Goal: Answer question/provide support

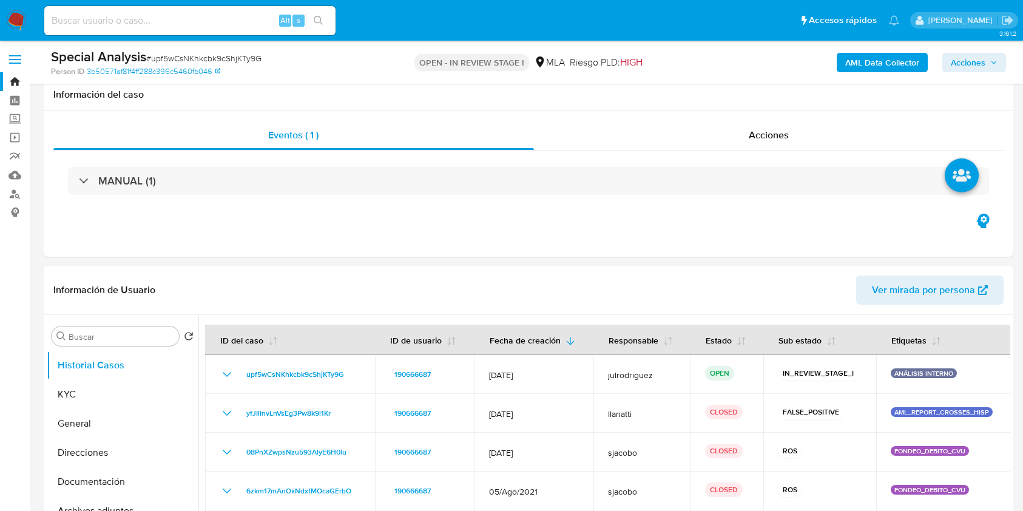
scroll to position [971, 0]
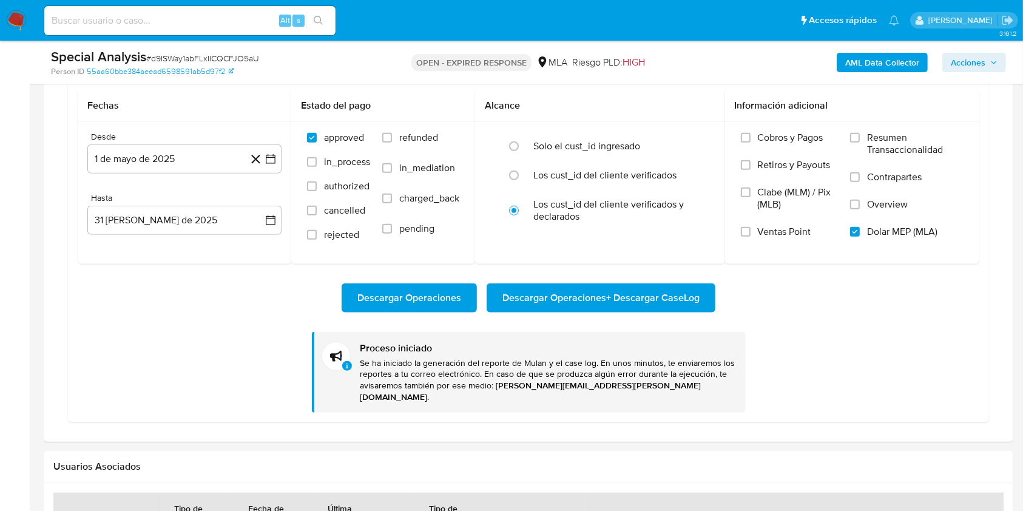
scroll to position [1052, 0]
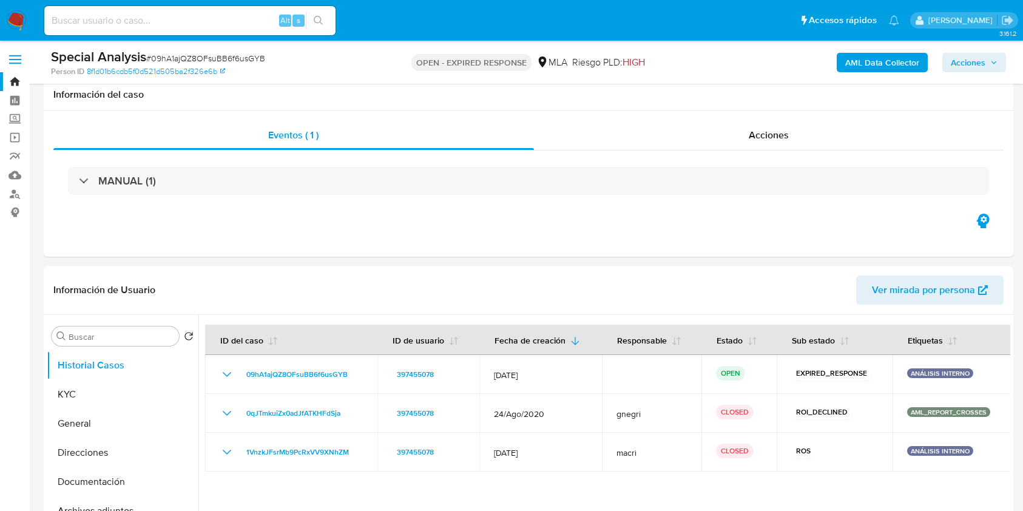
scroll to position [1263, 0]
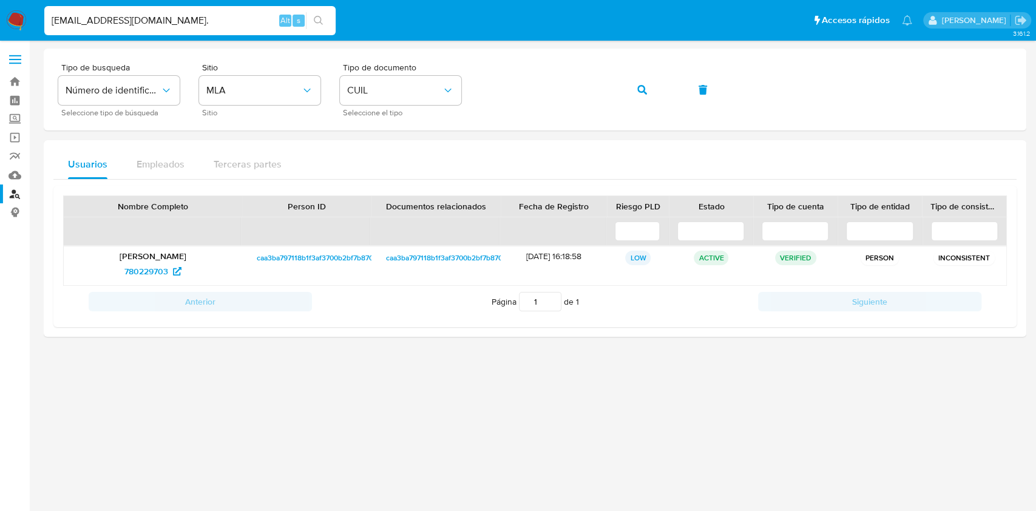
type input "t.chismechian@gmail.com."
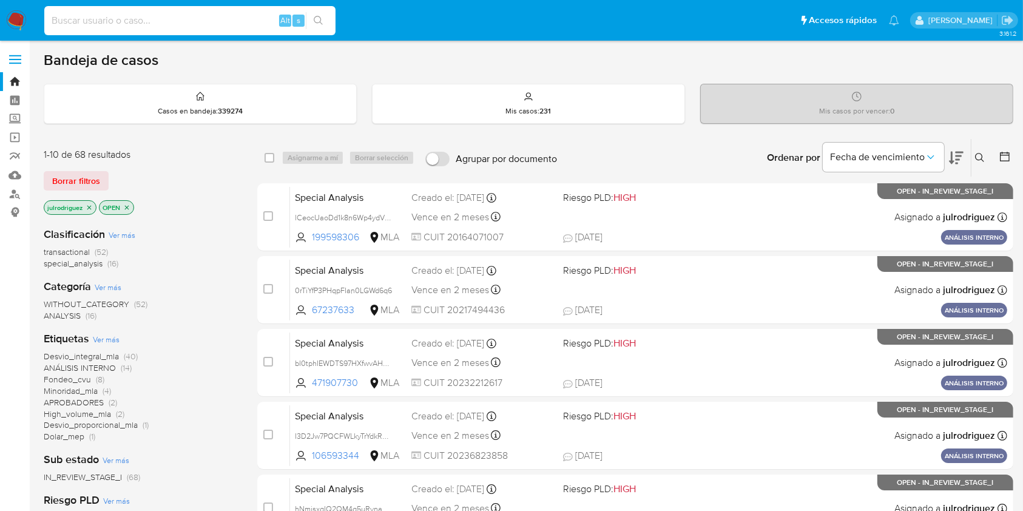
click at [205, 19] on input at bounding box center [189, 21] width 291 height 16
paste input "IZKm09mvqaJjKGfnsFAzUuue"
type input "IZKm09mvqaJjKGfnsFAzUuue"
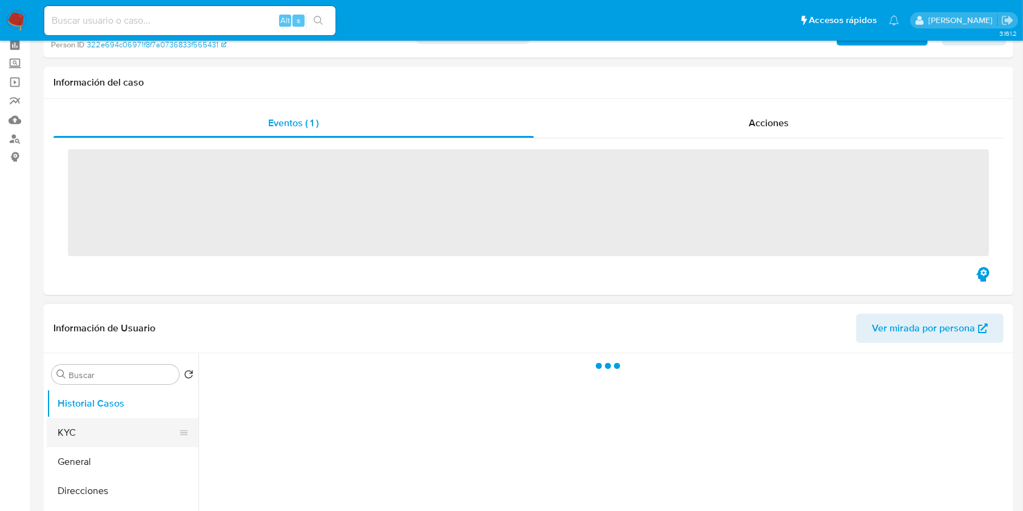
scroll to position [81, 0]
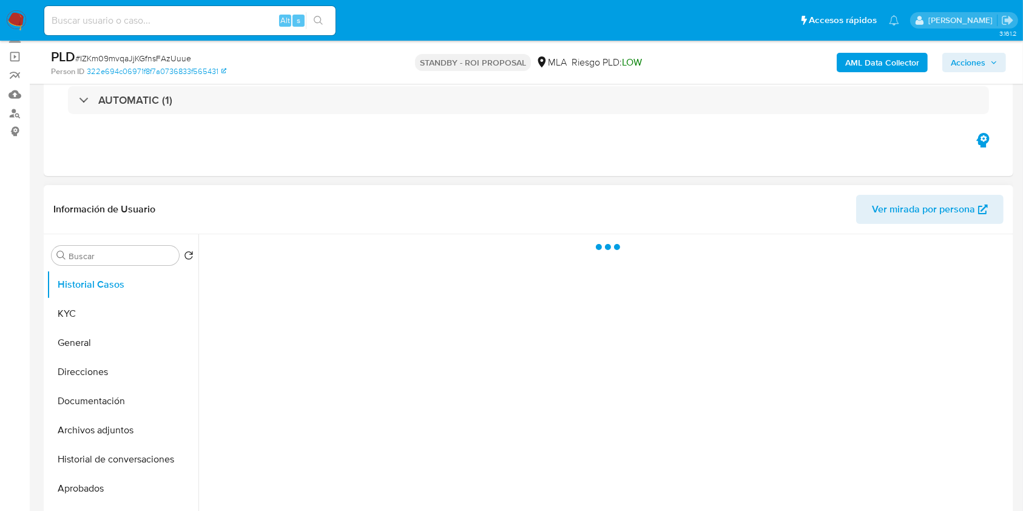
select select "10"
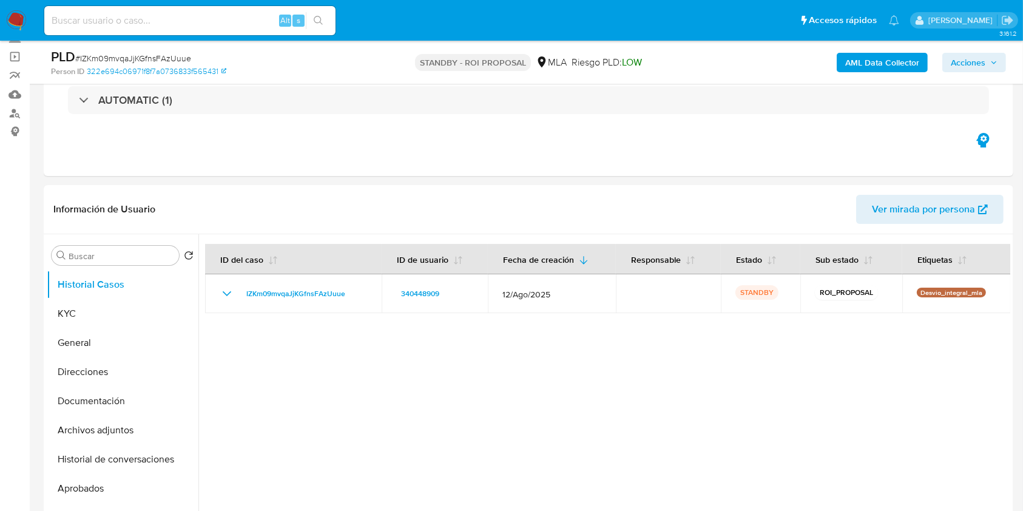
click at [152, 25] on input at bounding box center [189, 21] width 291 height 16
paste input "upf5wCsNKhkcbk9cShjKTy9G"
type input "upf5wCsNKhkcbk9cShjKTy9G"
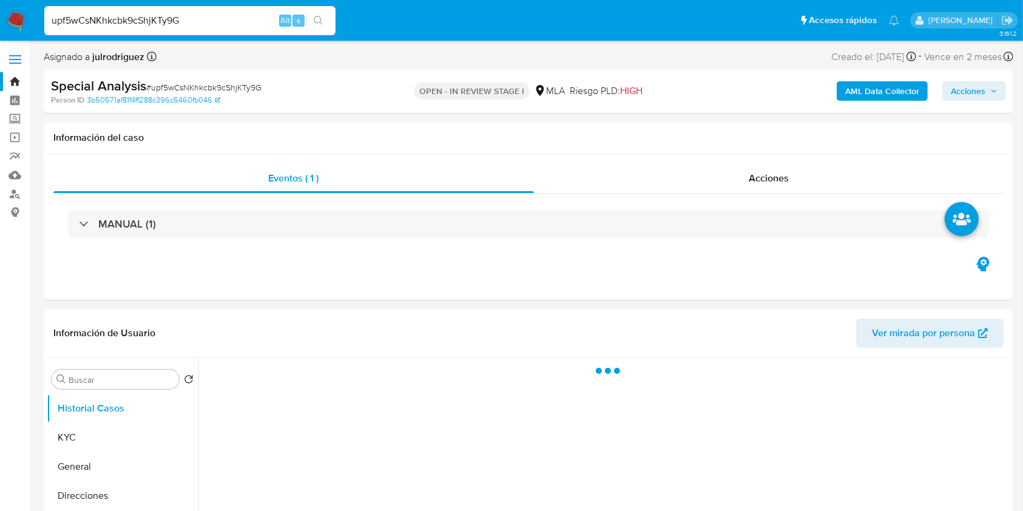
select select "10"
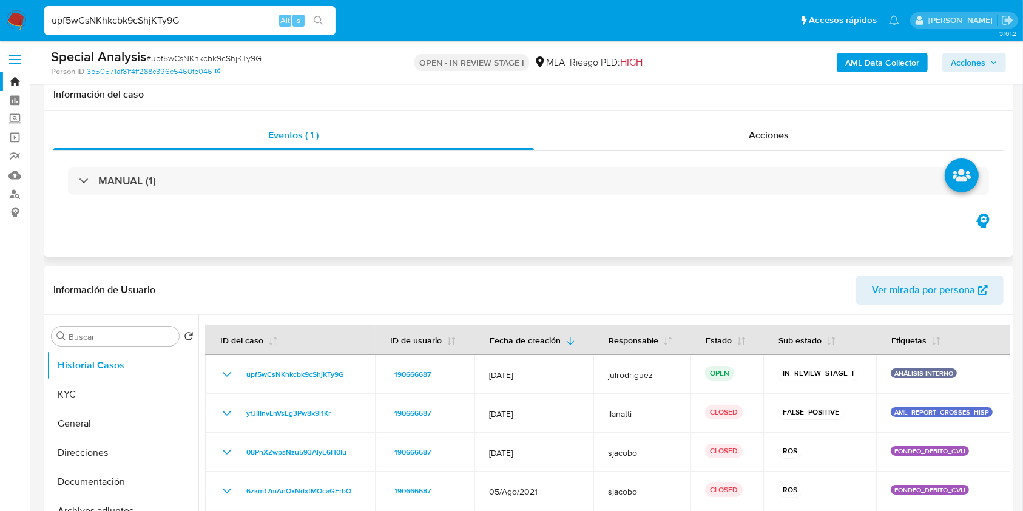
scroll to position [243, 0]
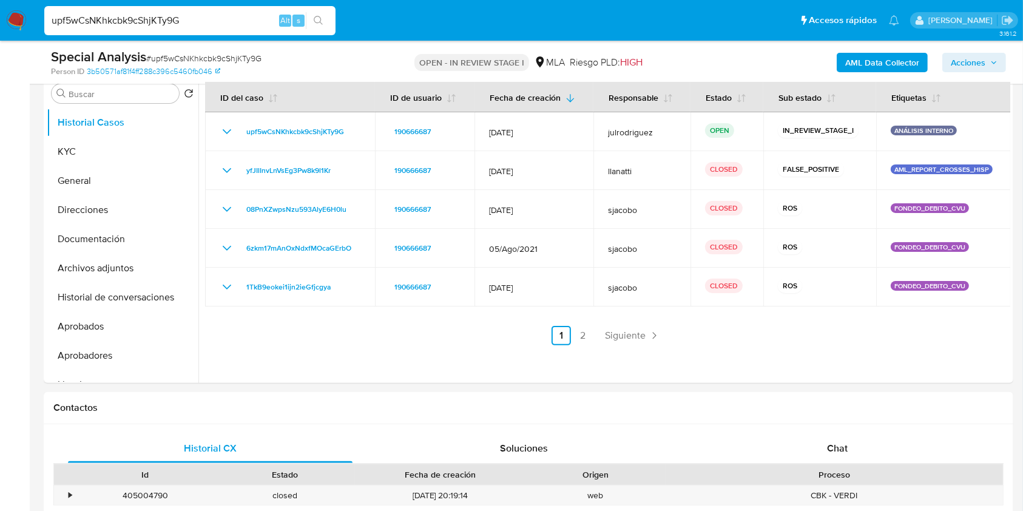
click at [166, 24] on input "upf5wCsNKhkcbk9cShjKTy9G" at bounding box center [189, 21] width 291 height 16
click at [100, 147] on button "KYC" at bounding box center [118, 151] width 142 height 29
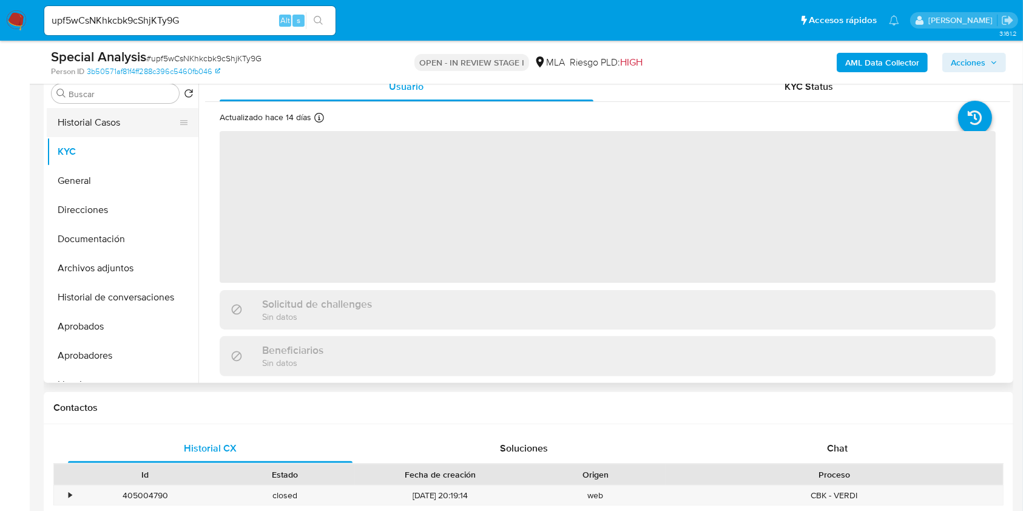
click at [147, 118] on button "Historial Casos" at bounding box center [118, 122] width 142 height 29
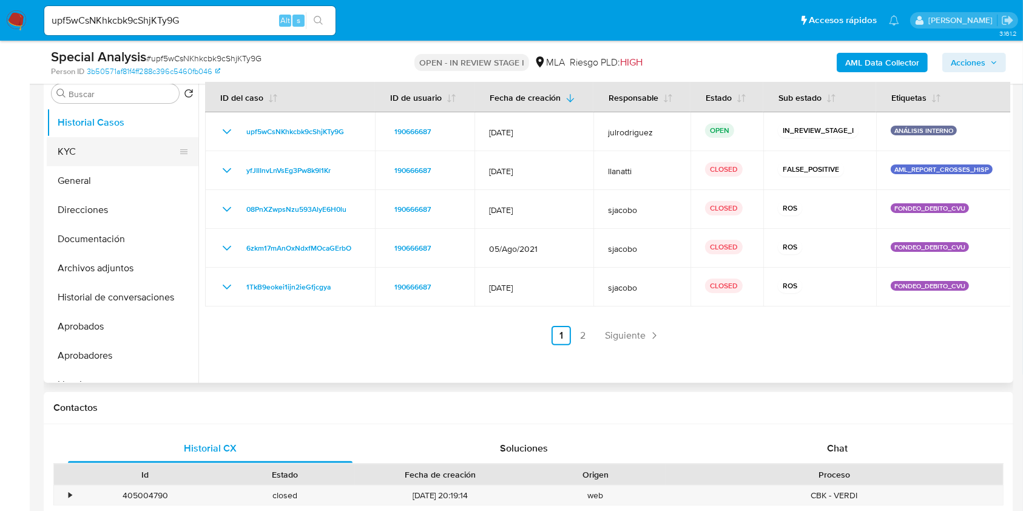
click at [110, 158] on button "KYC" at bounding box center [118, 151] width 142 height 29
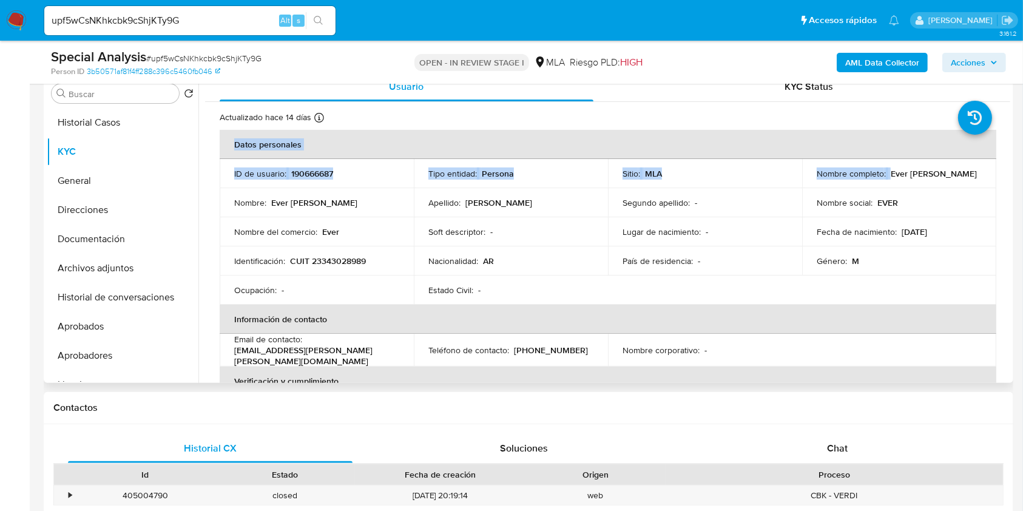
drag, startPoint x: 813, startPoint y: 180, endPoint x: 1011, endPoint y: 182, distance: 197.8
click at [1011, 182] on div "Buscar Volver al orden por defecto Historial Casos KYC General Direcciones Docu…" at bounding box center [529, 227] width 970 height 311
copy table "Datos personales ID de usuario : 190666687 Tipo entidad : Persona Sitio : MLA N…"
click at [831, 194] on td "Nombre social : EVER" at bounding box center [899, 202] width 194 height 29
drag, startPoint x: 813, startPoint y: 178, endPoint x: 892, endPoint y: 184, distance: 79.8
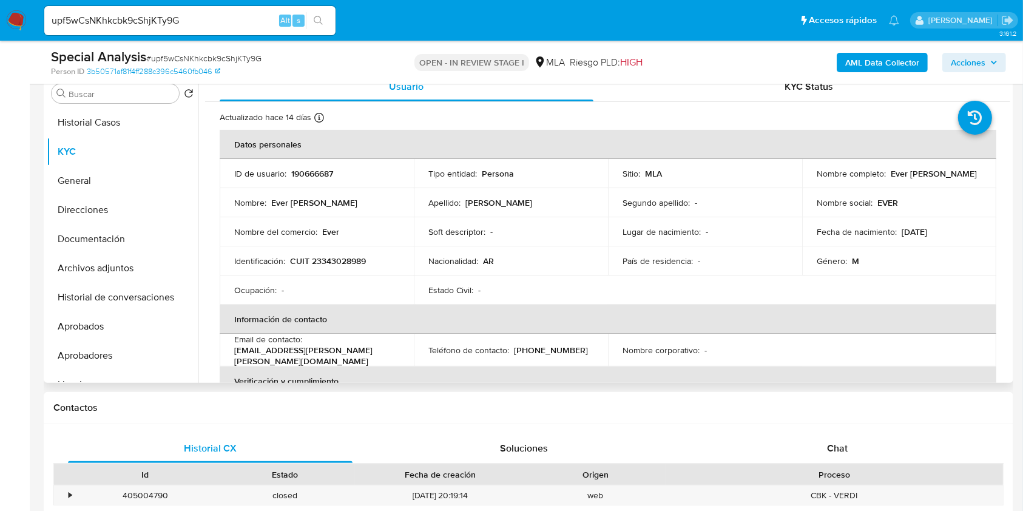
click at [902, 178] on div "Nombre completo : Ever Natanael Acevedo" at bounding box center [899, 173] width 165 height 11
copy p "Ever Natanael Acevedo"
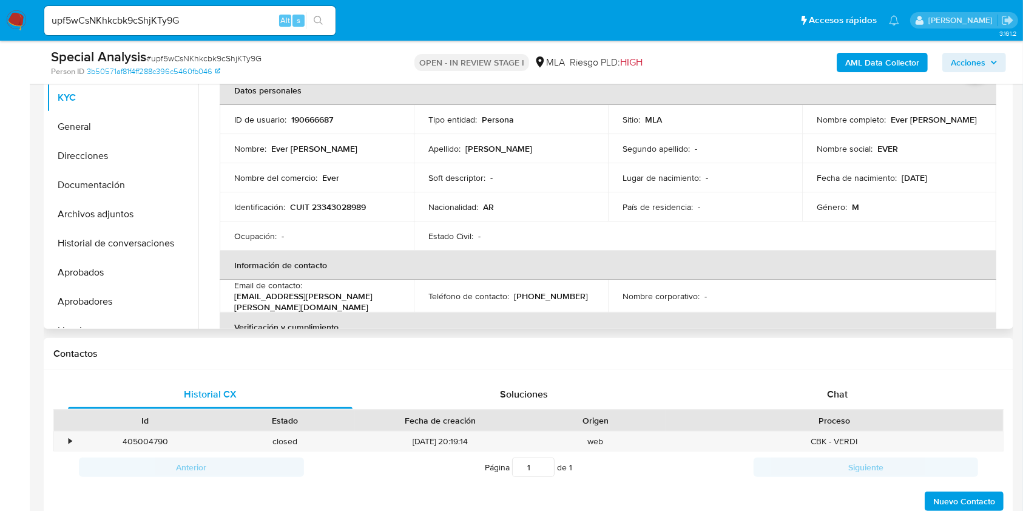
scroll to position [215, 0]
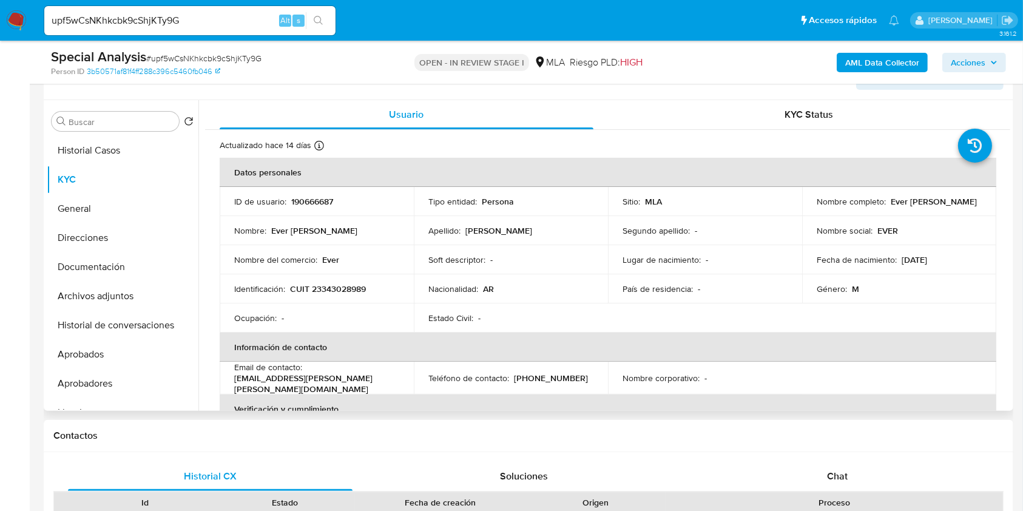
click at [325, 197] on p "190666687" at bounding box center [312, 201] width 42 height 11
copy p "190666687"
click at [189, 61] on span "# upf5wCsNKhkcbk9cShjKTy9G" at bounding box center [203, 58] width 115 height 12
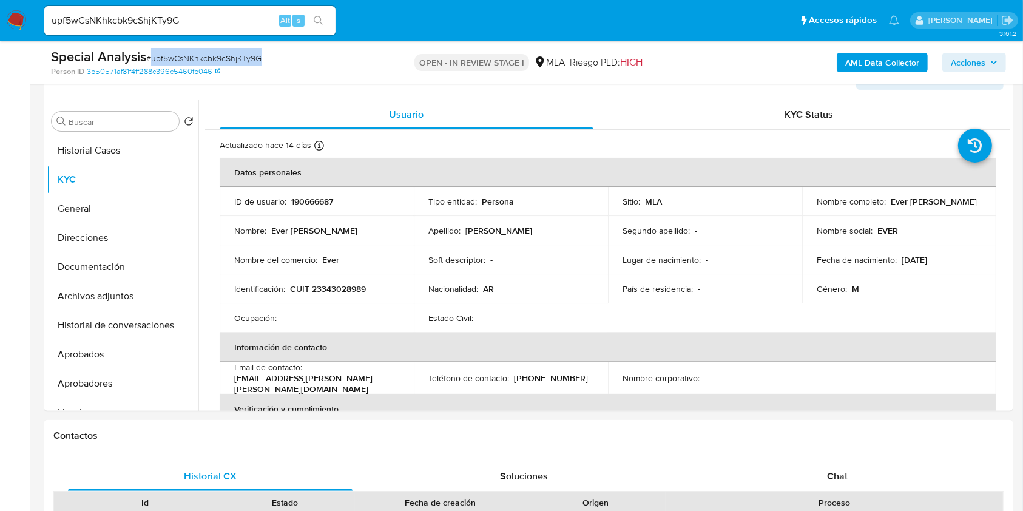
copy span "upf5wCsNKhkcbk9cShjKTy9G"
click at [342, 293] on p "CUIT 23343028989" at bounding box center [328, 288] width 76 height 11
copy p "23343028989"
click at [300, 194] on td "ID de usuario : 190666687" at bounding box center [317, 201] width 194 height 29
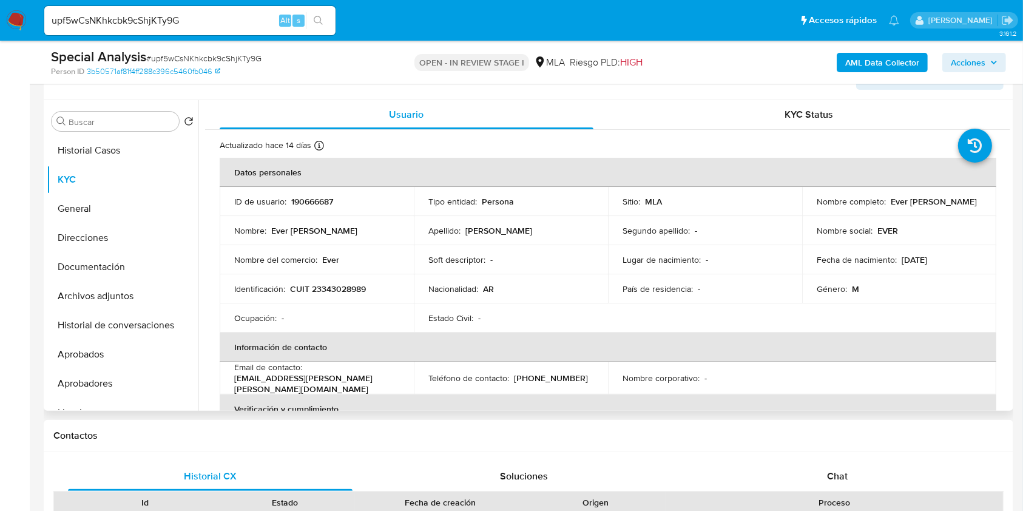
click at [300, 194] on td "ID de usuario : 190666687" at bounding box center [317, 201] width 194 height 29
click at [311, 206] on p "190666687" at bounding box center [312, 201] width 42 height 11
click at [104, 212] on button "General" at bounding box center [118, 208] width 142 height 29
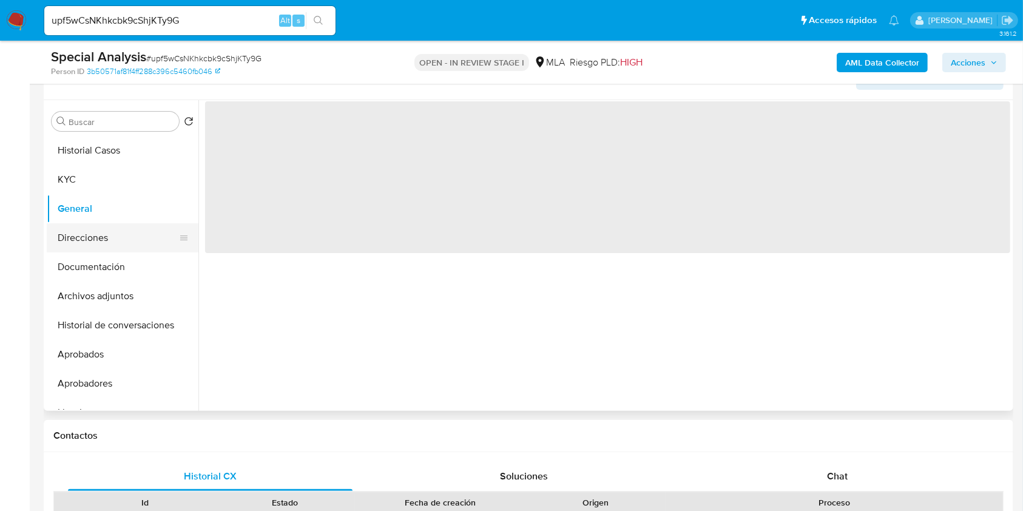
click at [104, 238] on button "Direcciones" at bounding box center [118, 237] width 142 height 29
click at [89, 260] on button "Documentación" at bounding box center [118, 266] width 142 height 29
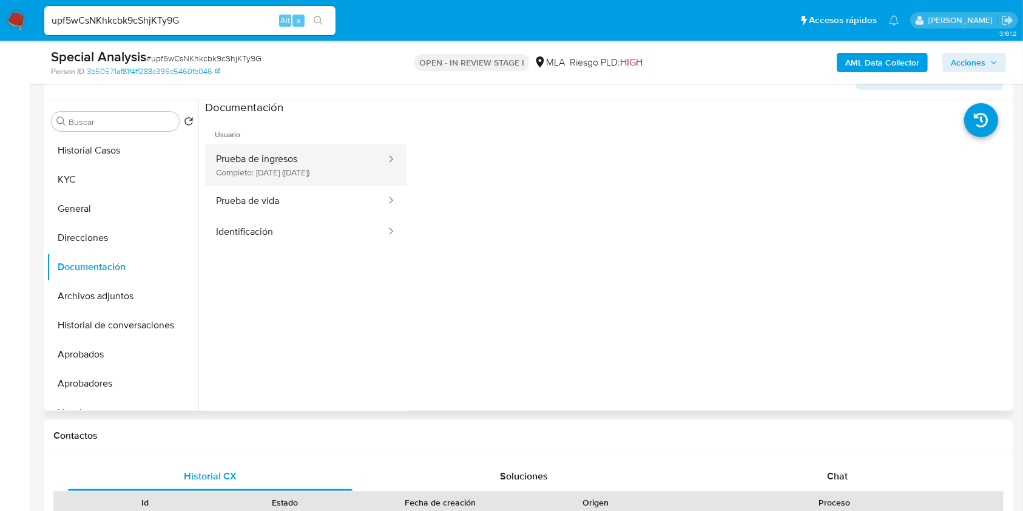
click at [316, 161] on button "Prueba de ingresos Completo: 29/05/2025 (hace 4 meses)" at bounding box center [296, 164] width 182 height 41
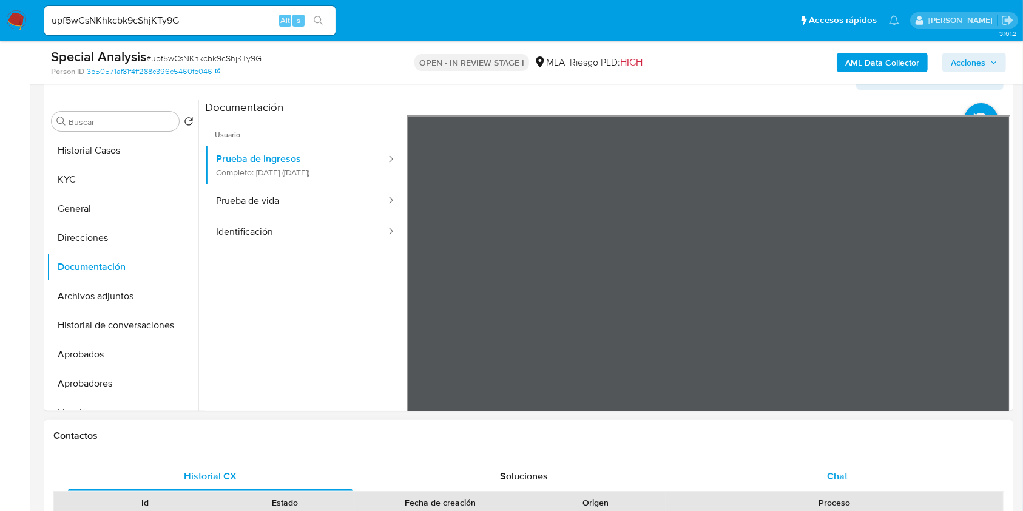
click at [836, 479] on span "Chat" at bounding box center [837, 476] width 21 height 14
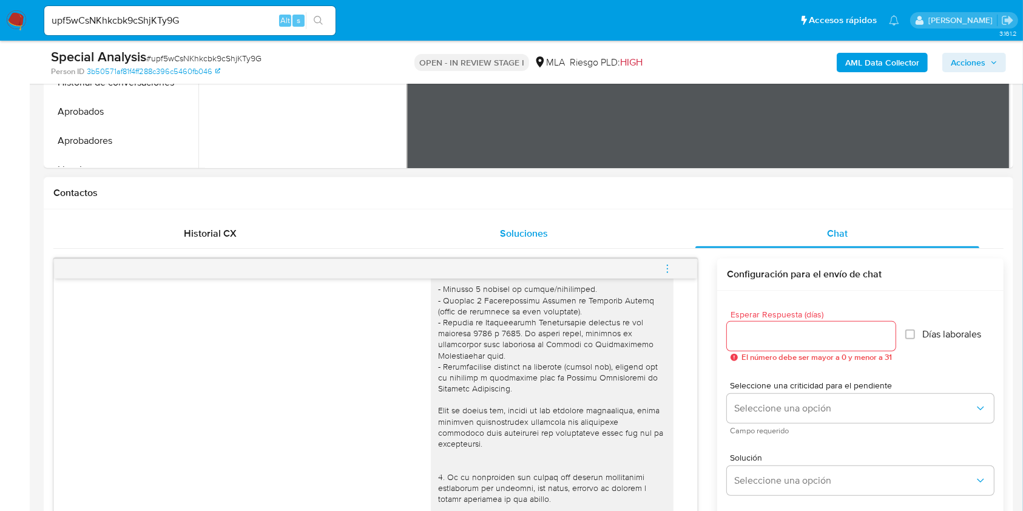
scroll to position [134, 0]
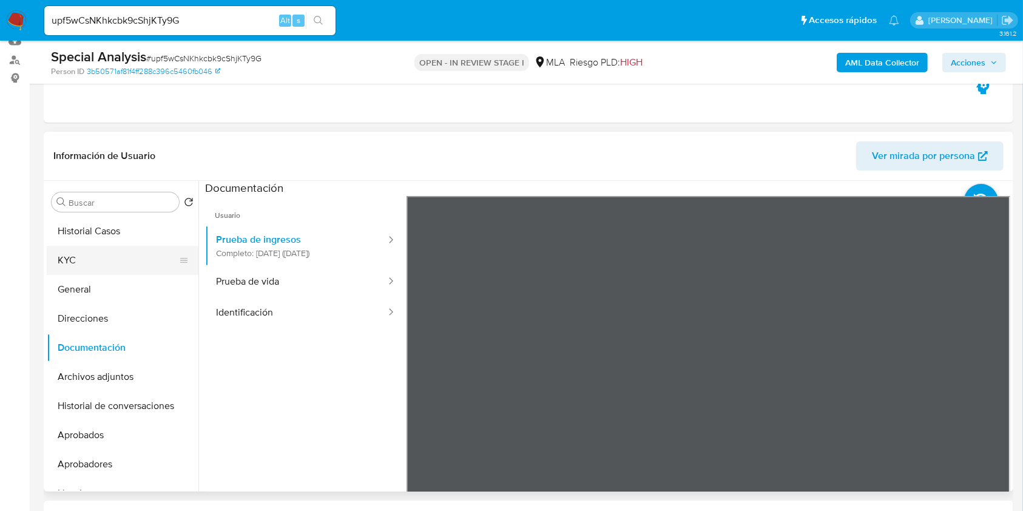
click at [118, 255] on button "KYC" at bounding box center [118, 260] width 142 height 29
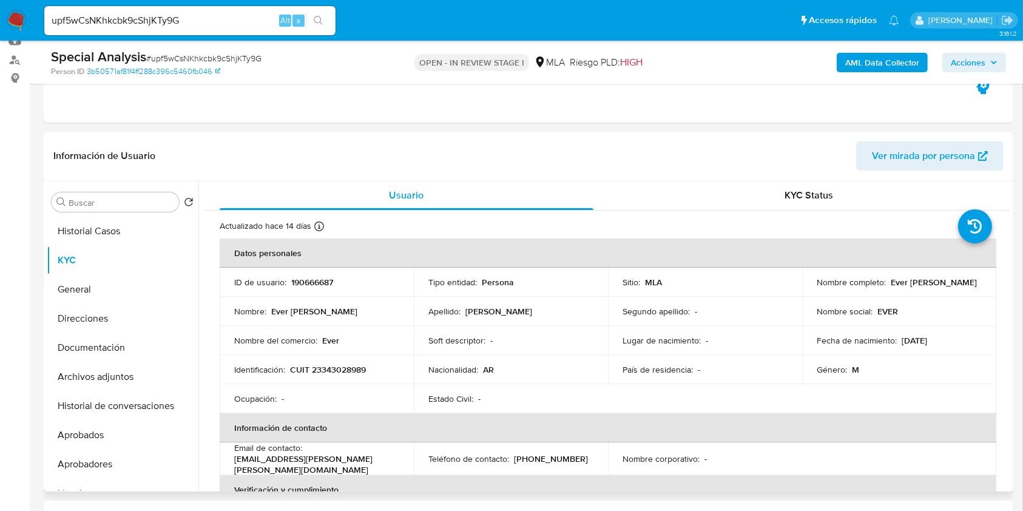
click at [314, 364] on p "CUIT 23343028989" at bounding box center [328, 369] width 76 height 11
copy p "23343028989"
click at [304, 282] on p "190666687" at bounding box center [312, 282] width 42 height 11
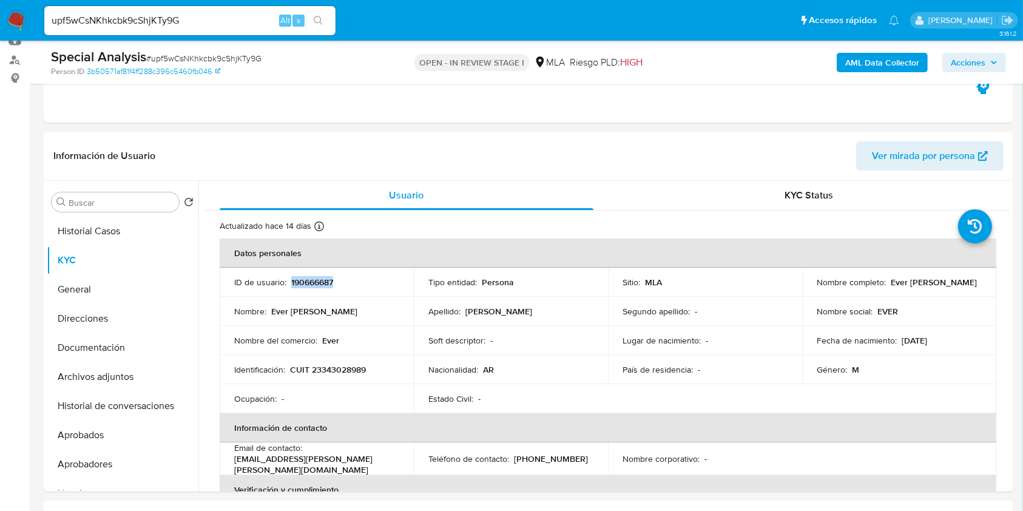
copy p "190666687"
drag, startPoint x: 816, startPoint y: 285, endPoint x: 913, endPoint y: 285, distance: 97.1
click at [913, 285] on div "Nombre completo : Ever Natanael Acevedo" at bounding box center [899, 282] width 165 height 11
copy p "Ever Natanael Acevedo"
click at [348, 369] on p "CUIT 23343028989" at bounding box center [328, 369] width 76 height 11
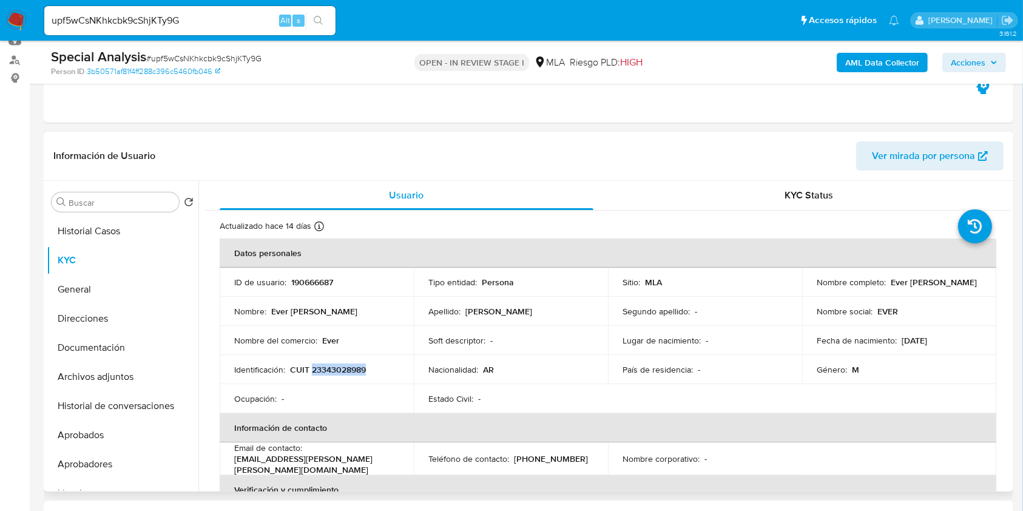
click at [348, 369] on p "CUIT 23343028989" at bounding box center [328, 369] width 76 height 11
copy p "23343028989"
click at [334, 367] on p "CUIT 23343028989" at bounding box center [328, 369] width 76 height 11
click at [112, 232] on button "Historial Casos" at bounding box center [118, 231] width 142 height 29
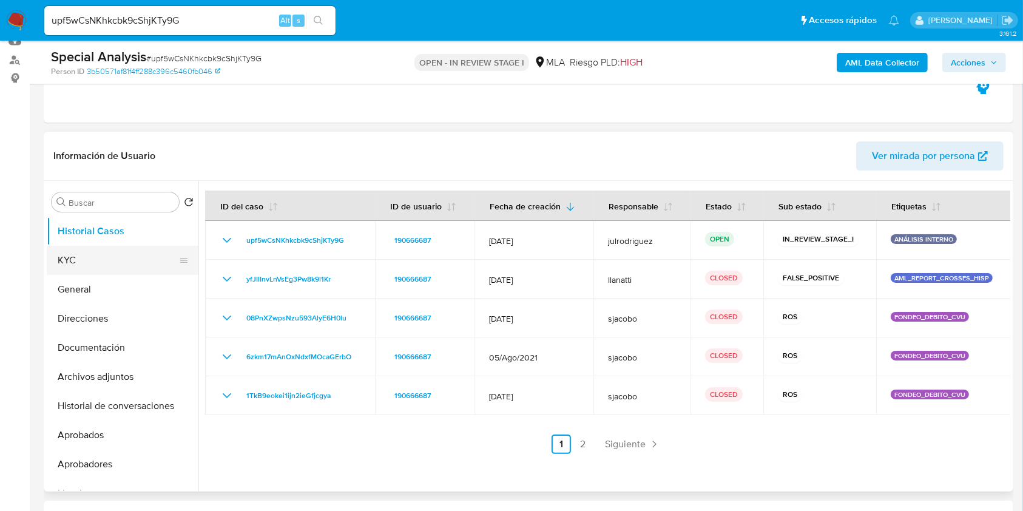
click at [110, 255] on button "KYC" at bounding box center [118, 260] width 142 height 29
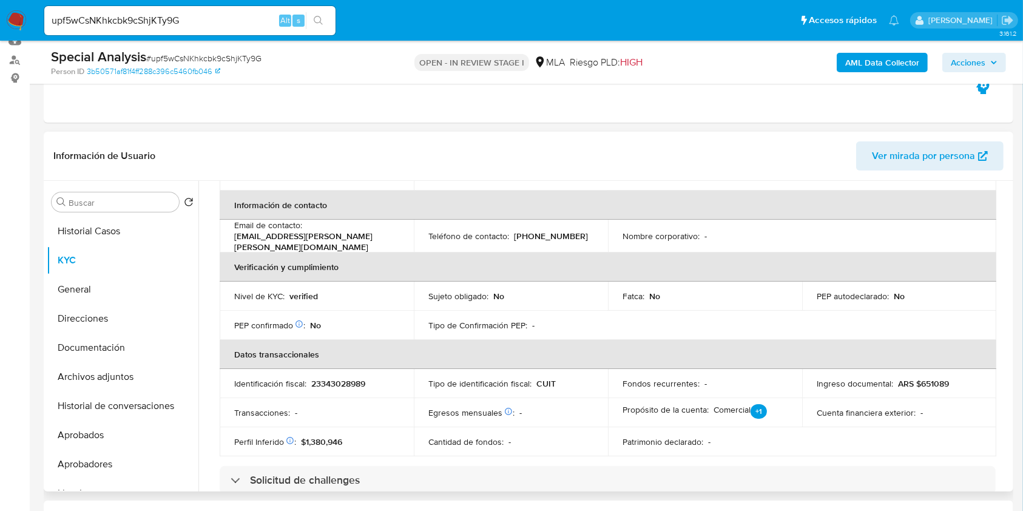
scroll to position [0, 0]
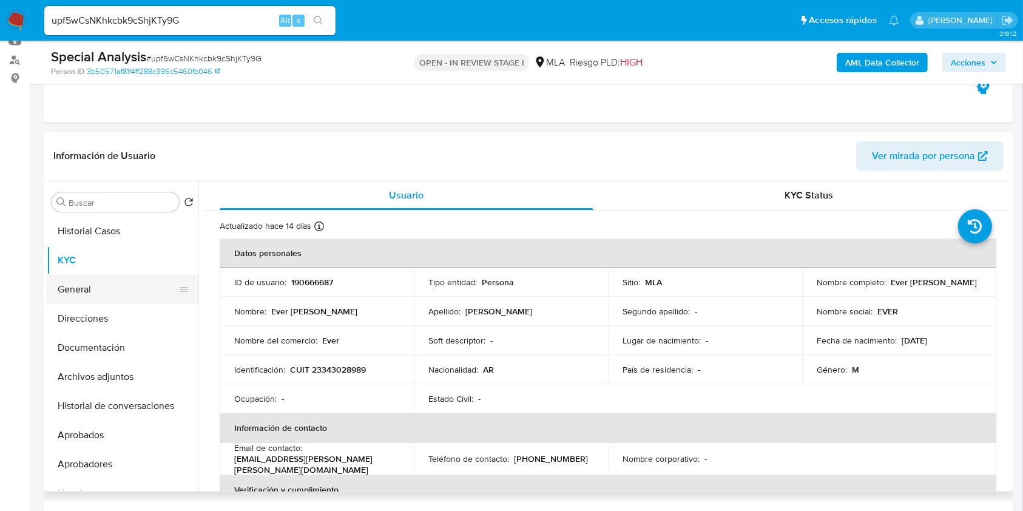
click at [112, 296] on button "General" at bounding box center [118, 289] width 142 height 29
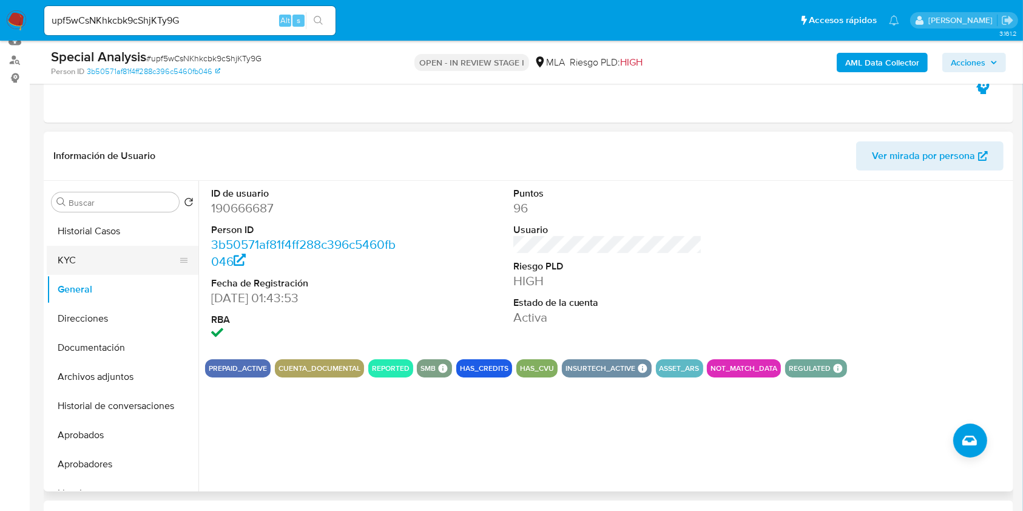
click at [96, 260] on button "KYC" at bounding box center [118, 260] width 142 height 29
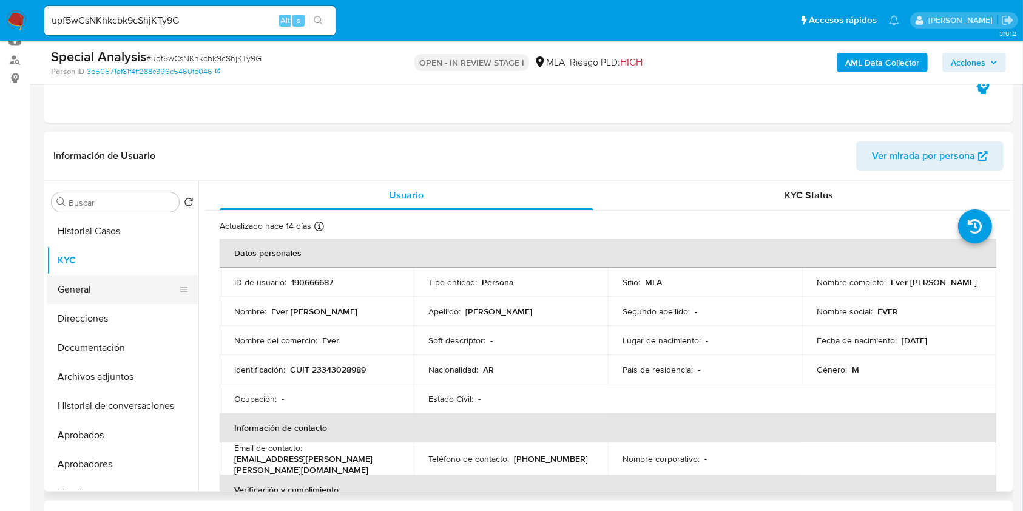
click at [93, 284] on button "General" at bounding box center [118, 289] width 142 height 29
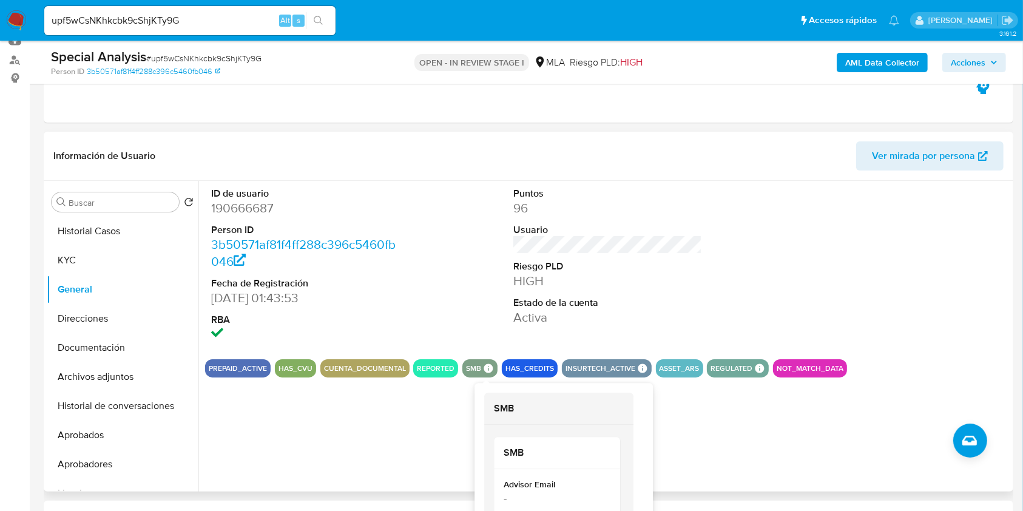
click at [487, 365] on icon at bounding box center [488, 367] width 9 height 9
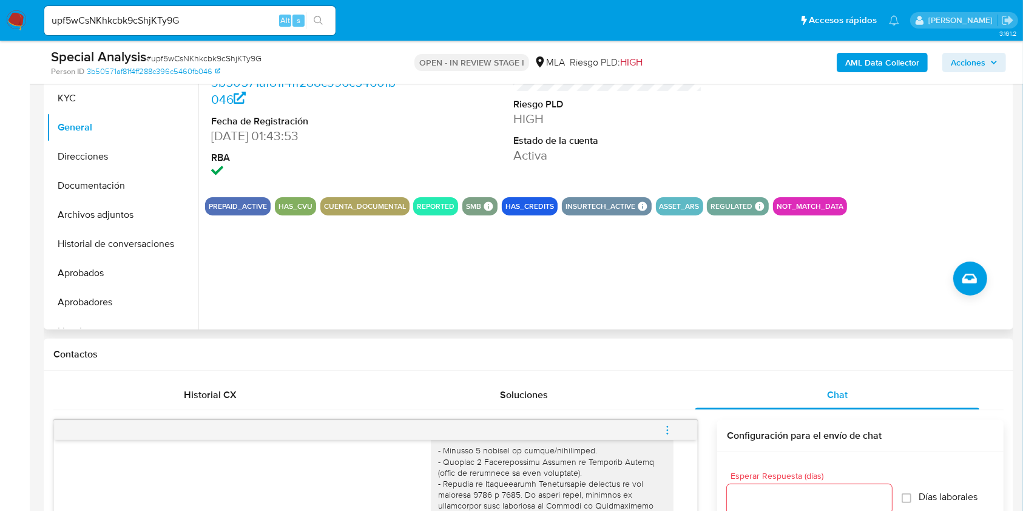
click at [398, 316] on div "ID de usuario 190666687 Person ID 3b50571af81f4ff288c396c5460fb046 Fecha de Reg…" at bounding box center [604, 174] width 812 height 311
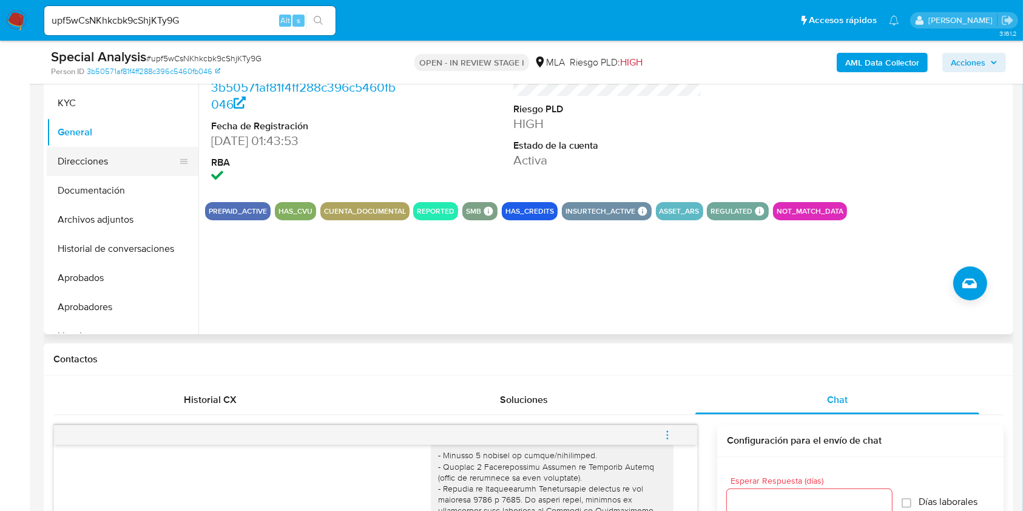
scroll to position [243, 0]
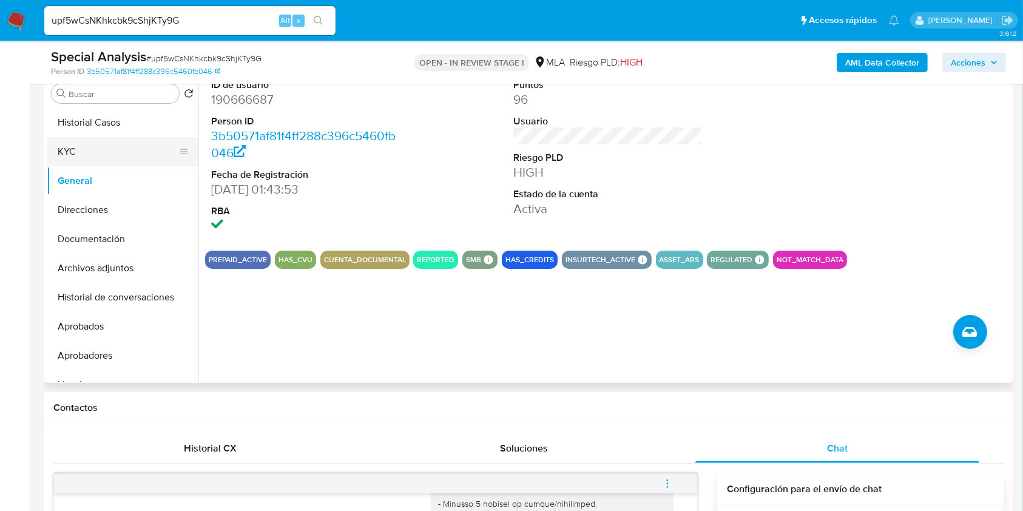
click at [75, 154] on button "KYC" at bounding box center [118, 151] width 142 height 29
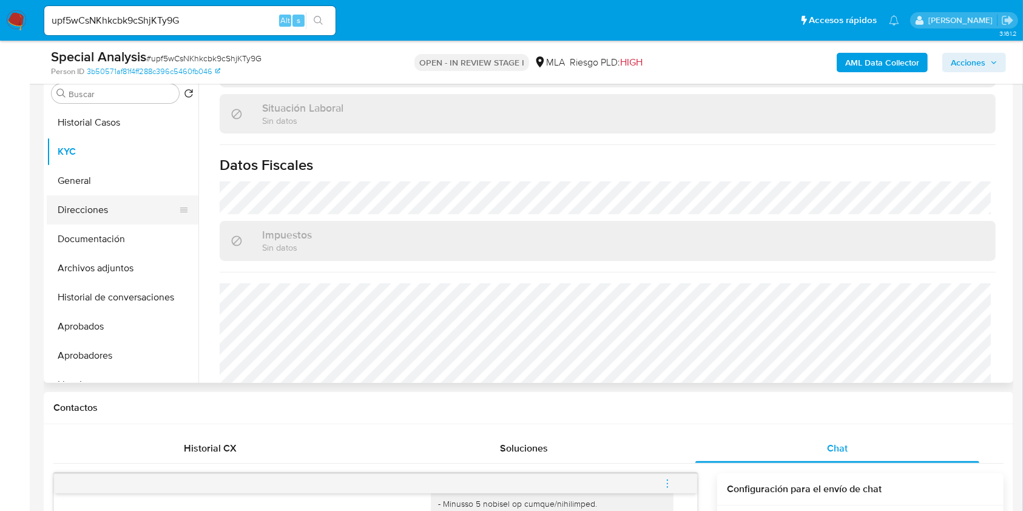
scroll to position [610, 0]
click at [120, 212] on button "Direcciones" at bounding box center [118, 209] width 142 height 29
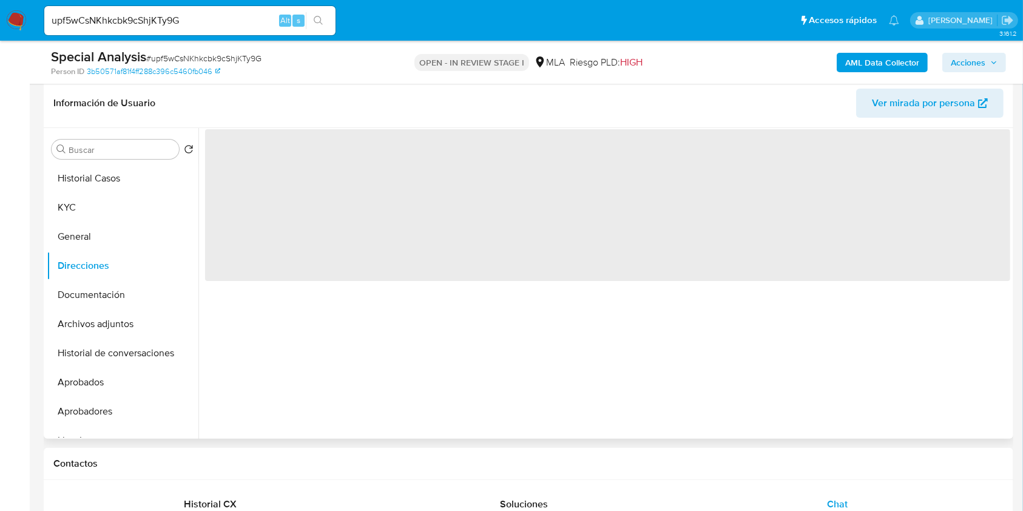
scroll to position [161, 0]
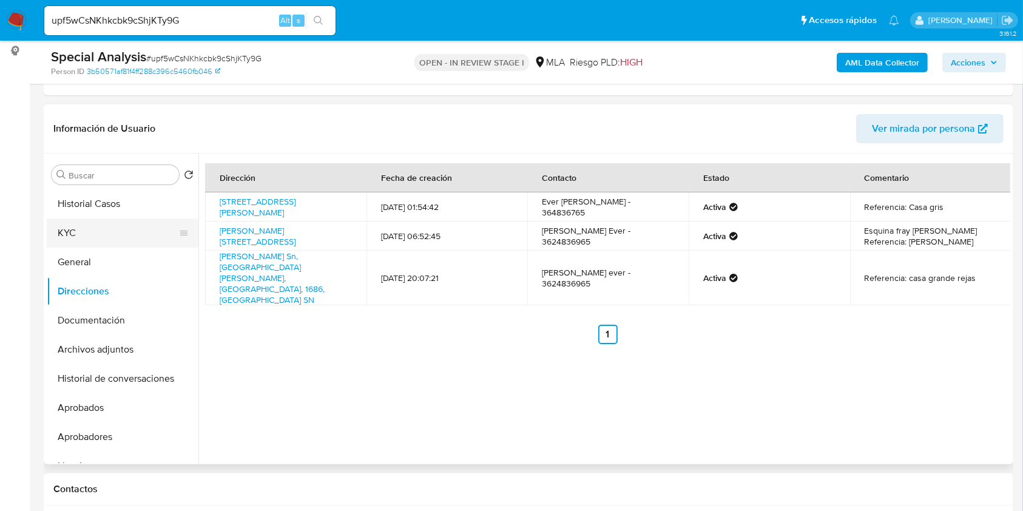
click at [115, 223] on button "KYC" at bounding box center [118, 232] width 142 height 29
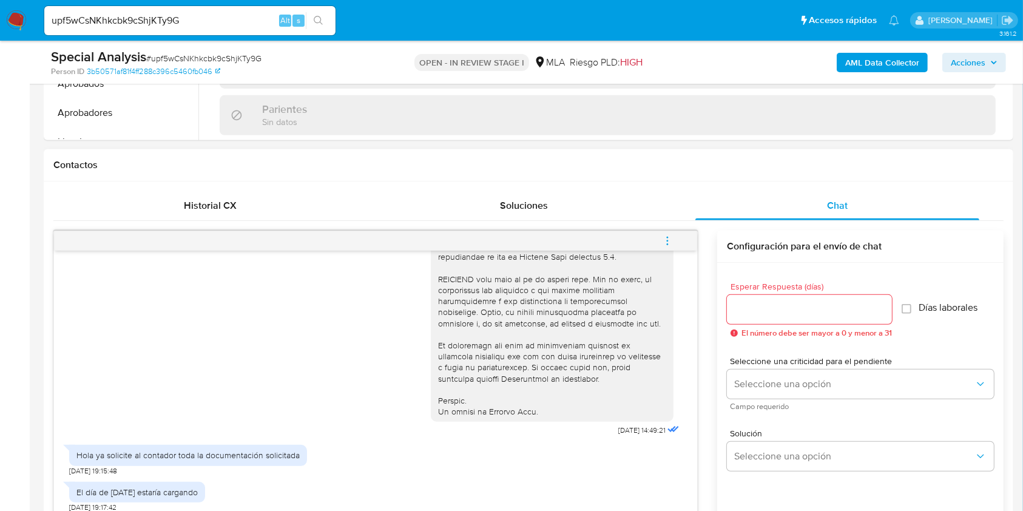
scroll to position [485, 0]
click at [670, 223] on div "17/09/2025 14:49:21 Hola ya solicite al contador toda la documentación solicita…" at bounding box center [528, 431] width 950 height 420
click at [675, 232] on button "menu-action" at bounding box center [667, 240] width 40 height 29
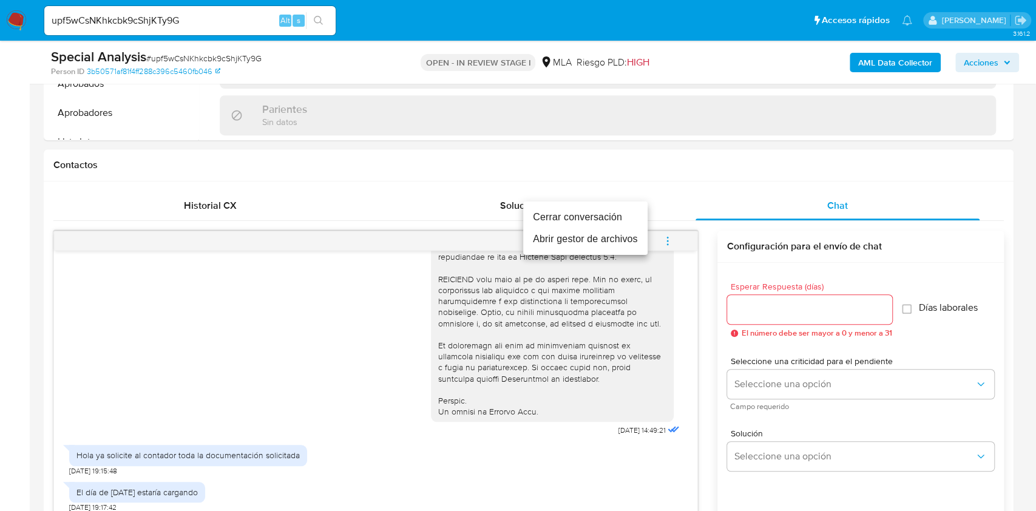
click at [580, 226] on li "Cerrar conversación" at bounding box center [585, 217] width 124 height 22
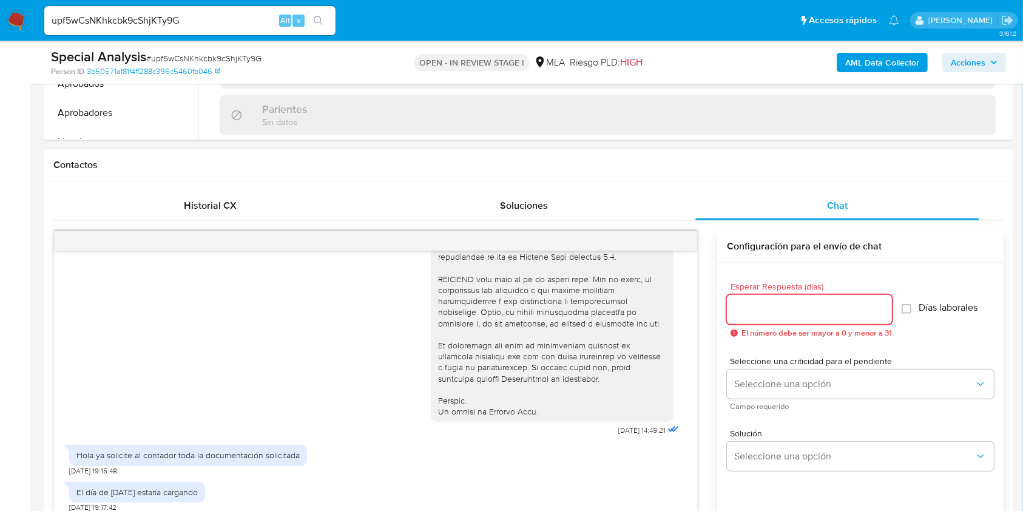
click at [757, 302] on input "Esperar Respuesta (días)" at bounding box center [809, 310] width 165 height 16
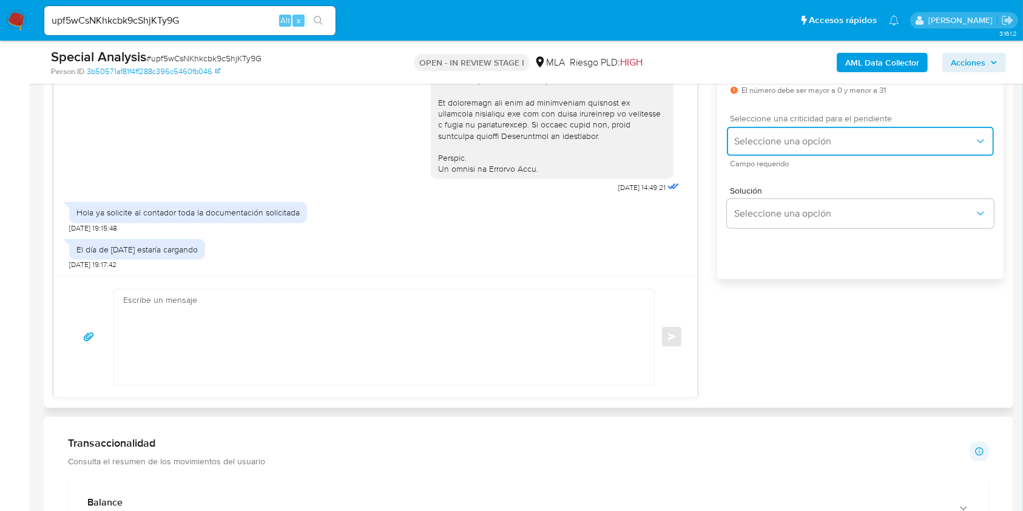
click at [774, 143] on span "Seleccione una opción" at bounding box center [854, 141] width 240 height 12
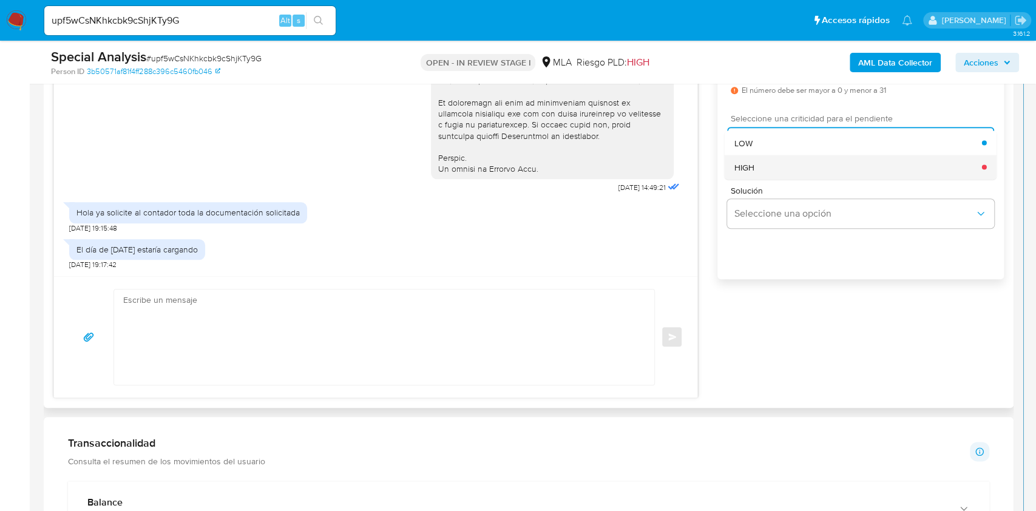
click at [761, 171] on div "HIGH" at bounding box center [858, 167] width 248 height 24
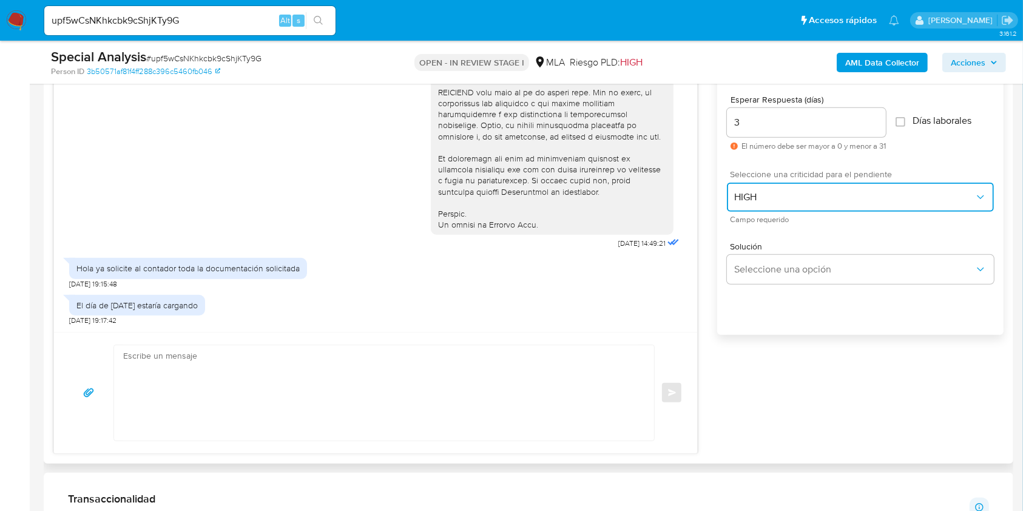
scroll to position [647, 0]
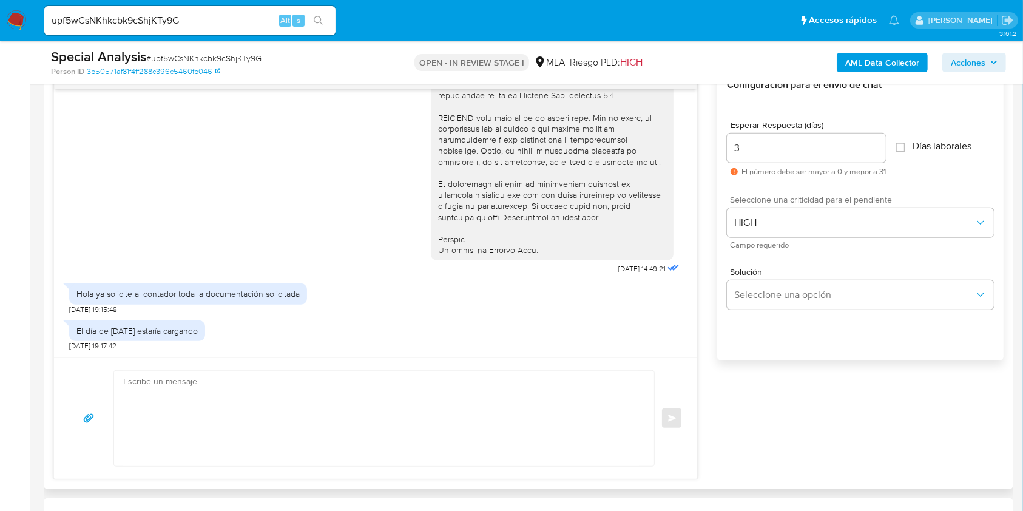
drag, startPoint x: 743, startPoint y: 140, endPoint x: 702, endPoint y: 143, distance: 40.8
click at [700, 143] on div "17/09/2025 14:49:21 Hola ya solicite al contador toda la documentación solicita…" at bounding box center [528, 274] width 950 height 410
type input "2"
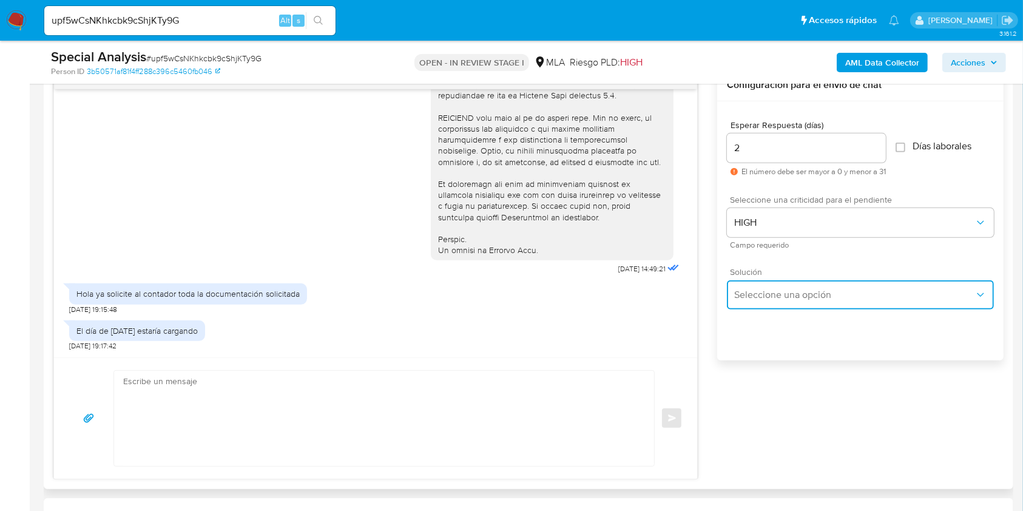
click at [772, 282] on button "Seleccione una opción" at bounding box center [860, 294] width 267 height 29
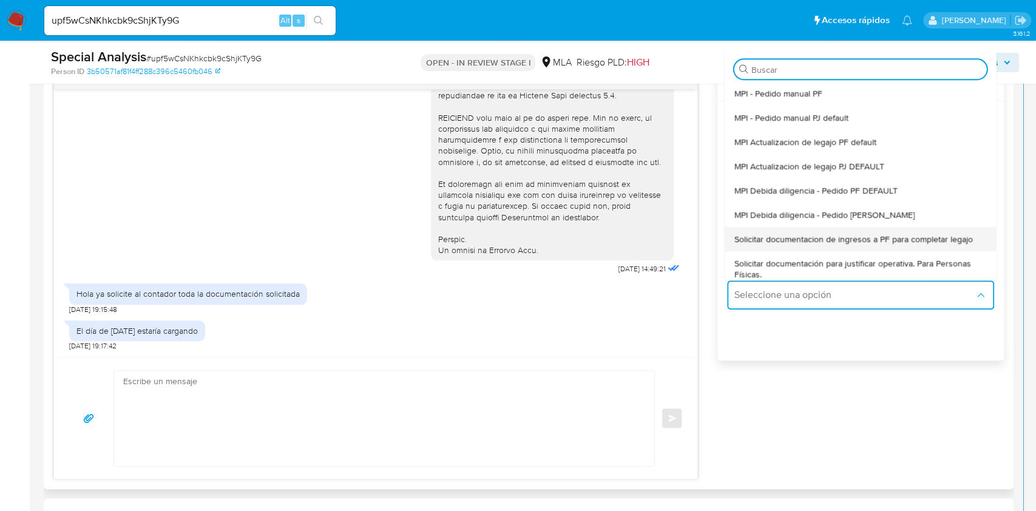
click at [790, 245] on div "Solicitar documentacion de ingresos a PF para completar legajo" at bounding box center [860, 239] width 252 height 24
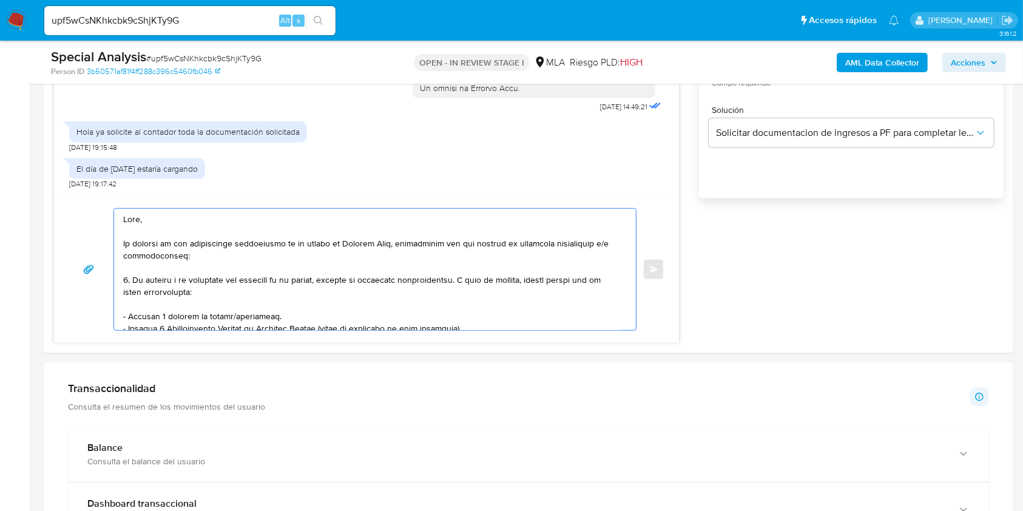
scroll to position [942, 0]
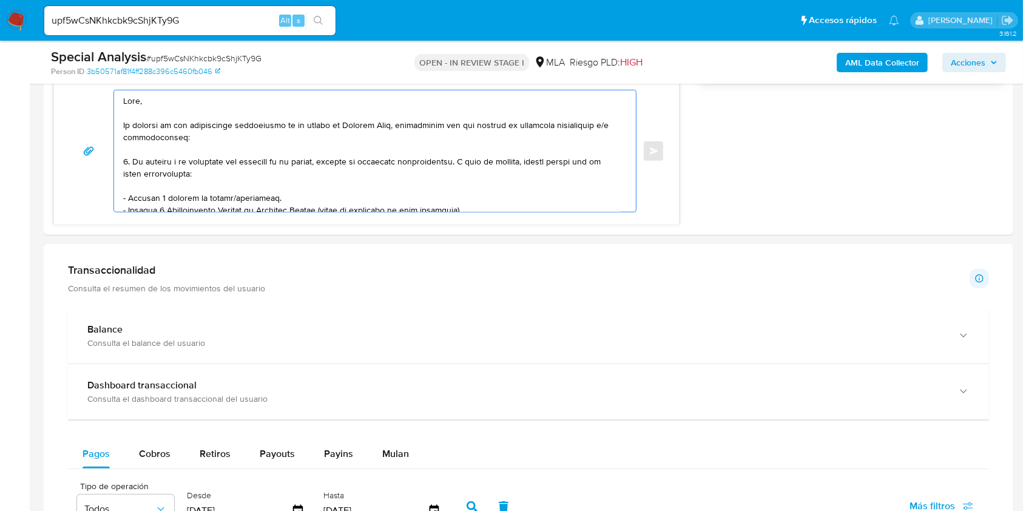
drag, startPoint x: 180, startPoint y: 237, endPoint x: 466, endPoint y: 547, distance: 421.7
click at [466, 510] on html "Pausado Ver notificaciones upf5wCsNKhkcbk9cShjKTy9G Alt s Accesos rápidos Presi…" at bounding box center [511, 311] width 1023 height 2476
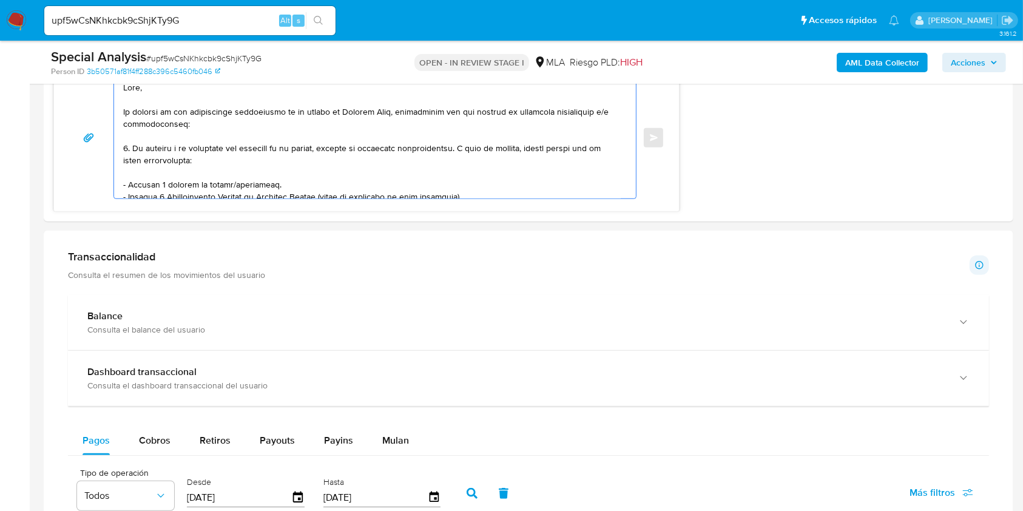
scroll to position [247, 0]
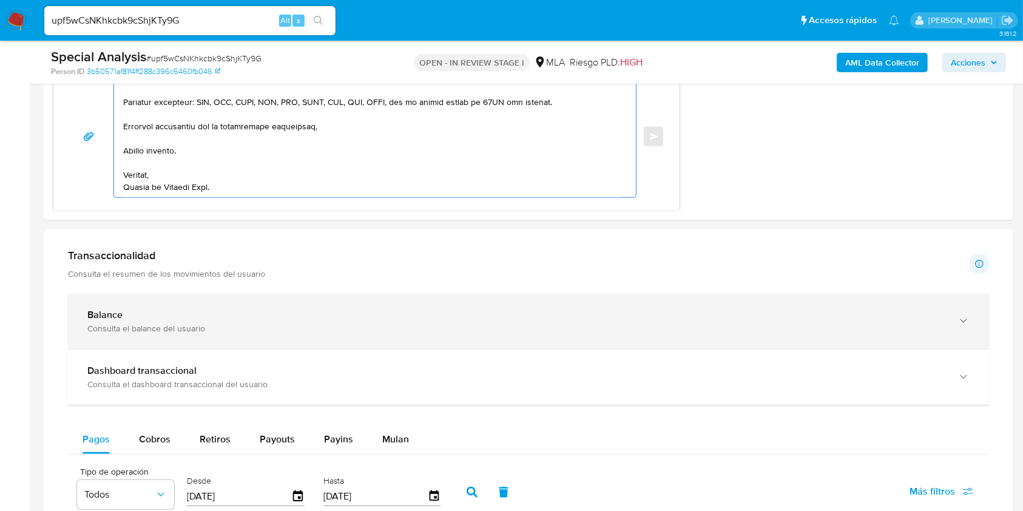
type textarea "Hola, En función de l"
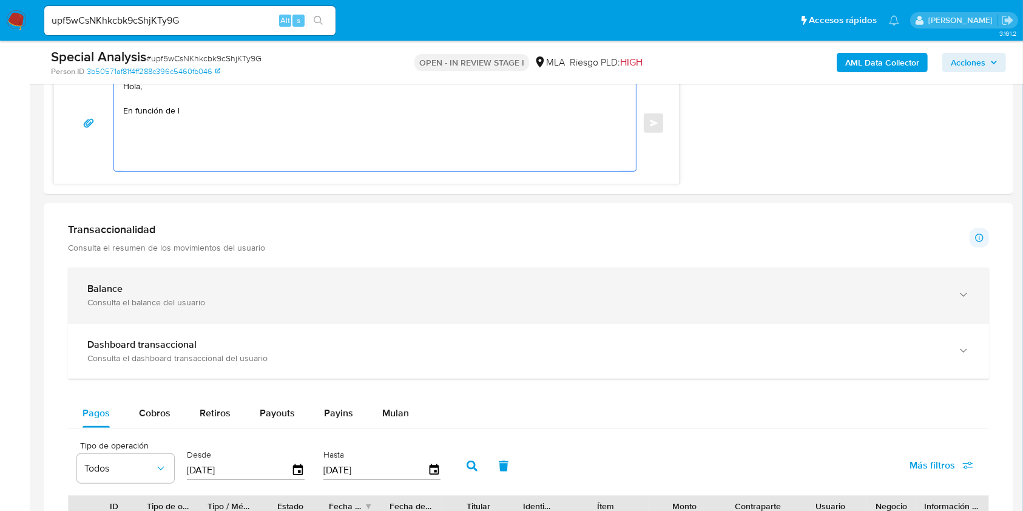
scroll to position [0, 0]
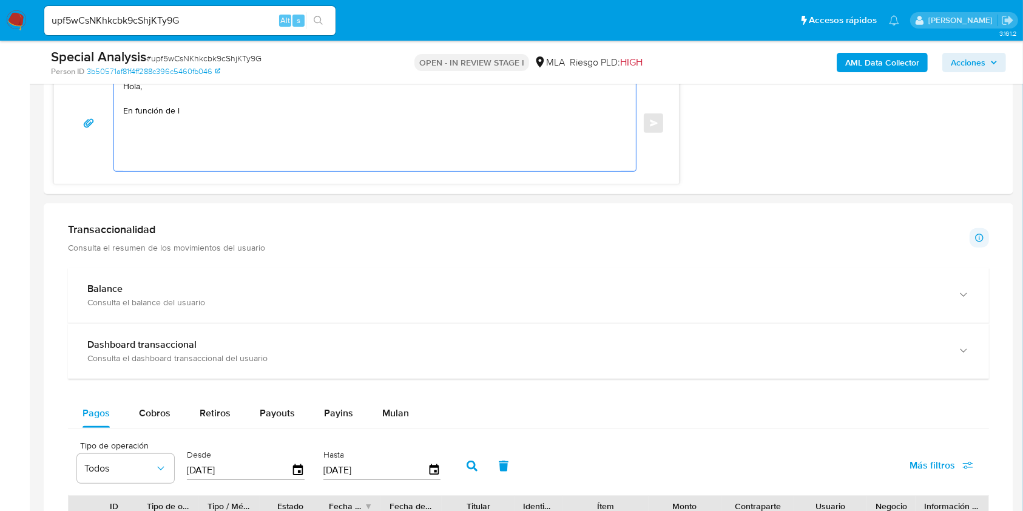
drag, startPoint x: 186, startPoint y: 137, endPoint x: 112, endPoint y: 61, distance: 106.8
click at [112, 61] on div "Asignado a julrodriguez Asignado el: 16/09/2025 10:11:54 Creado el: 16/09/2025 …" at bounding box center [529, 277] width 970 height 2341
paste textarea "Buenas tardes, Queremos aclararte que la Resolución General ARCA 5696/2025 indi…"
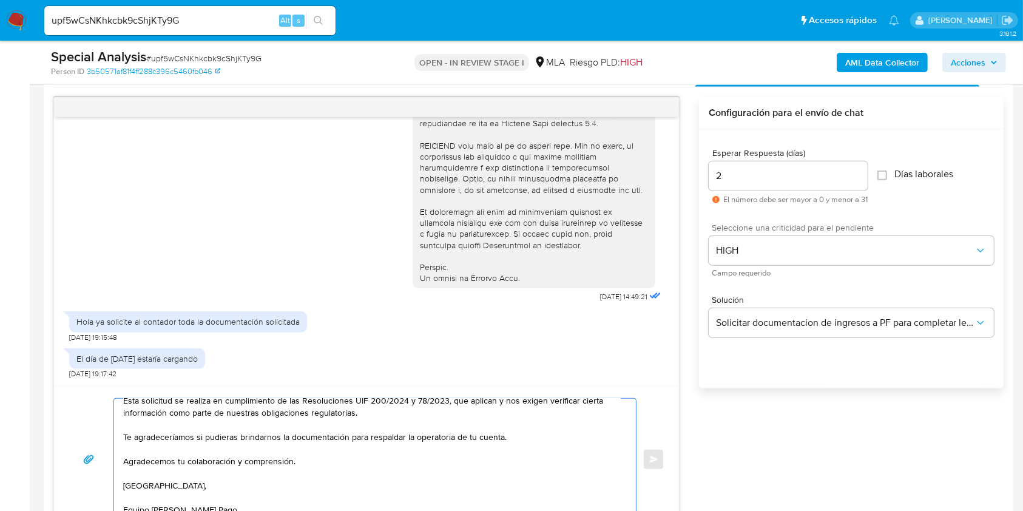
scroll to position [618, 0]
click at [399, 417] on textarea "Buenas tardes, Queremos aclararte que la Resolución General ARCA 5696/2025 indi…" at bounding box center [372, 460] width 498 height 121
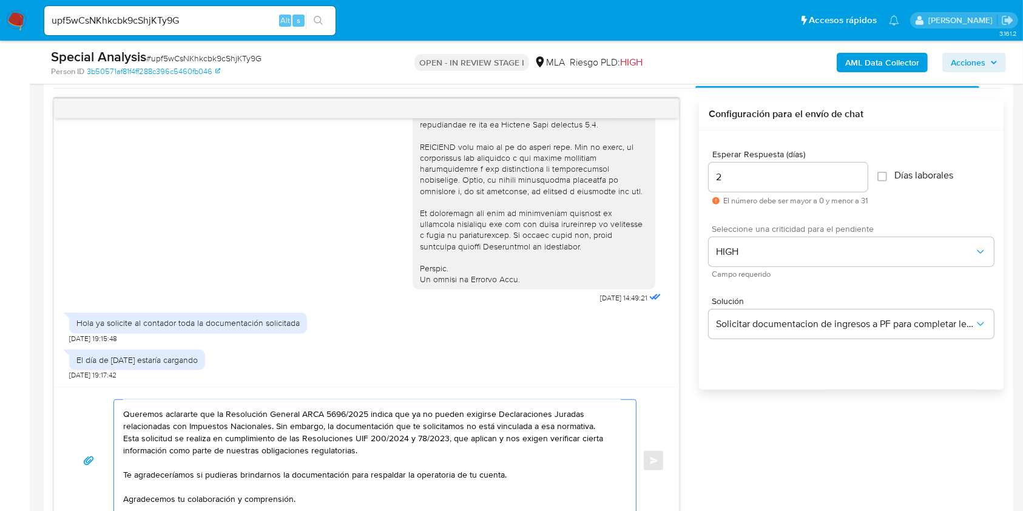
scroll to position [0, 0]
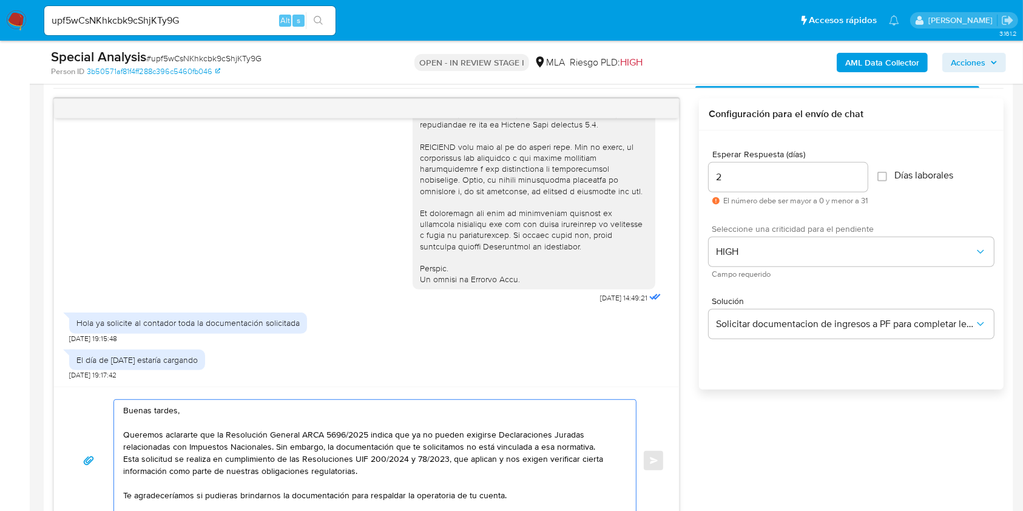
click at [398, 441] on textarea "Buenas tardes, Queremos aclararte que la Resolución General ARCA 5696/2025 indi…" at bounding box center [372, 460] width 498 height 121
type textarea "Buenas tardes, Queremos aclararte que la Resolución General ARCA 5696/2025 indi…"
click at [461, 361] on div "El día de mañana estaría cargando 18/09/2025 19:17:42" at bounding box center [366, 361] width 595 height 36
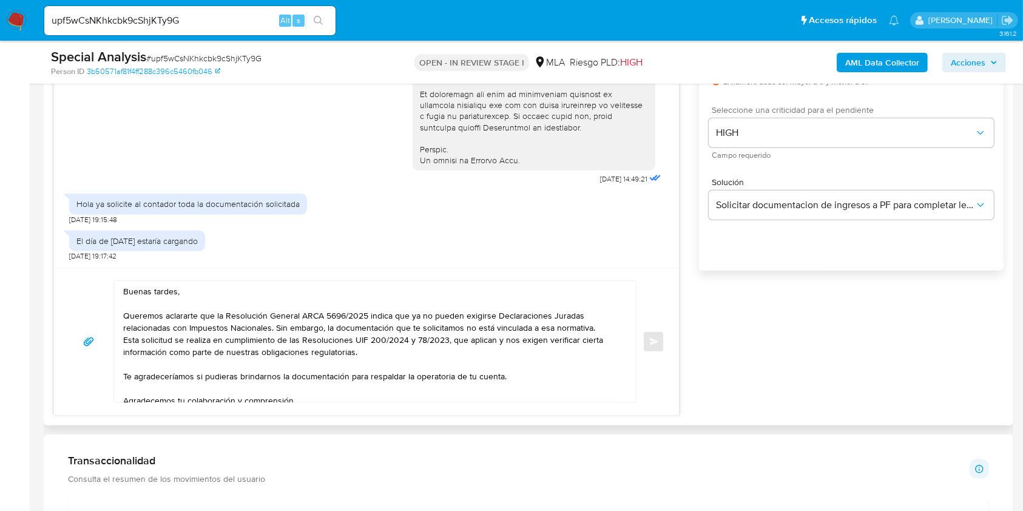
scroll to position [860, 0]
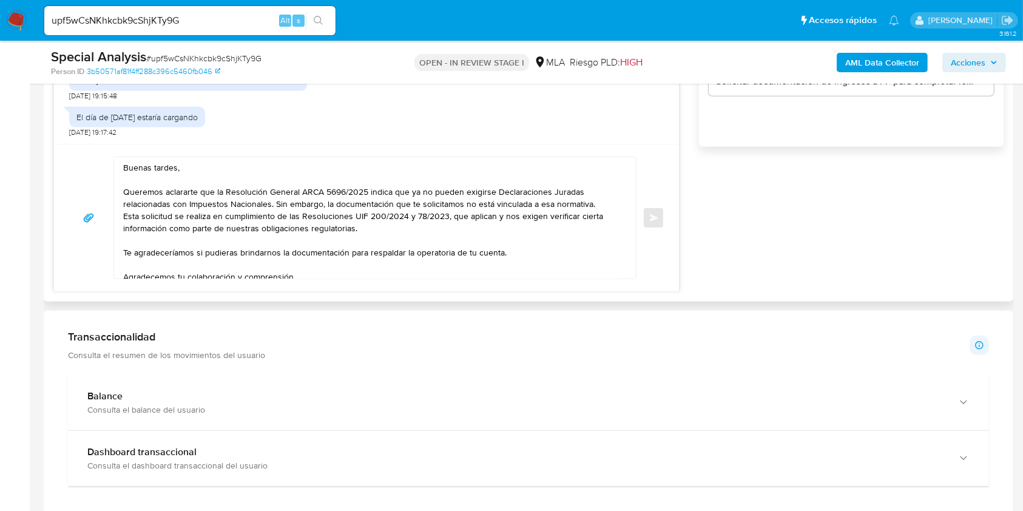
click at [512, 215] on textarea "Buenas tardes, Queremos aclararte que la Resolución General ARCA 5696/2025 indi…" at bounding box center [372, 217] width 498 height 121
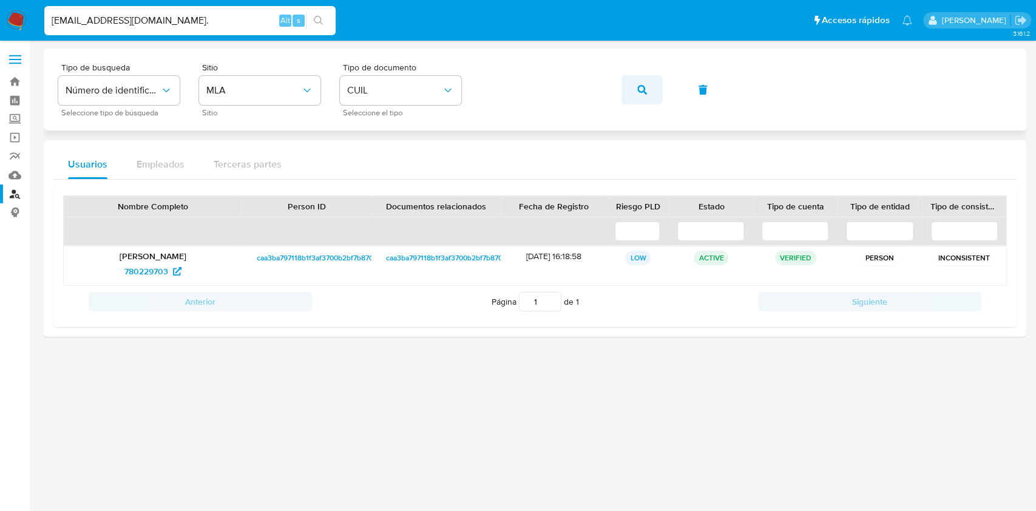
click at [641, 91] on icon "button" at bounding box center [642, 90] width 10 height 10
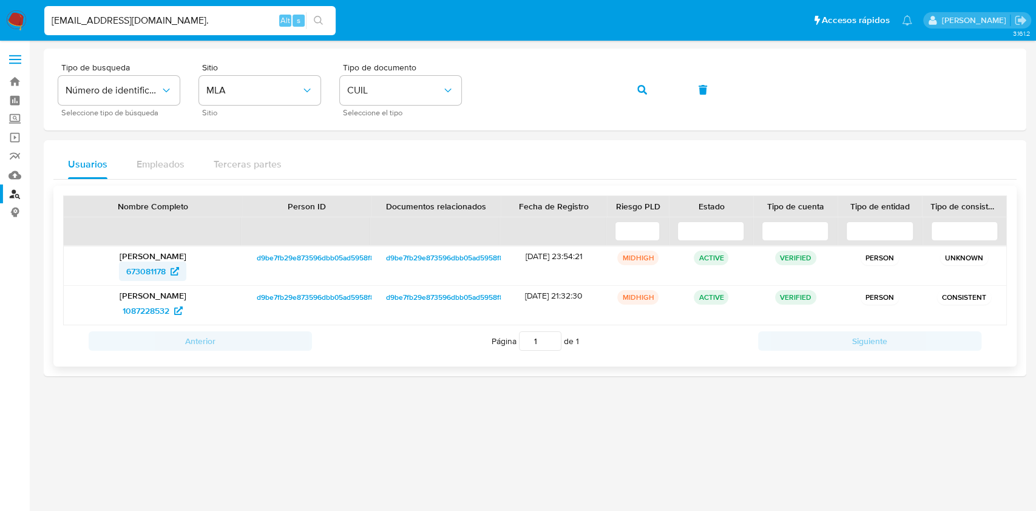
click at [167, 272] on span "673081178" at bounding box center [152, 271] width 53 height 19
click at [646, 91] on button "button" at bounding box center [641, 89] width 41 height 29
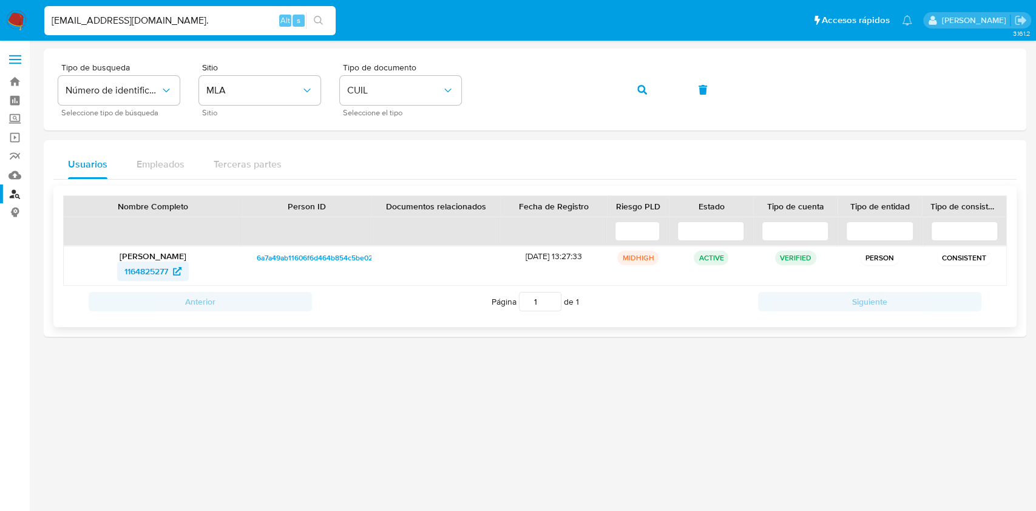
click at [158, 274] on span "1164825277" at bounding box center [146, 271] width 44 height 19
click at [641, 85] on icon "button" at bounding box center [642, 90] width 10 height 10
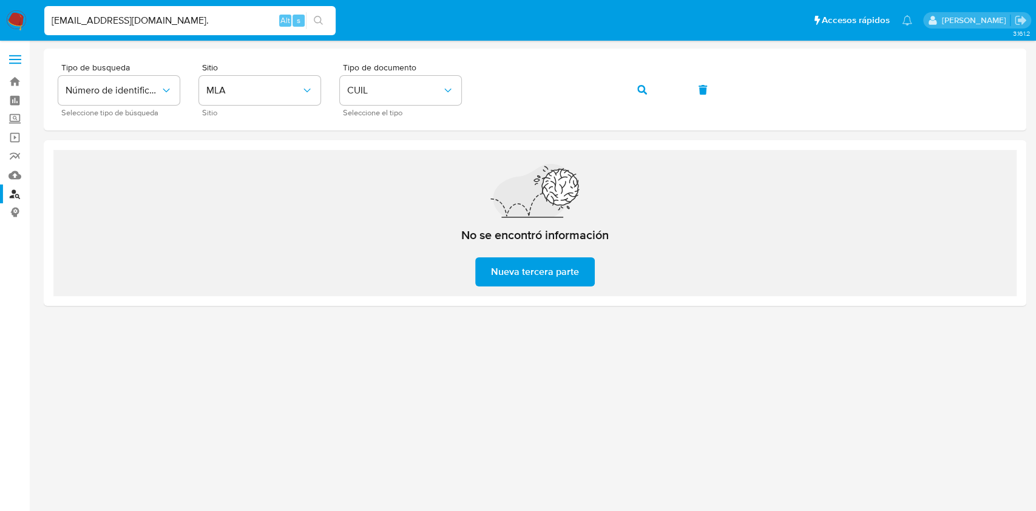
click at [532, 260] on span "Nueva tercera parte" at bounding box center [535, 272] width 88 height 27
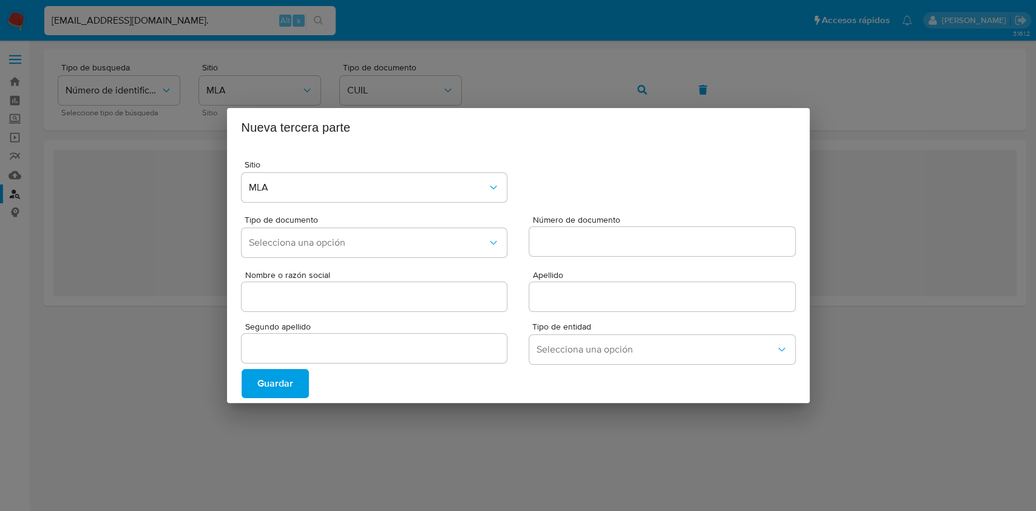
click at [495, 466] on div "Nueva tercera parte Sitio MLA Tipo de documento Selecciona una opción Número de…" at bounding box center [518, 255] width 1036 height 511
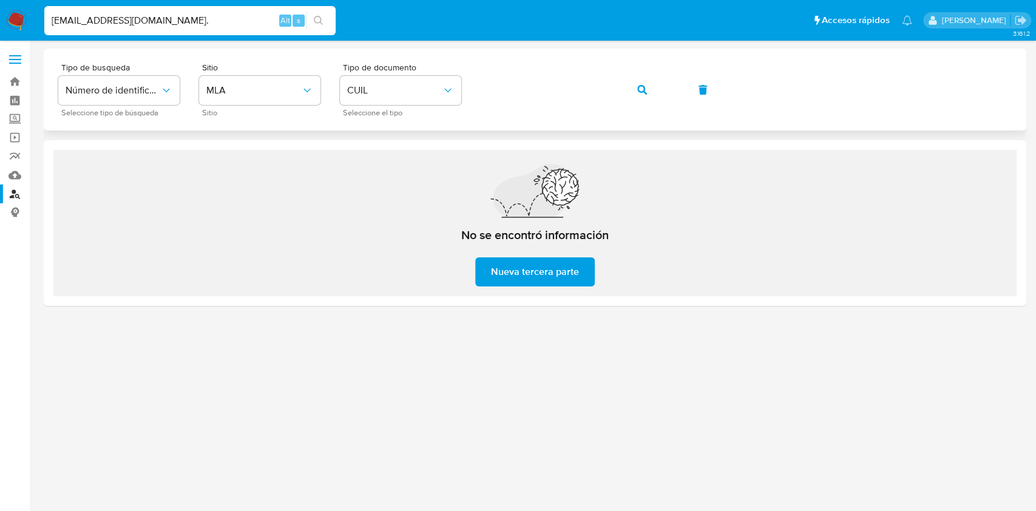
click at [649, 89] on button "button" at bounding box center [641, 89] width 41 height 29
click at [624, 89] on div "Tipo de busqueda Número de identificación Seleccione tipo de búsqueda Sitio MLA…" at bounding box center [534, 89] width 953 height 53
click at [640, 84] on span "button" at bounding box center [642, 89] width 10 height 27
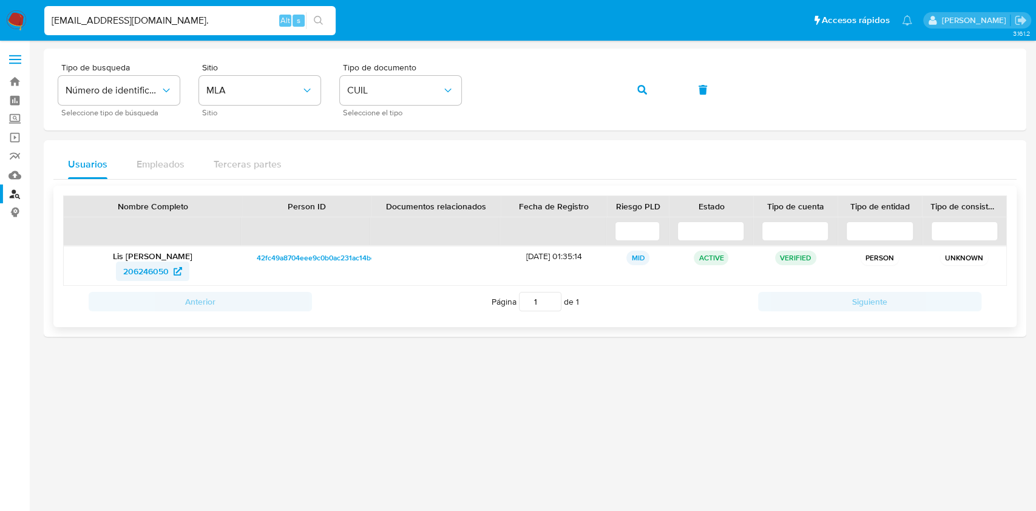
click at [157, 270] on span "206246050" at bounding box center [146, 271] width 46 height 19
click at [649, 88] on button "button" at bounding box center [641, 89] width 41 height 29
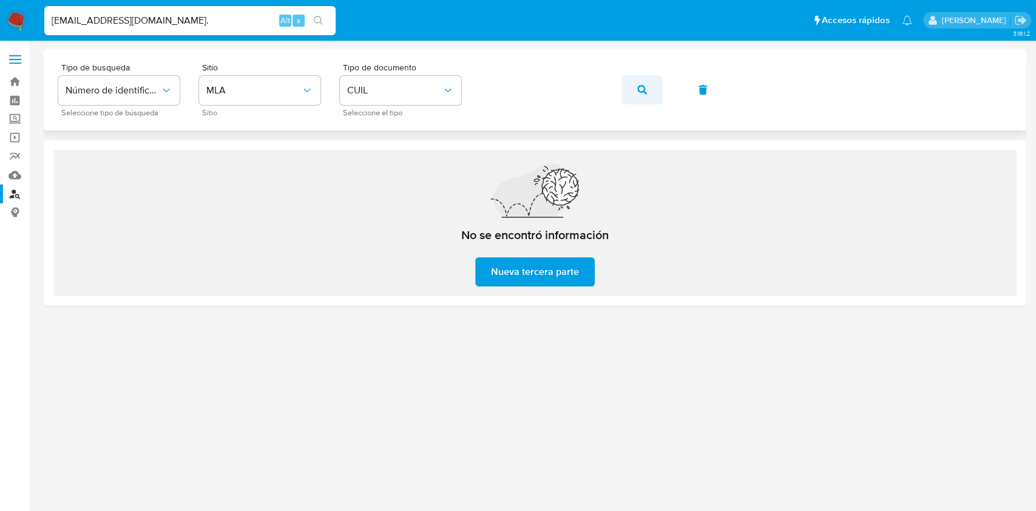
click at [642, 89] on icon "button" at bounding box center [642, 90] width 10 height 10
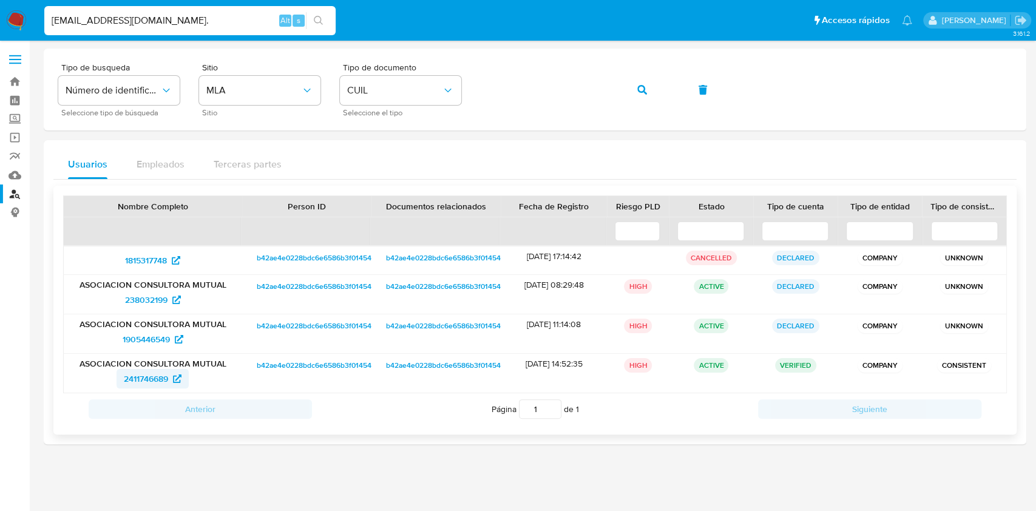
click at [163, 382] on span "2411746689" at bounding box center [146, 378] width 44 height 19
click at [630, 87] on button "button" at bounding box center [641, 89] width 41 height 29
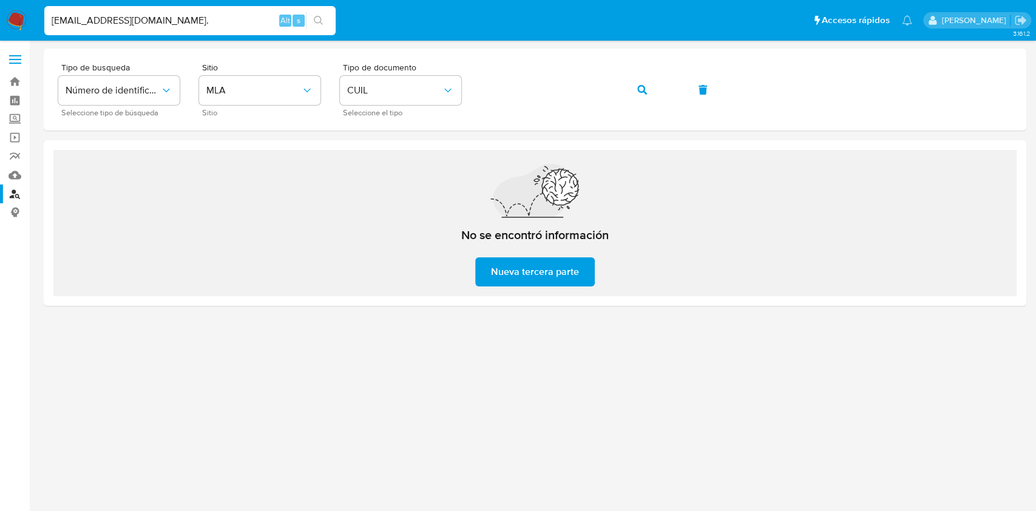
click at [545, 274] on span "Nueva tercera parte" at bounding box center [535, 272] width 88 height 27
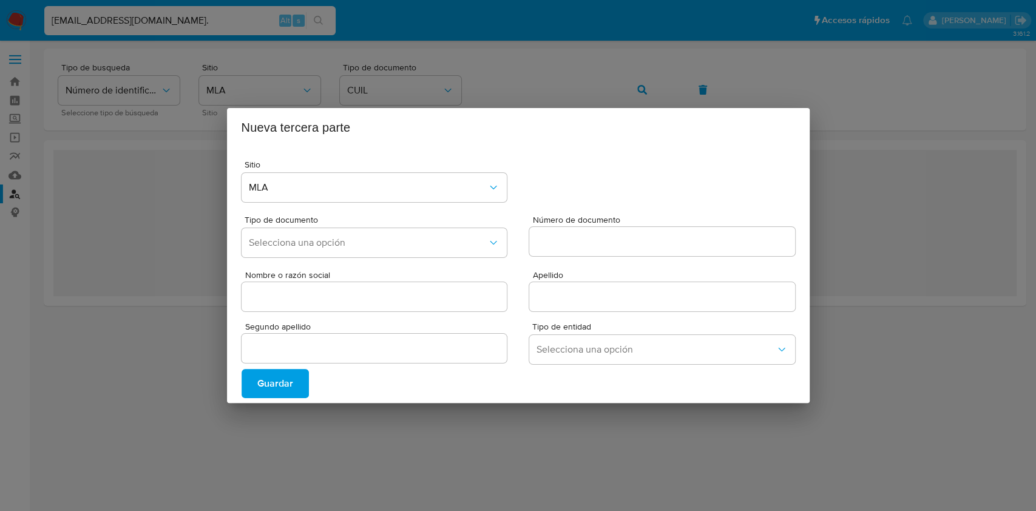
click at [350, 447] on div "Nueva tercera parte Sitio MLA Tipo de documento Selecciona una opción Número de…" at bounding box center [518, 255] width 1036 height 511
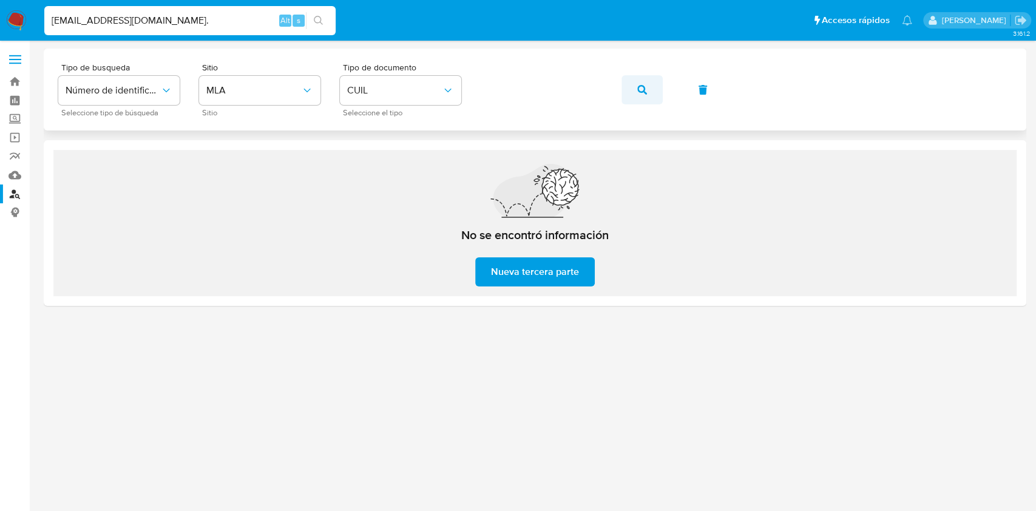
click at [643, 89] on icon "button" at bounding box center [642, 90] width 10 height 10
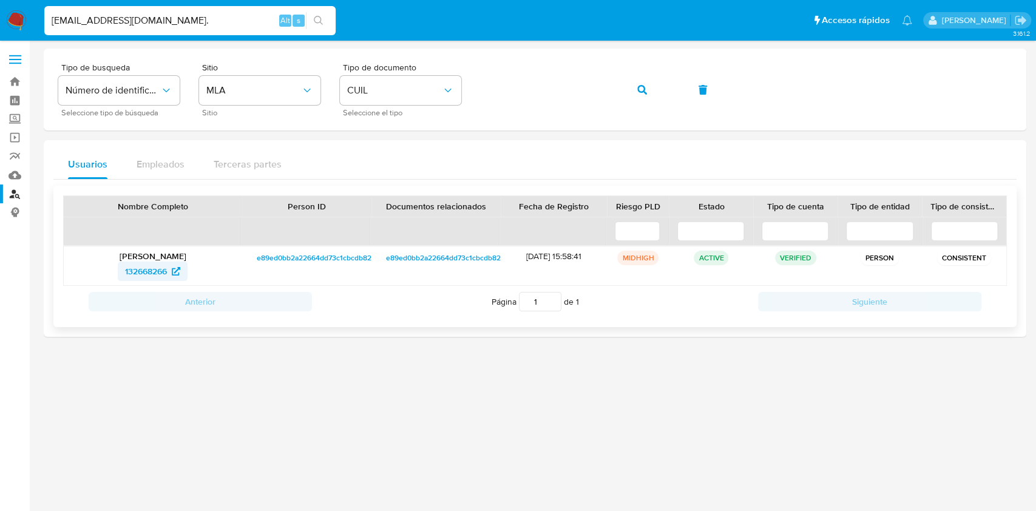
click at [141, 275] on span "132668266" at bounding box center [146, 271] width 42 height 19
click at [635, 86] on button "button" at bounding box center [641, 89] width 41 height 29
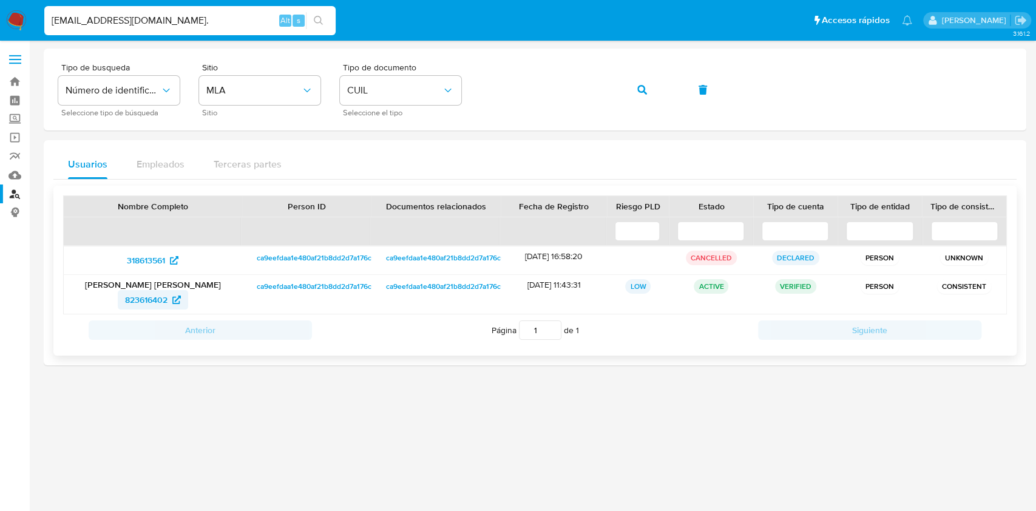
click at [166, 295] on span "823616402" at bounding box center [146, 299] width 42 height 19
click at [646, 87] on icon "button" at bounding box center [642, 90] width 10 height 10
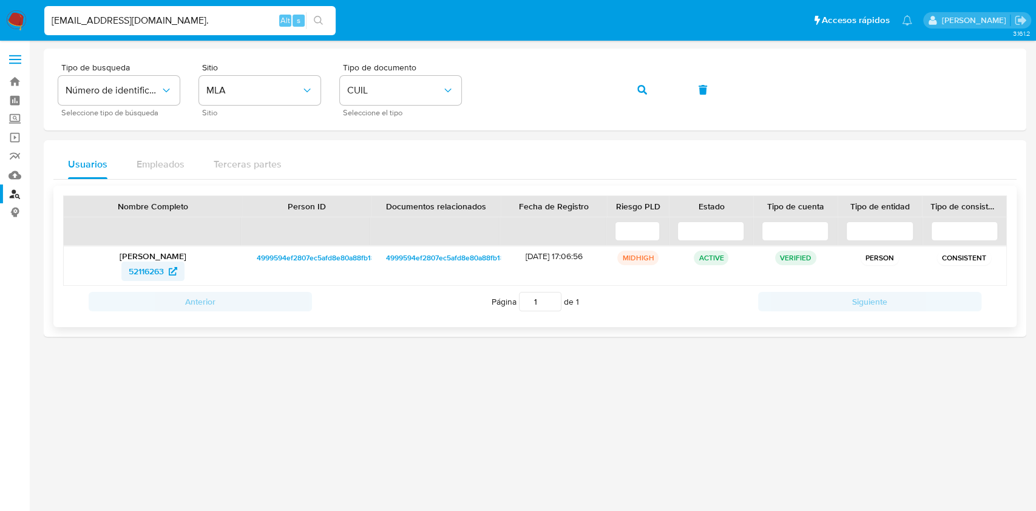
click at [141, 273] on span "52116263" at bounding box center [146, 271] width 35 height 19
click at [646, 98] on span "button" at bounding box center [642, 89] width 10 height 27
click at [147, 267] on span "132668266" at bounding box center [146, 271] width 42 height 19
click at [646, 85] on button "button" at bounding box center [641, 89] width 41 height 29
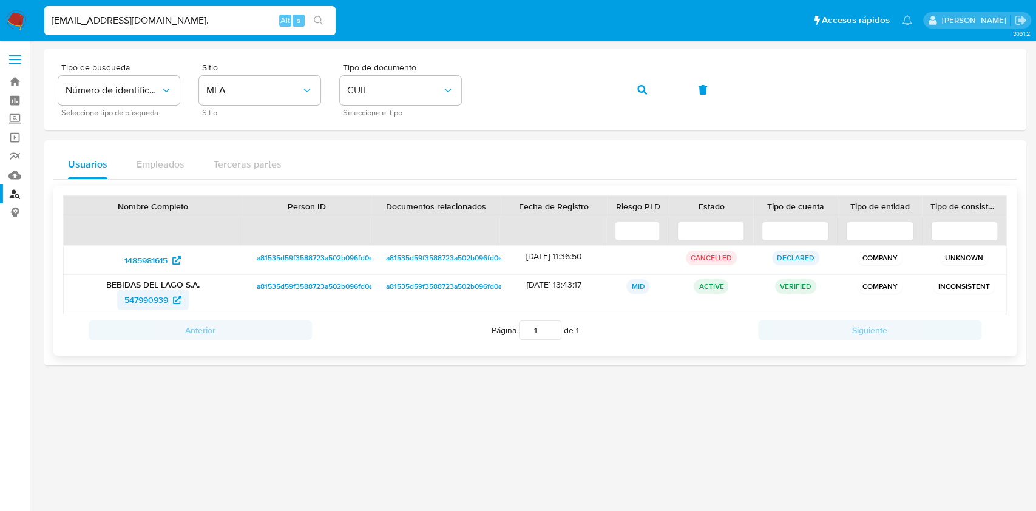
click at [149, 306] on span "547990939" at bounding box center [146, 299] width 44 height 19
click at [653, 92] on button "button" at bounding box center [641, 89] width 41 height 29
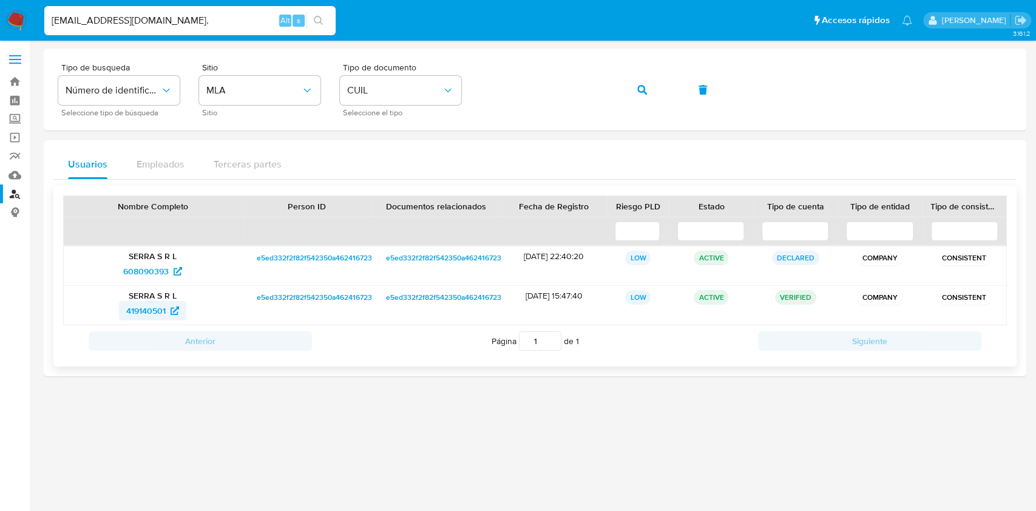
click at [163, 307] on span "419140501" at bounding box center [145, 310] width 39 height 19
click at [648, 84] on button "button" at bounding box center [641, 89] width 41 height 29
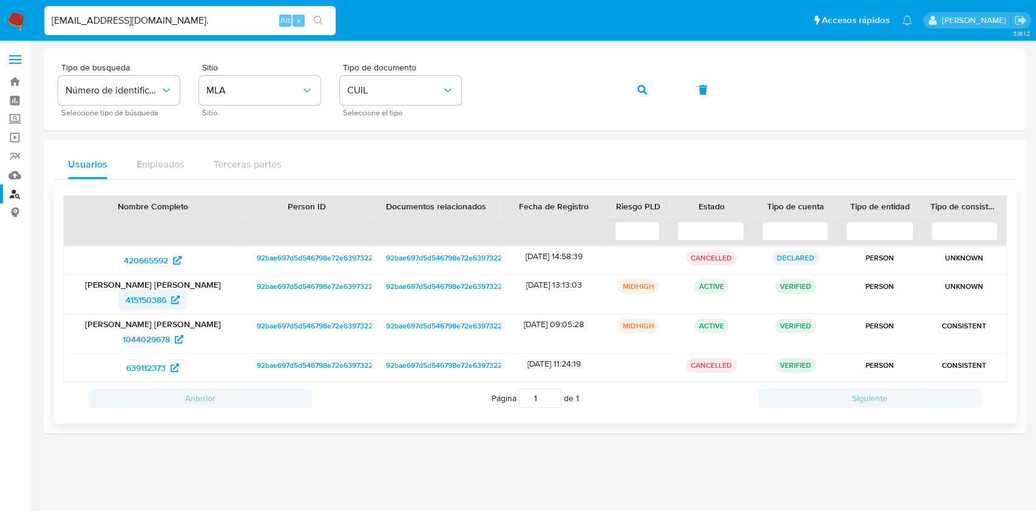
click at [161, 299] on span "415150386" at bounding box center [146, 299] width 41 height 19
click at [655, 90] on button "button" at bounding box center [641, 89] width 41 height 29
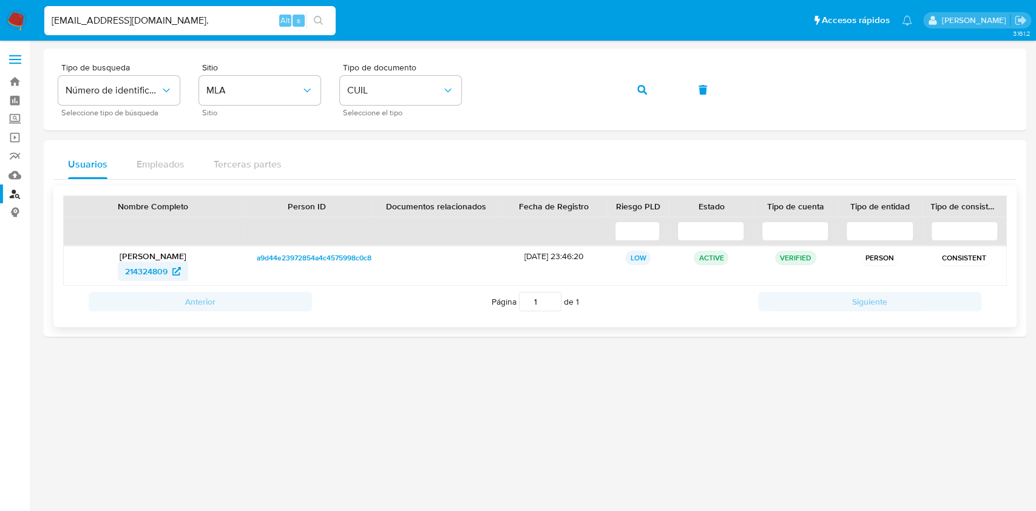
click at [152, 269] on span "214324809" at bounding box center [146, 271] width 42 height 19
click at [629, 87] on button "button" at bounding box center [641, 89] width 41 height 29
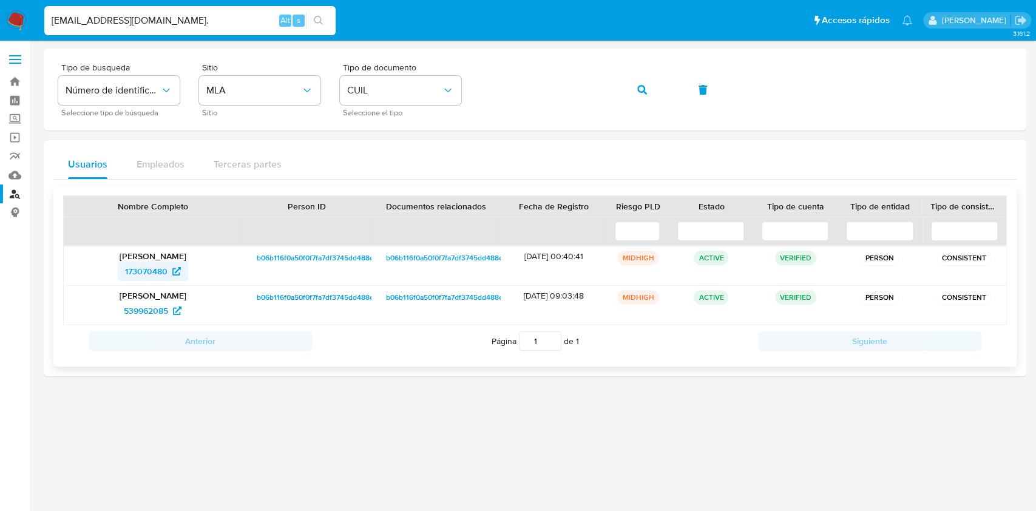
click at [146, 268] on span "173070480" at bounding box center [146, 271] width 42 height 19
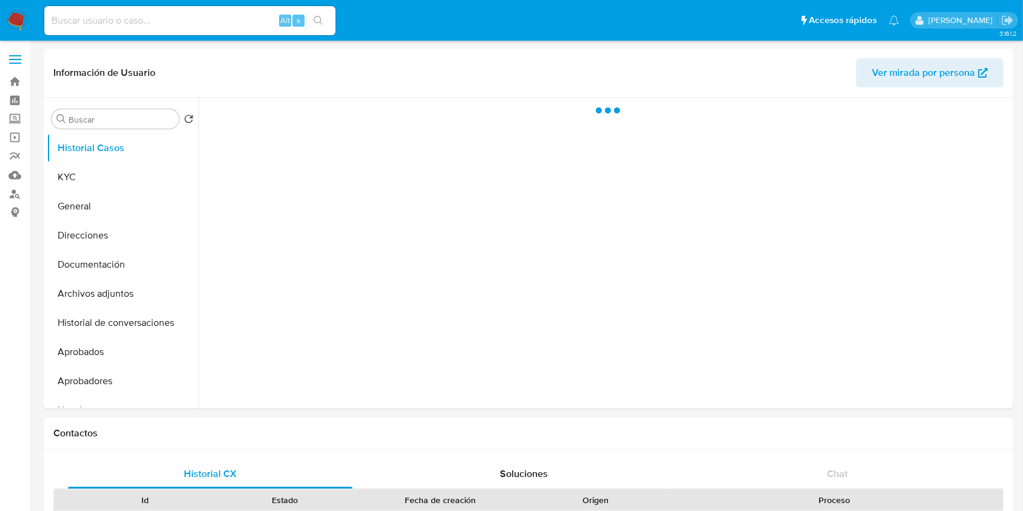
select select "10"
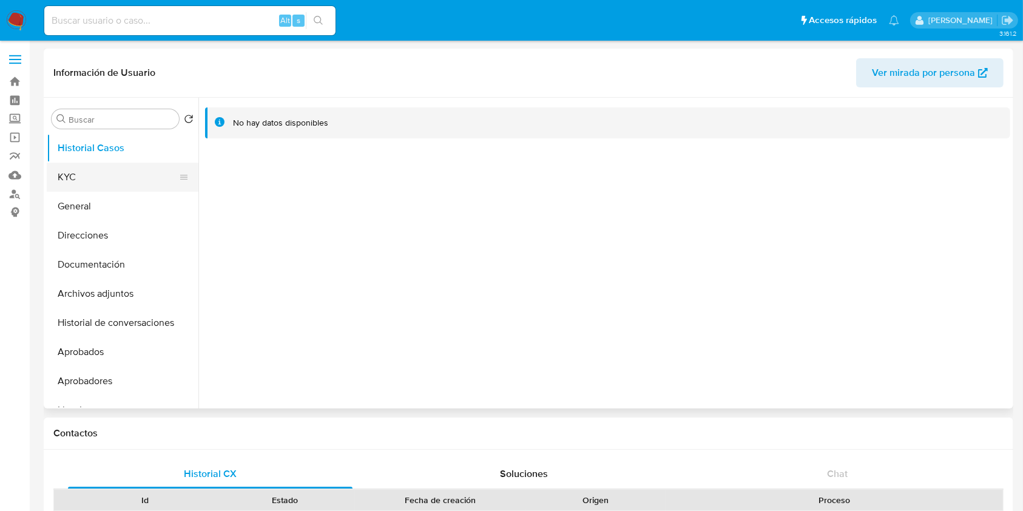
click at [97, 165] on button "KYC" at bounding box center [118, 177] width 142 height 29
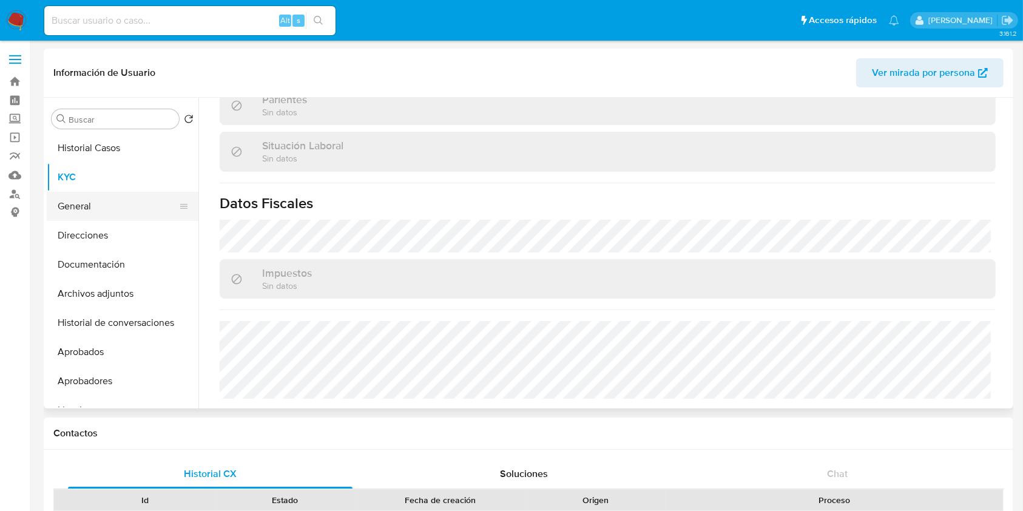
scroll to position [586, 0]
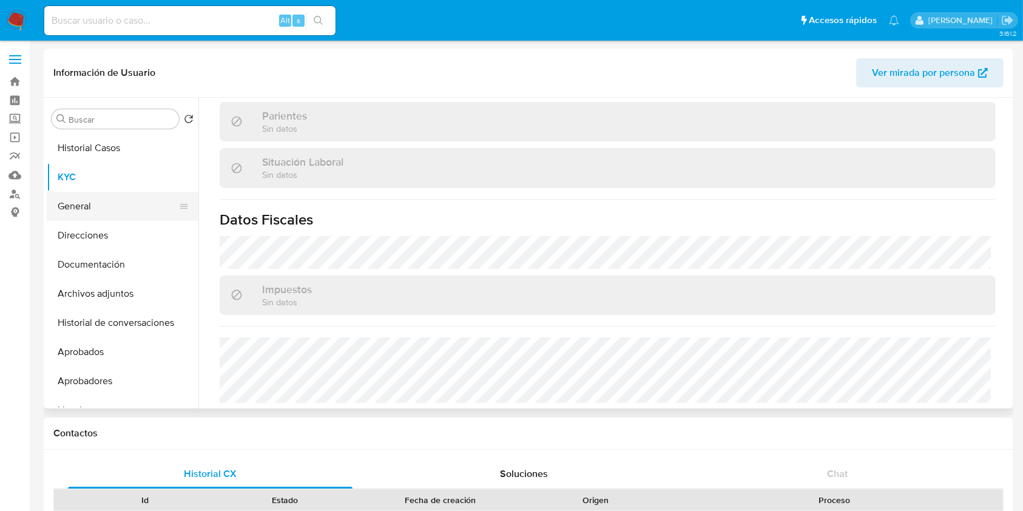
click at [117, 230] on button "Direcciones" at bounding box center [123, 235] width 152 height 29
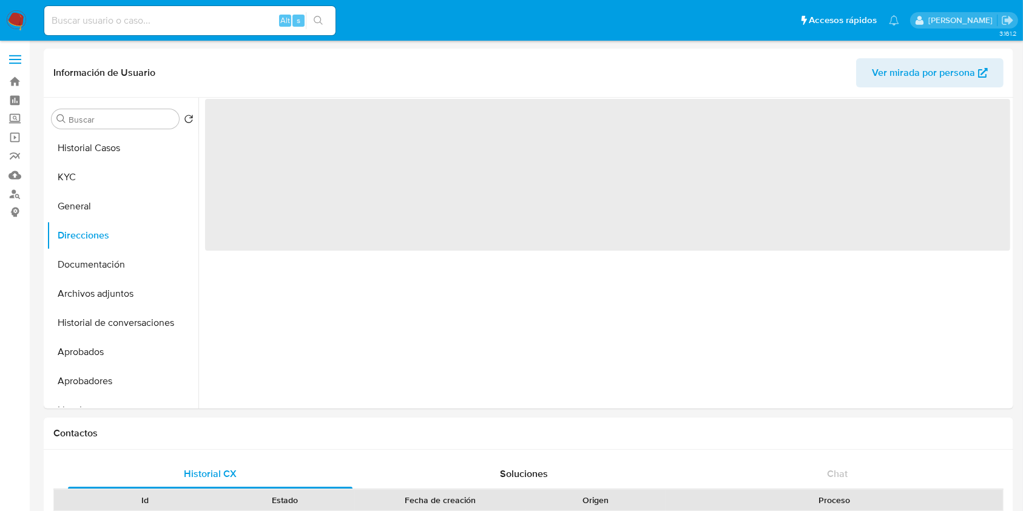
scroll to position [0, 0]
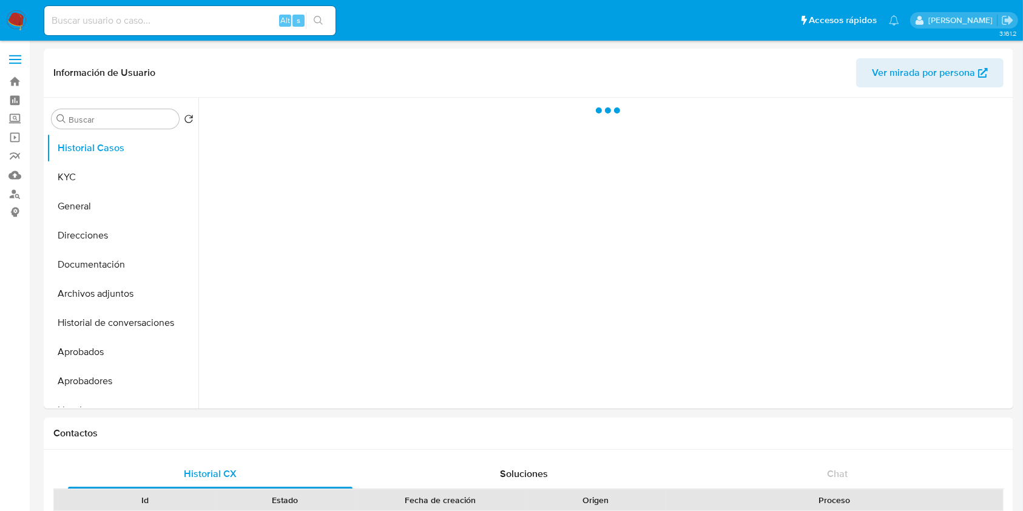
select select "10"
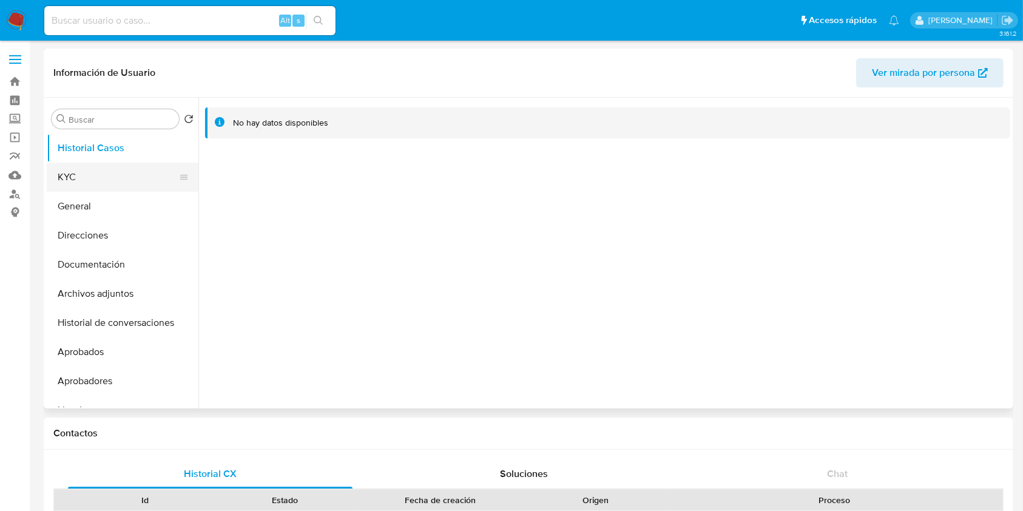
click at [107, 174] on button "KYC" at bounding box center [118, 177] width 142 height 29
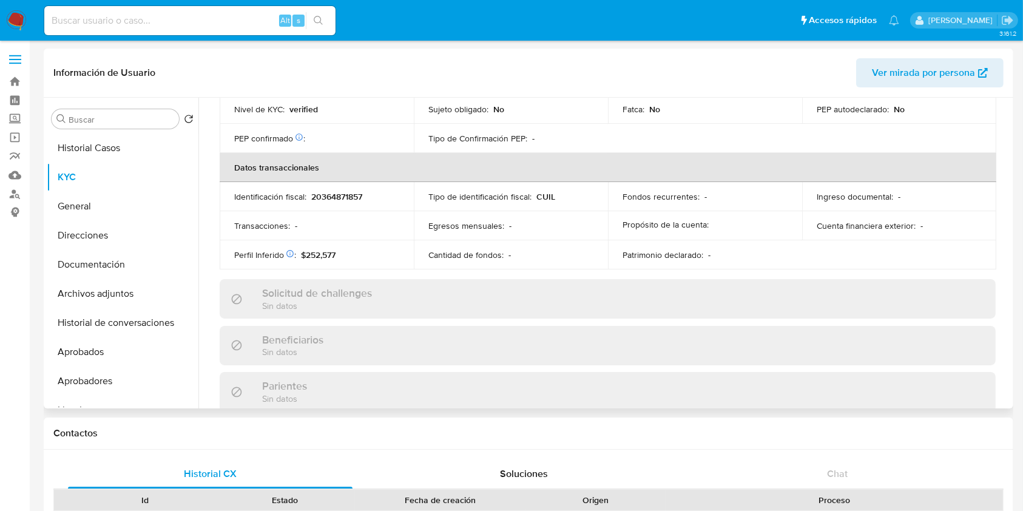
scroll to position [610, 0]
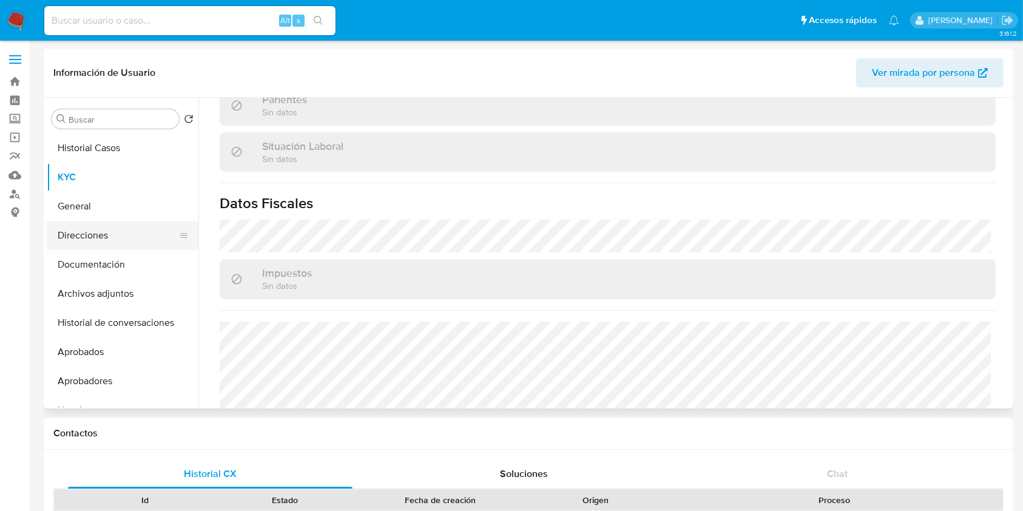
click at [112, 226] on button "Direcciones" at bounding box center [118, 235] width 142 height 29
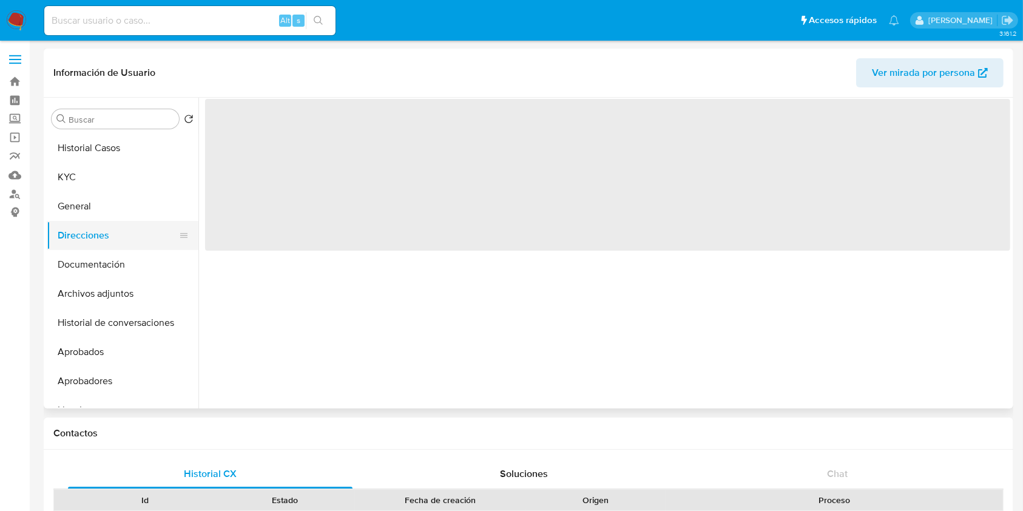
scroll to position [0, 0]
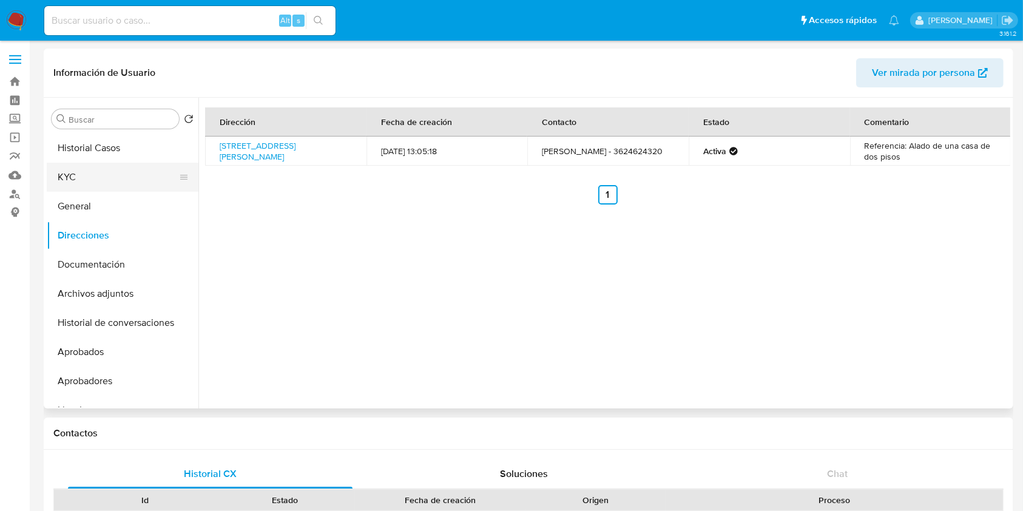
click at [103, 167] on button "KYC" at bounding box center [118, 177] width 142 height 29
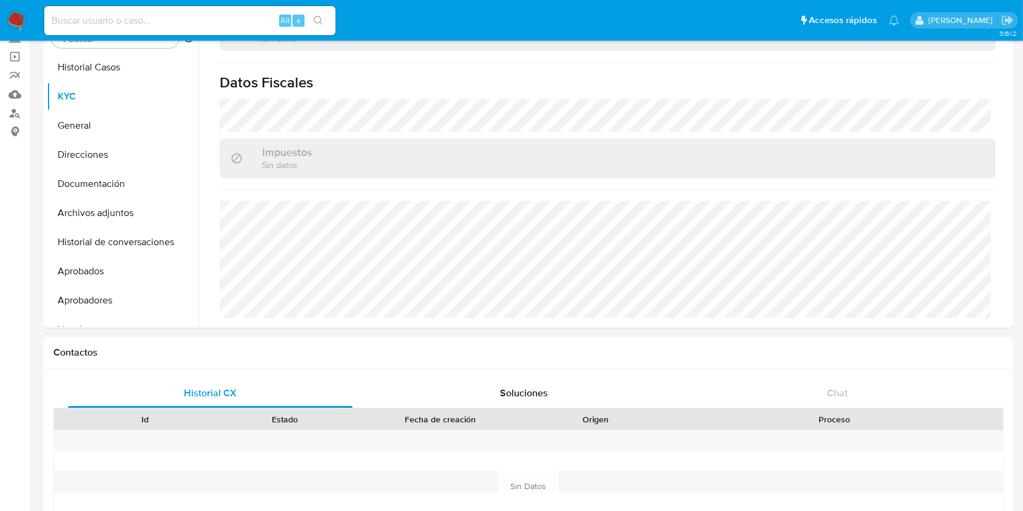
scroll to position [639, 0]
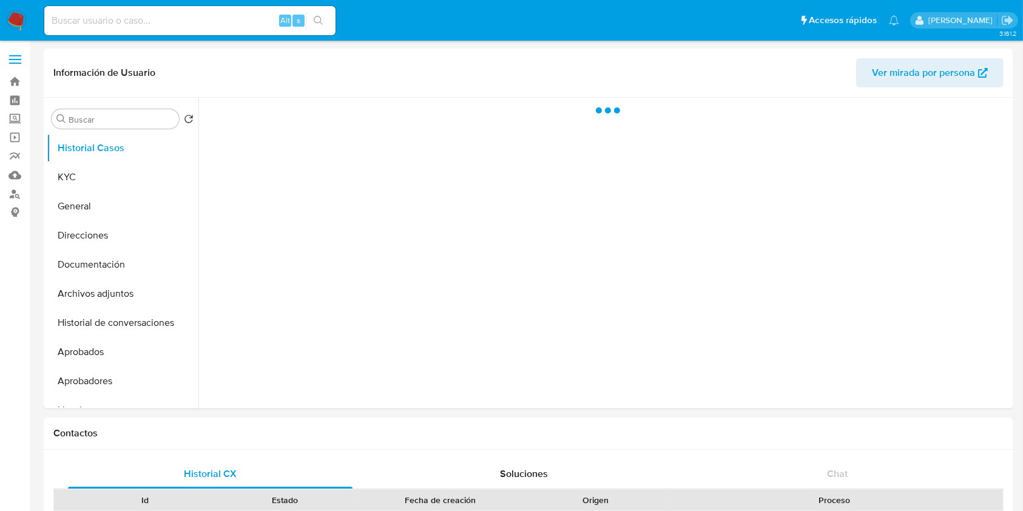
select select "10"
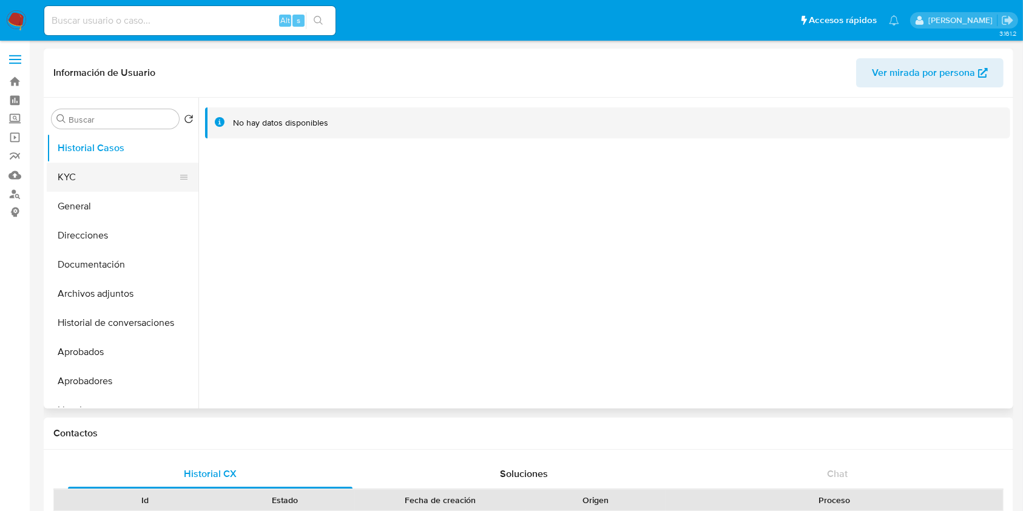
click at [98, 174] on button "KYC" at bounding box center [118, 177] width 142 height 29
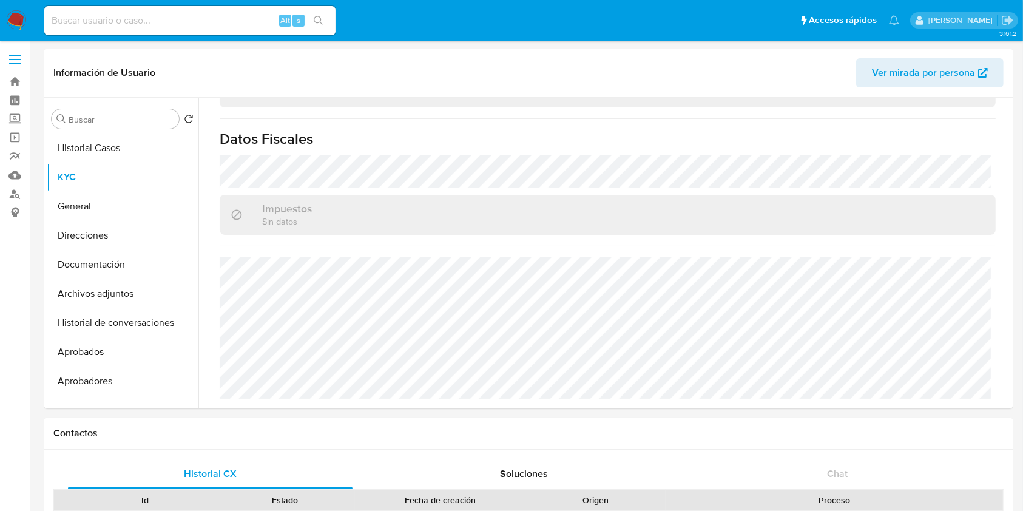
scroll to position [661, 0]
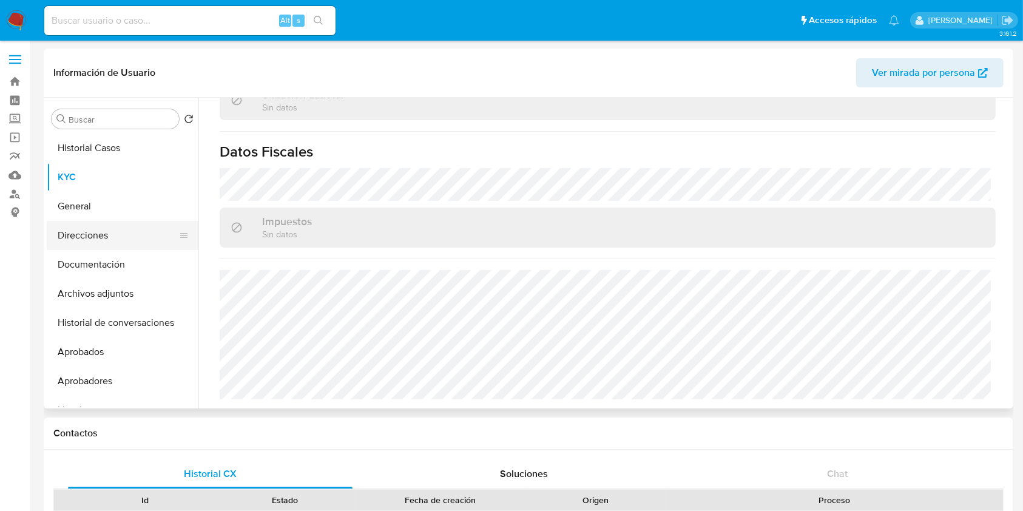
click at [87, 228] on button "Direcciones" at bounding box center [118, 235] width 142 height 29
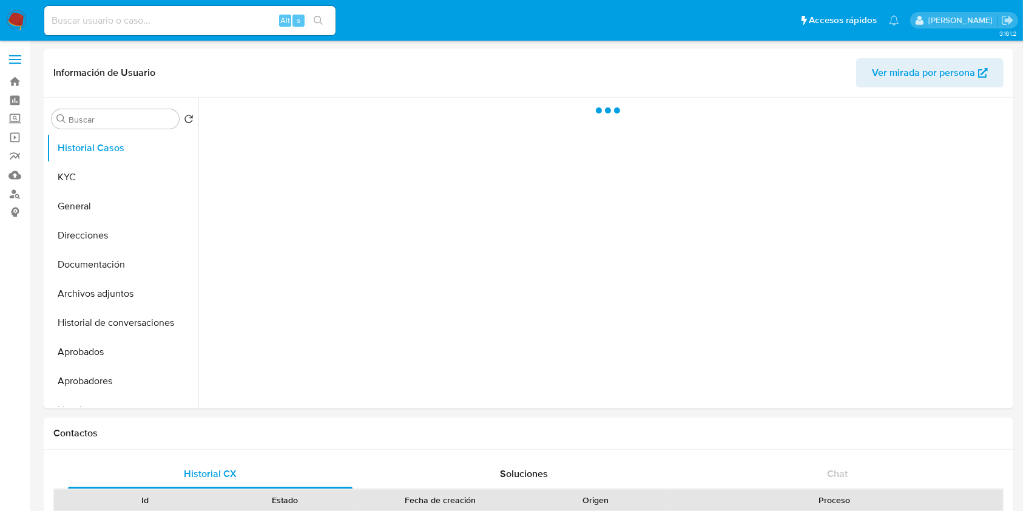
select select "10"
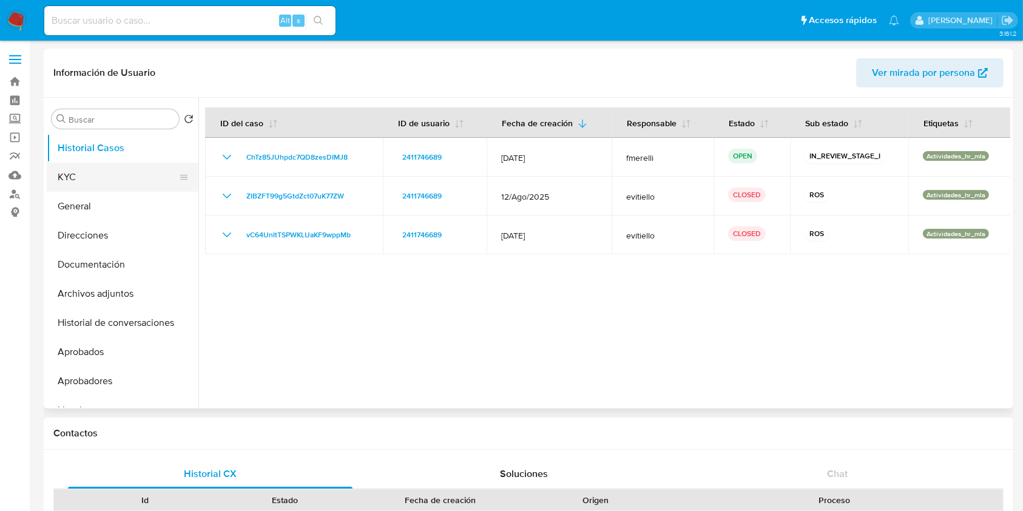
click at [83, 180] on button "KYC" at bounding box center [118, 177] width 142 height 29
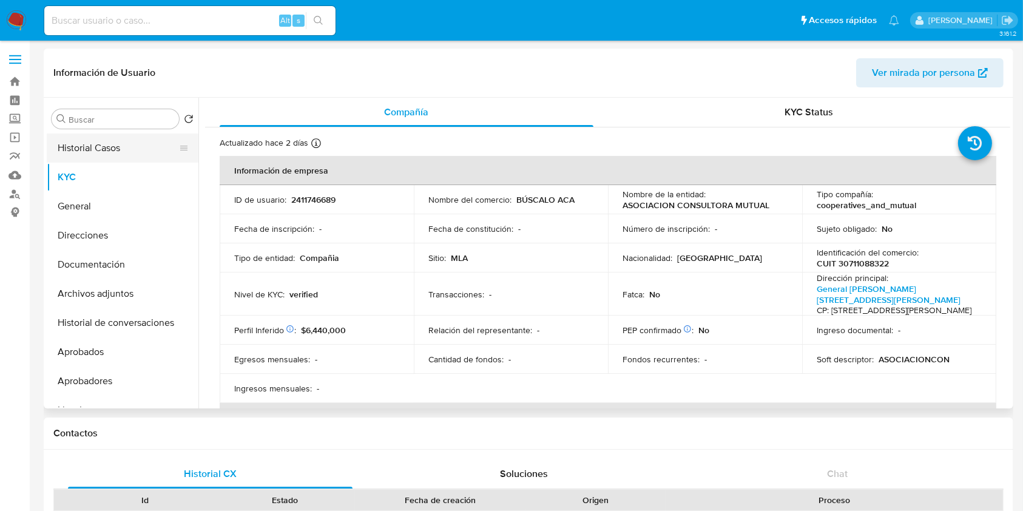
click at [92, 144] on button "Historial Casos" at bounding box center [118, 147] width 142 height 29
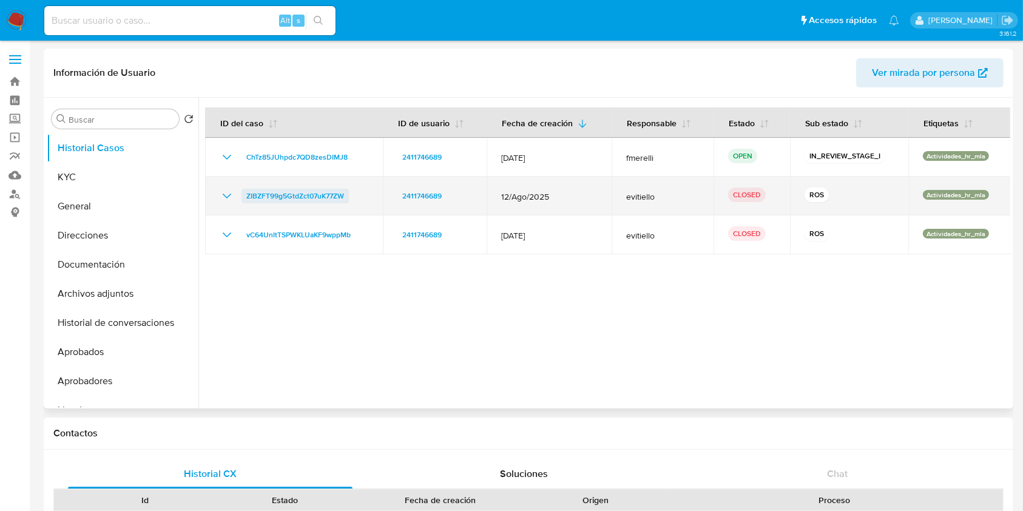
drag, startPoint x: 225, startPoint y: 198, endPoint x: 301, endPoint y: 201, distance: 76.5
click at [226, 198] on icon "Mostrar/Ocultar" at bounding box center [227, 196] width 15 height 15
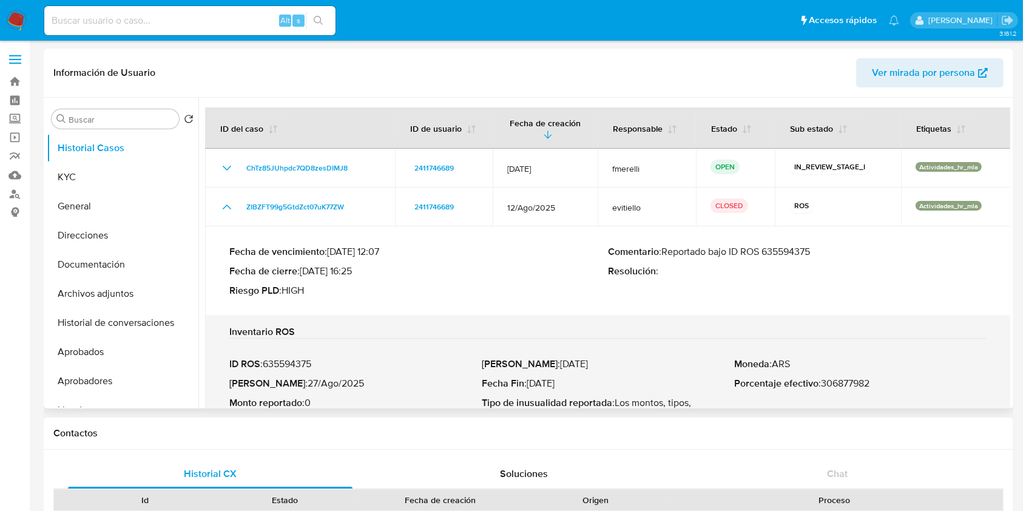
click at [786, 255] on p "Comentario : Reportado bajo ID ROS 635594375" at bounding box center [797, 252] width 379 height 12
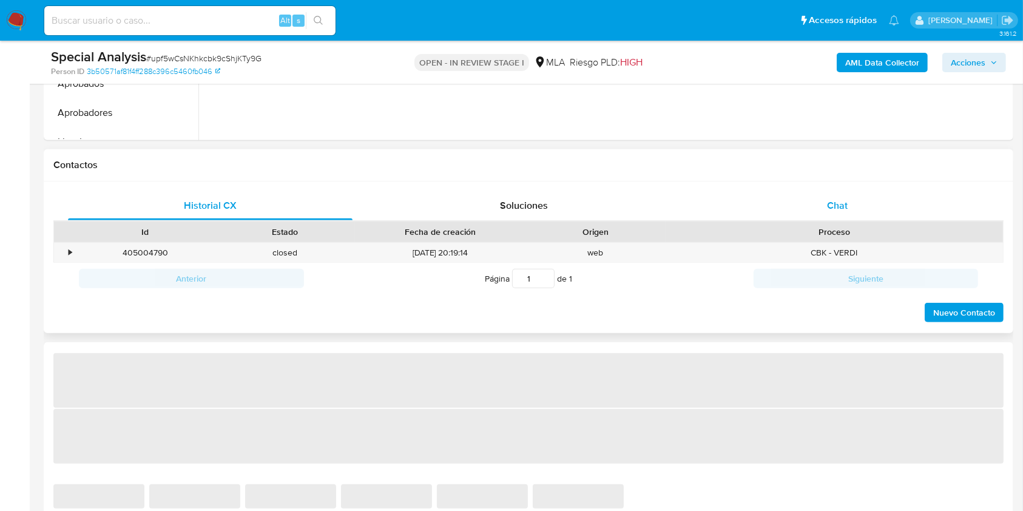
select select "10"
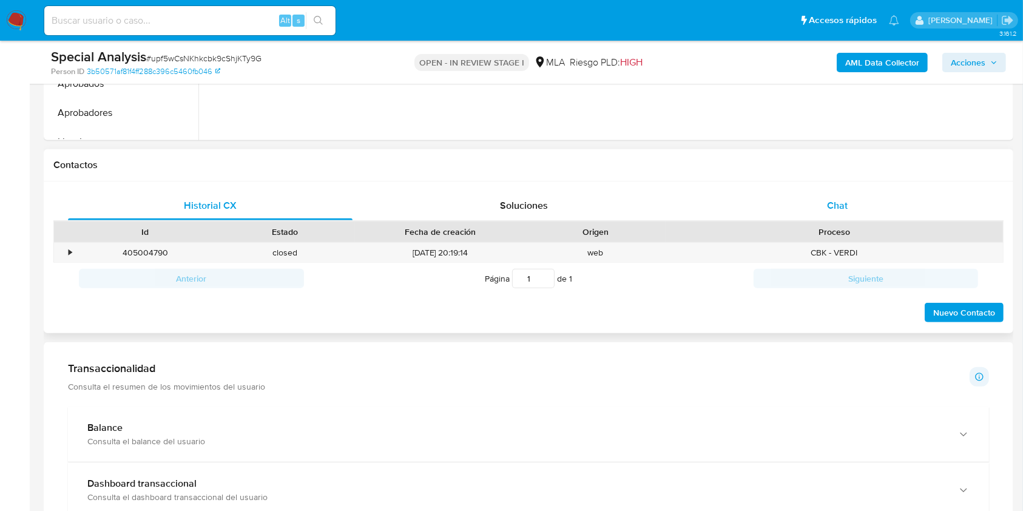
click at [837, 201] on span "Chat" at bounding box center [837, 205] width 21 height 14
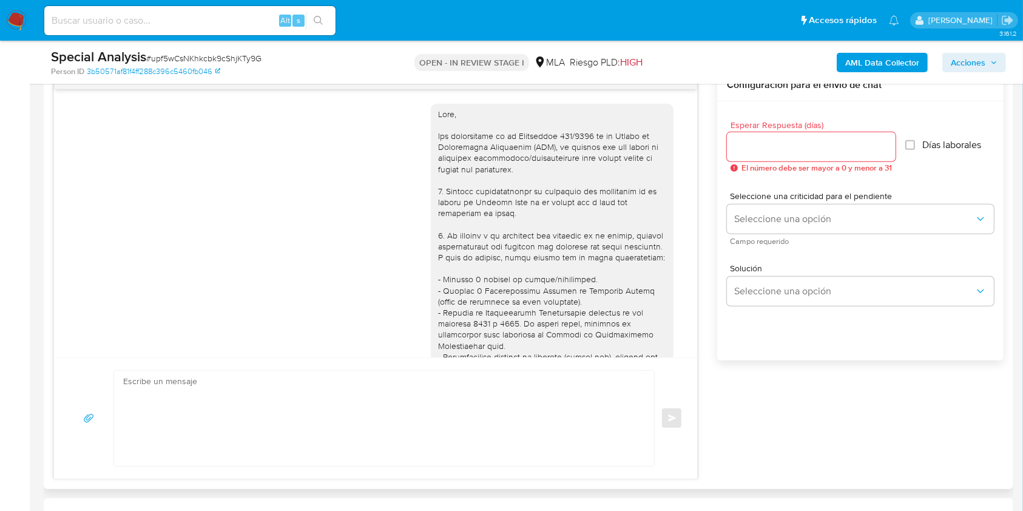
scroll to position [504, 0]
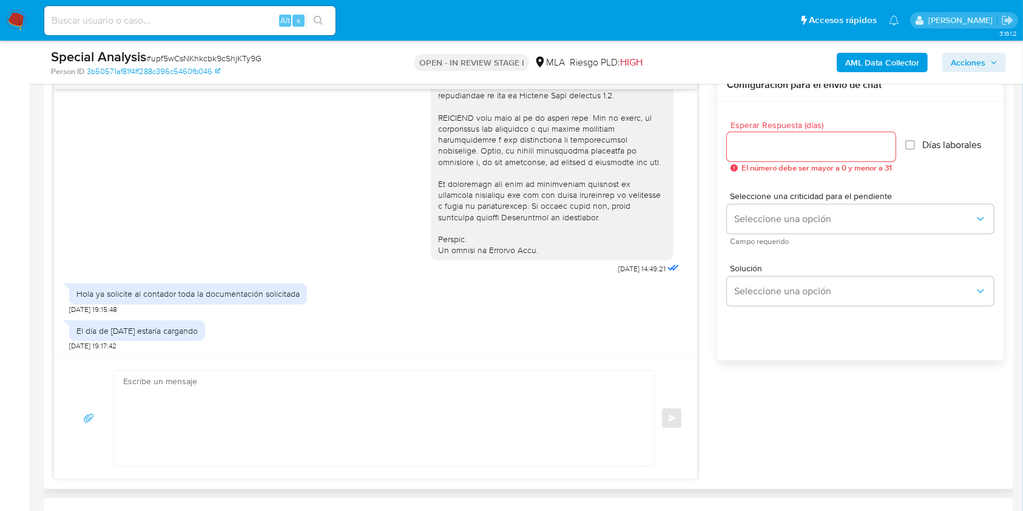
click at [765, 140] on input "Esperar Respuesta (días)" at bounding box center [811, 147] width 169 height 16
type input "2"
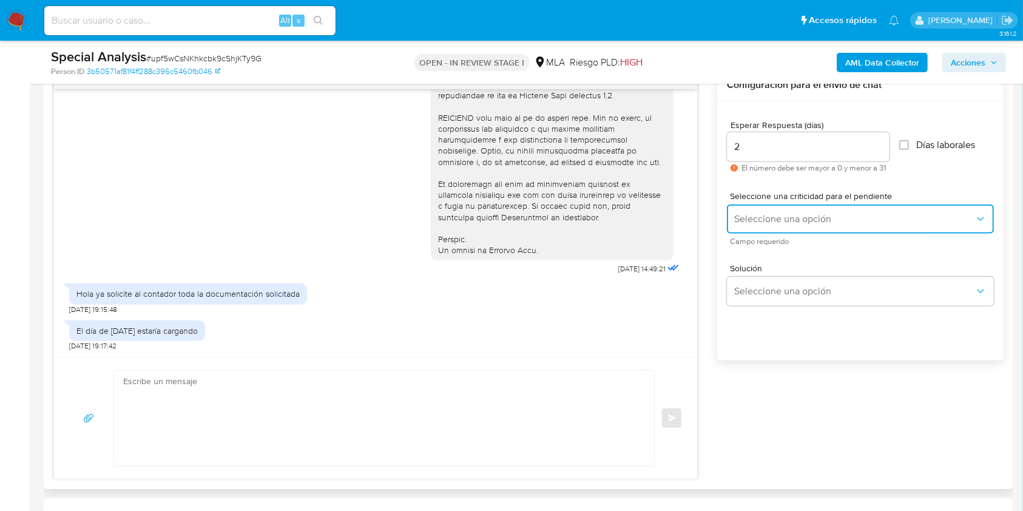
click at [774, 216] on span "Seleccione una opción" at bounding box center [854, 219] width 240 height 12
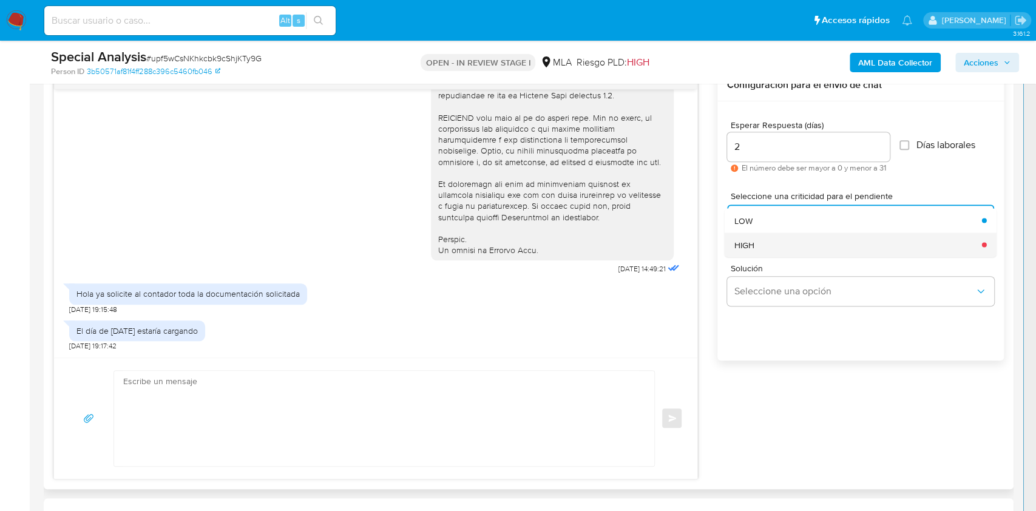
click at [768, 246] on div "HIGH" at bounding box center [854, 244] width 240 height 24
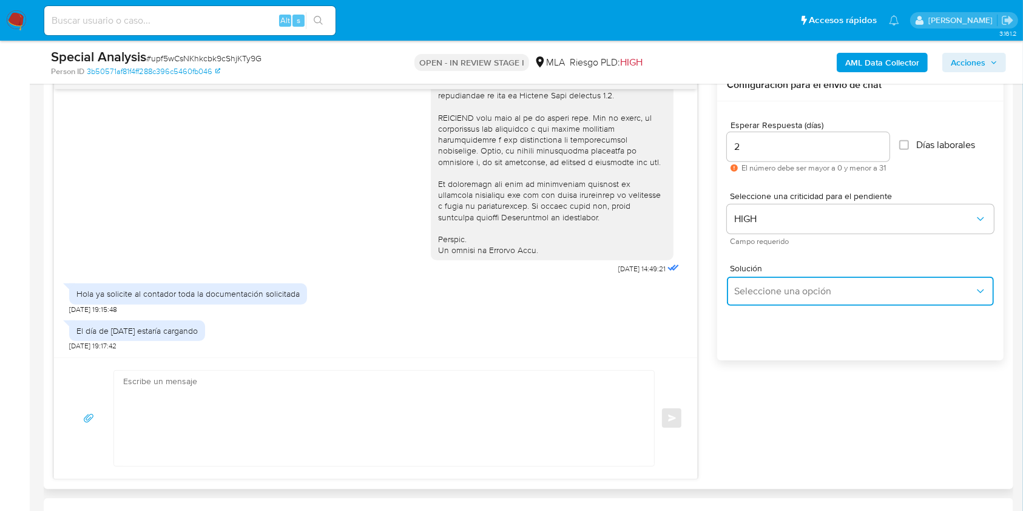
click at [779, 285] on span "Seleccione una opción" at bounding box center [854, 291] width 240 height 12
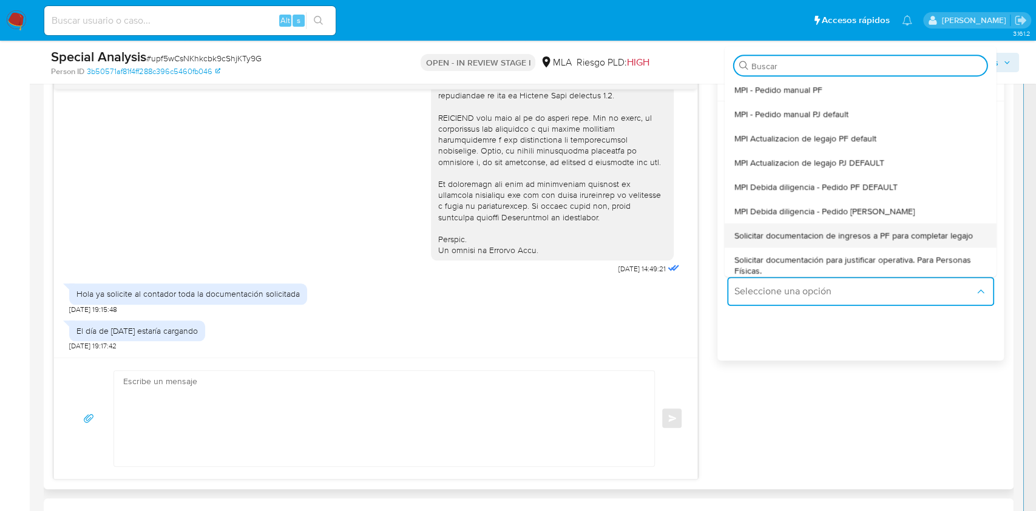
click at [825, 236] on span "Solicitar documentacion de ingresos a PF para completar legajo" at bounding box center [853, 235] width 238 height 11
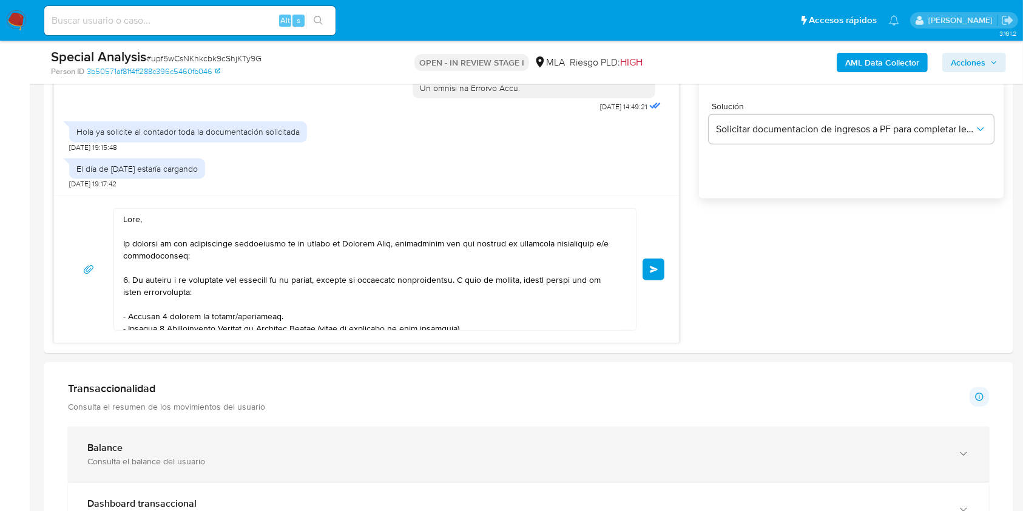
scroll to position [247, 0]
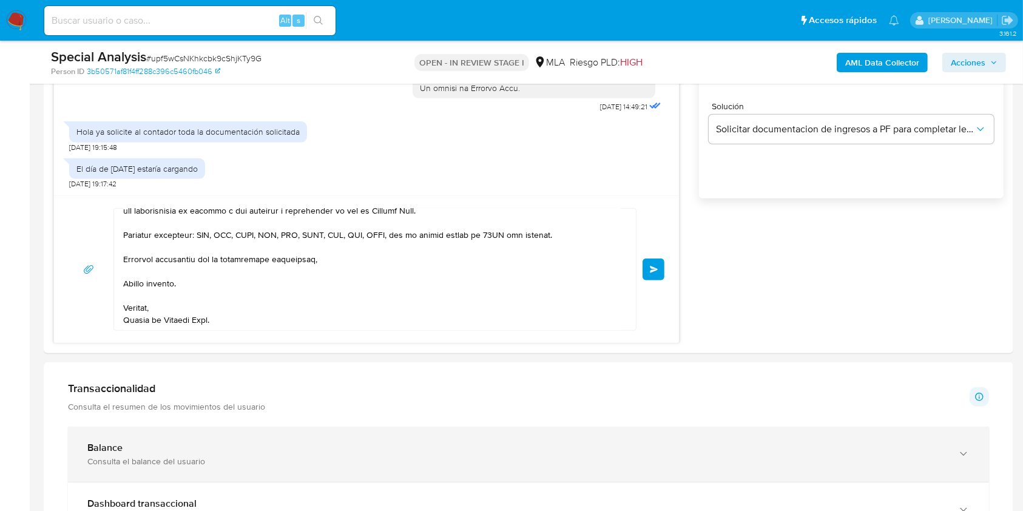
drag, startPoint x: 164, startPoint y: 268, endPoint x: 399, endPoint y: 459, distance: 302.8
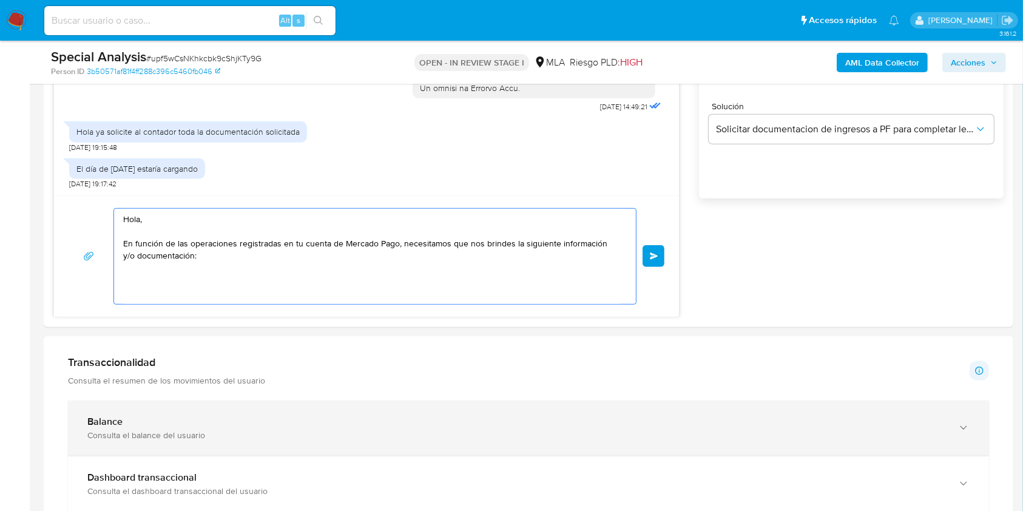
scroll to position [0, 0]
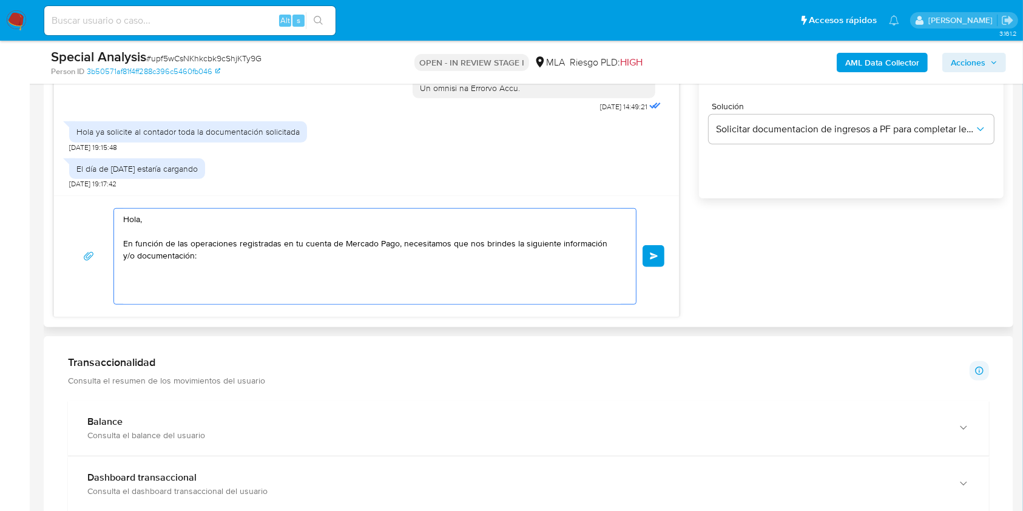
drag, startPoint x: 232, startPoint y: 232, endPoint x: 388, endPoint y: 224, distance: 156.8
click at [0, 124] on section "Bandeja Tablero Screening Búsqueda en Listas Watchlist Herramientas Operaciones…" at bounding box center [511, 416] width 1023 height 2450
paste textarea "Buenas tardes, Queremos aclararte que la Resolución General ARCA 5696/2025 indi…"
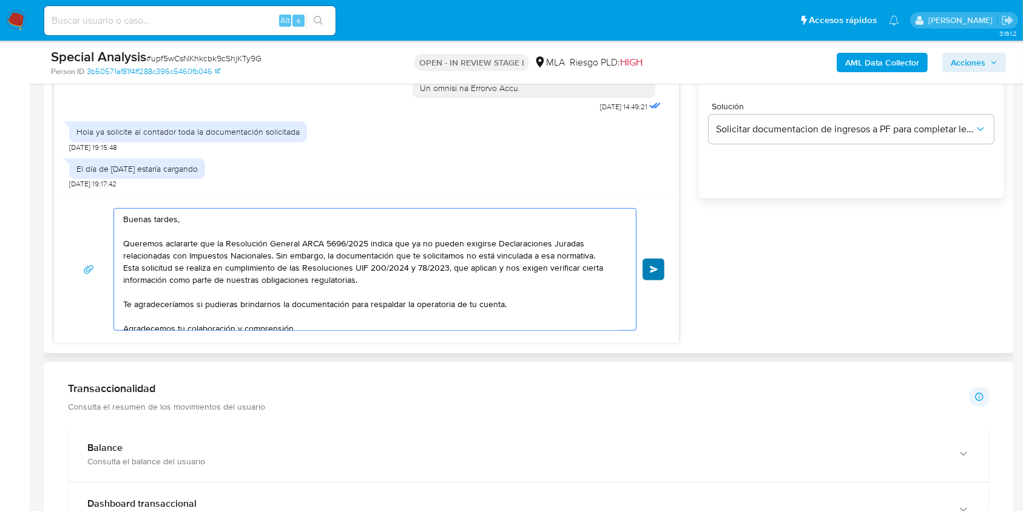
type textarea "Buenas tardes, Queremos aclararte que la Resolución General ARCA 5696/2025 indi…"
click at [658, 266] on span "Enviar" at bounding box center [654, 269] width 8 height 7
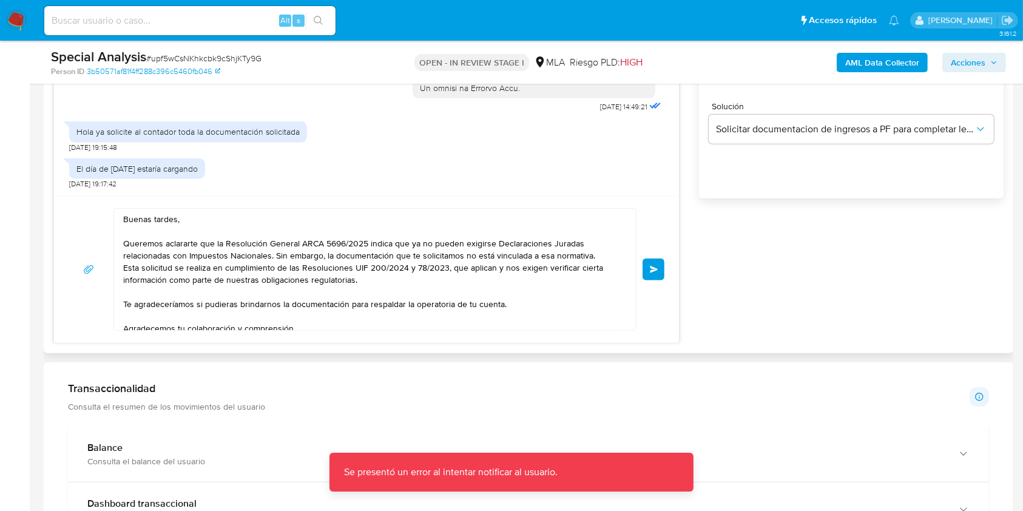
click at [776, 317] on div "17/09/2025 14:49:21 Hola ya solicite al contador toda la documentación solicita…" at bounding box center [528, 125] width 950 height 436
click at [650, 266] on span "Enviar" at bounding box center [654, 269] width 8 height 7
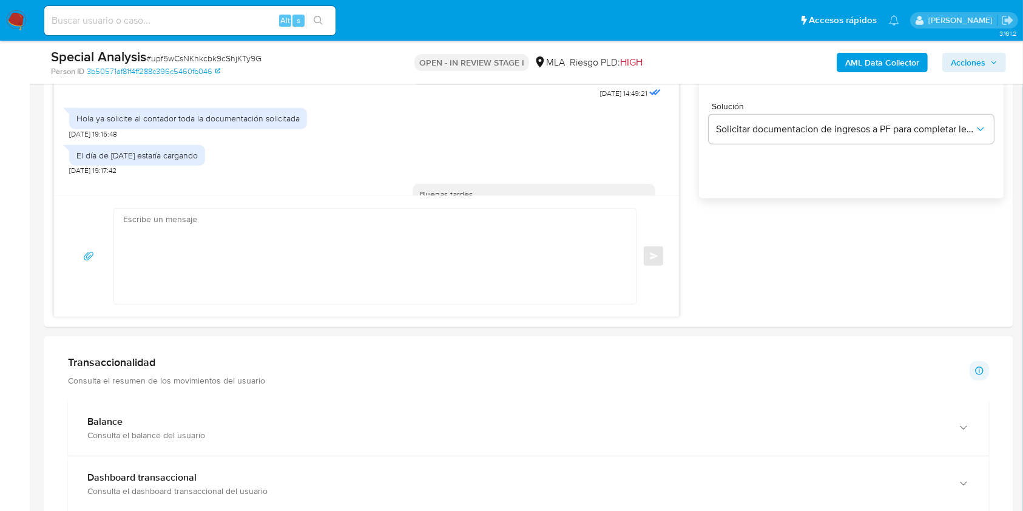
scroll to position [436, 0]
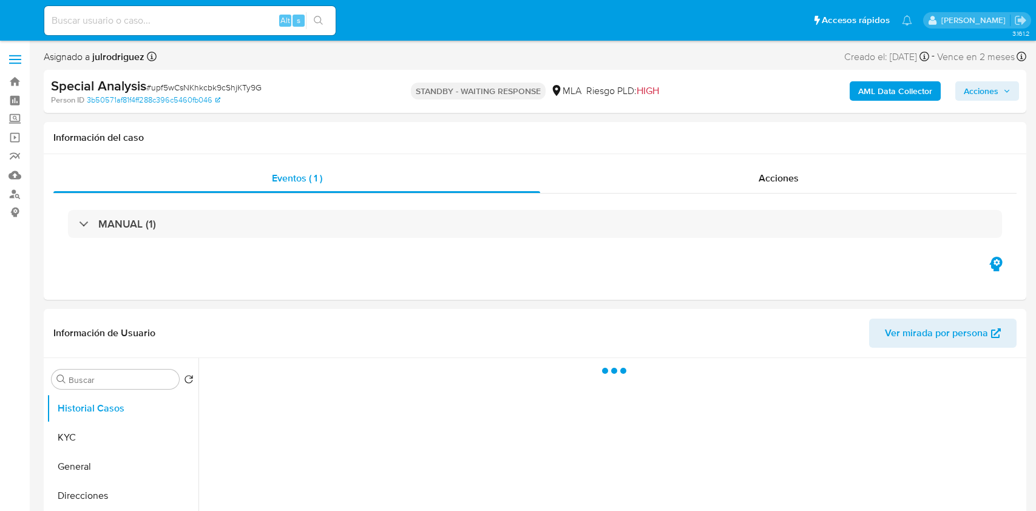
select select "10"
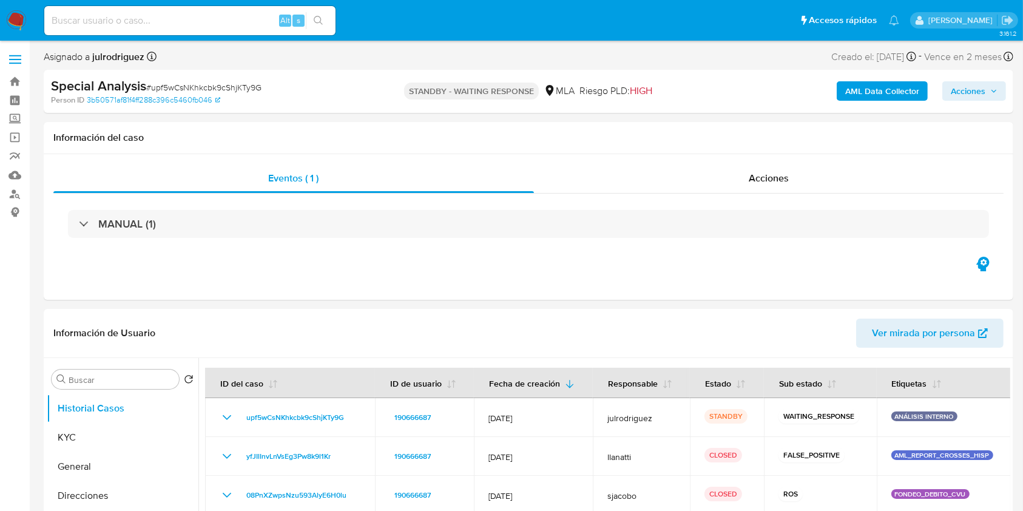
click at [178, 29] on div "Alt s" at bounding box center [189, 20] width 291 height 29
click at [180, 12] on div "Alt s" at bounding box center [189, 20] width 291 height 29
click at [190, 27] on input at bounding box center [189, 21] width 291 height 16
paste input "LpATqi1vArNscTHMQV8CGkJr"
type input "LpATqi1vArNscTHMQV8CGkJr"
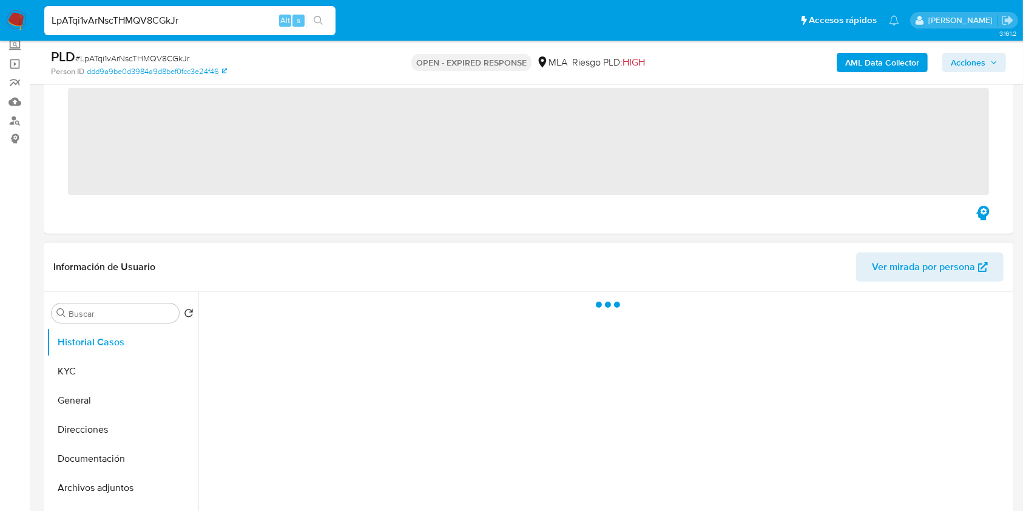
scroll to position [161, 0]
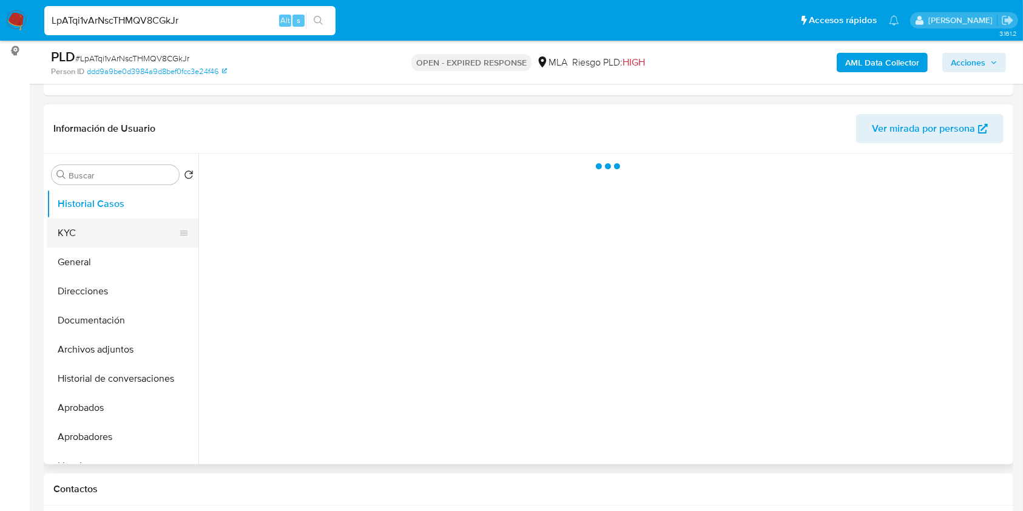
select select "10"
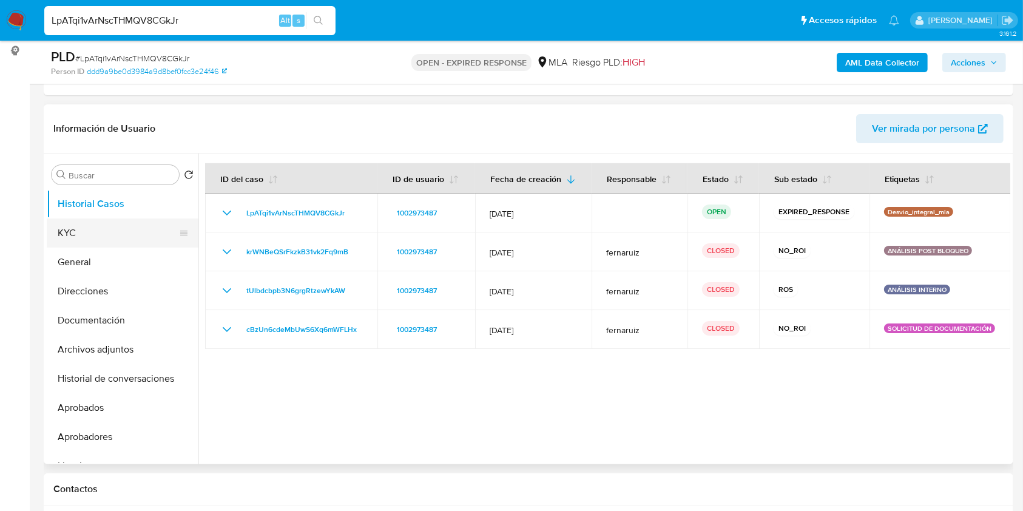
click at [117, 228] on button "KYC" at bounding box center [118, 232] width 142 height 29
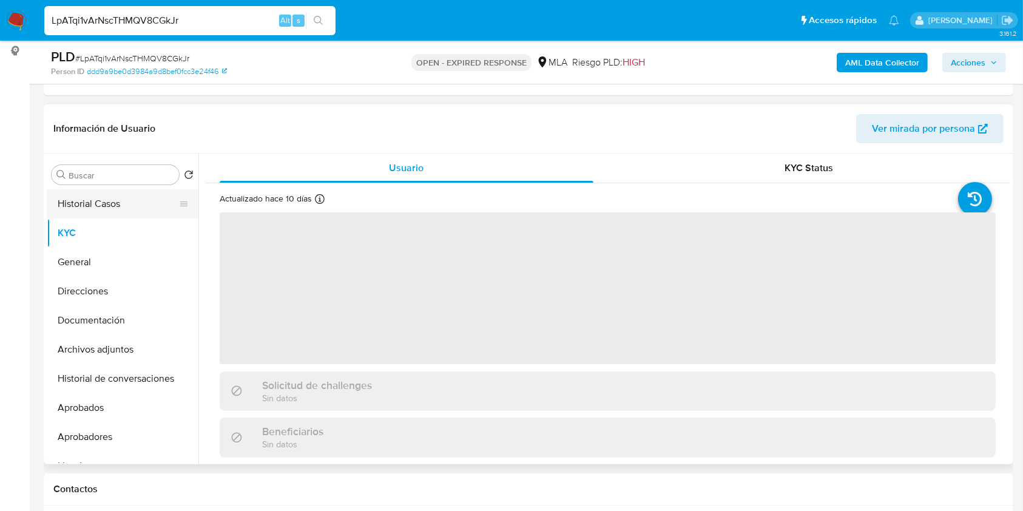
click at [98, 211] on button "Historial Casos" at bounding box center [118, 203] width 142 height 29
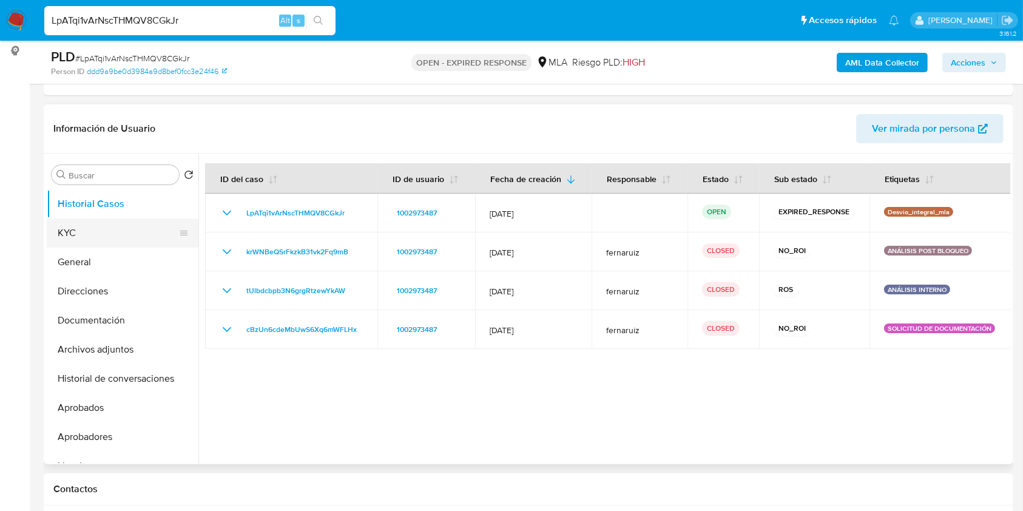
click at [96, 237] on button "KYC" at bounding box center [118, 232] width 142 height 29
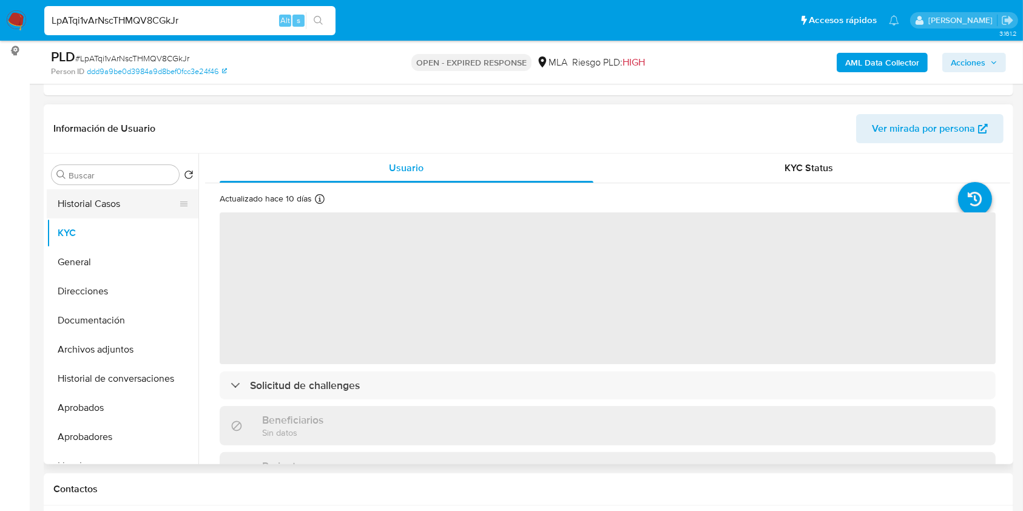
click at [130, 214] on button "Historial Casos" at bounding box center [118, 203] width 142 height 29
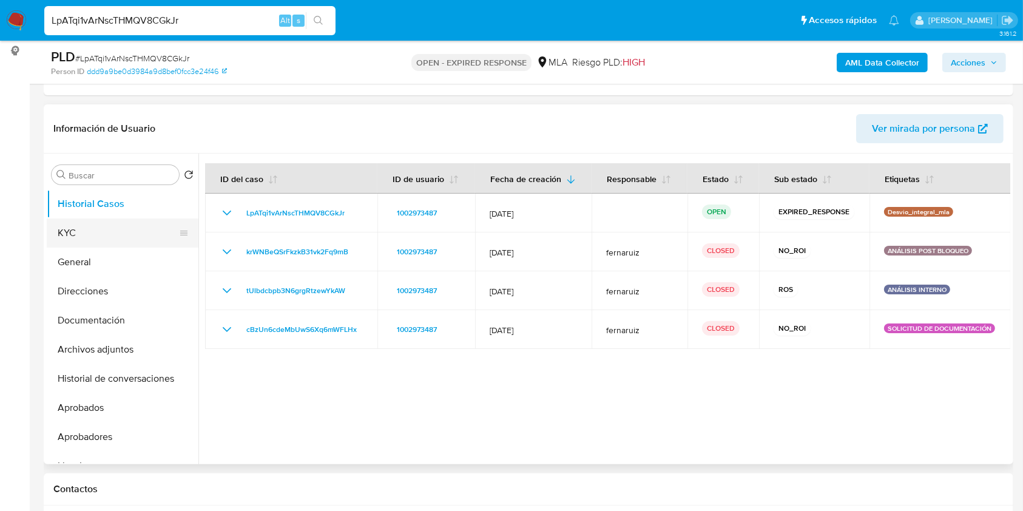
click at [108, 241] on button "KYC" at bounding box center [118, 232] width 142 height 29
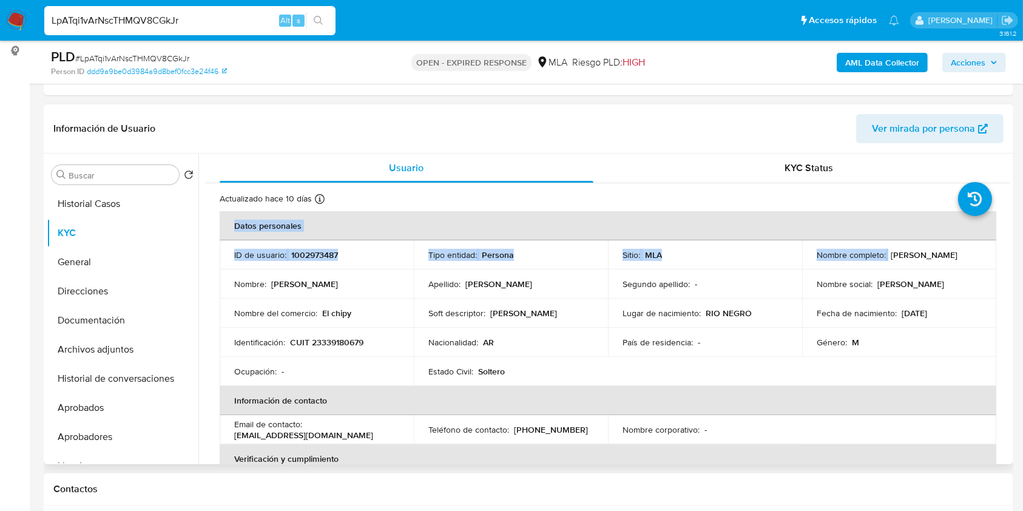
drag, startPoint x: 884, startPoint y: 251, endPoint x: 994, endPoint y: 255, distance: 109.9
click at [897, 257] on p "Hector Ariel Valle" at bounding box center [924, 254] width 67 height 11
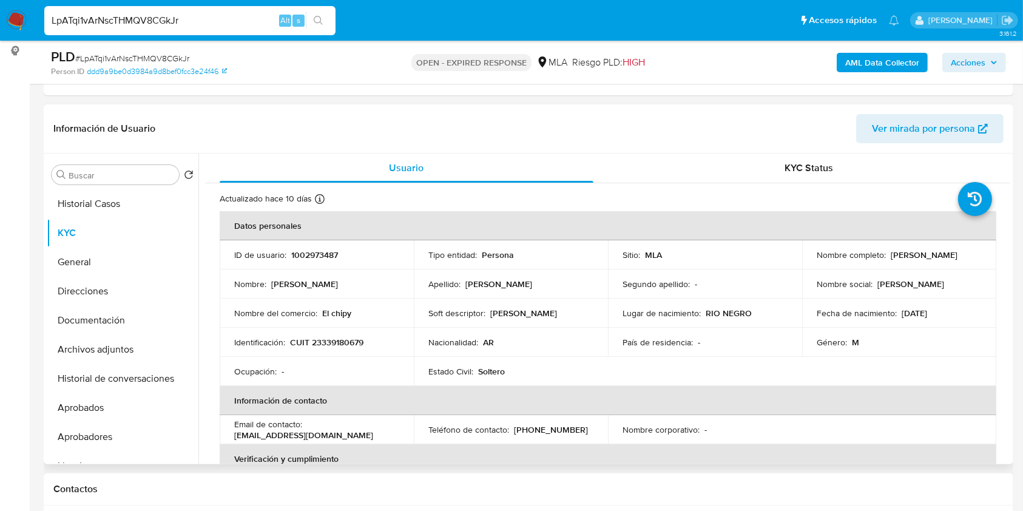
drag, startPoint x: 890, startPoint y: 254, endPoint x: 940, endPoint y: 257, distance: 49.8
click at [940, 257] on p "Hector Ariel Valle" at bounding box center [924, 254] width 67 height 11
drag, startPoint x: 885, startPoint y: 255, endPoint x: 961, endPoint y: 257, distance: 75.9
click at [961, 257] on div "Nombre completo : Hector Ariel Valle" at bounding box center [899, 254] width 165 height 11
copy div "Hector Ariel Valle"
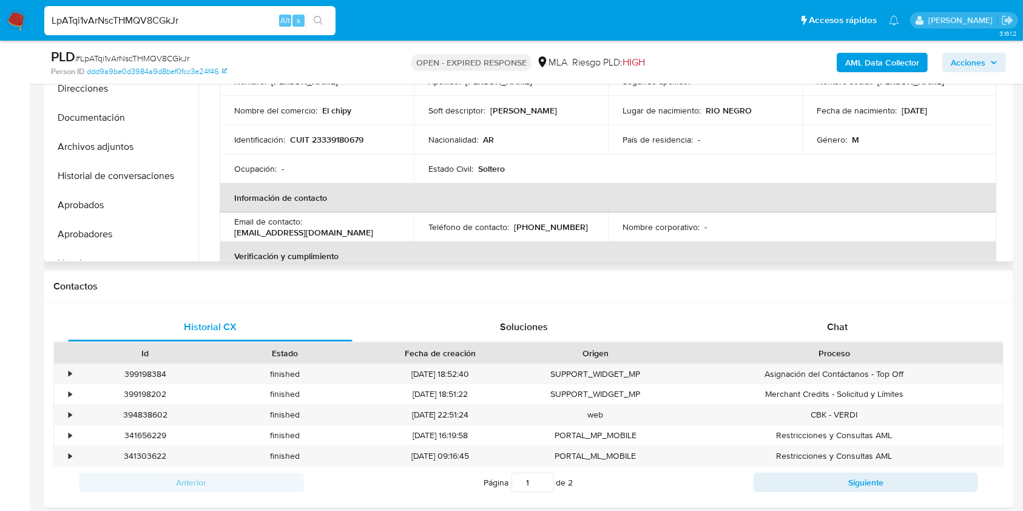
scroll to position [218, 0]
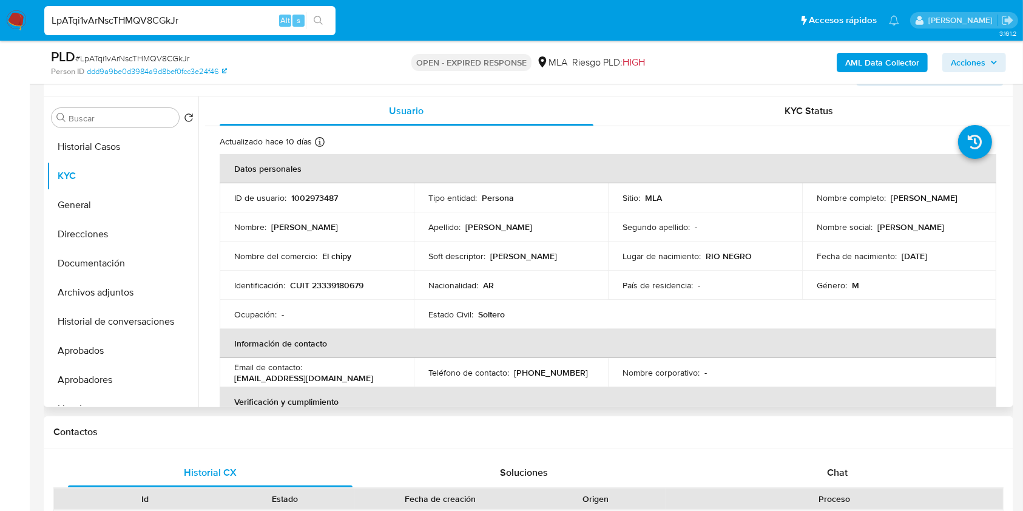
click at [324, 192] on p "1002973487" at bounding box center [314, 197] width 47 height 11
copy p "1002973487"
click at [175, 57] on span "# LpATqi1vArNscTHMQV8CGkJr" at bounding box center [132, 58] width 114 height 12
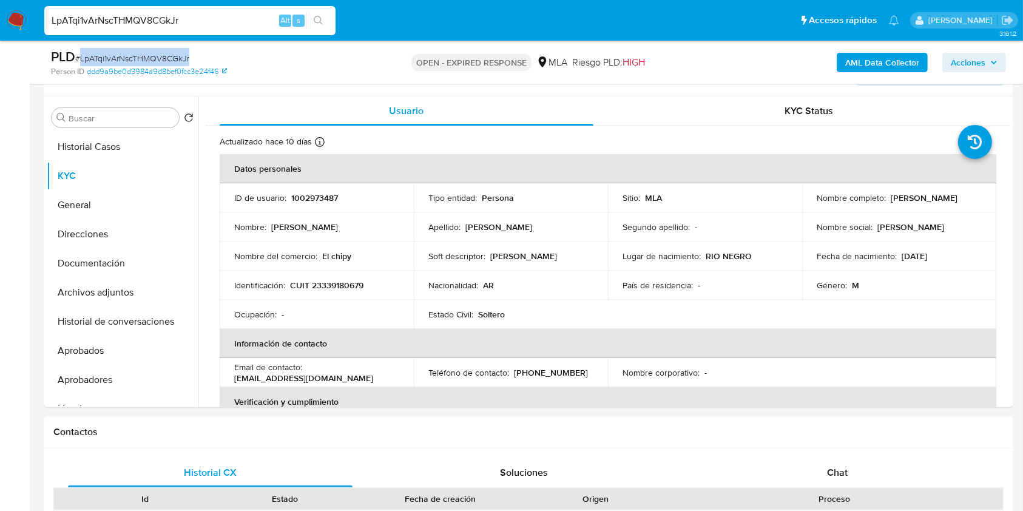
copy span "LpATqi1vArNscTHMQV8CGkJr"
click at [133, 259] on button "Documentación" at bounding box center [118, 263] width 142 height 29
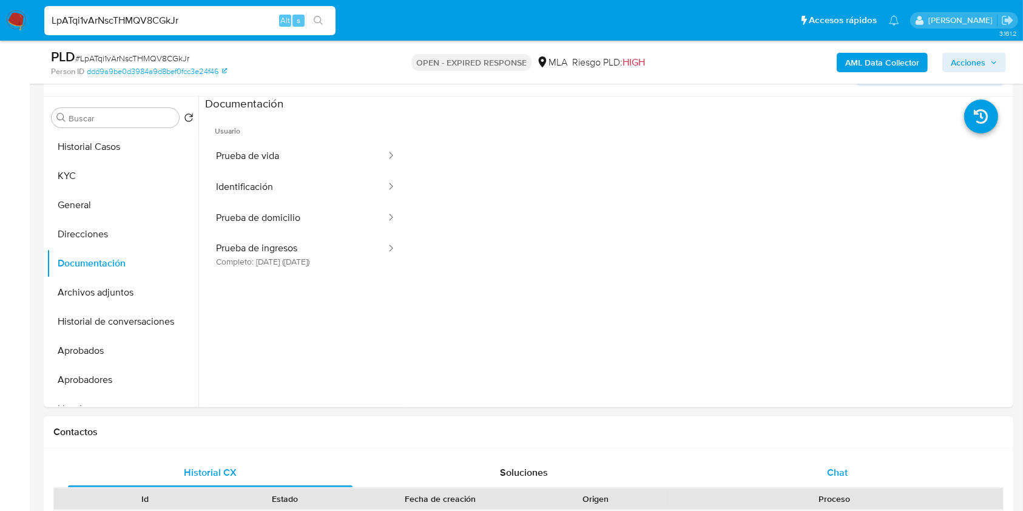
click at [869, 471] on div "Chat" at bounding box center [837, 472] width 285 height 29
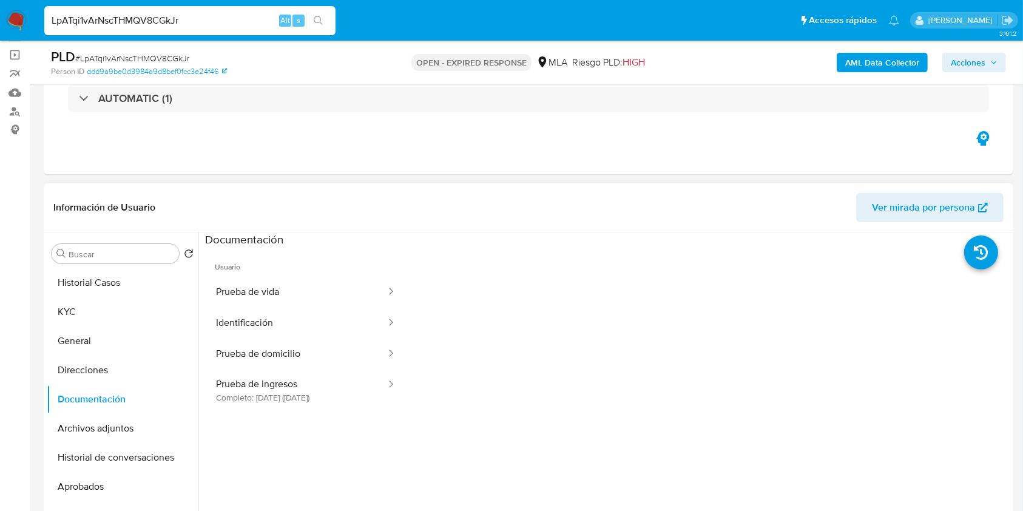
scroll to position [57, 0]
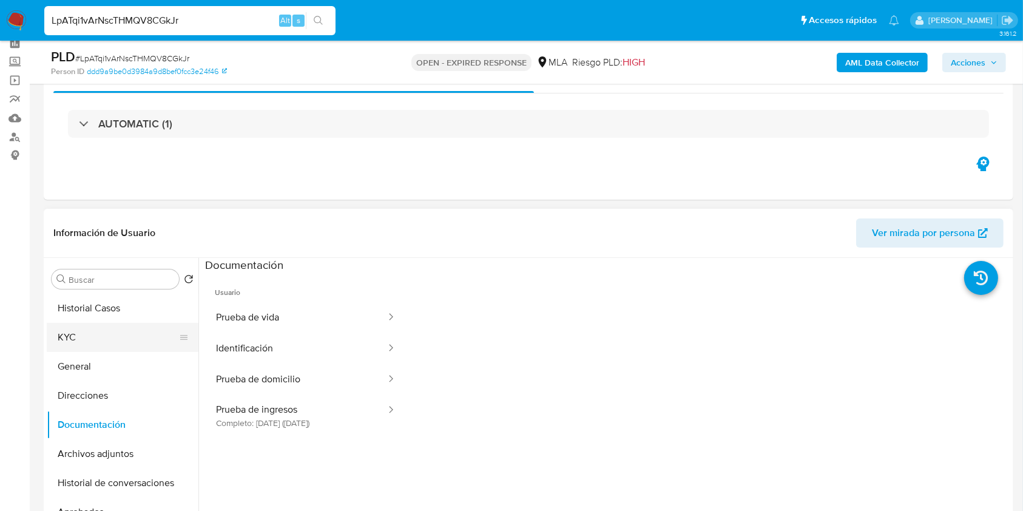
click at [84, 336] on button "KYC" at bounding box center [118, 337] width 142 height 29
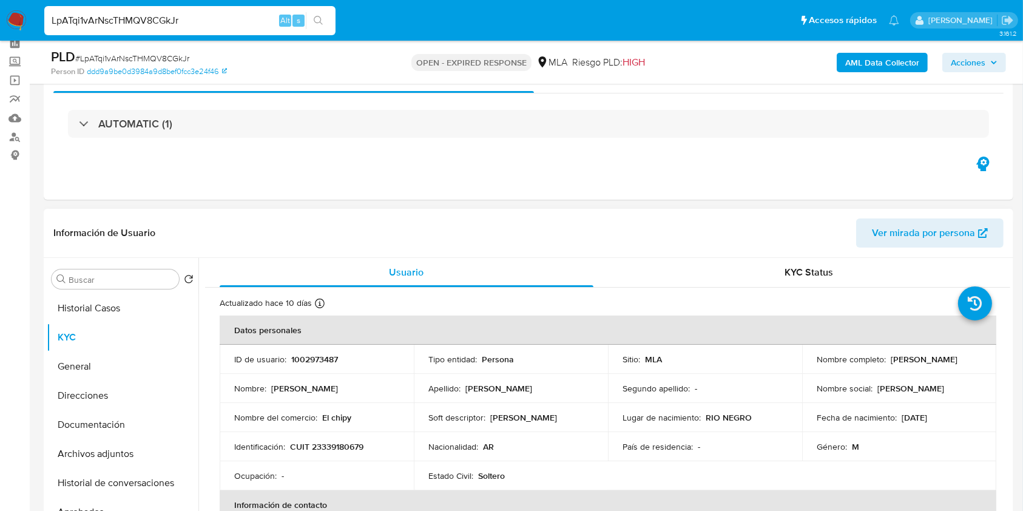
click at [354, 441] on p "CUIT 23339180679" at bounding box center [326, 446] width 73 height 11
copy p "23339180679"
click at [317, 363] on p "1002973487" at bounding box center [314, 359] width 47 height 11
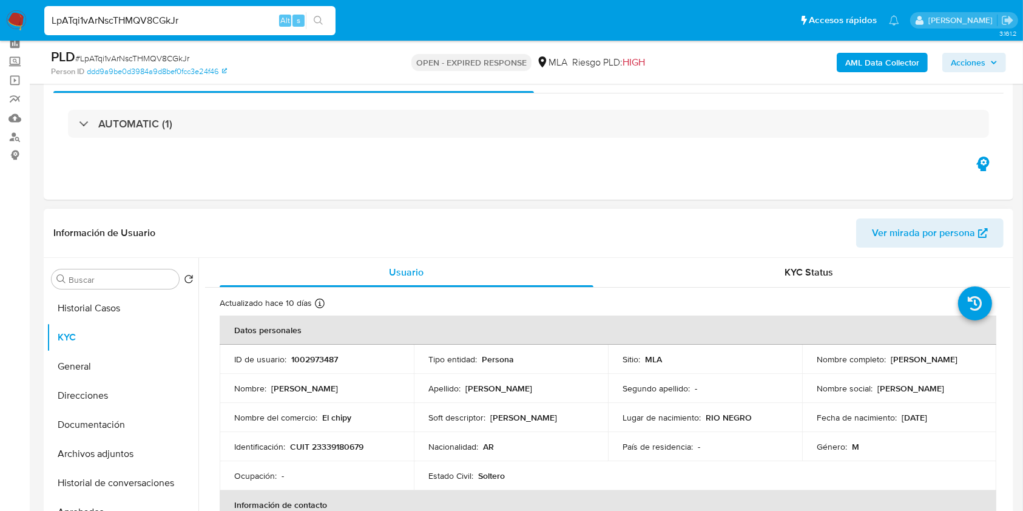
click at [319, 357] on p "1002973487" at bounding box center [314, 359] width 47 height 11
copy p "1002973487"
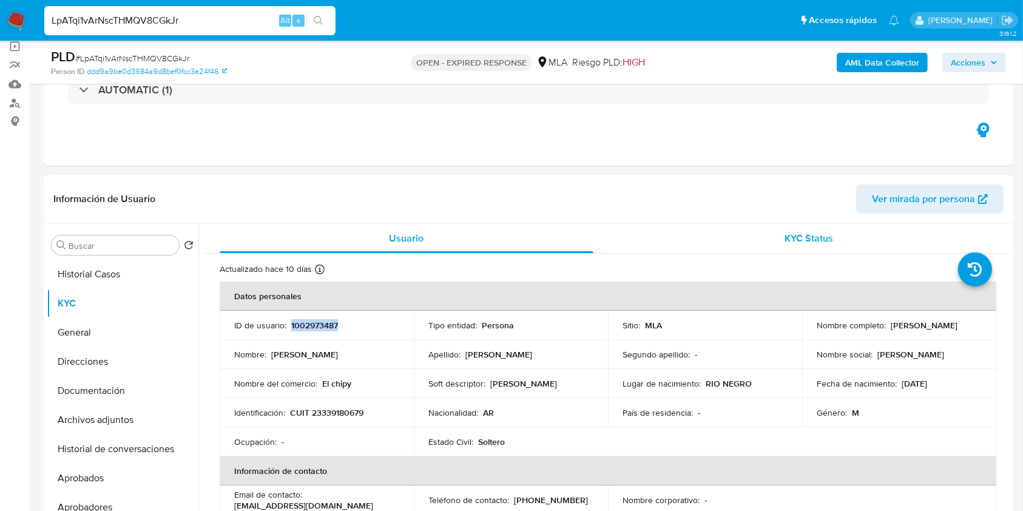
scroll to position [138, 0]
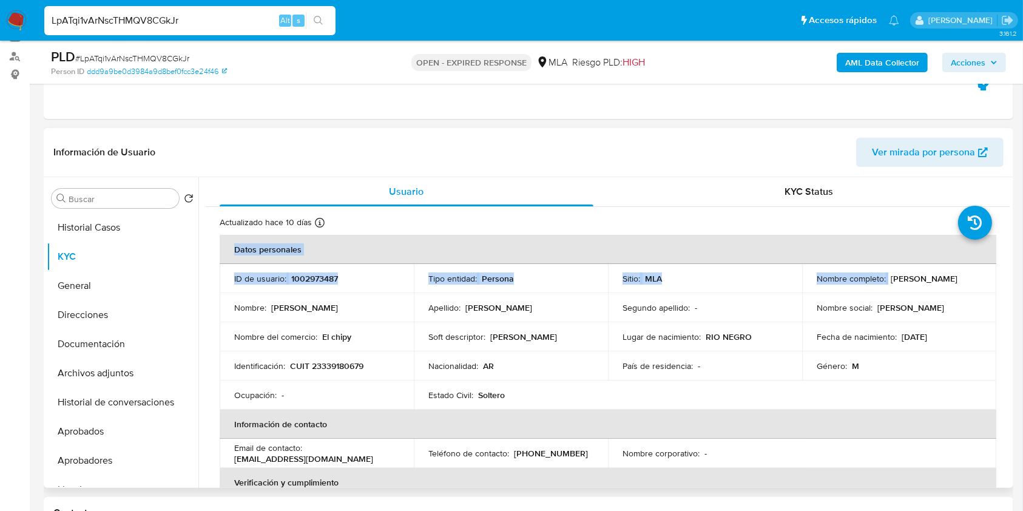
drag, startPoint x: 885, startPoint y: 275, endPoint x: 990, endPoint y: 250, distance: 108.6
copy table "Datos personales ID de usuario : 1002973487 Tipo entidad : Persona Sitio : MLA …"
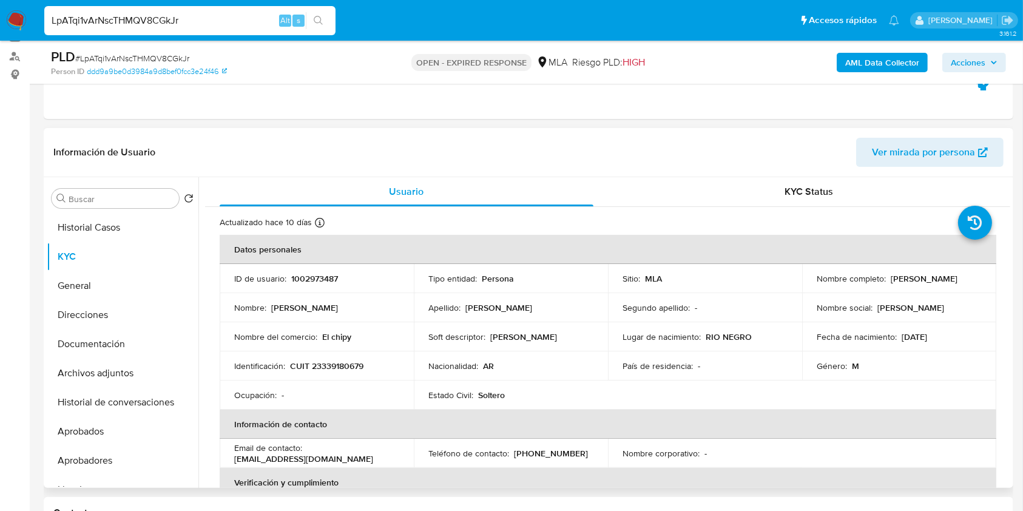
click at [880, 293] on td "Nombre social : Hector Ariel" at bounding box center [899, 307] width 194 height 29
drag, startPoint x: 887, startPoint y: 275, endPoint x: 961, endPoint y: 272, distance: 74.1
click at [961, 274] on div "Nombre completo : Hector Ariel Valle" at bounding box center [899, 278] width 165 height 11
copy p "Hector Ariel Valle"
drag, startPoint x: 321, startPoint y: 333, endPoint x: 733, endPoint y: 30, distance: 511.7
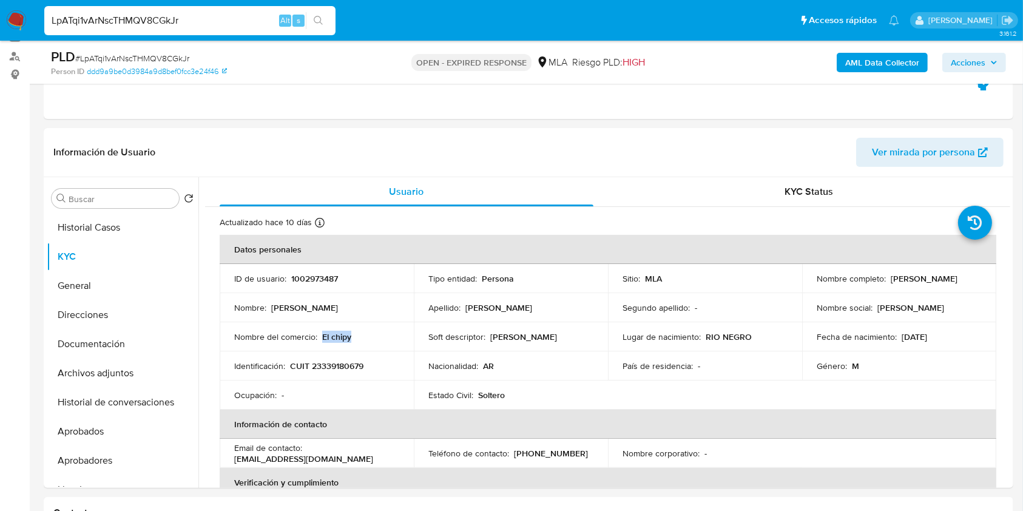
click at [363, 333] on div "Nombre del comercio : El chipy" at bounding box center [316, 336] width 165 height 11
copy p "El chipy"
click at [325, 363] on p "CUIT 23339180679" at bounding box center [326, 365] width 73 height 11
click at [325, 362] on p "CUIT 23339180679" at bounding box center [326, 365] width 73 height 11
copy p "23339180679"
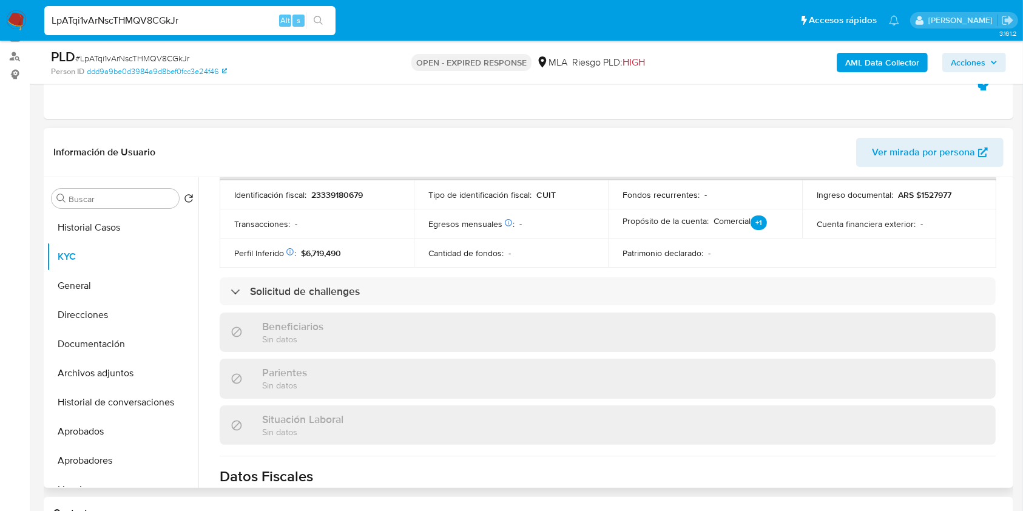
scroll to position [650, 0]
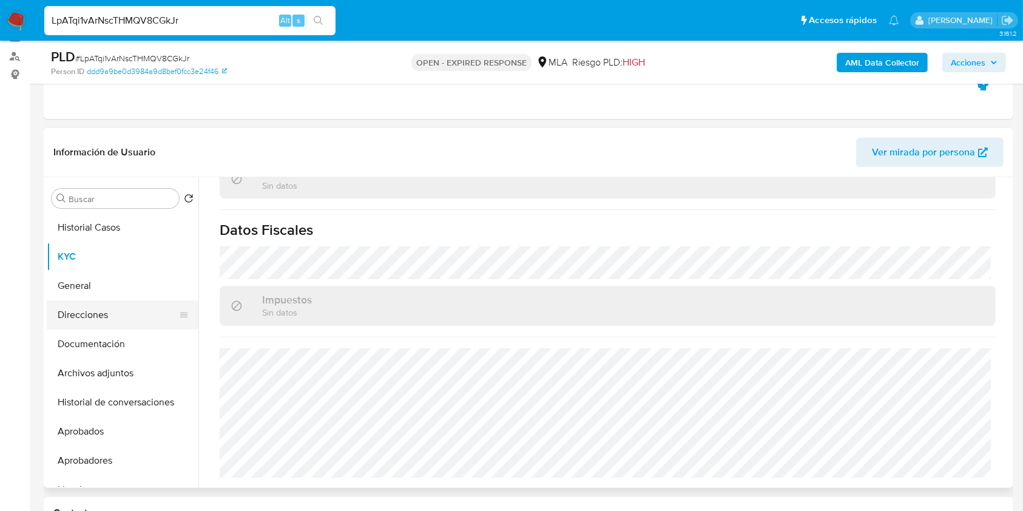
click at [124, 308] on button "Direcciones" at bounding box center [118, 314] width 142 height 29
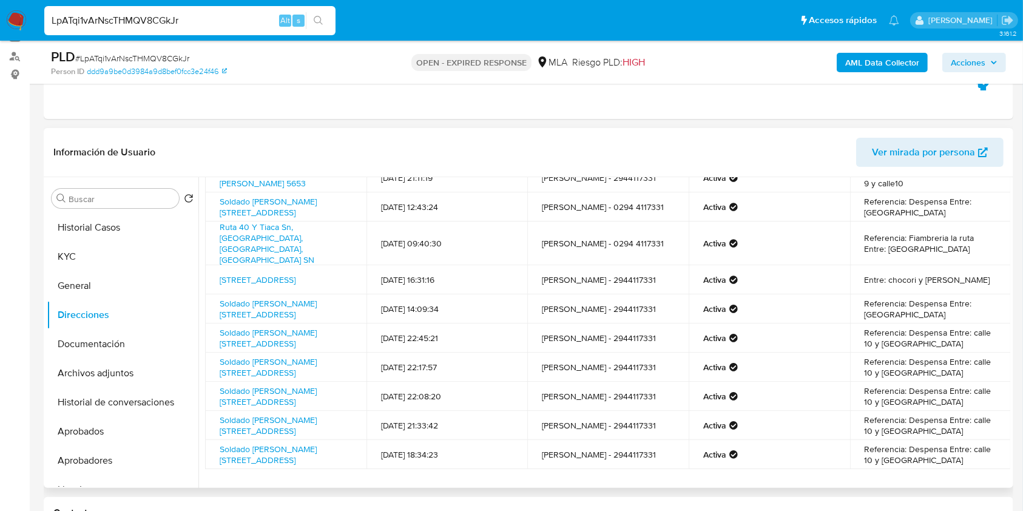
scroll to position [78, 0]
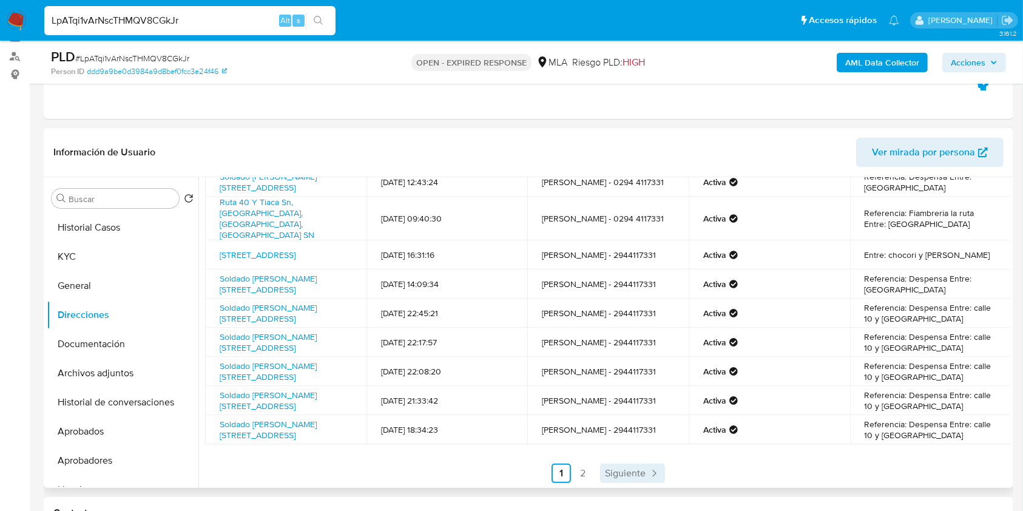
click at [632, 468] on span "Siguiente" at bounding box center [625, 473] width 41 height 10
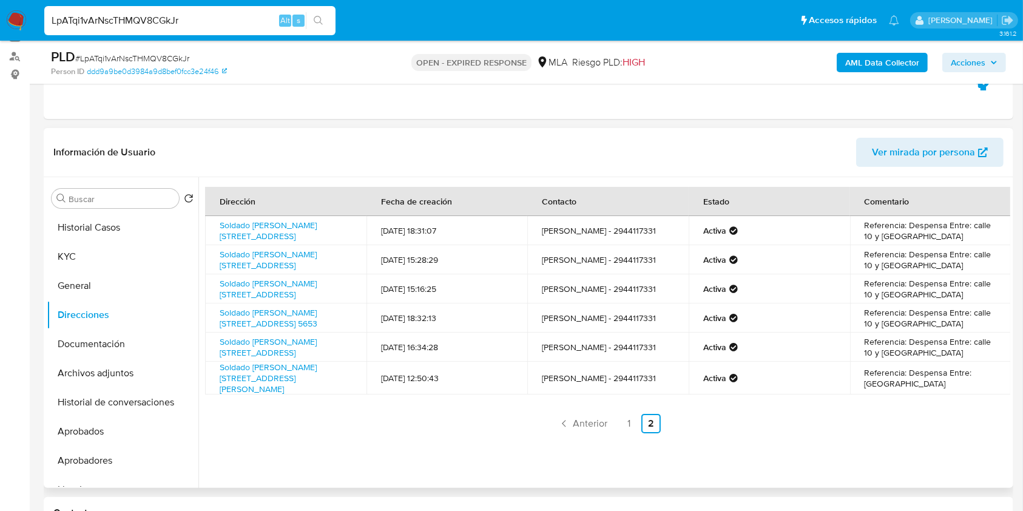
scroll to position [0, 0]
click at [622, 422] on link "1" at bounding box center [629, 423] width 19 height 19
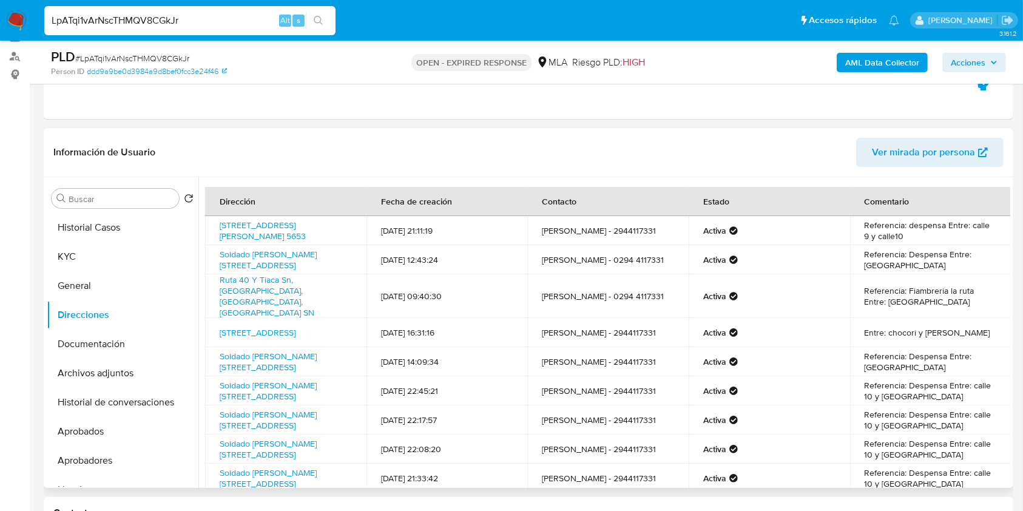
drag, startPoint x: 291, startPoint y: 240, endPoint x: 216, endPoint y: 220, distance: 78.0
click at [216, 220] on td "Calle Sold Horacio Giraudo 5653, Bariloche, Río Negro, 8400, Argentina 5653" at bounding box center [285, 230] width 161 height 29
copy link "Calle Sold Horacio Giraudo 5653, Bariloche, Río Negro, 8400, Argentina 5653"
click at [144, 249] on button "KYC" at bounding box center [118, 256] width 142 height 29
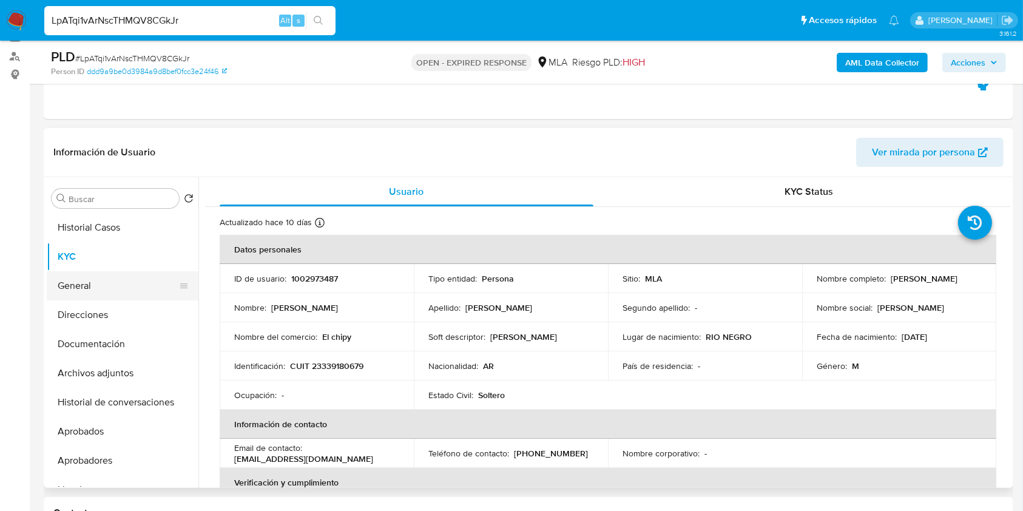
click at [112, 284] on button "General" at bounding box center [118, 285] width 142 height 29
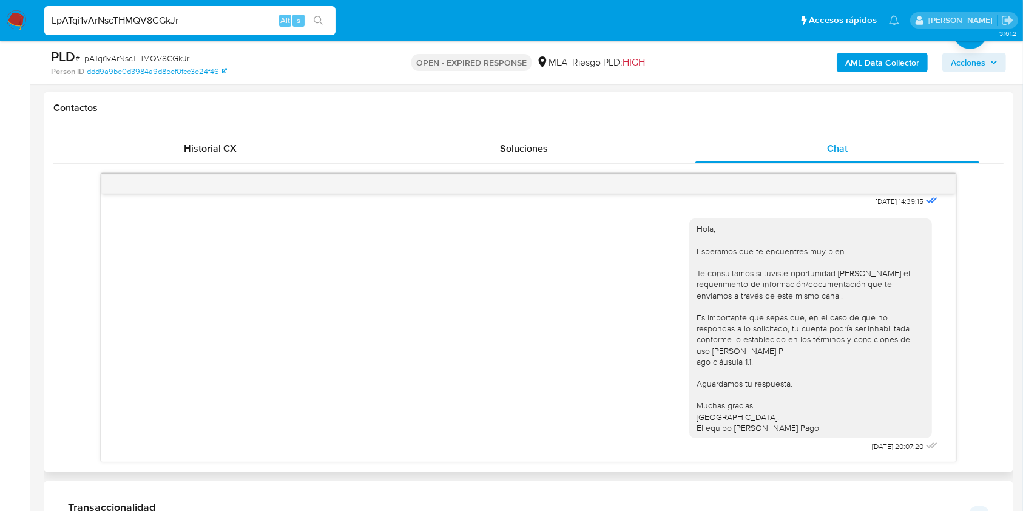
scroll to position [606, 0]
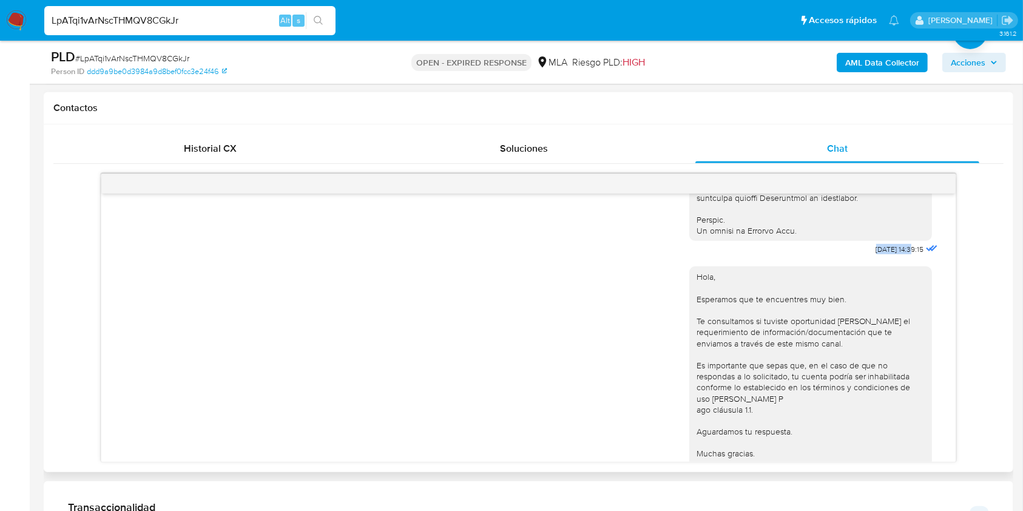
drag, startPoint x: 848, startPoint y: 271, endPoint x: 836, endPoint y: 356, distance: 86.4
drag, startPoint x: 42, startPoint y: 265, endPoint x: 339, endPoint y: 303, distance: 298.7
click at [49, 265] on main "3.161.2 Sin analista asignado Asignado el: 17/09/2025 10:35:34 Creado el: 12/09…" at bounding box center [511, 453] width 1023 height 1990
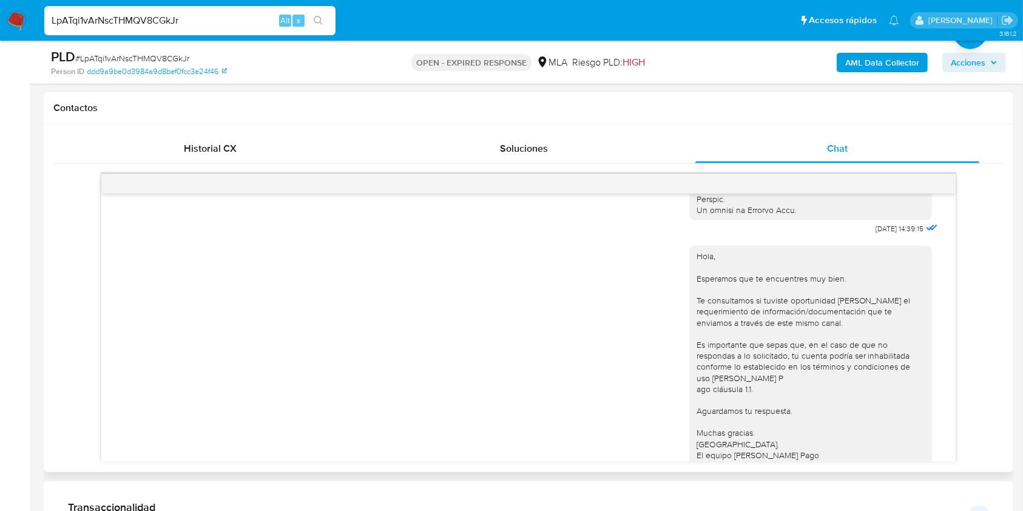
scroll to position [686, 0]
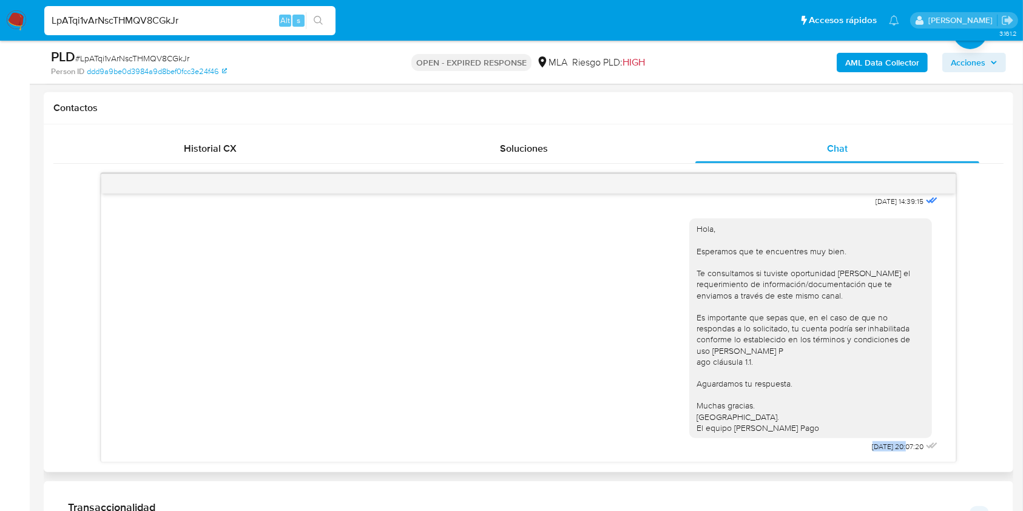
drag, startPoint x: 868, startPoint y: 448, endPoint x: 880, endPoint y: 447, distance: 12.3
click at [880, 447] on div "Hola, Esperamos que te encuentres muy bien. Te consultamos si tuviste oportunid…" at bounding box center [814, 332] width 251 height 245
click at [163, 59] on span "# LpATqi1vArNscTHMQV8CGkJr" at bounding box center [132, 58] width 114 height 12
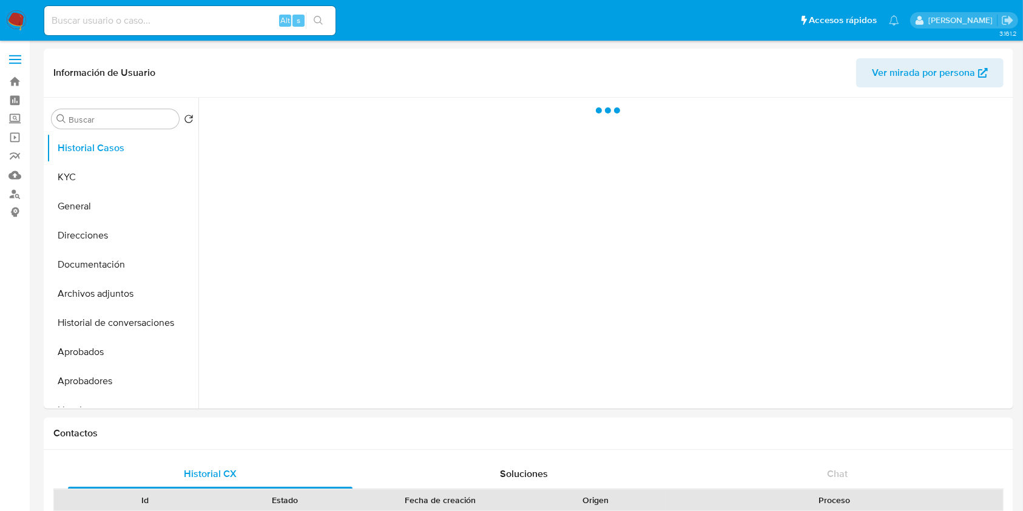
select select "10"
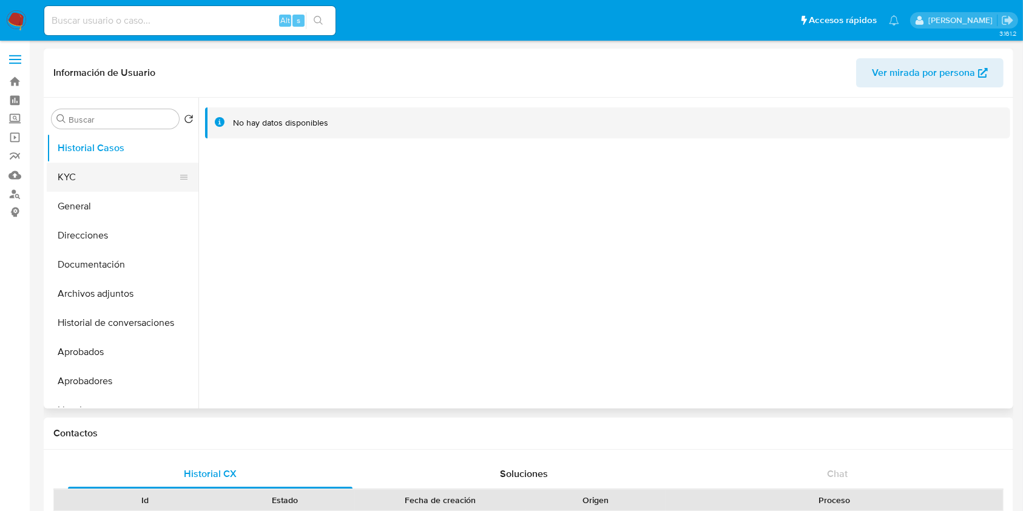
click at [141, 169] on button "KYC" at bounding box center [118, 177] width 142 height 29
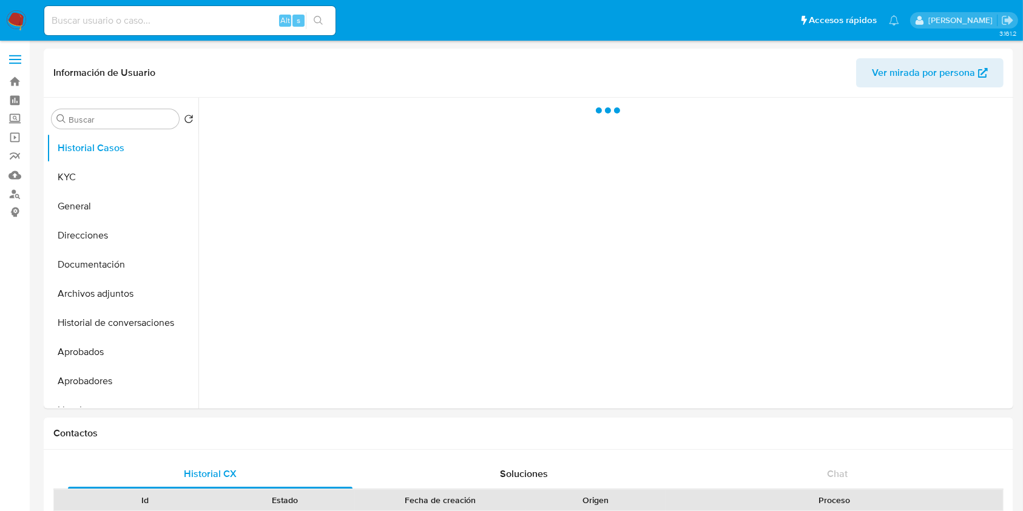
select select "10"
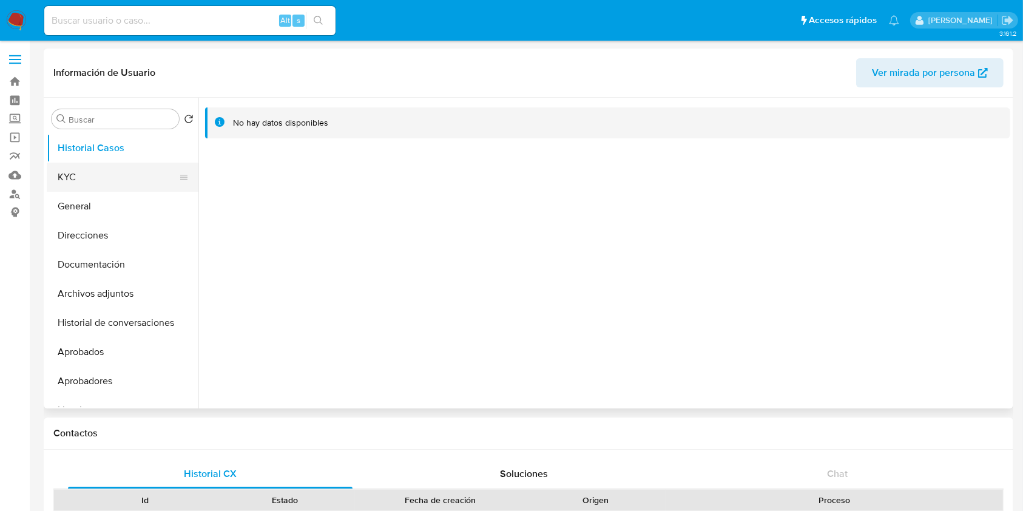
click at [120, 182] on button "KYC" at bounding box center [118, 177] width 142 height 29
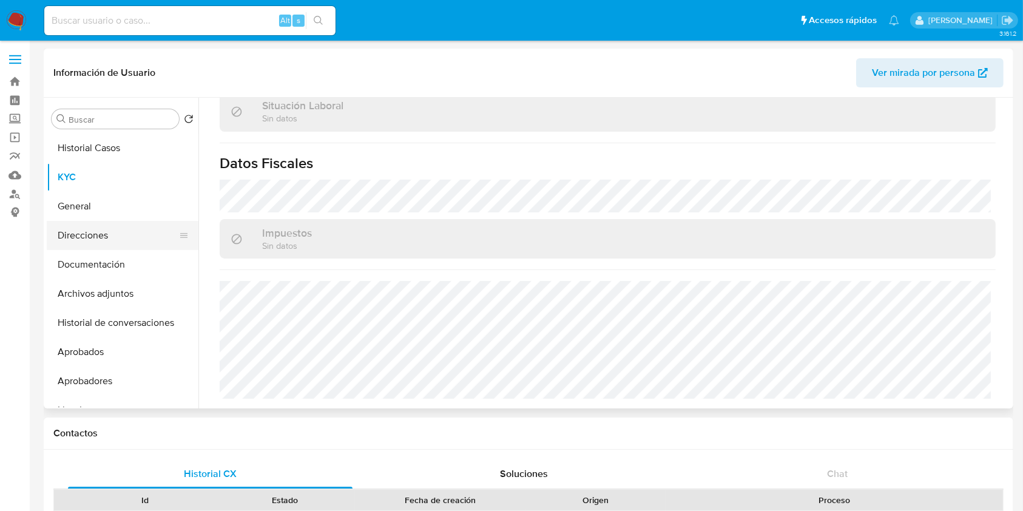
scroll to position [627, 0]
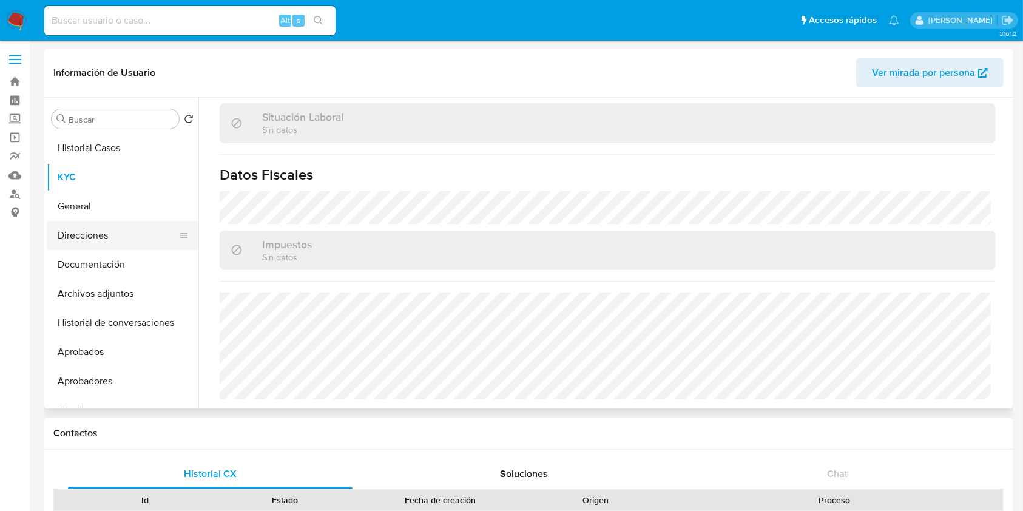
click at [87, 230] on button "Direcciones" at bounding box center [118, 235] width 142 height 29
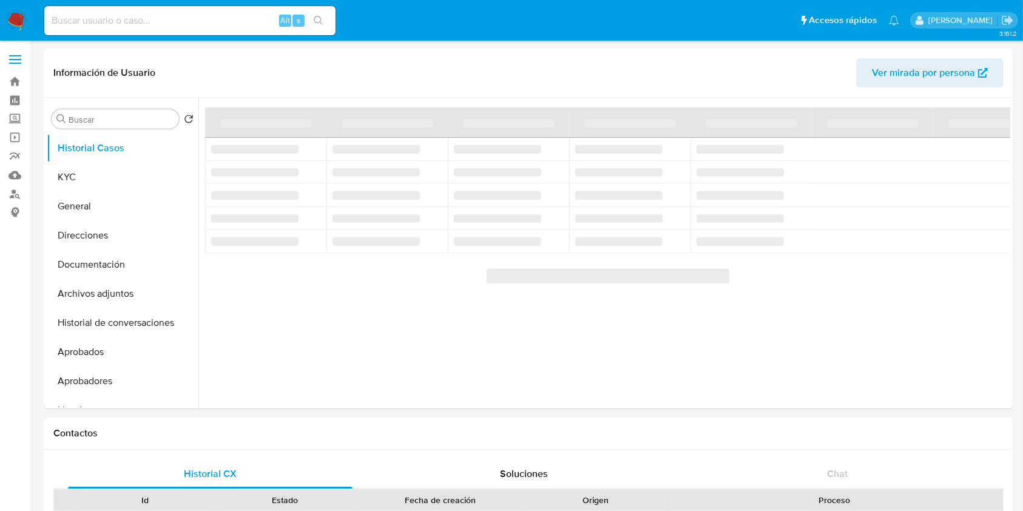
select select "10"
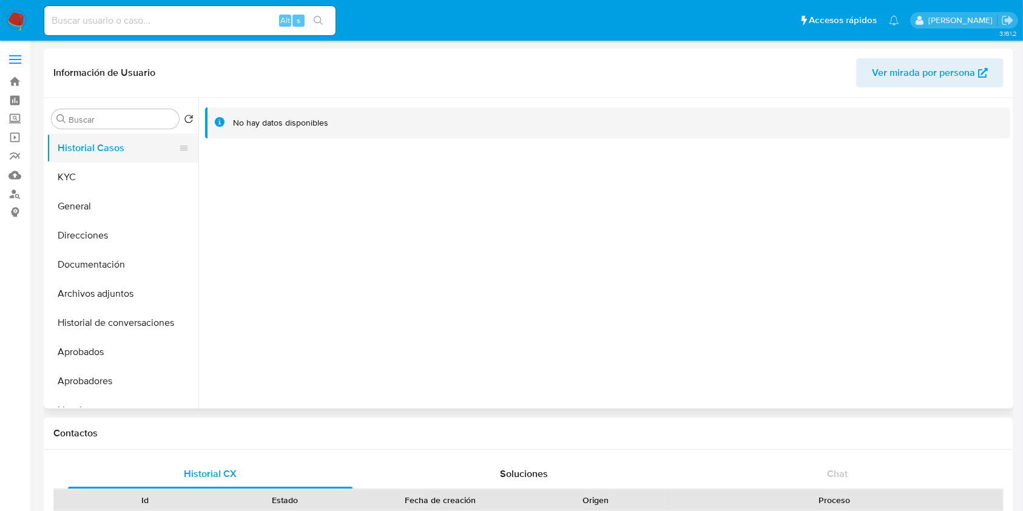
click at [90, 161] on button "Historial Casos" at bounding box center [118, 147] width 142 height 29
click at [107, 170] on button "KYC" at bounding box center [118, 177] width 142 height 29
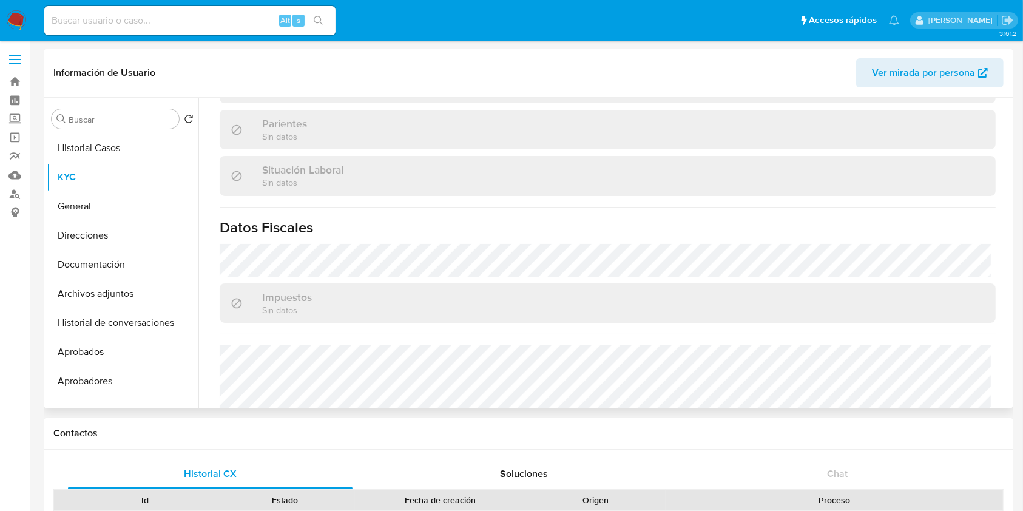
scroll to position [351, 0]
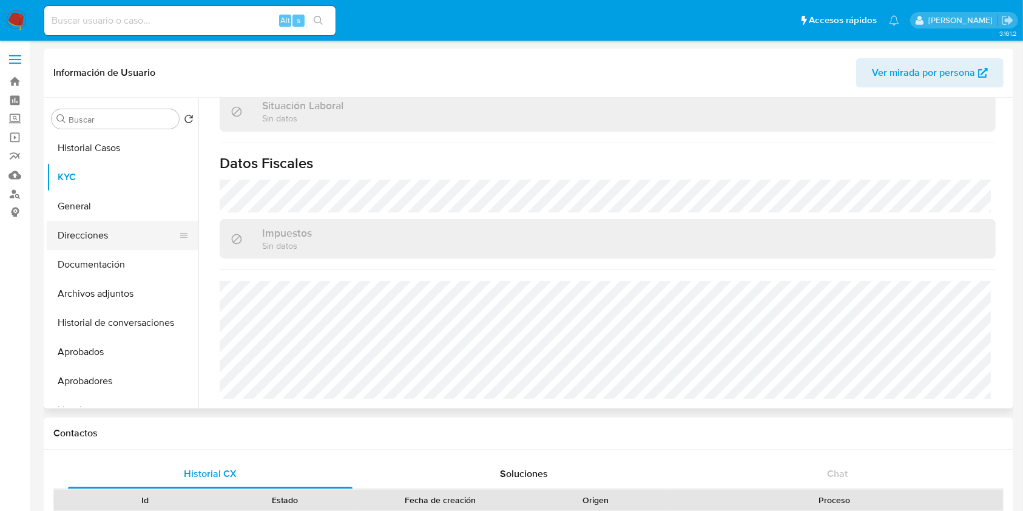
click at [103, 228] on button "Direcciones" at bounding box center [118, 235] width 142 height 29
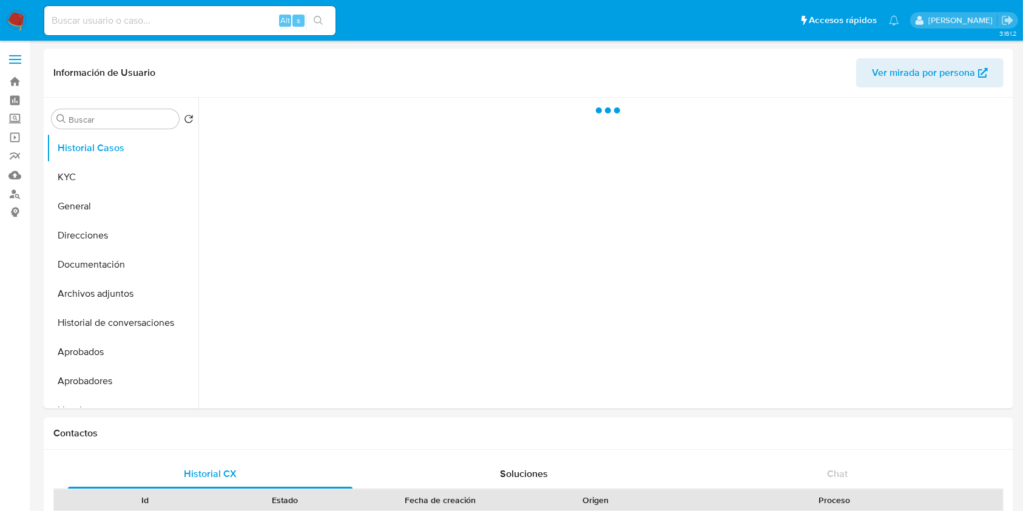
select select "10"
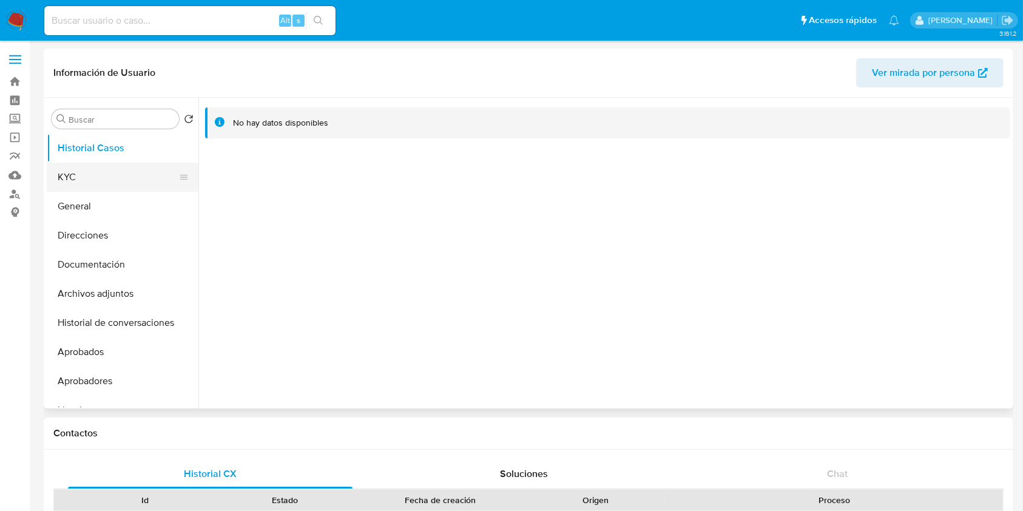
click at [124, 179] on button "KYC" at bounding box center [118, 177] width 142 height 29
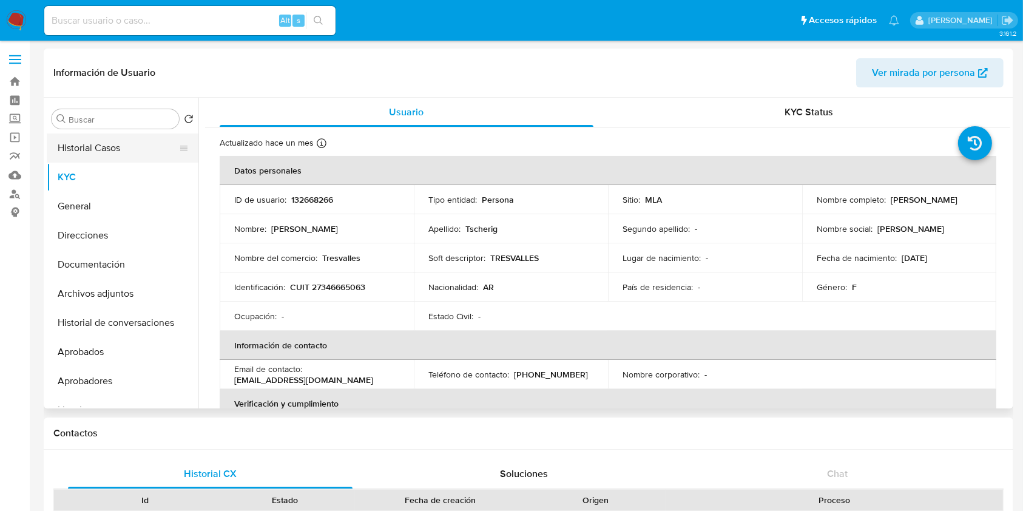
click at [139, 141] on button "Historial Casos" at bounding box center [118, 147] width 142 height 29
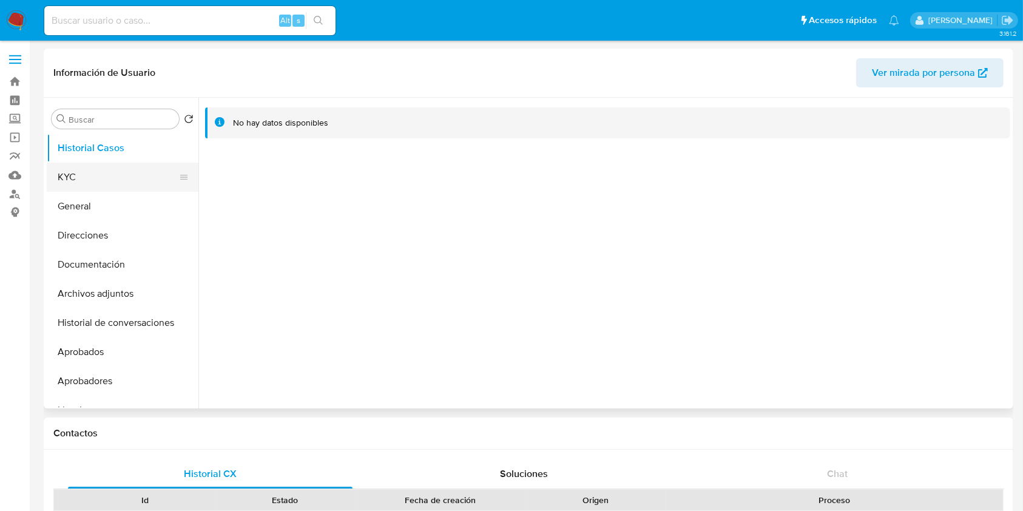
click at [83, 179] on button "KYC" at bounding box center [118, 177] width 142 height 29
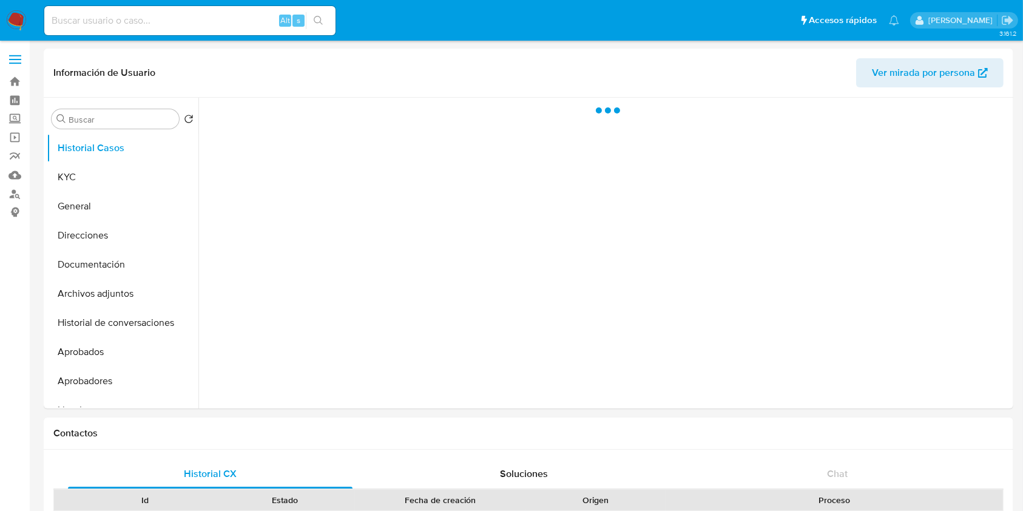
select select "10"
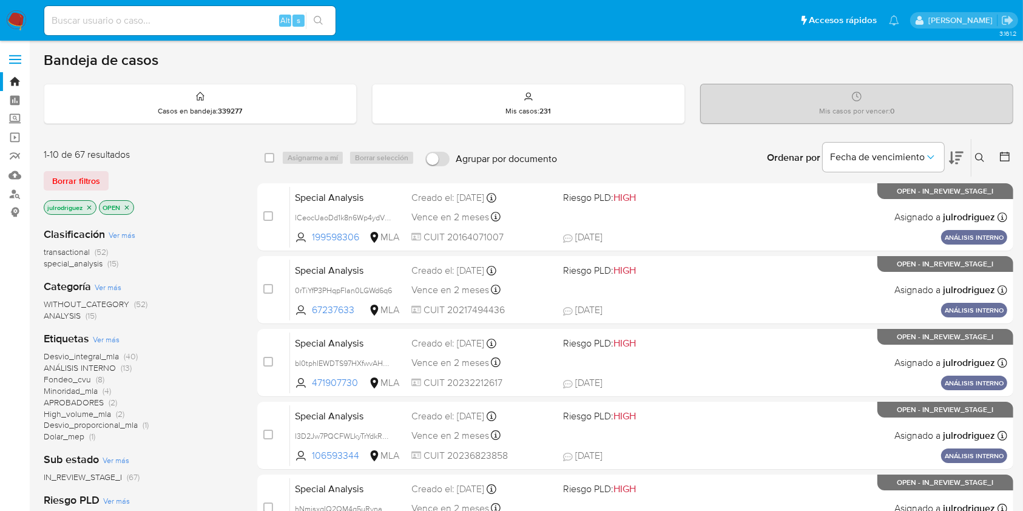
click at [979, 150] on button at bounding box center [981, 157] width 20 height 15
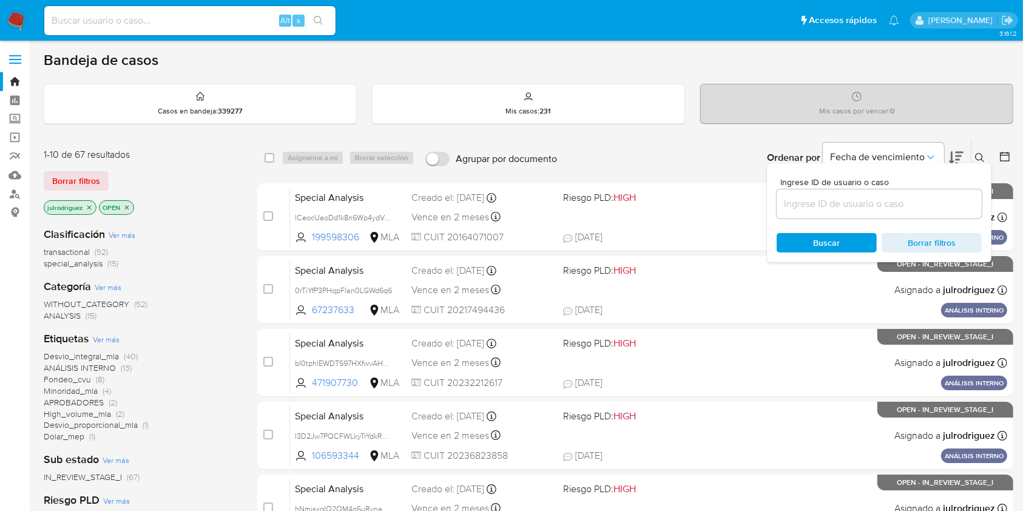
click at [846, 196] on input at bounding box center [879, 204] width 205 height 16
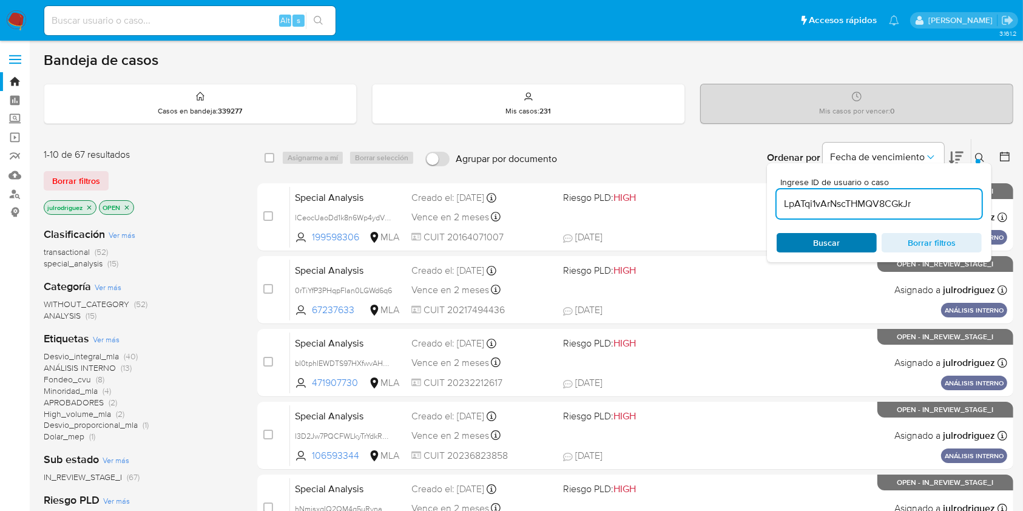
type input "LpATqi1vArNscTHMQV8CGkJr"
click at [814, 239] on span "Buscar" at bounding box center [827, 242] width 27 height 19
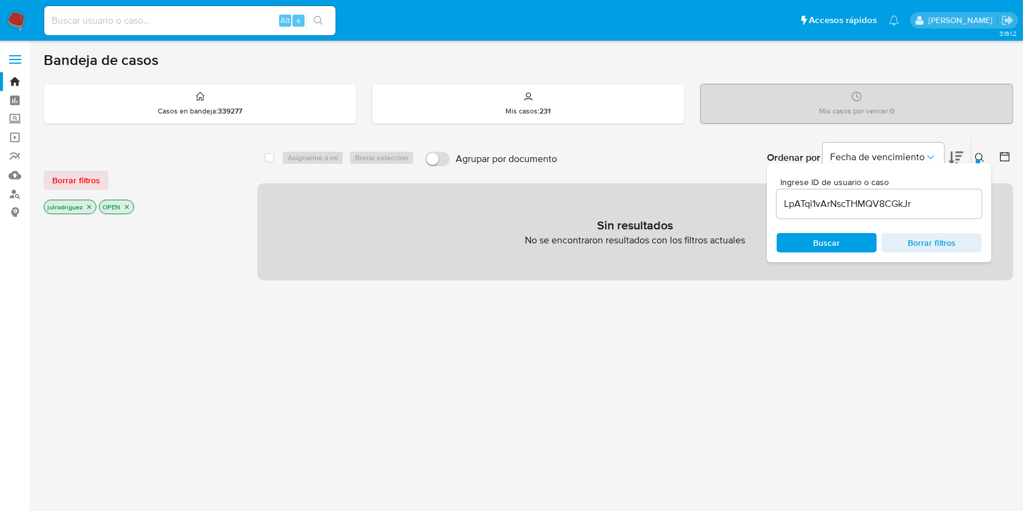
click at [84, 208] on p "julrodriguez" at bounding box center [70, 206] width 52 height 13
click at [90, 208] on icon "close-filter" at bounding box center [89, 206] width 7 height 7
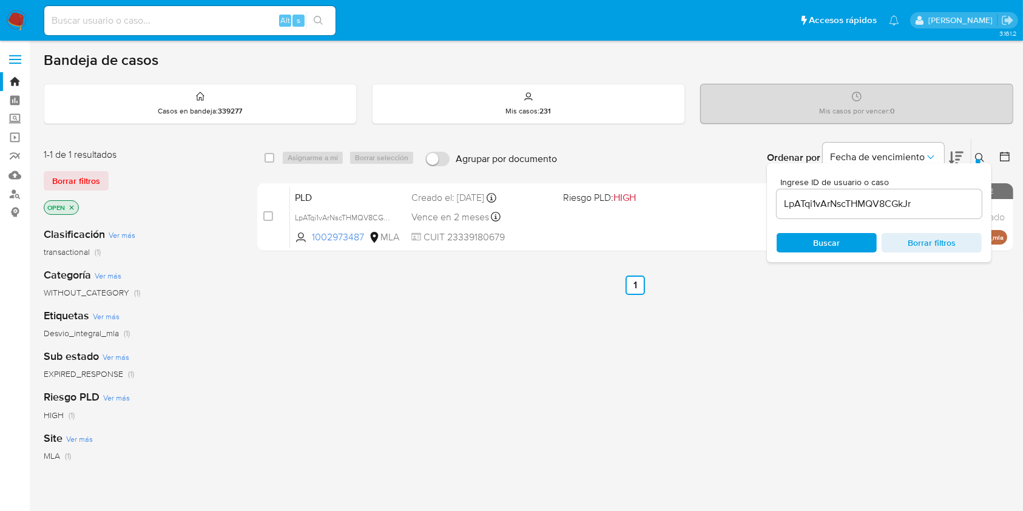
click at [73, 204] on icon "close-filter" at bounding box center [71, 207] width 7 height 7
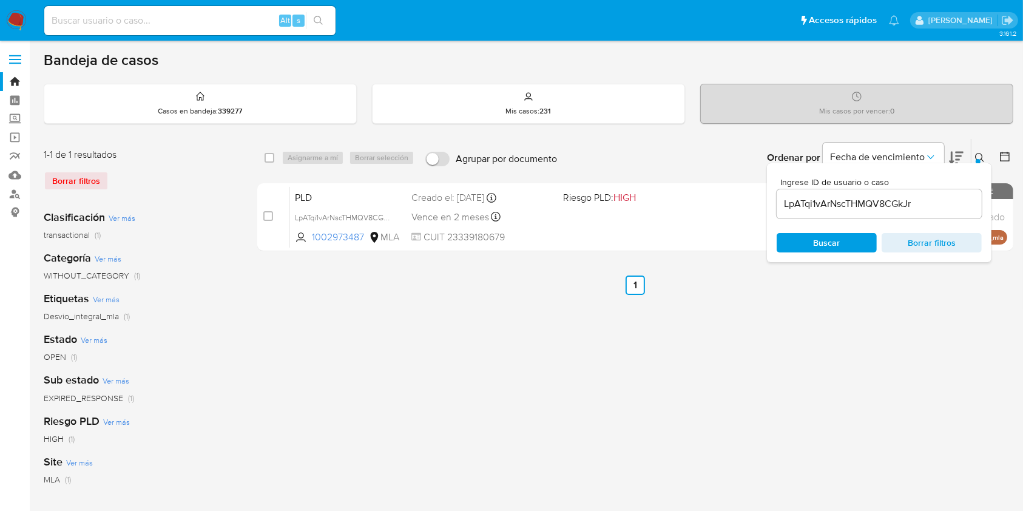
drag, startPoint x: 269, startPoint y: 160, endPoint x: 291, endPoint y: 155, distance: 23.1
click at [269, 159] on input "checkbox" at bounding box center [270, 158] width 10 height 10
checkbox input "true"
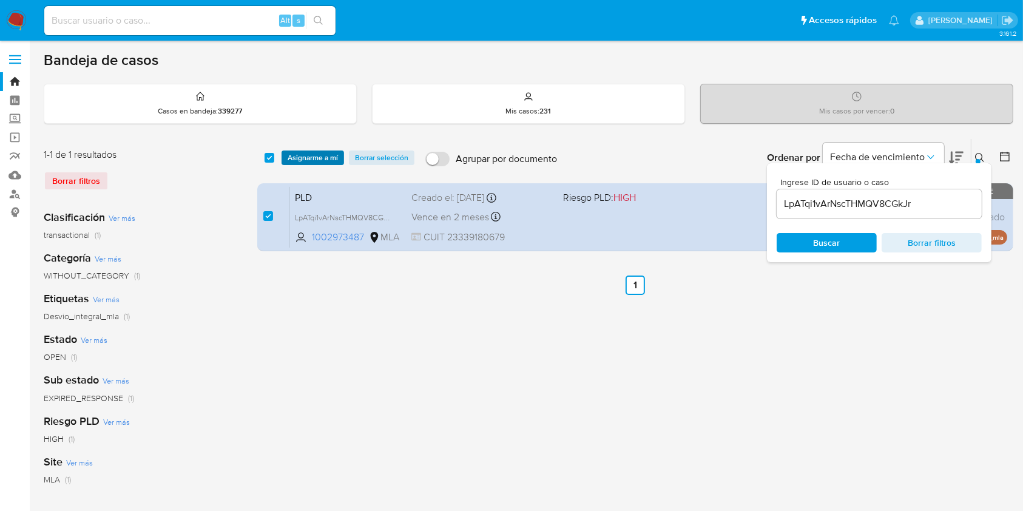
click at [304, 155] on span "Asignarme a mí" at bounding box center [313, 158] width 50 height 12
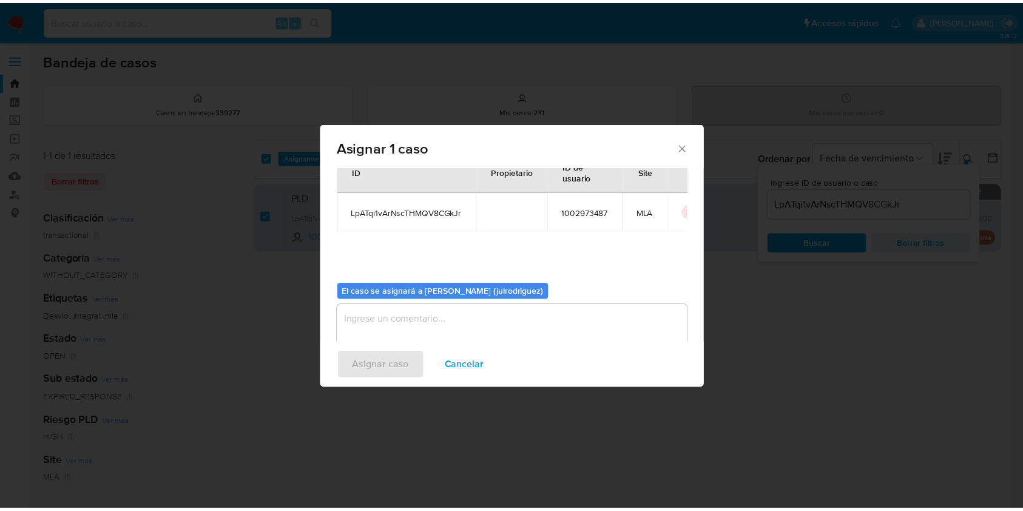
scroll to position [62, 0]
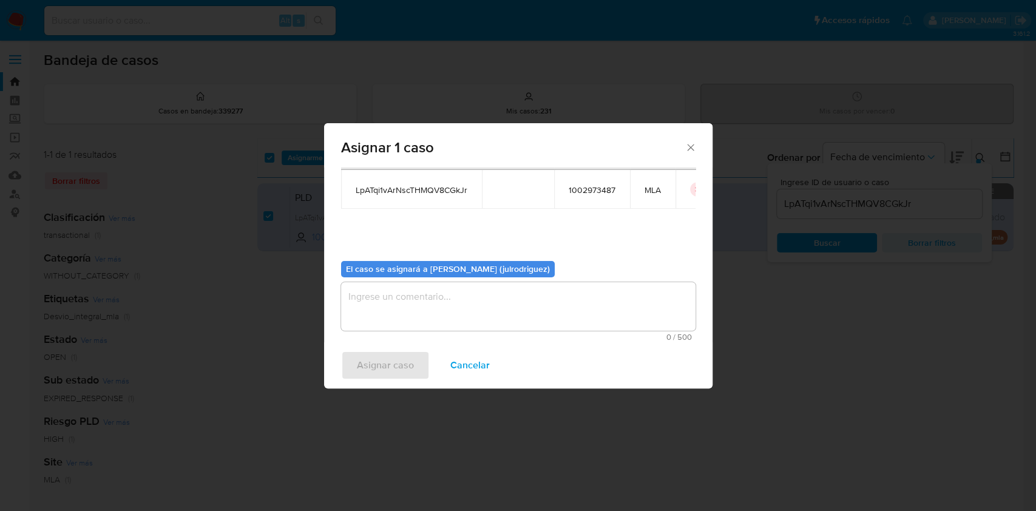
click at [464, 294] on textarea "assign-modal" at bounding box center [518, 306] width 354 height 49
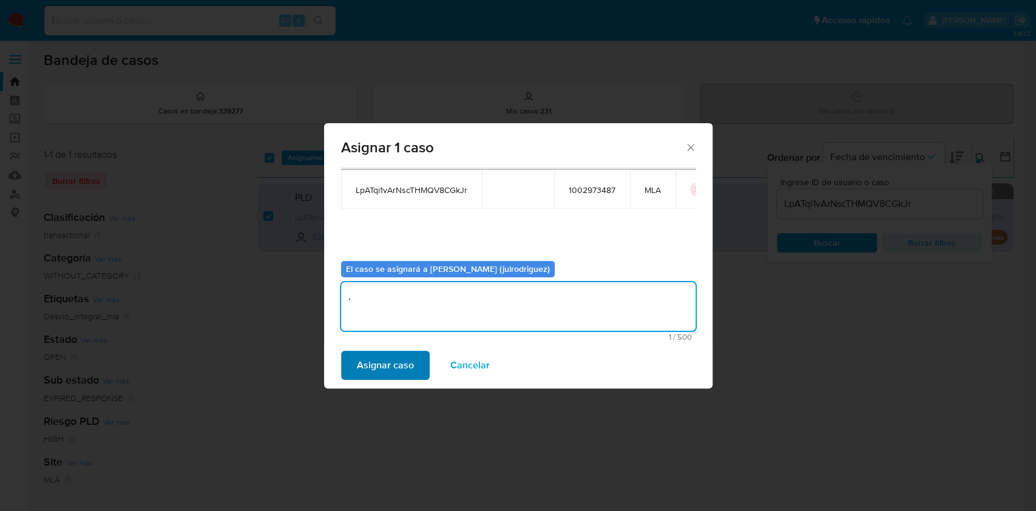
type textarea "."
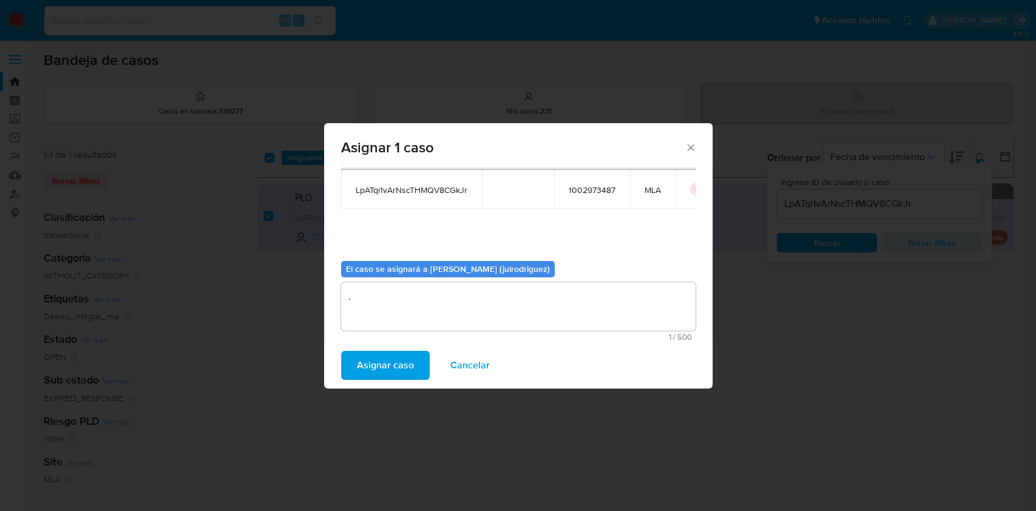
click at [392, 374] on span "Asignar caso" at bounding box center [385, 365] width 57 height 27
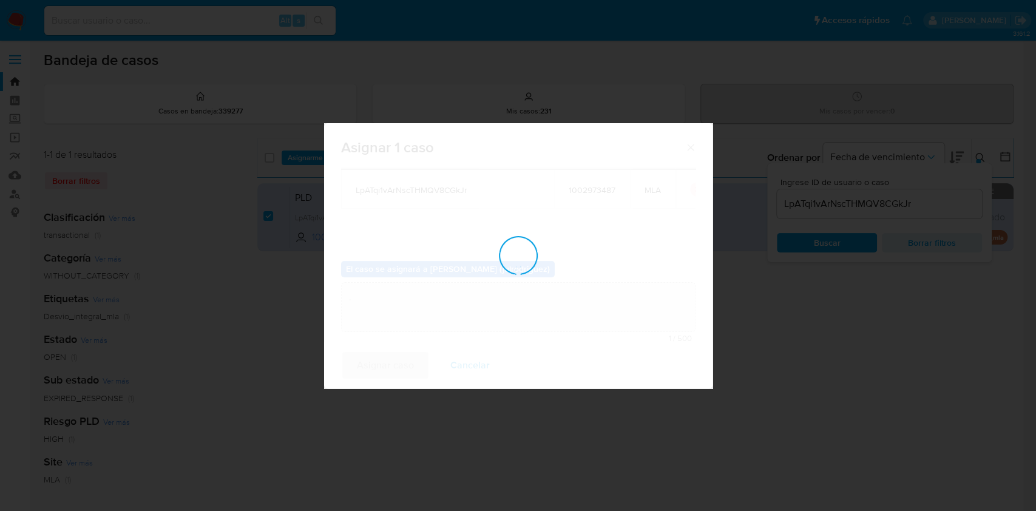
checkbox input "false"
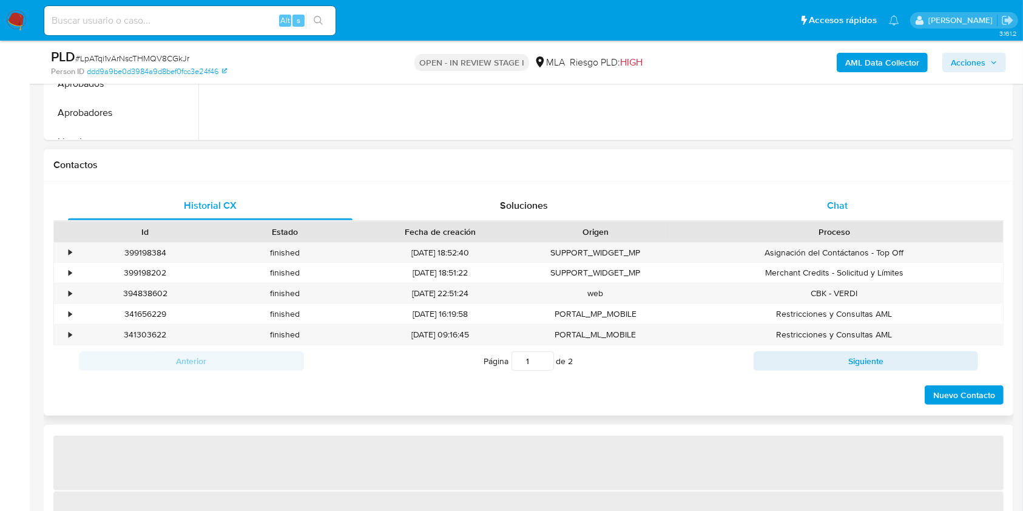
select select "10"
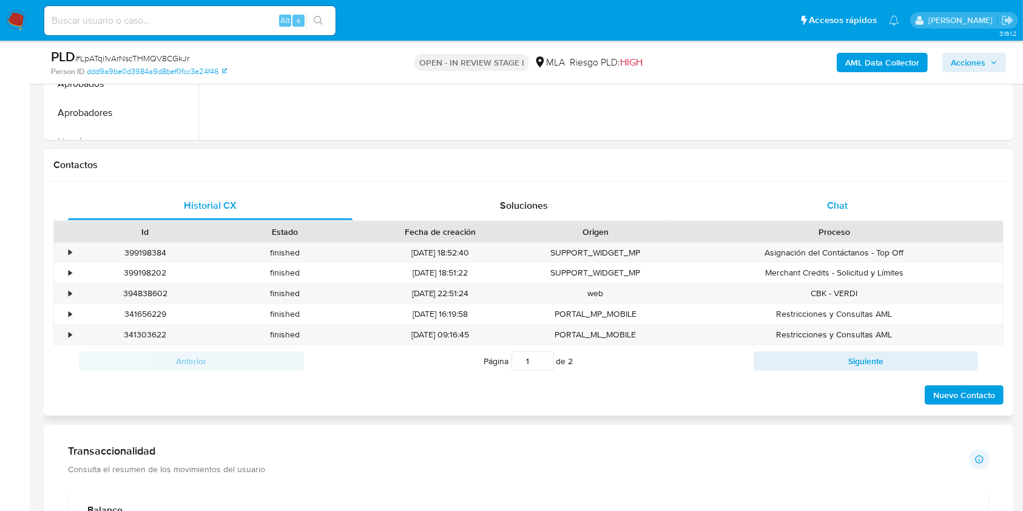
click at [873, 192] on div "Chat" at bounding box center [837, 205] width 285 height 29
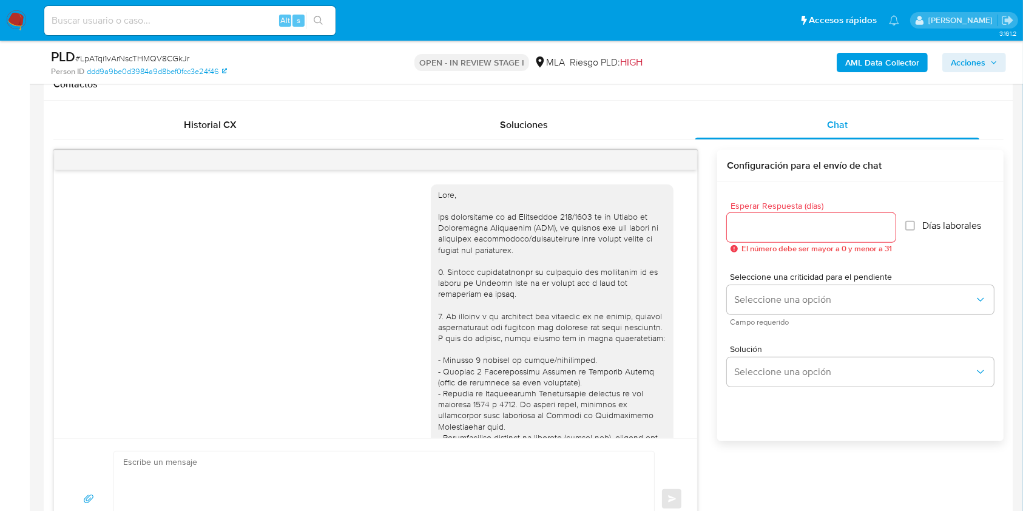
scroll to position [686, 0]
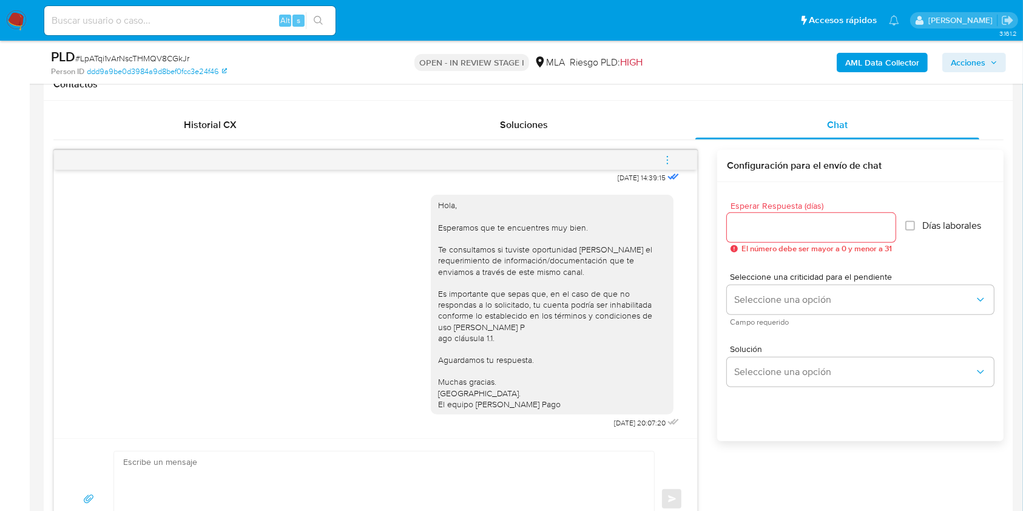
click at [672, 158] on icon "menu-action" at bounding box center [667, 160] width 11 height 11
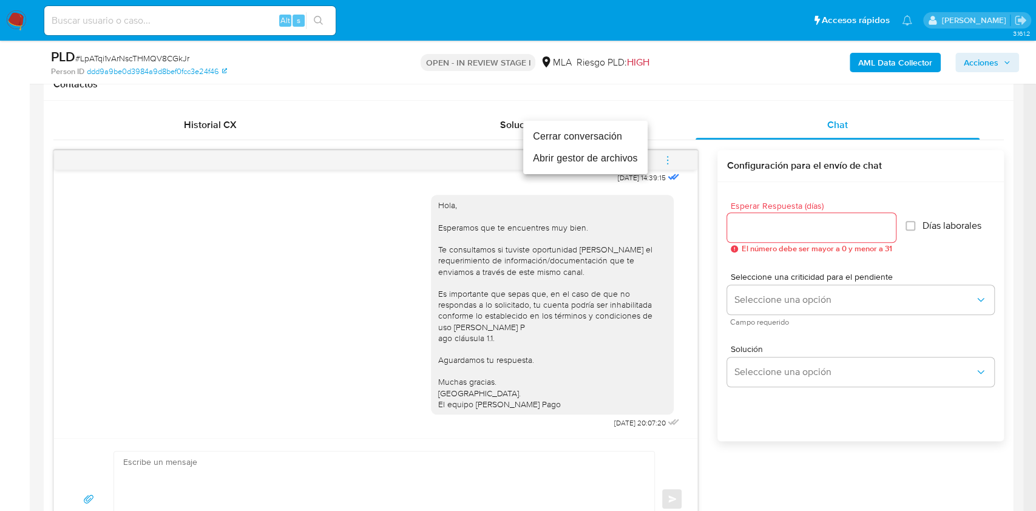
click at [590, 143] on li "Cerrar conversación" at bounding box center [585, 137] width 124 height 22
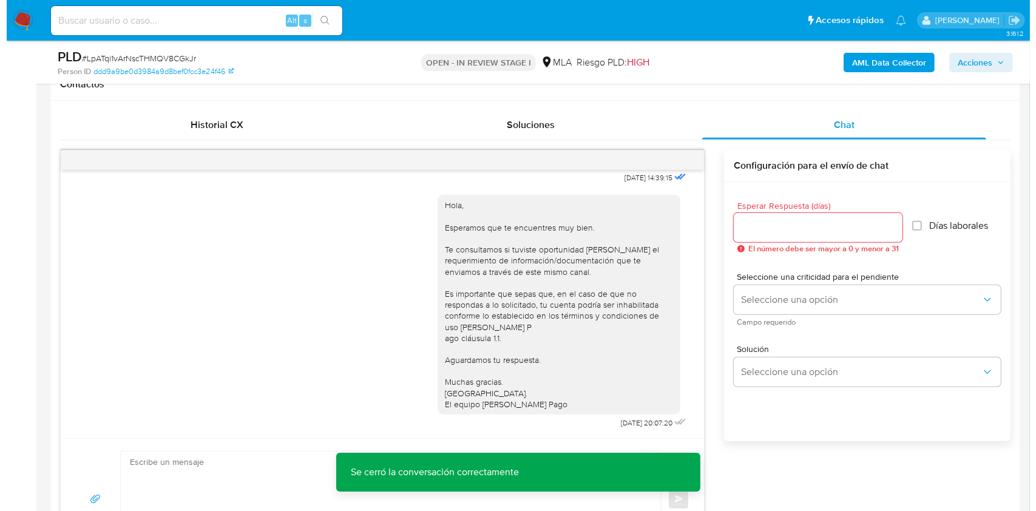
scroll to position [1893, 0]
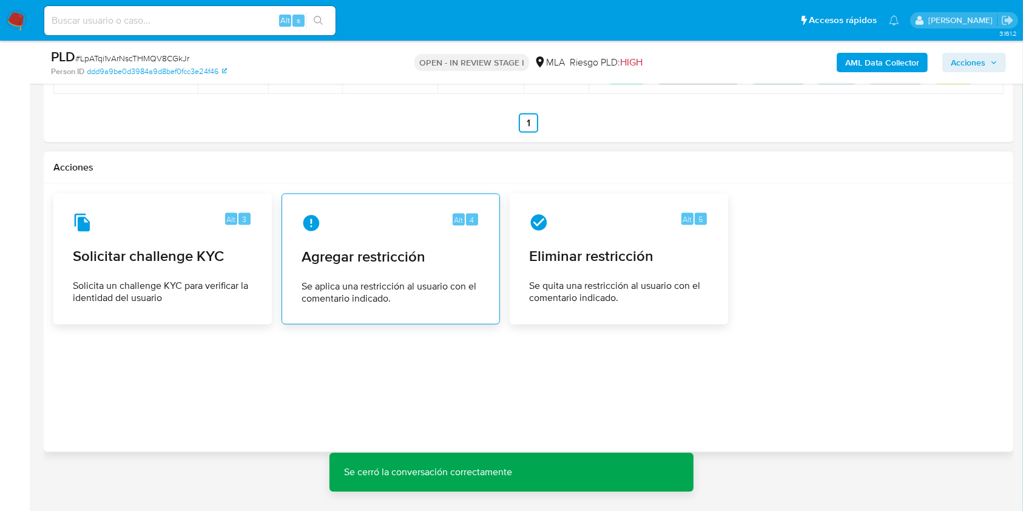
click at [363, 222] on div "Alt 4" at bounding box center [391, 223] width 178 height 19
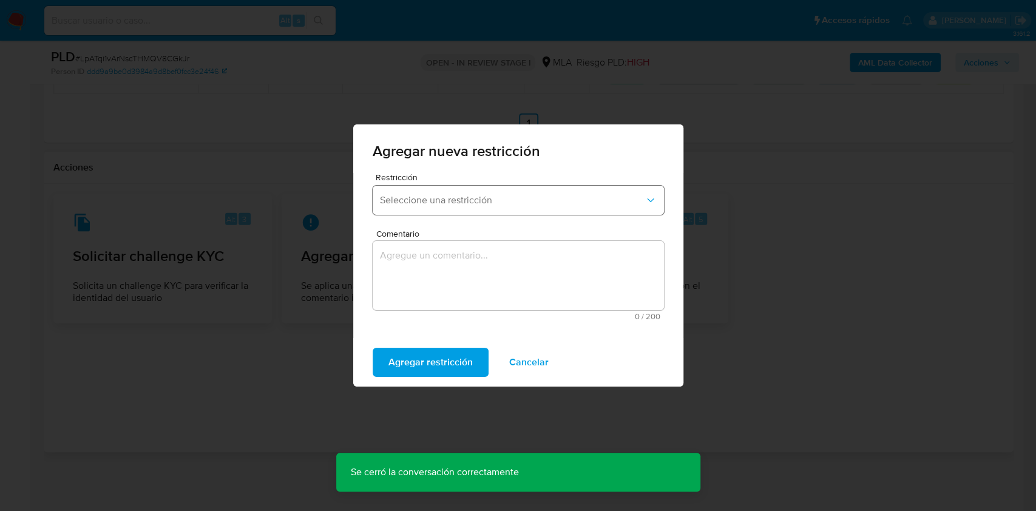
click at [454, 197] on span "Seleccione una restricción" at bounding box center [512, 200] width 265 height 12
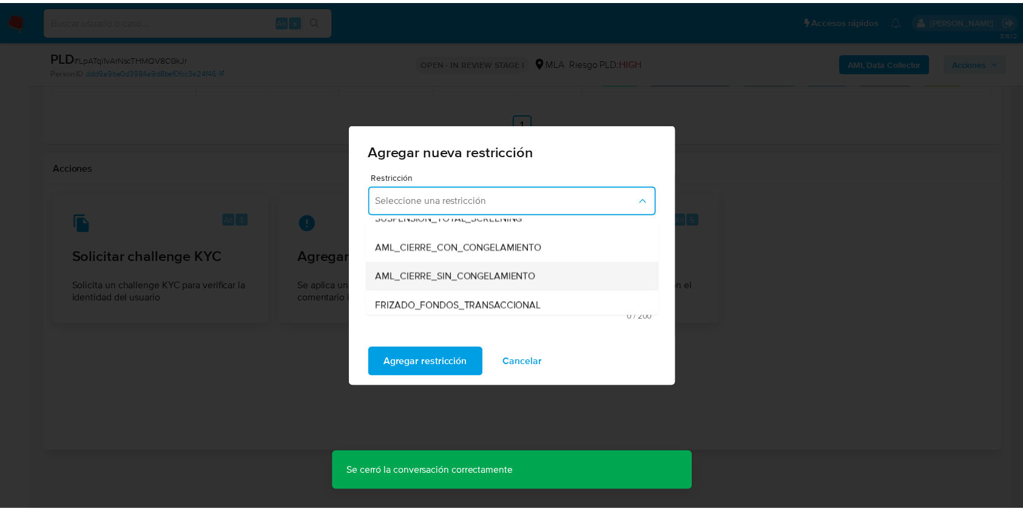
scroll to position [161, 0]
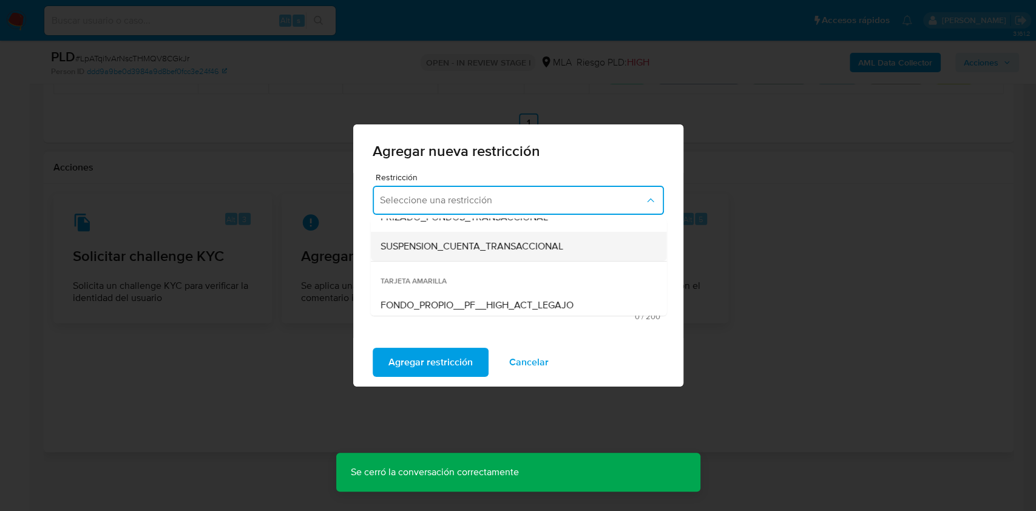
click at [518, 246] on span "SUSPENSION_CUENTA_TRANSACCIONAL" at bounding box center [471, 246] width 183 height 12
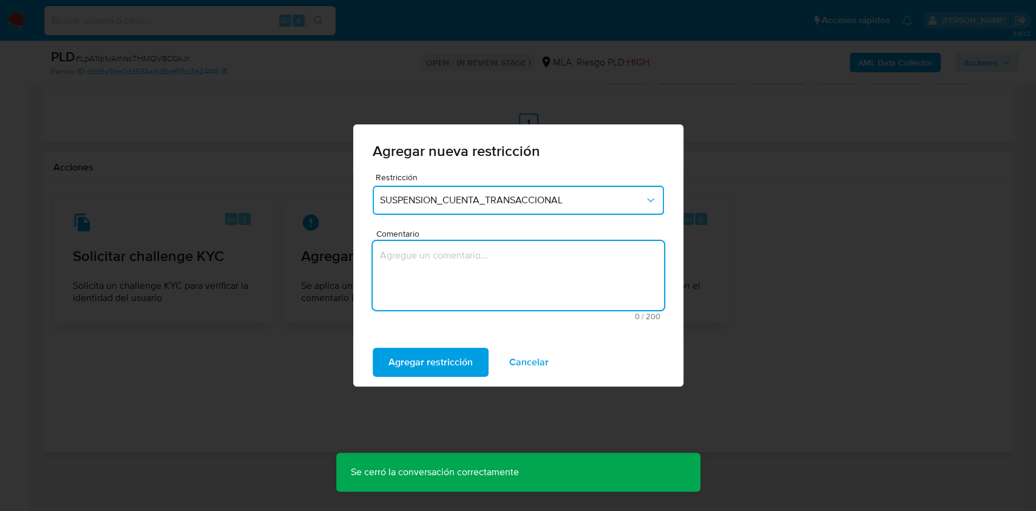
click at [482, 268] on textarea "Comentario" at bounding box center [518, 275] width 291 height 69
type textarea "m"
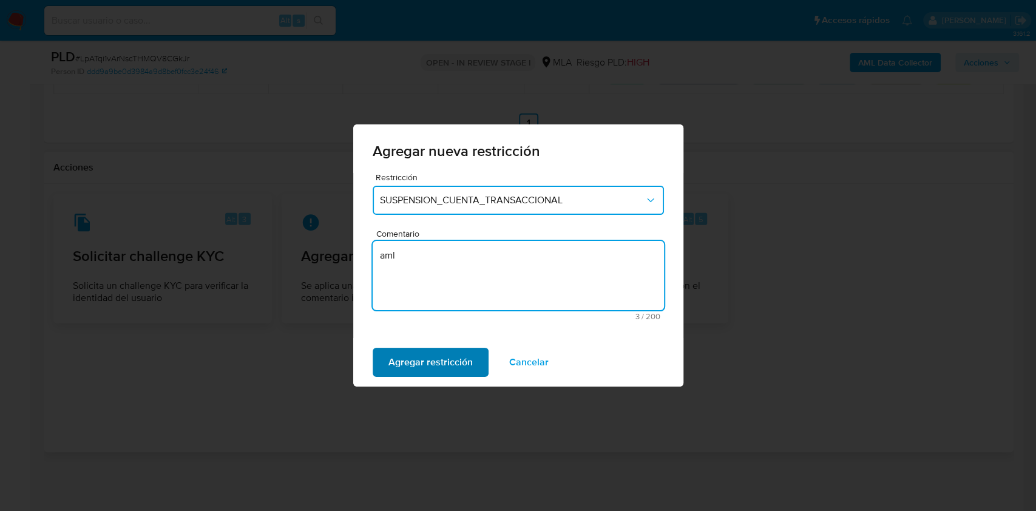
type textarea "aml"
drag, startPoint x: 434, startPoint y: 360, endPoint x: 454, endPoint y: 348, distance: 23.7
click at [433, 361] on span "Agregar restricción" at bounding box center [430, 362] width 84 height 27
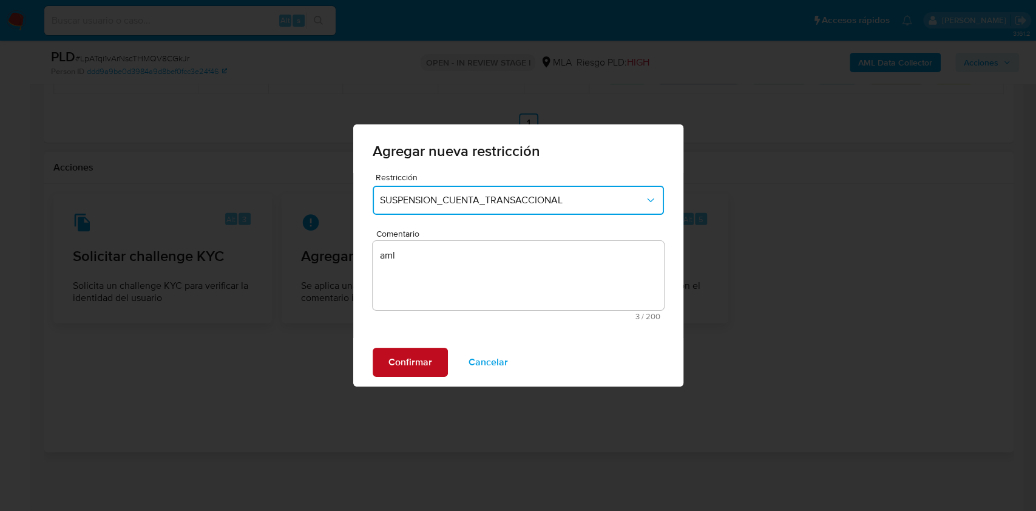
click at [391, 367] on span "Confirmar" at bounding box center [410, 362] width 44 height 27
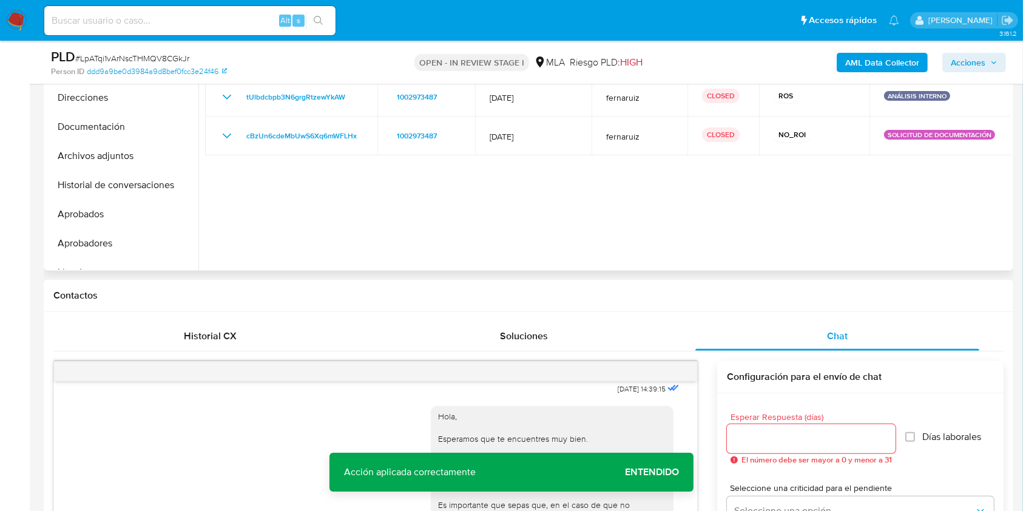
scroll to position [112, 0]
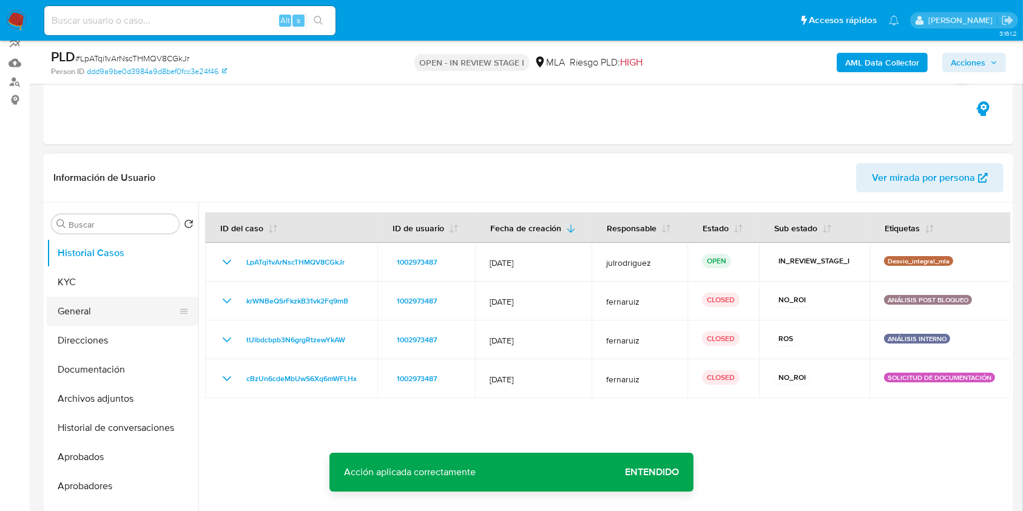
click at [112, 299] on button "General" at bounding box center [118, 311] width 142 height 29
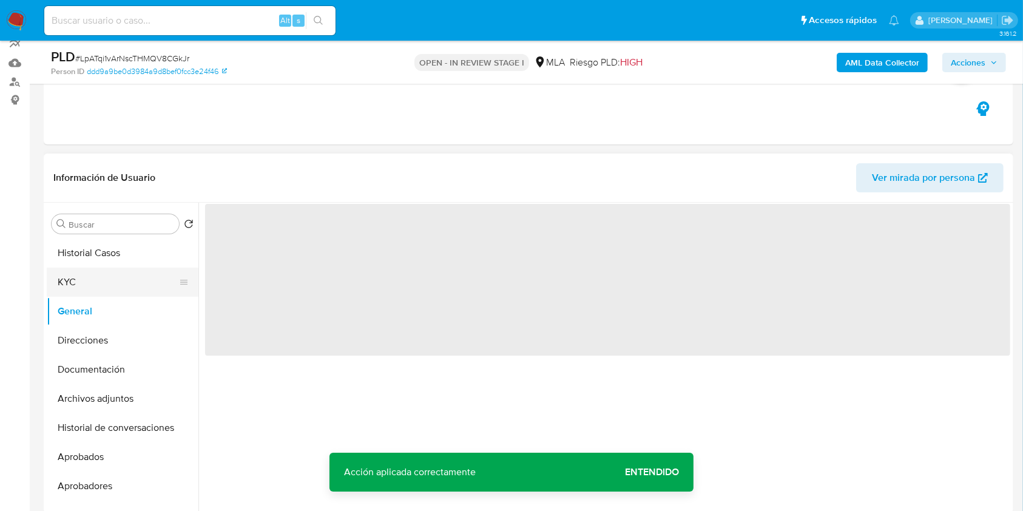
click at [112, 279] on button "KYC" at bounding box center [118, 282] width 142 height 29
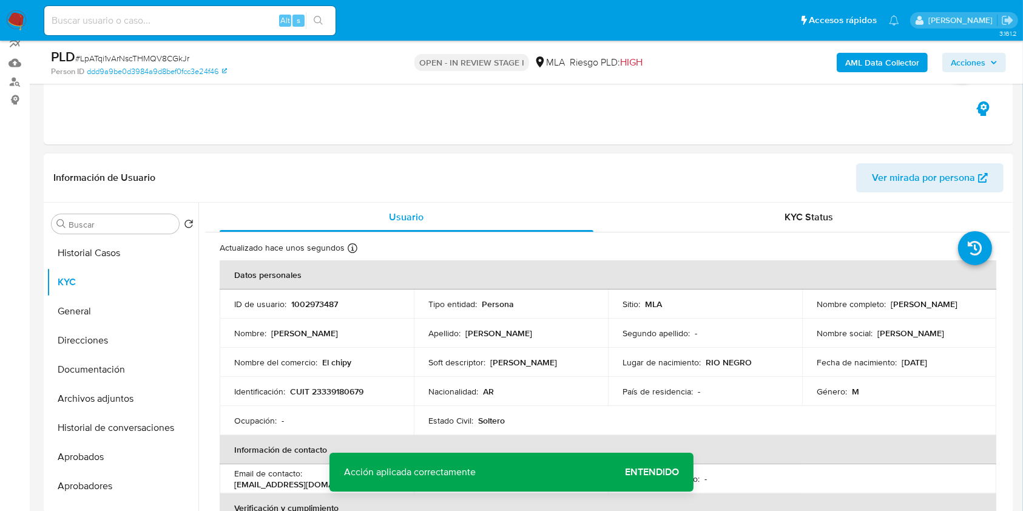
click at [319, 305] on p "1002973487" at bounding box center [314, 304] width 47 height 11
copy p "1002973487"
click at [124, 57] on span "# LpATqi1vArNscTHMQV8CGkJr" at bounding box center [132, 58] width 114 height 12
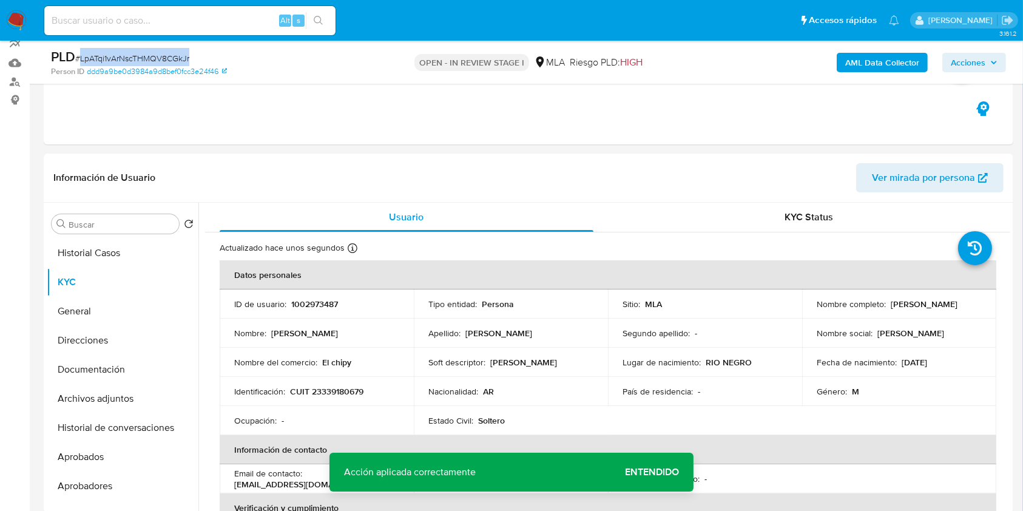
copy span "LpATqi1vArNscTHMQV8CGkJr"
drag, startPoint x: 881, startPoint y: 303, endPoint x: 938, endPoint y: 310, distance: 56.9
click at [948, 303] on div "Nombre completo : Hector Ariel Valle" at bounding box center [899, 304] width 165 height 11
click at [927, 323] on td "Nombre social : Hector Ariel" at bounding box center [899, 333] width 194 height 29
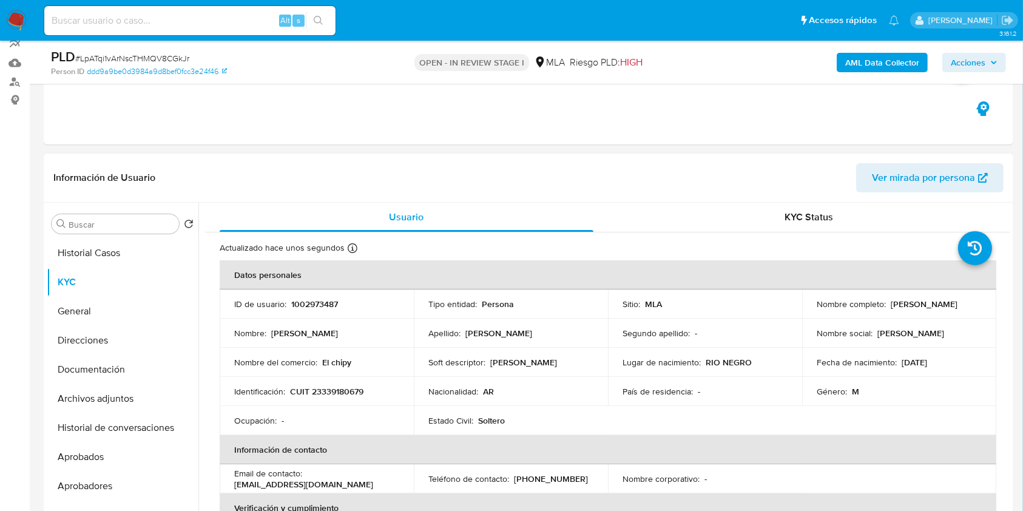
drag, startPoint x: 888, startPoint y: 302, endPoint x: 957, endPoint y: 301, distance: 68.6
click at [957, 301] on div "Nombre completo : Hector Ariel Valle" at bounding box center [899, 304] width 165 height 11
copy p "[PERSON_NAME]"
click at [854, 60] on b "AML Data Collector" at bounding box center [882, 62] width 74 height 19
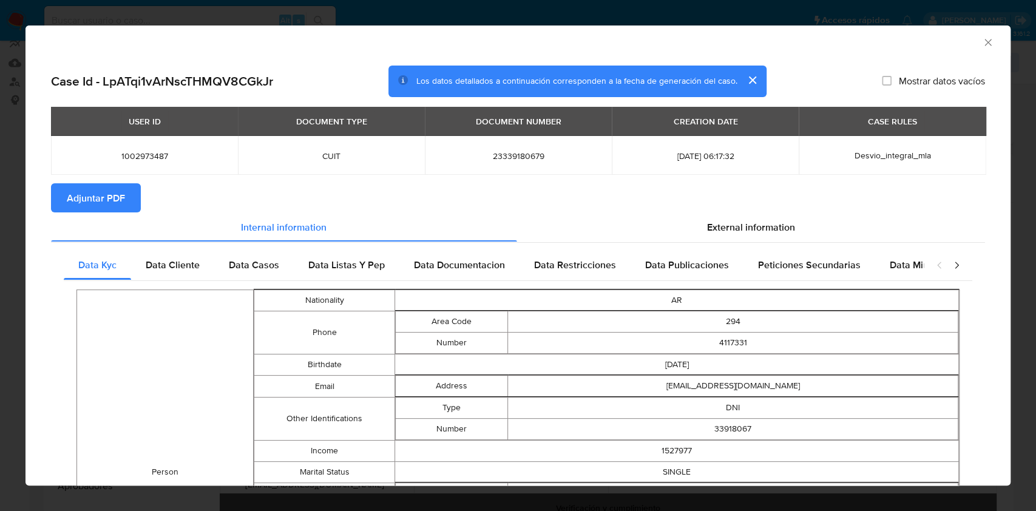
click at [118, 194] on span "Adjuntar PDF" at bounding box center [96, 197] width 58 height 27
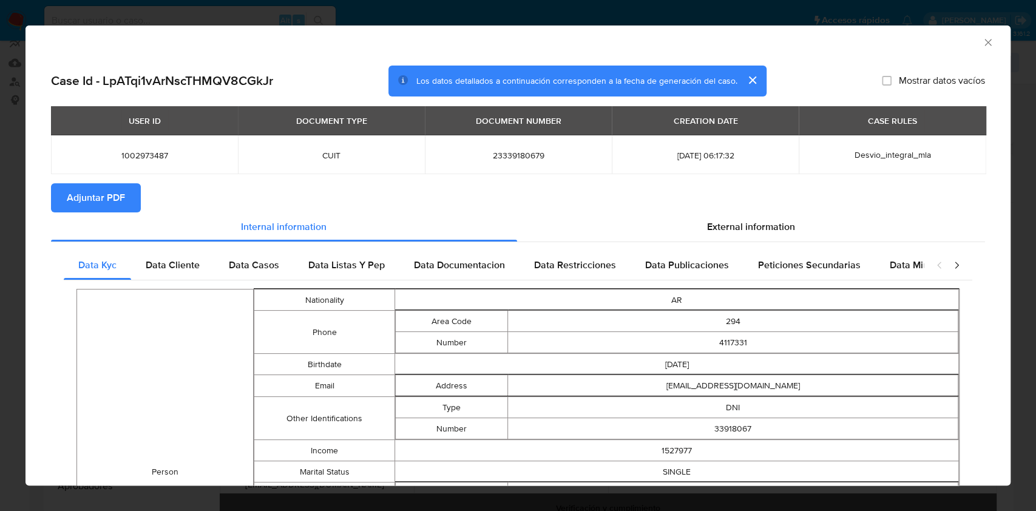
click at [982, 42] on icon "Cerrar ventana" at bounding box center [988, 42] width 12 height 12
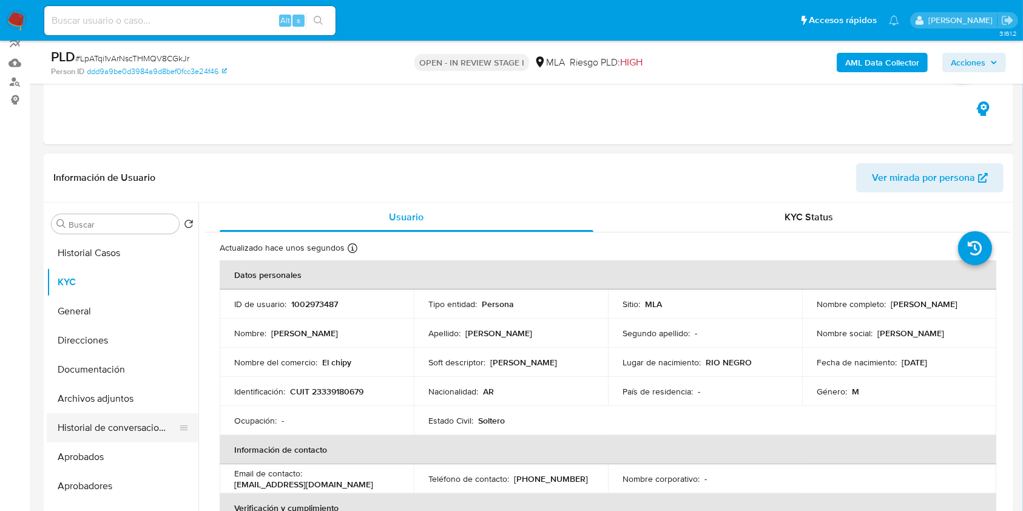
click at [97, 417] on button "Historial de conversaciones" at bounding box center [118, 427] width 142 height 29
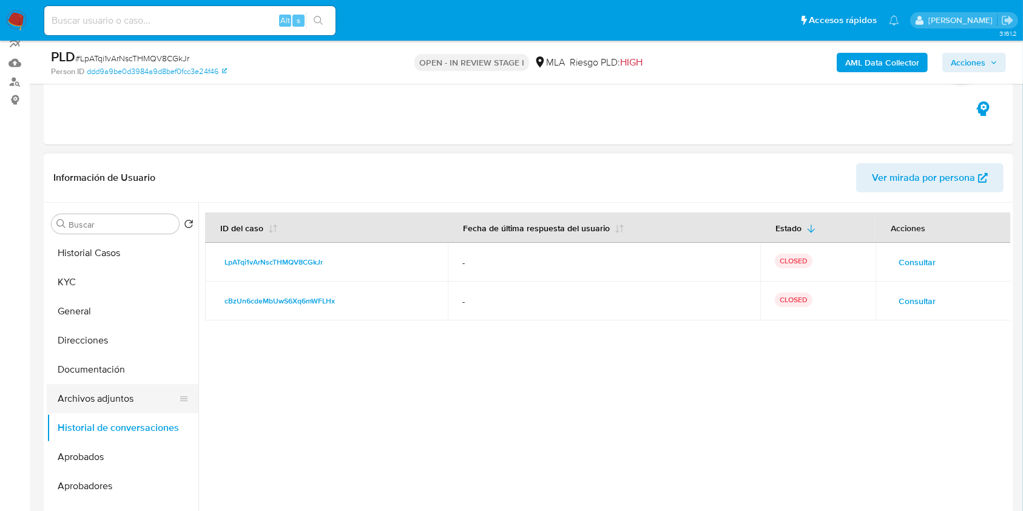
click at [95, 397] on button "Archivos adjuntos" at bounding box center [118, 398] width 142 height 29
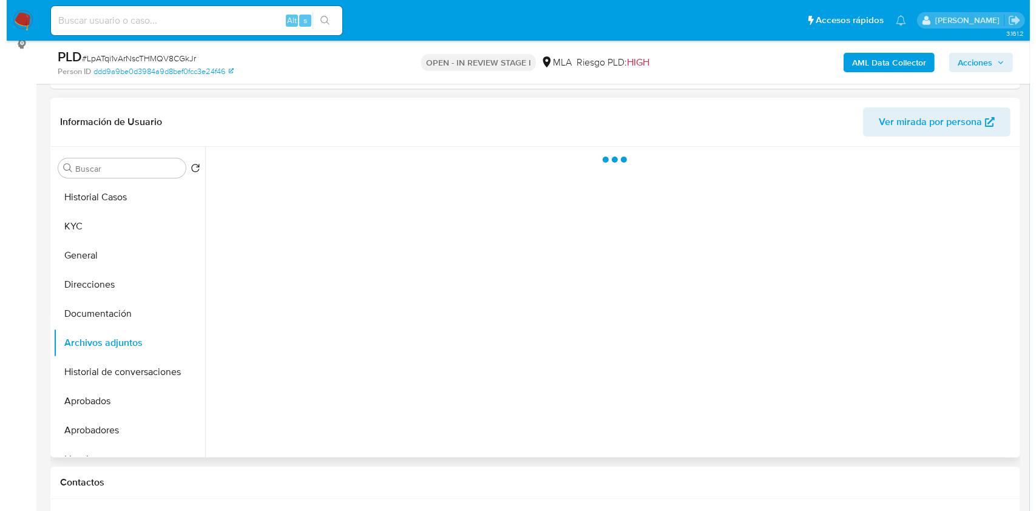
scroll to position [194, 0]
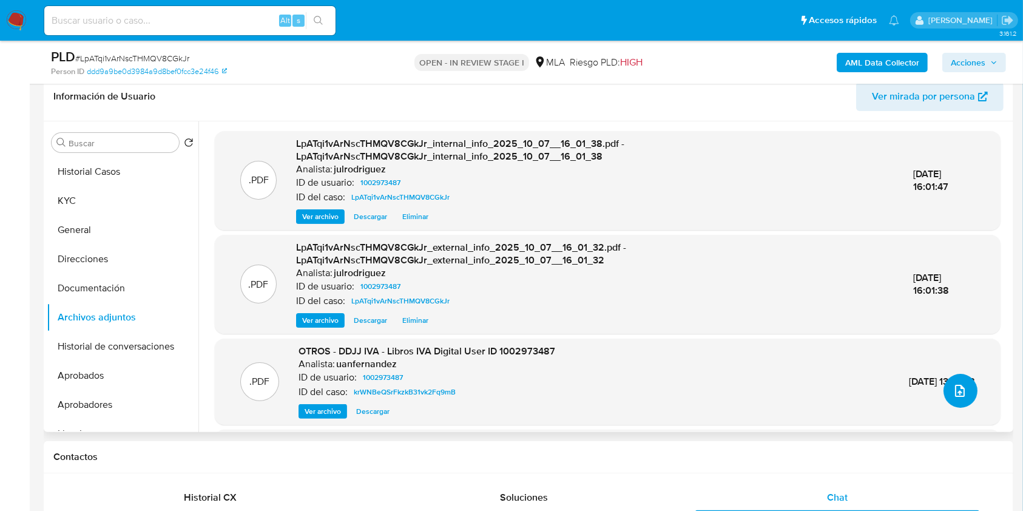
click at [953, 389] on icon "upload-file" at bounding box center [960, 391] width 15 height 15
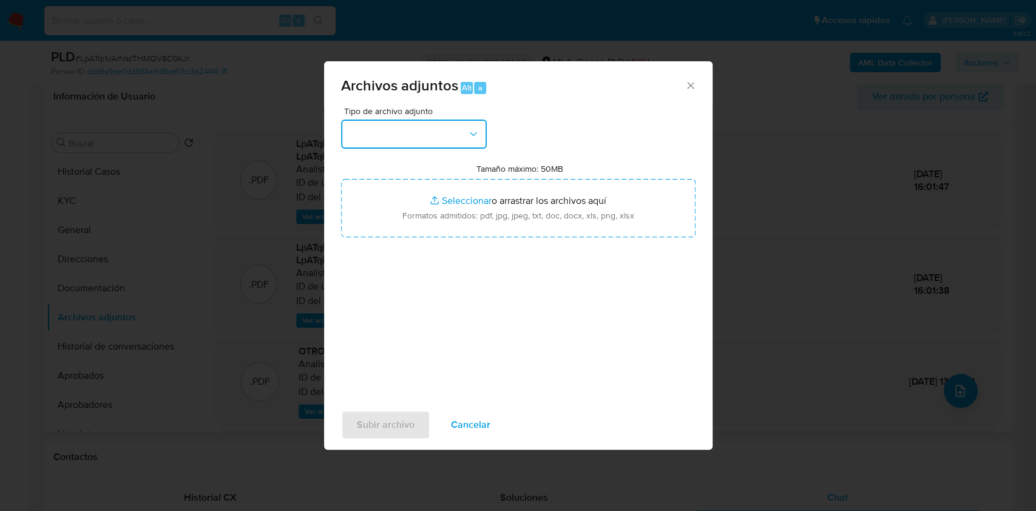
click at [431, 137] on button "button" at bounding box center [414, 134] width 146 height 29
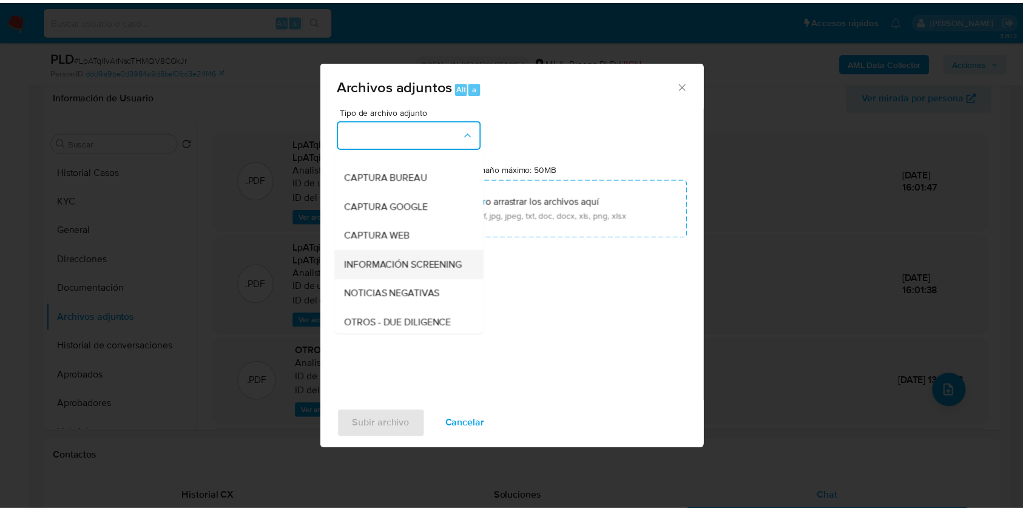
scroll to position [81, 0]
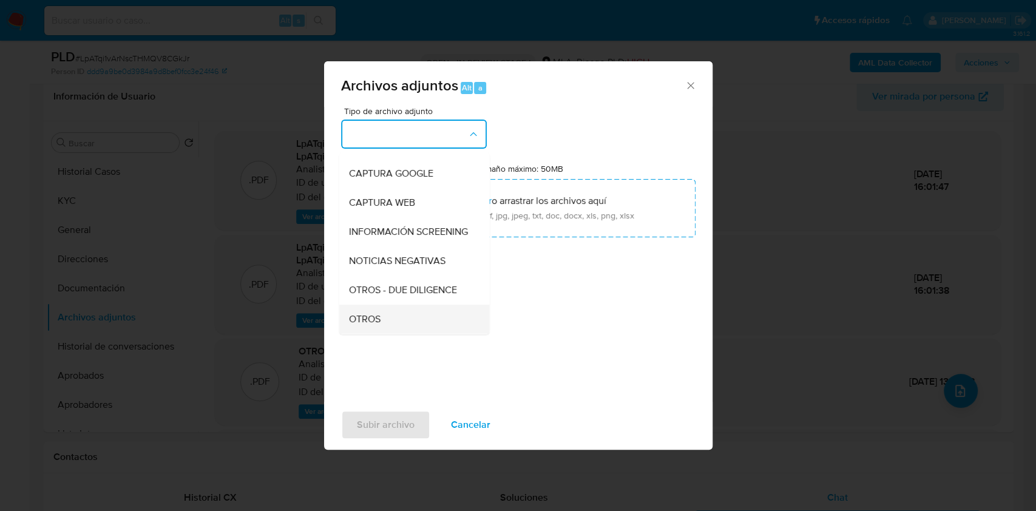
click at [374, 325] on span "OTROS" at bounding box center [364, 319] width 32 height 12
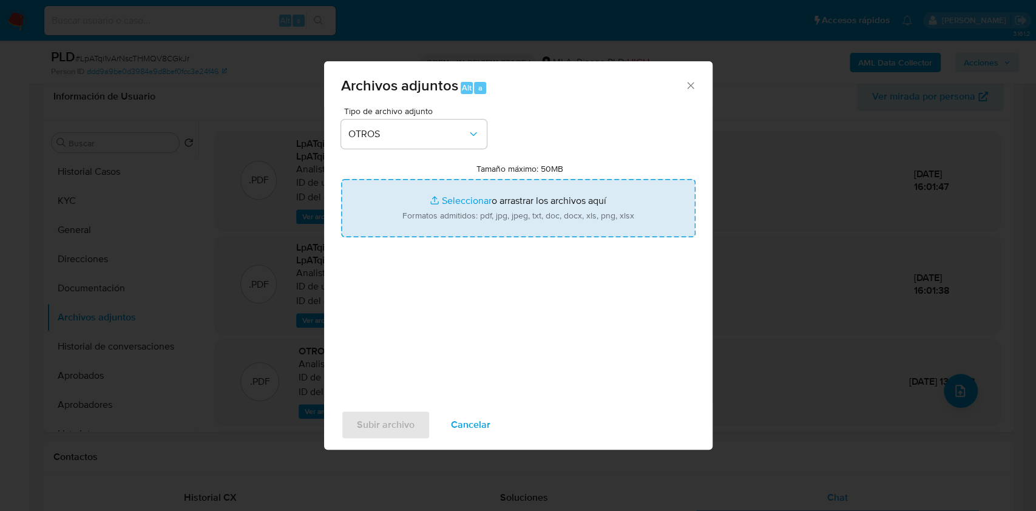
click at [456, 220] on input "Tamaño máximo: 50MB Seleccionar archivos" at bounding box center [518, 208] width 354 height 58
type input "C:\fakepath\Hector Ariel Valle - NOSIS - SEPTIEMBRE 2025.pdf"
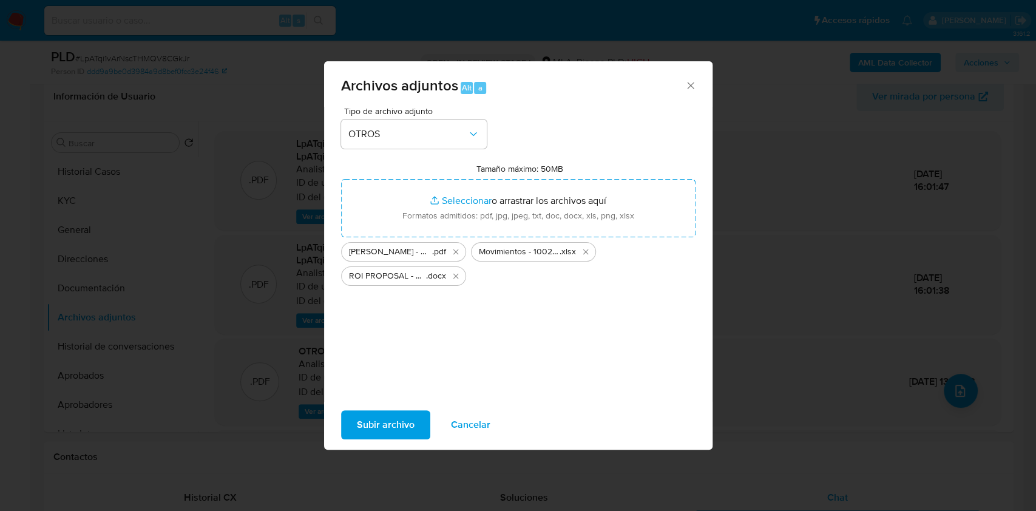
click at [389, 420] on span "Subir archivo" at bounding box center [386, 424] width 58 height 27
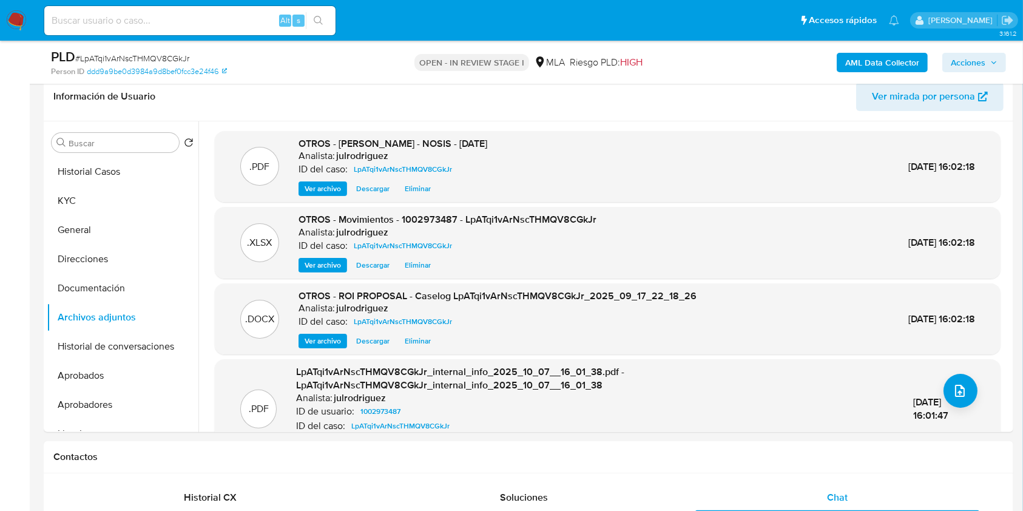
click at [970, 61] on span "Acciones" at bounding box center [968, 62] width 35 height 19
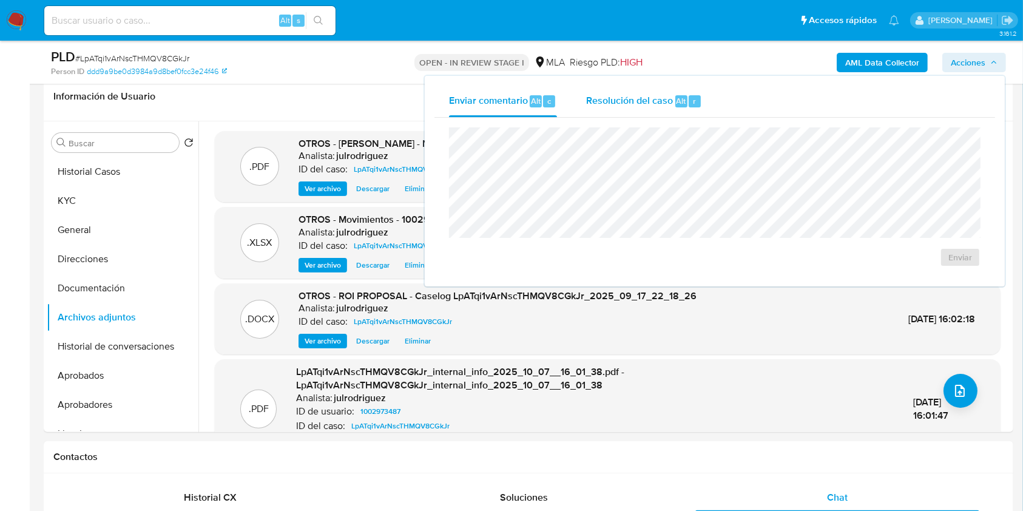
click at [677, 103] on span "Alt" at bounding box center [682, 101] width 10 height 12
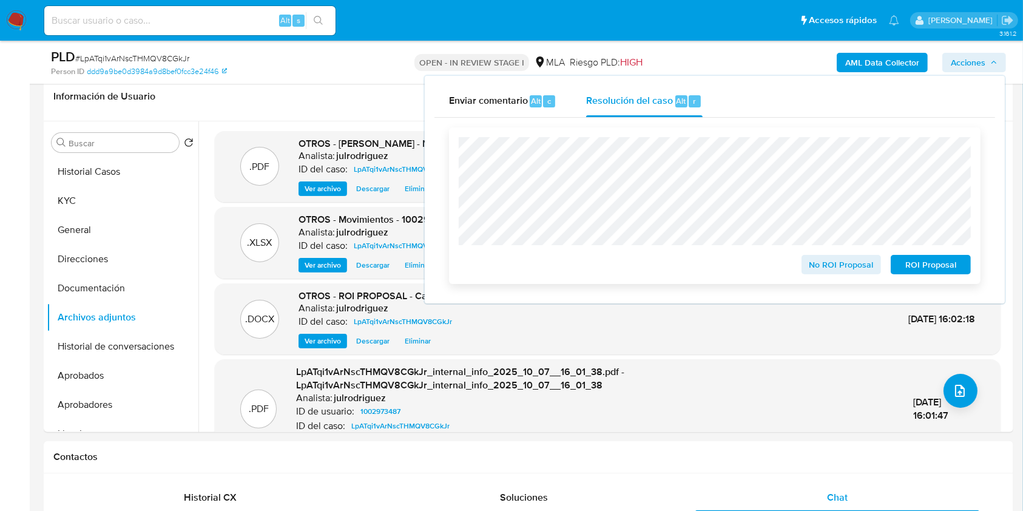
click at [922, 267] on span "ROI Proposal" at bounding box center [930, 264] width 63 height 17
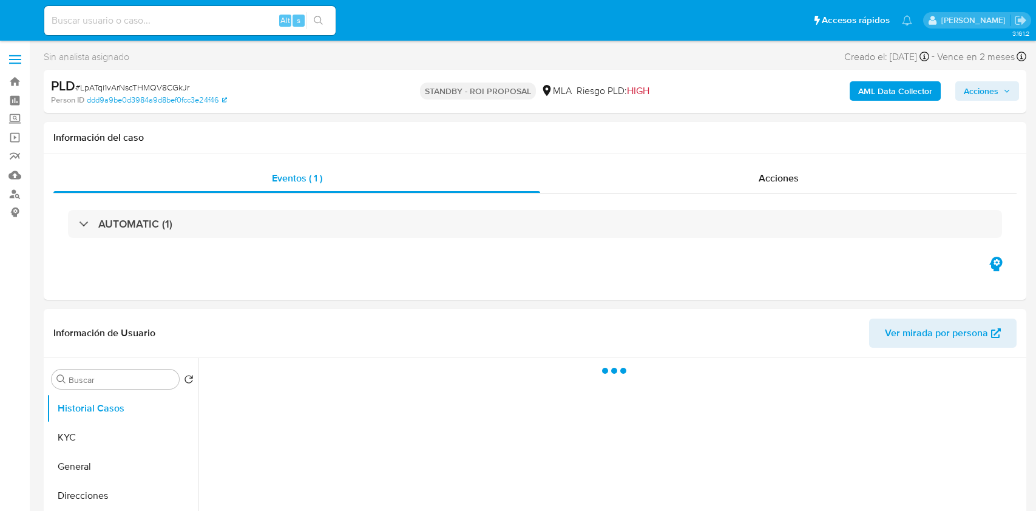
select select "10"
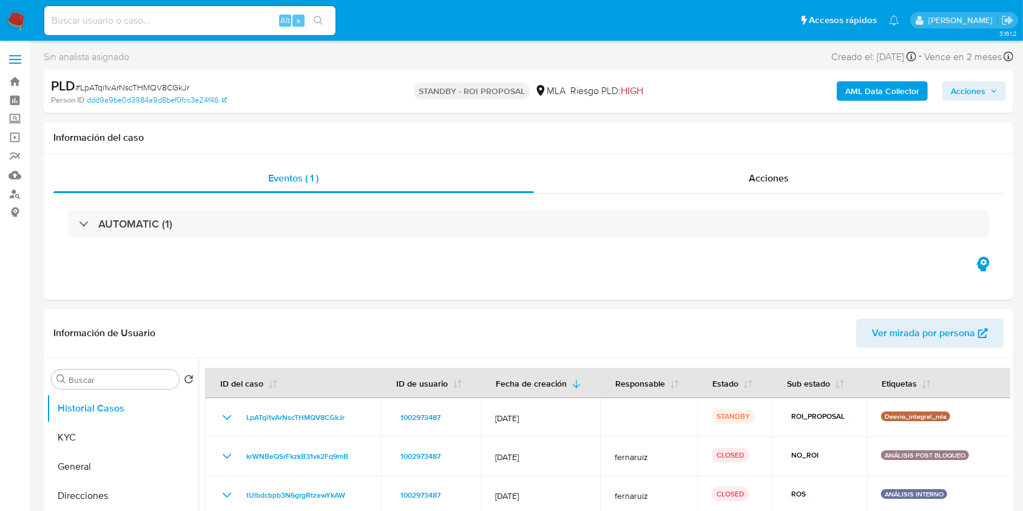
click at [184, 27] on input at bounding box center [189, 21] width 291 height 16
paste input "YQYVide8OyN6nApBZ8FVgRUK"
type input "YQYVide8OyN6nApBZ8FVgRUK"
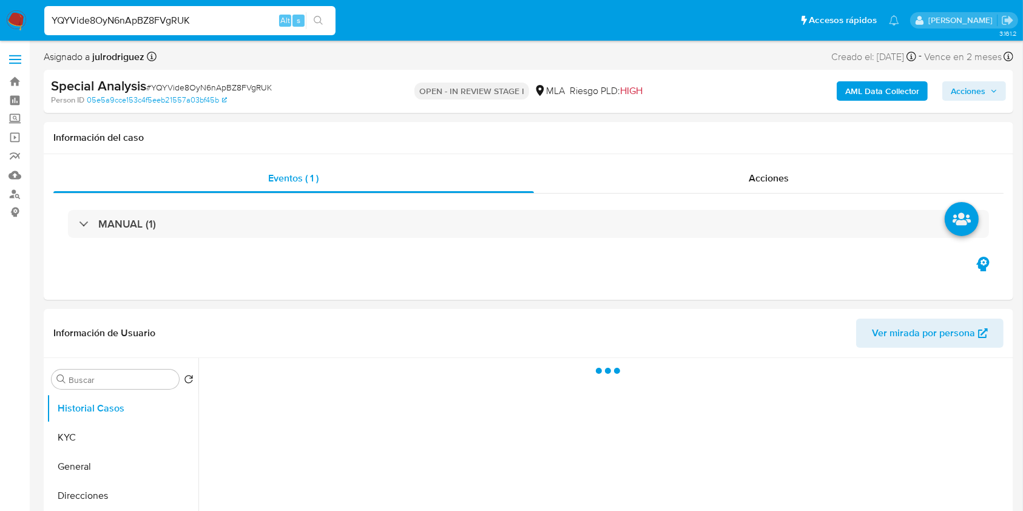
select select "10"
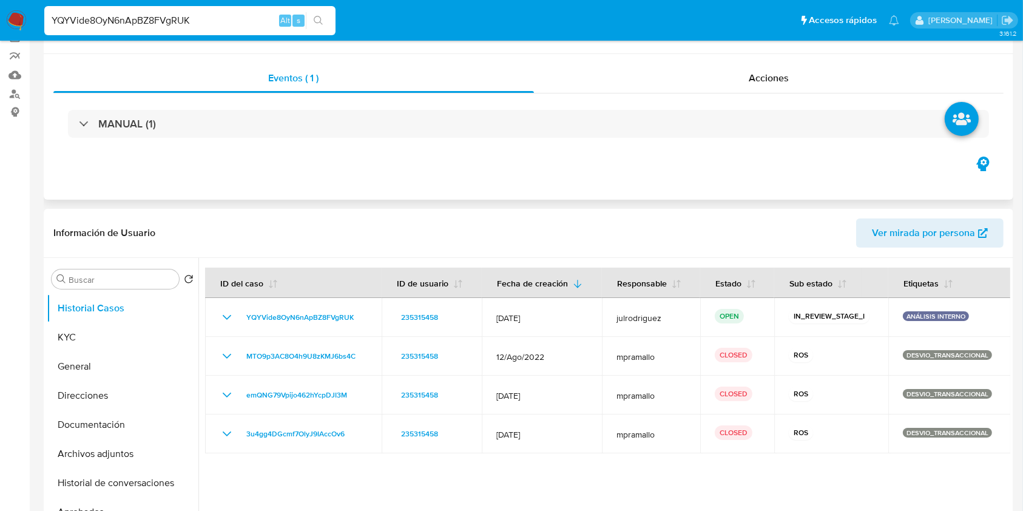
scroll to position [161, 0]
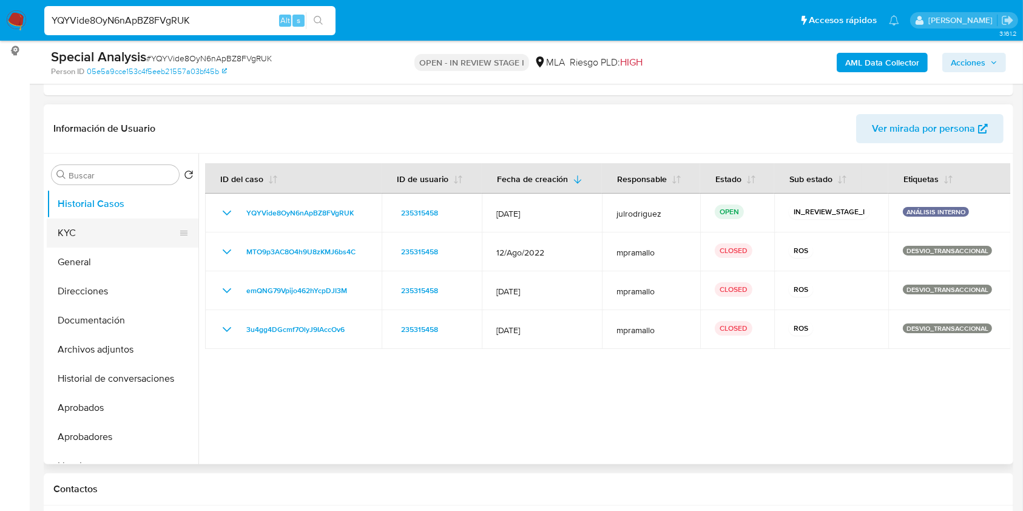
click at [57, 240] on button "KYC" at bounding box center [118, 232] width 142 height 29
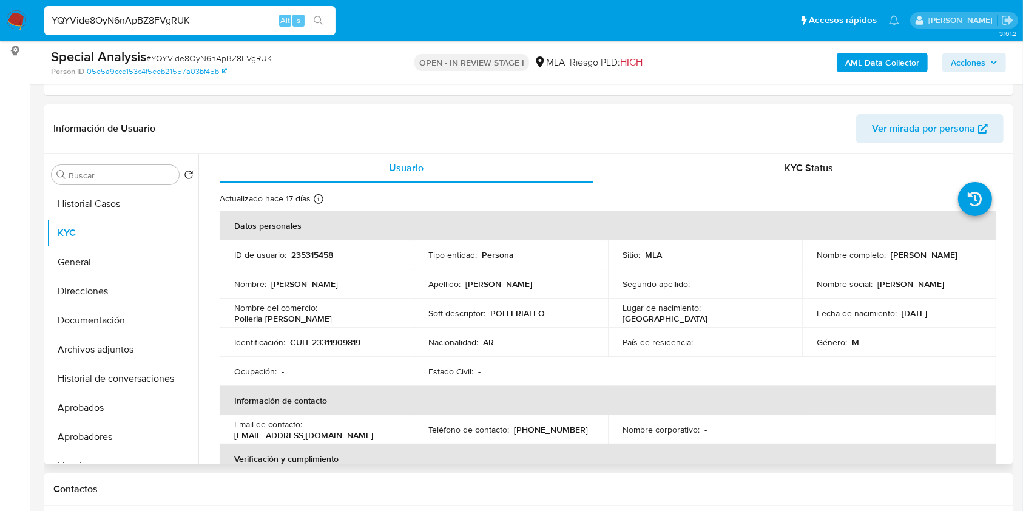
drag, startPoint x: 812, startPoint y: 259, endPoint x: 934, endPoint y: 251, distance: 122.8
click at [934, 251] on td "Nombre completo : [PERSON_NAME]" at bounding box center [899, 254] width 194 height 29
drag, startPoint x: 813, startPoint y: 260, endPoint x: 919, endPoint y: 258, distance: 105.6
click at [919, 258] on div "Nombre completo : [PERSON_NAME]" at bounding box center [899, 254] width 165 height 11
copy p "[PERSON_NAME]"
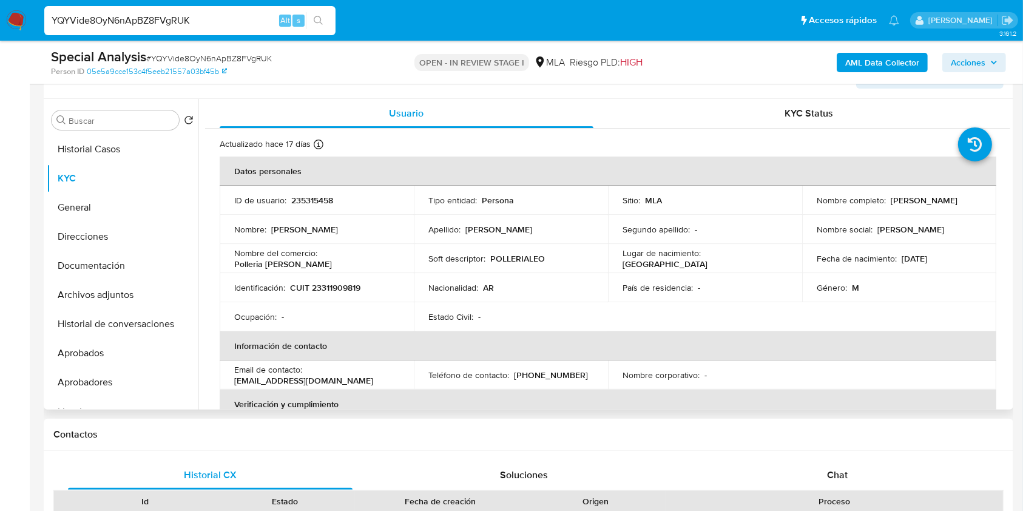
scroll to position [243, 0]
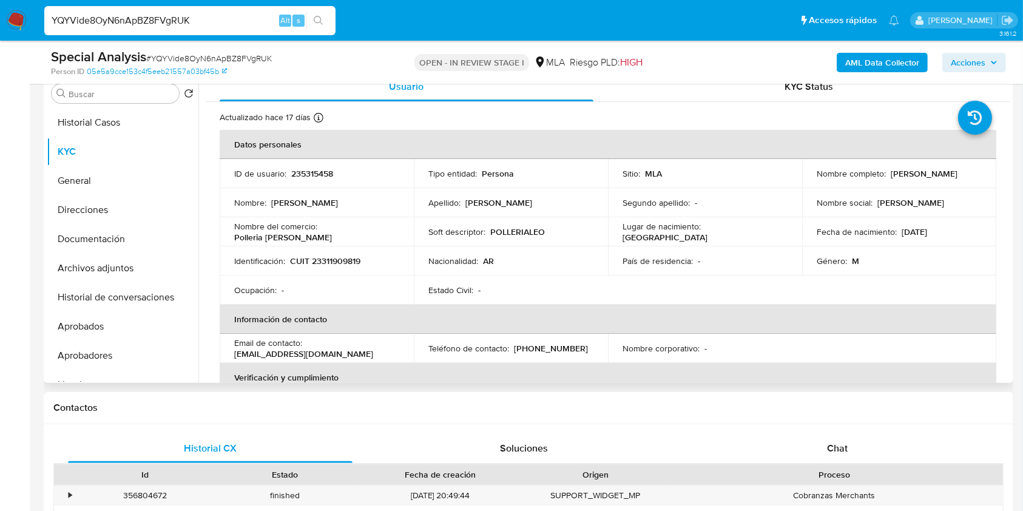
click at [314, 178] on p "235315458" at bounding box center [312, 173] width 42 height 11
copy p "235315458"
click at [196, 58] on span "# YQYVide8OyN6nApBZ8FVgRUK" at bounding box center [209, 58] width 126 height 12
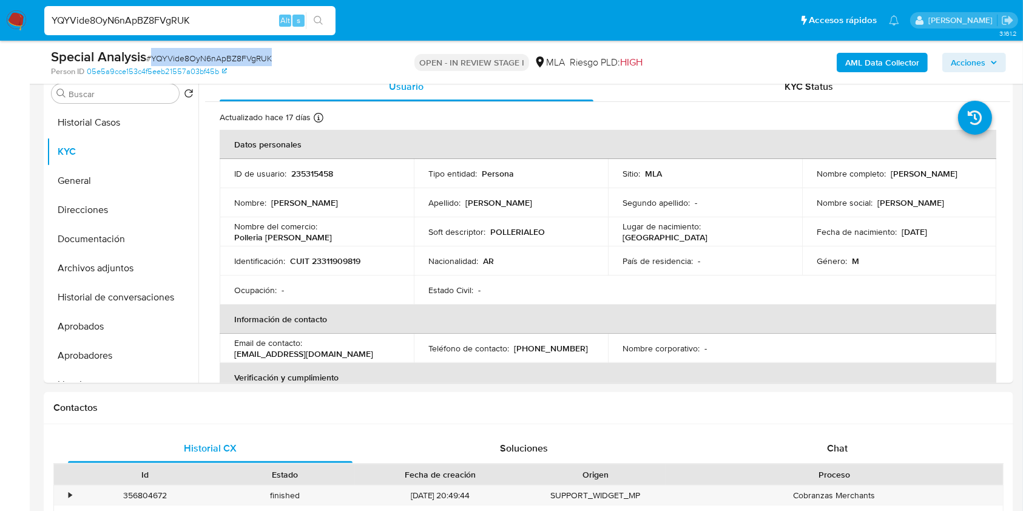
copy span "YQYVide8OyN6nApBZ8FVgRUK"
click at [350, 260] on p "CUIT 23311909819" at bounding box center [325, 260] width 70 height 11
copy p "23311909819"
click at [320, 170] on p "235315458" at bounding box center [312, 173] width 42 height 11
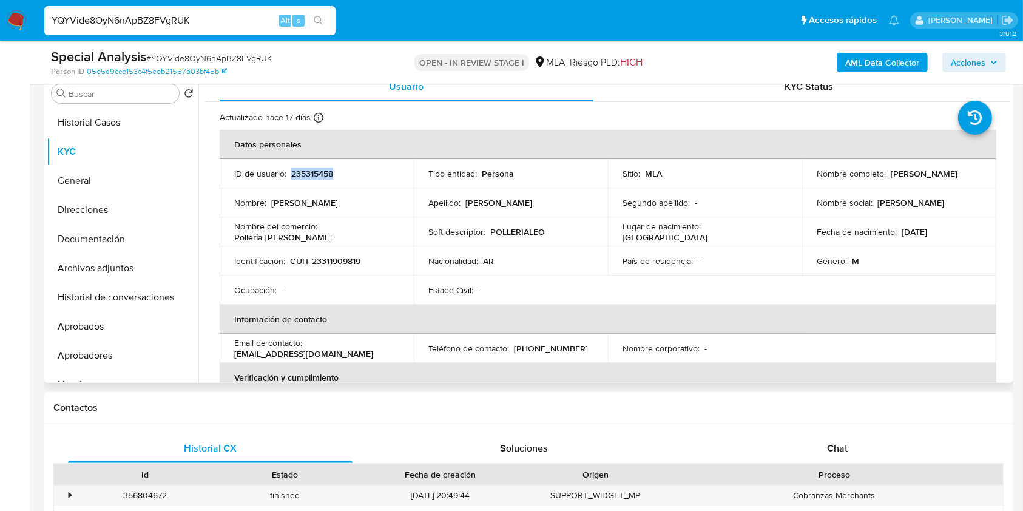
click at [320, 170] on p "235315458" at bounding box center [312, 173] width 42 height 11
copy p "235315458"
click at [96, 238] on button "Documentación" at bounding box center [118, 239] width 142 height 29
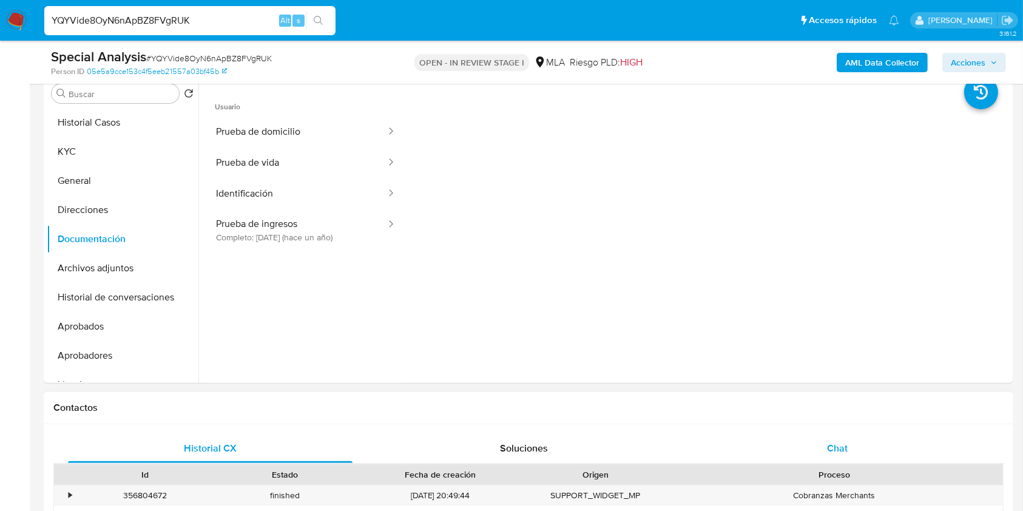
click at [845, 447] on span "Chat" at bounding box center [837, 448] width 21 height 14
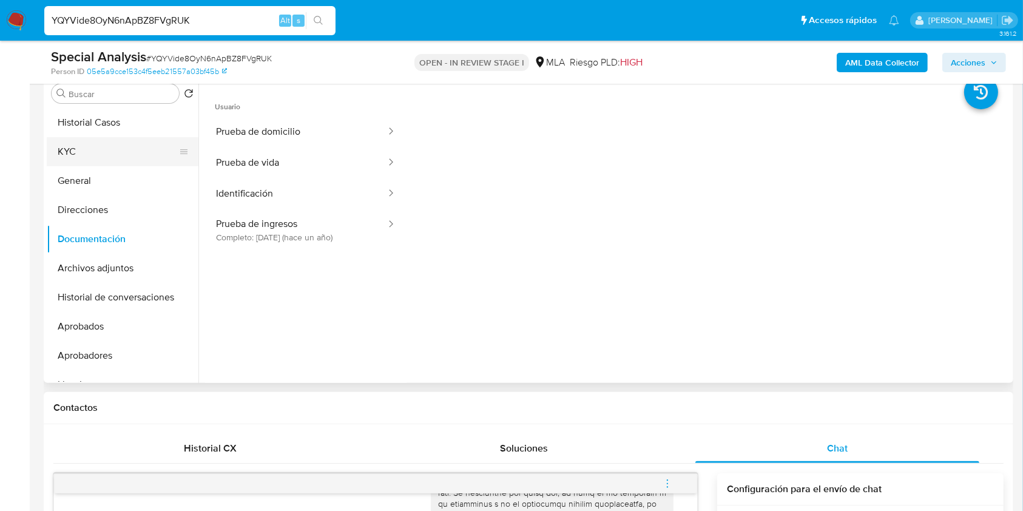
click at [103, 151] on button "KYC" at bounding box center [118, 151] width 142 height 29
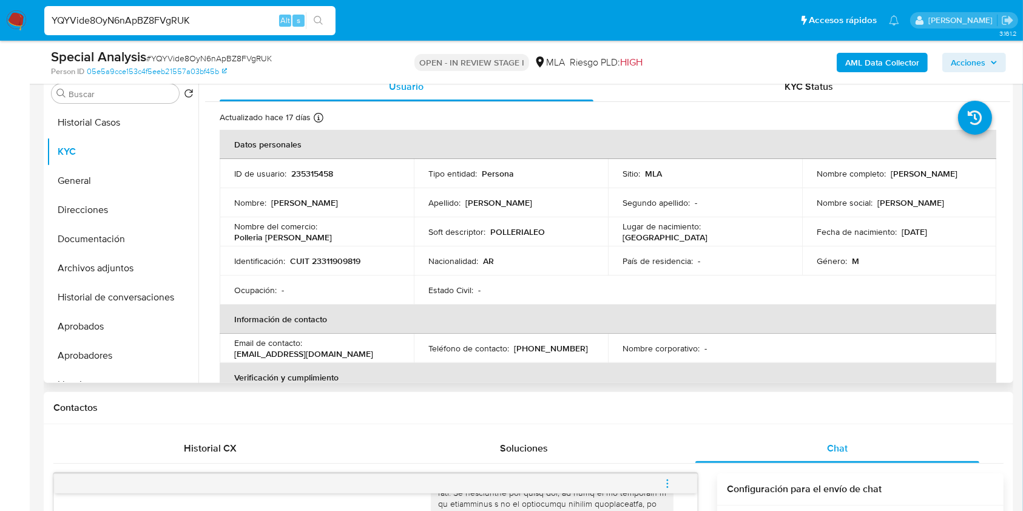
click at [331, 255] on p "CUIT 23311909819" at bounding box center [325, 260] width 70 height 11
copy p "23311909819"
drag, startPoint x: 814, startPoint y: 177, endPoint x: 930, endPoint y: 178, distance: 115.3
click at [930, 178] on div "Nombre completo : Leonardo Javier Martinez" at bounding box center [899, 173] width 165 height 11
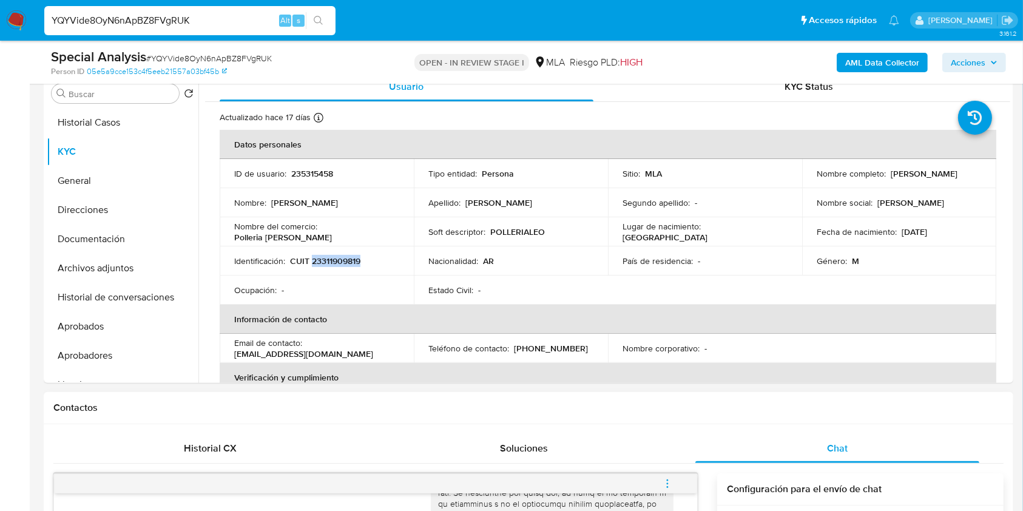
copy p "[PERSON_NAME]"
drag, startPoint x: 323, startPoint y: 234, endPoint x: 393, endPoint y: 234, distance: 69.8
click at [393, 234] on div "Nombre del comercio : Polleria Leo" at bounding box center [316, 232] width 165 height 22
copy p "Polleria Leo"
click at [110, 220] on button "Direcciones" at bounding box center [118, 209] width 142 height 29
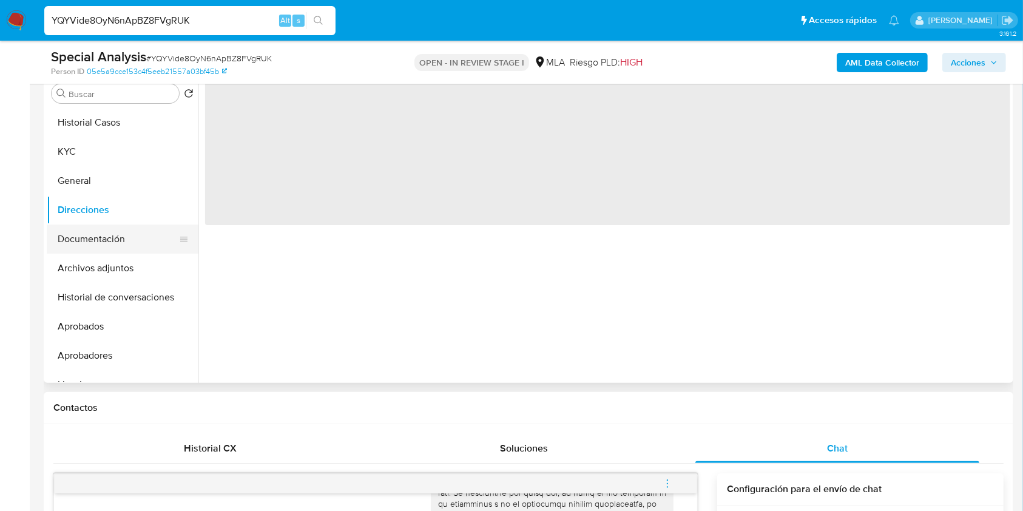
click at [111, 235] on button "Documentación" at bounding box center [118, 239] width 142 height 29
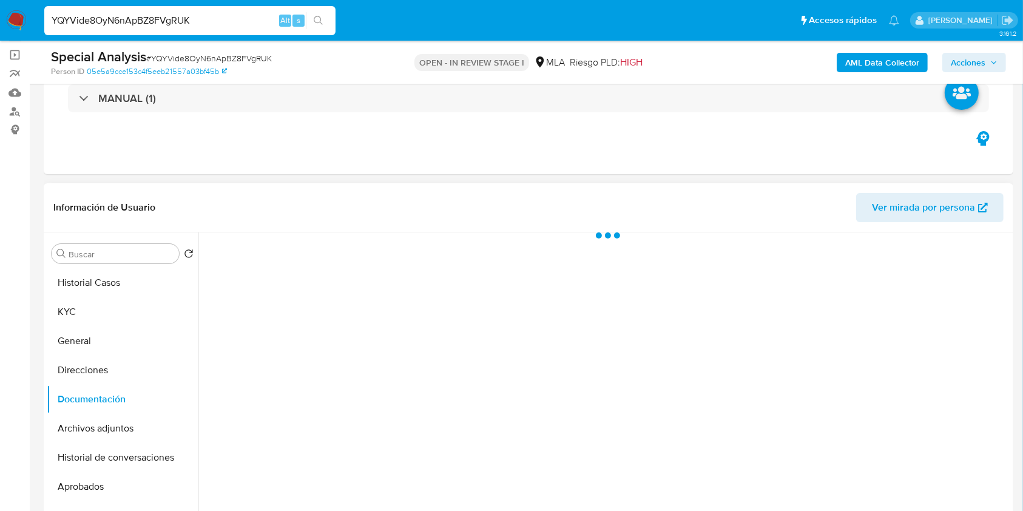
scroll to position [81, 0]
click at [113, 375] on button "Direcciones" at bounding box center [118, 371] width 142 height 29
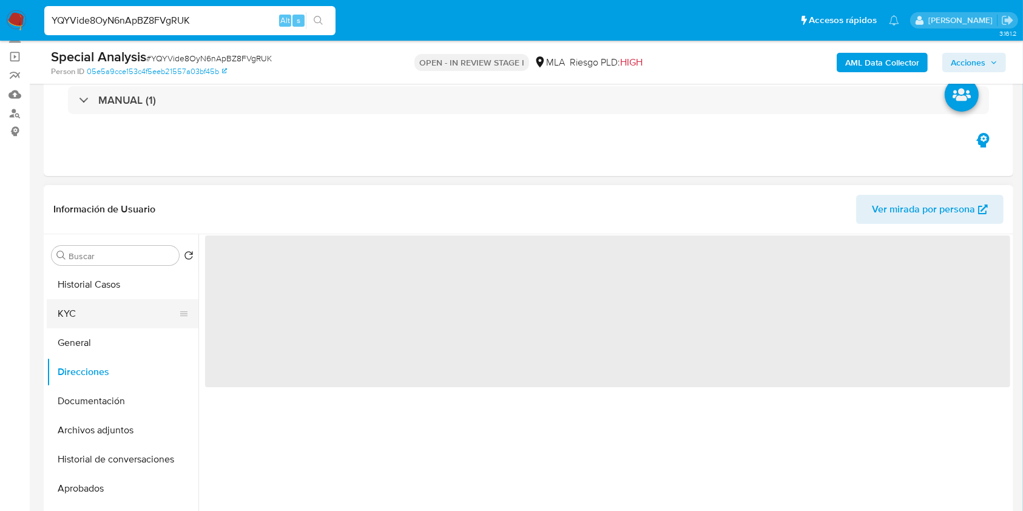
click at [102, 300] on button "KYC" at bounding box center [118, 313] width 142 height 29
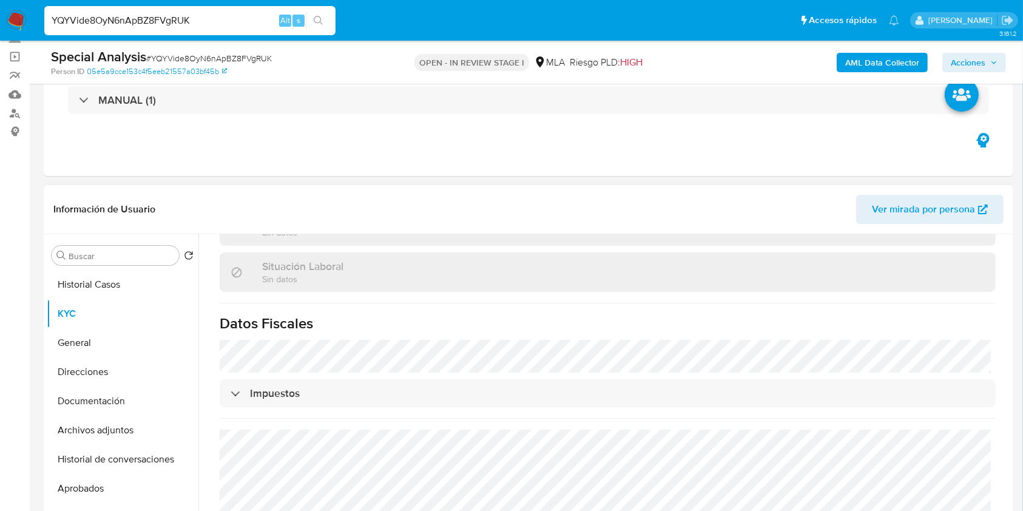
scroll to position [371, 0]
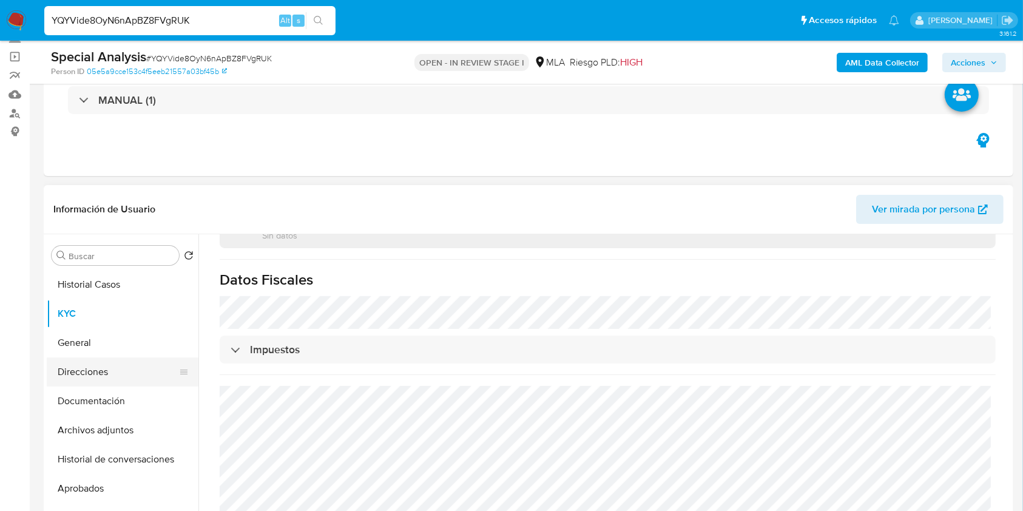
click at [123, 370] on button "Direcciones" at bounding box center [118, 371] width 142 height 29
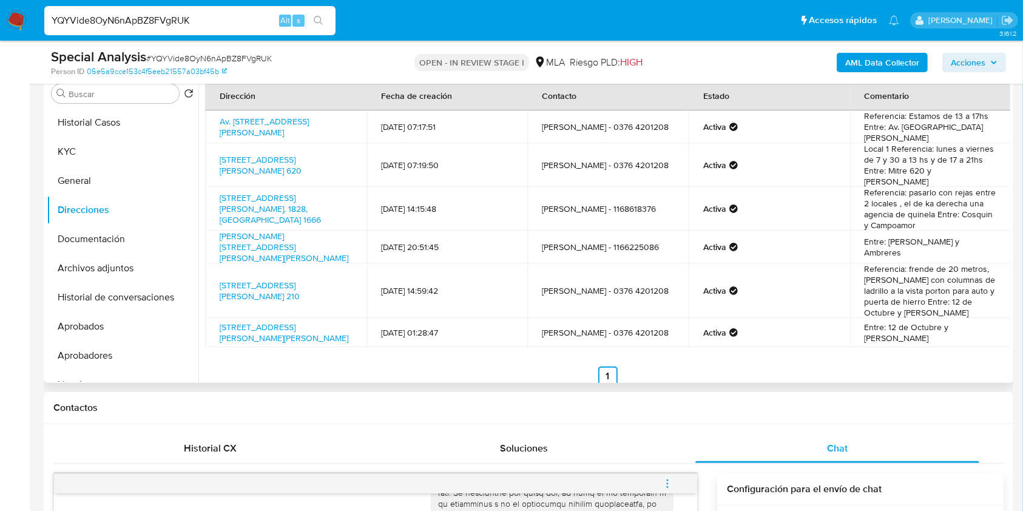
scroll to position [0, 0]
drag, startPoint x: 211, startPoint y: 123, endPoint x: 286, endPoint y: 118, distance: 75.4
click at [286, 118] on td "Av. San Martín 210, Candelaria, Misiones, 3308, Argentina 210" at bounding box center [285, 127] width 161 height 33
copy link "Av. San Martín 210"
click at [93, 124] on button "Historial Casos" at bounding box center [118, 122] width 142 height 29
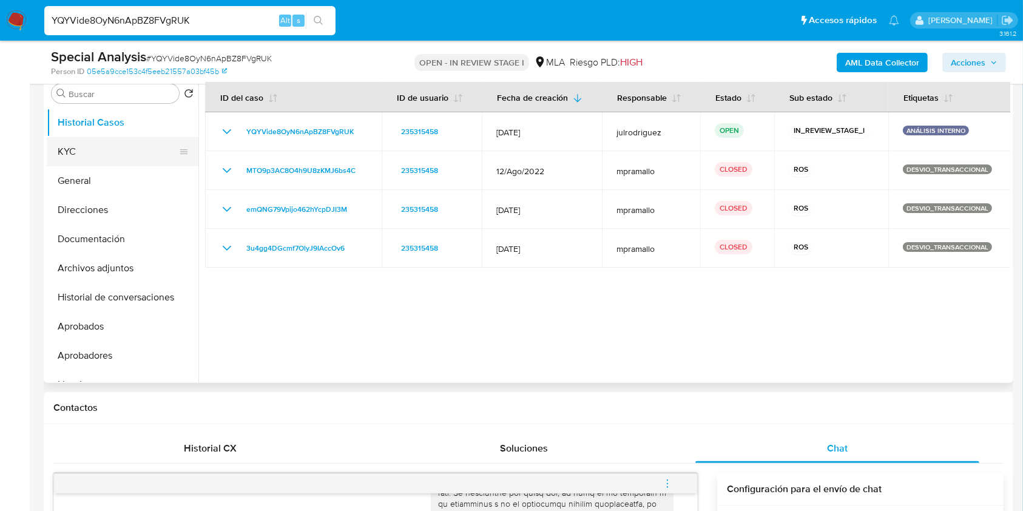
click at [61, 154] on button "KYC" at bounding box center [118, 151] width 142 height 29
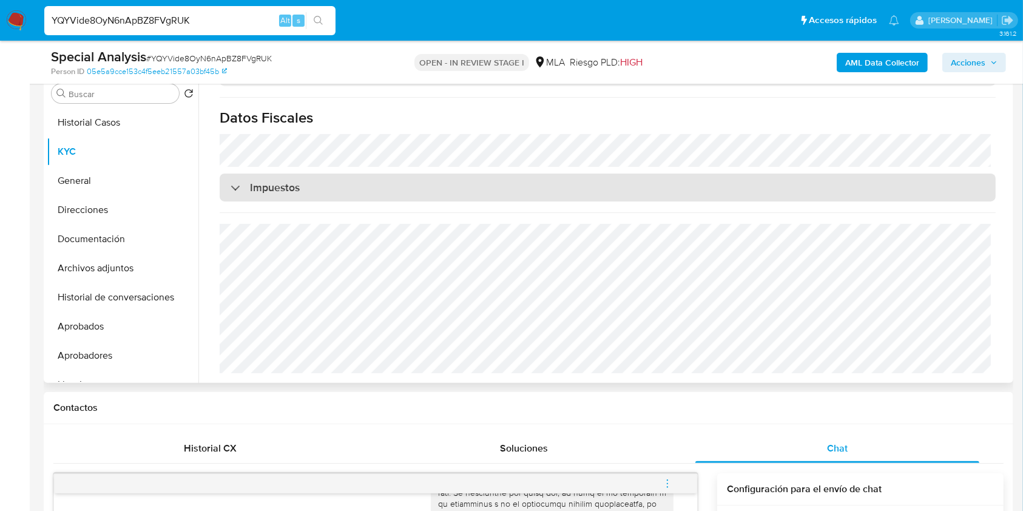
scroll to position [658, 0]
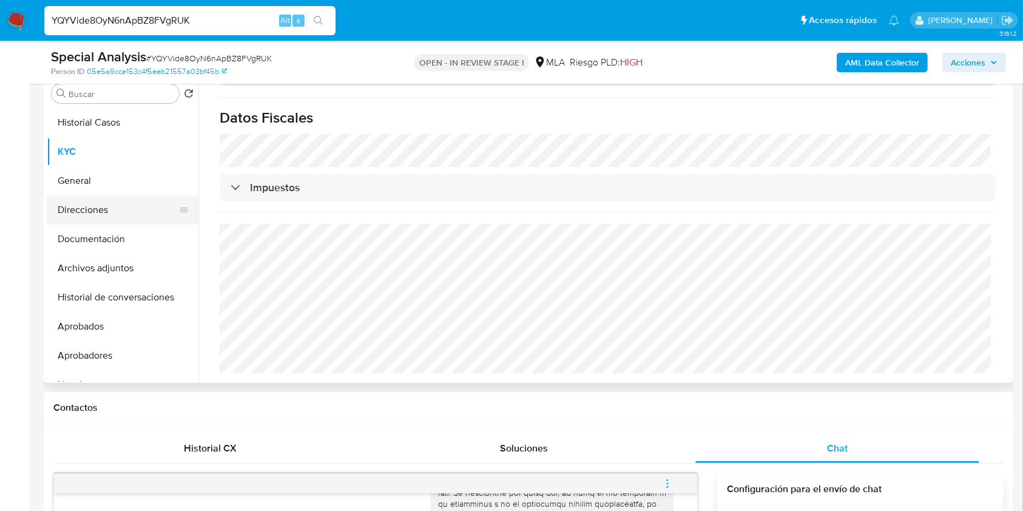
click at [123, 206] on button "Direcciones" at bounding box center [118, 209] width 142 height 29
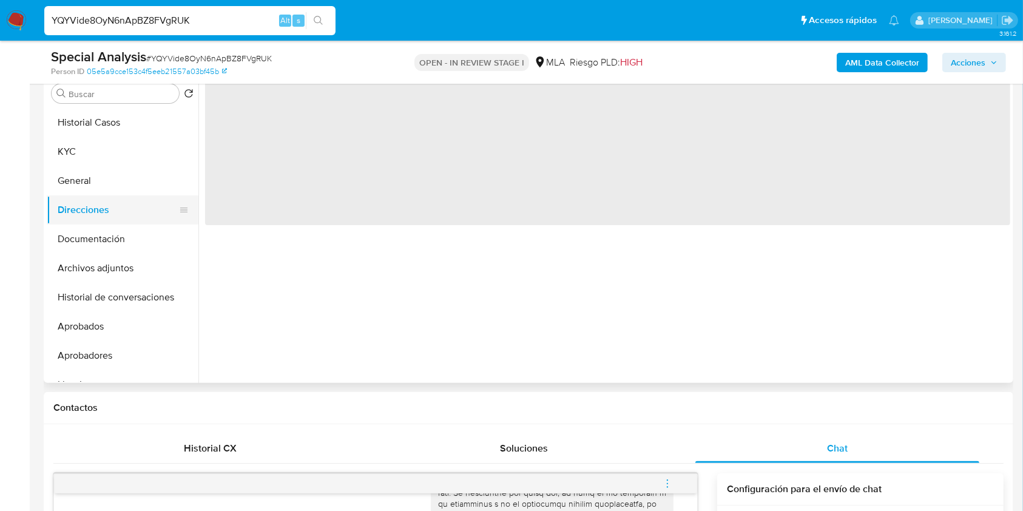
scroll to position [0, 0]
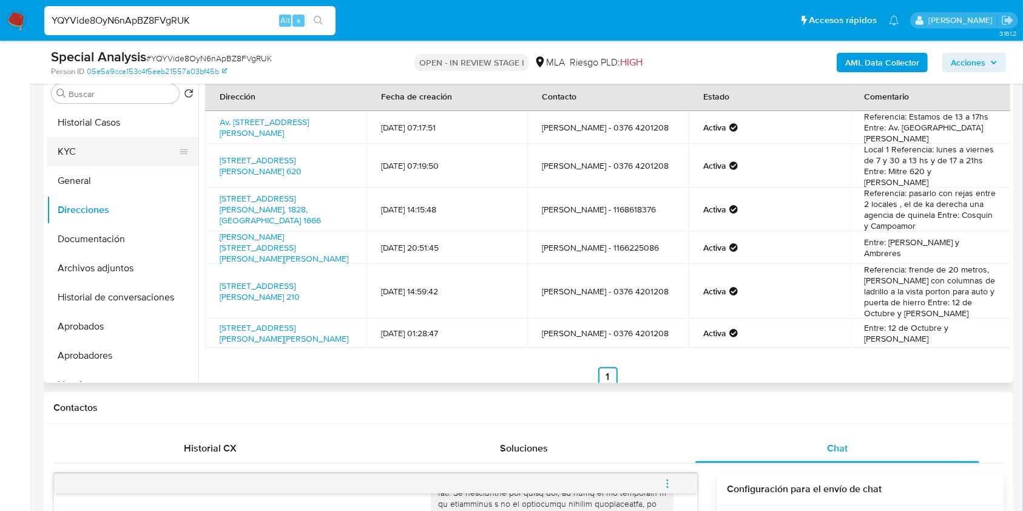
click at [95, 153] on button "KYC" at bounding box center [118, 151] width 142 height 29
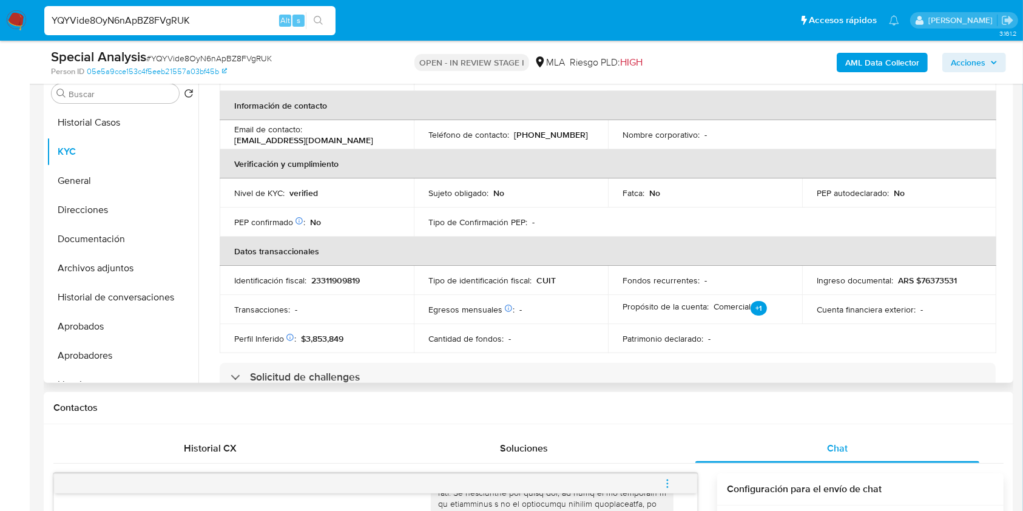
scroll to position [323, 0]
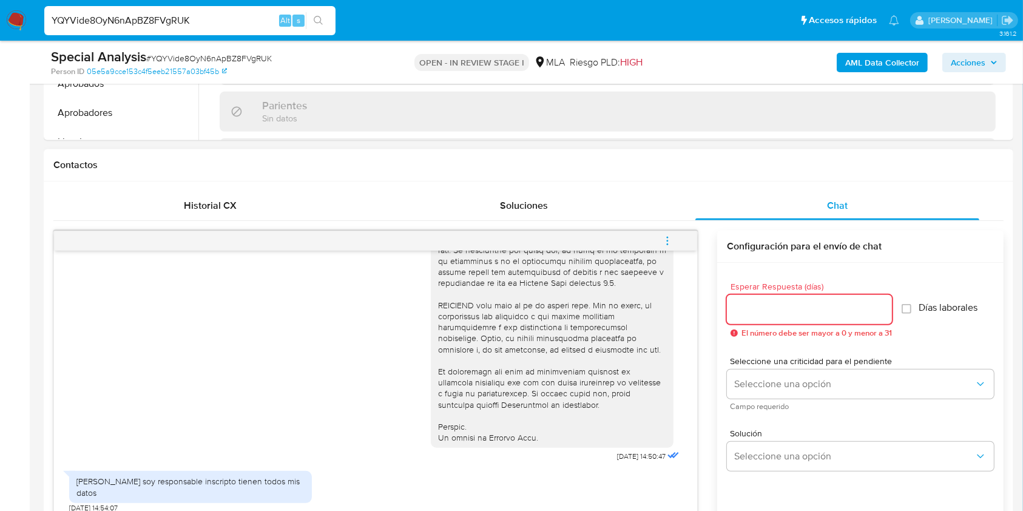
click at [757, 305] on input "Esperar Respuesta (días)" at bounding box center [809, 310] width 165 height 16
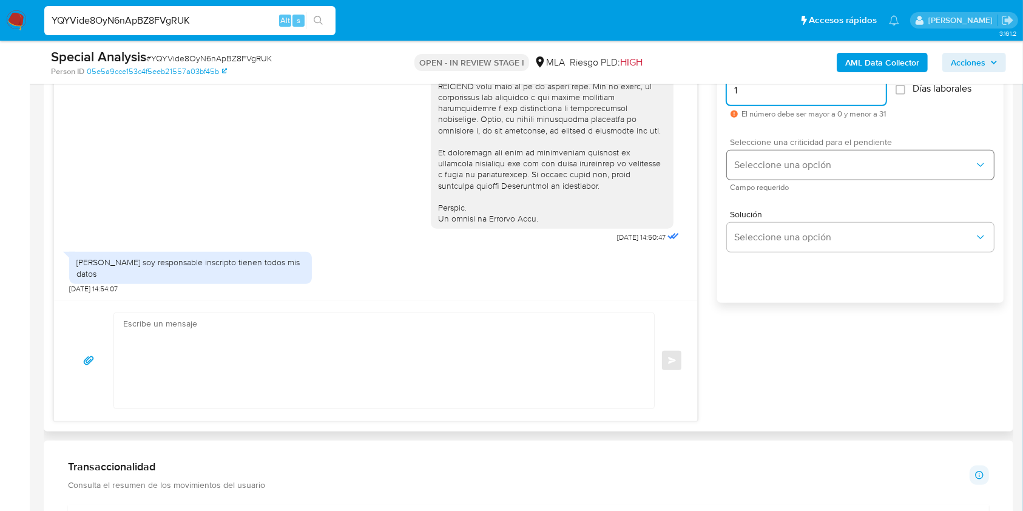
scroll to position [647, 0]
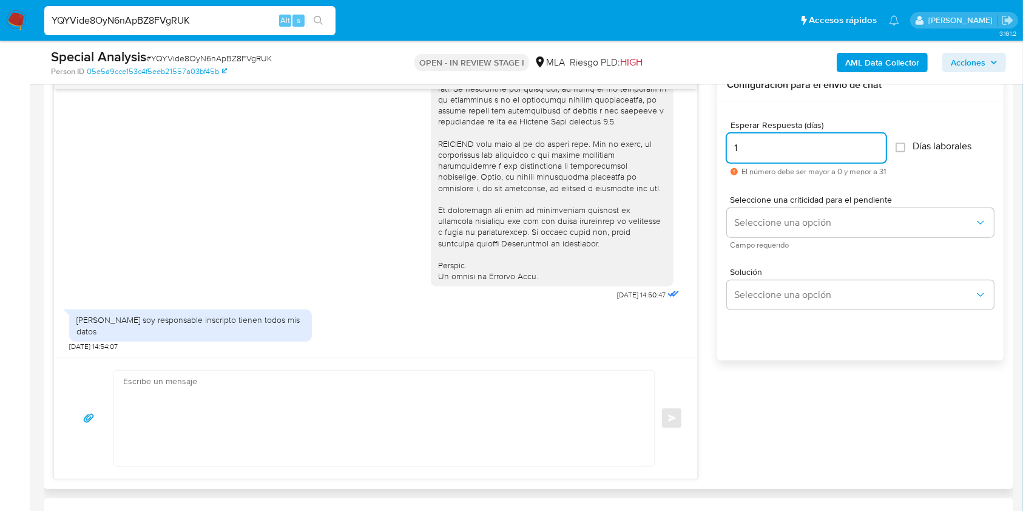
drag, startPoint x: 752, startPoint y: 149, endPoint x: 667, endPoint y: 143, distance: 85.2
click at [667, 143] on div "17/09/2025 14:50:47 Holas soy responsable inscripto tienen todos mis datos 17/0…" at bounding box center [528, 274] width 950 height 410
type input "2"
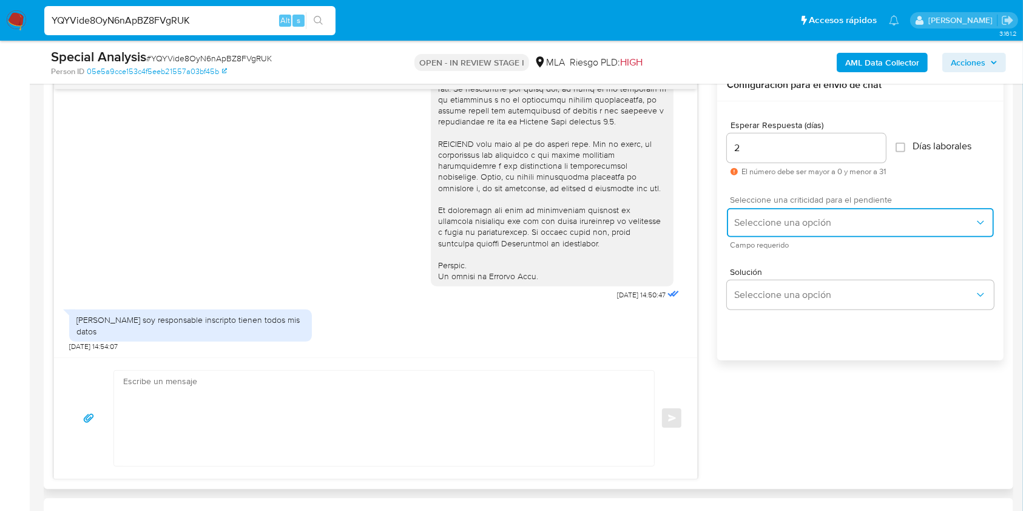
click at [777, 221] on span "Seleccione una opción" at bounding box center [854, 223] width 240 height 12
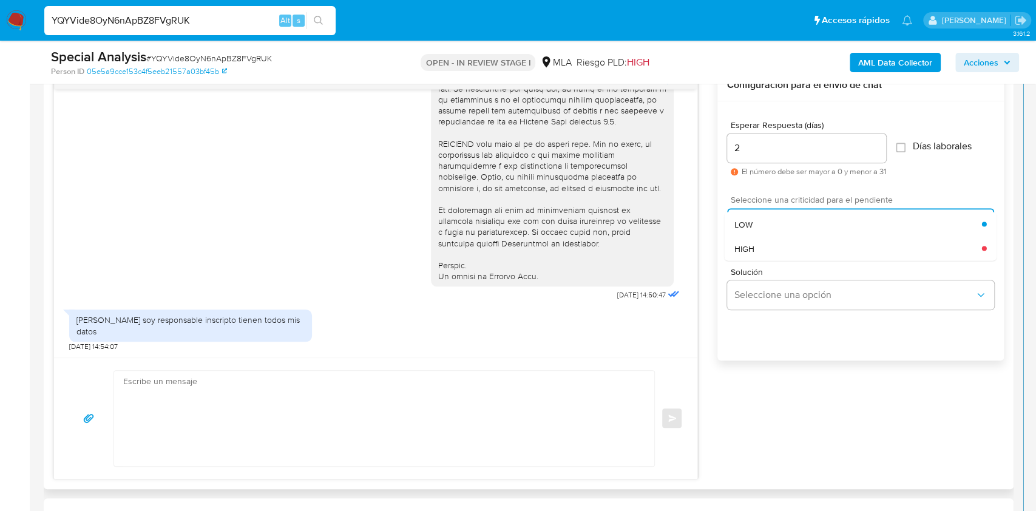
click at [772, 249] on div "HIGH" at bounding box center [858, 248] width 248 height 24
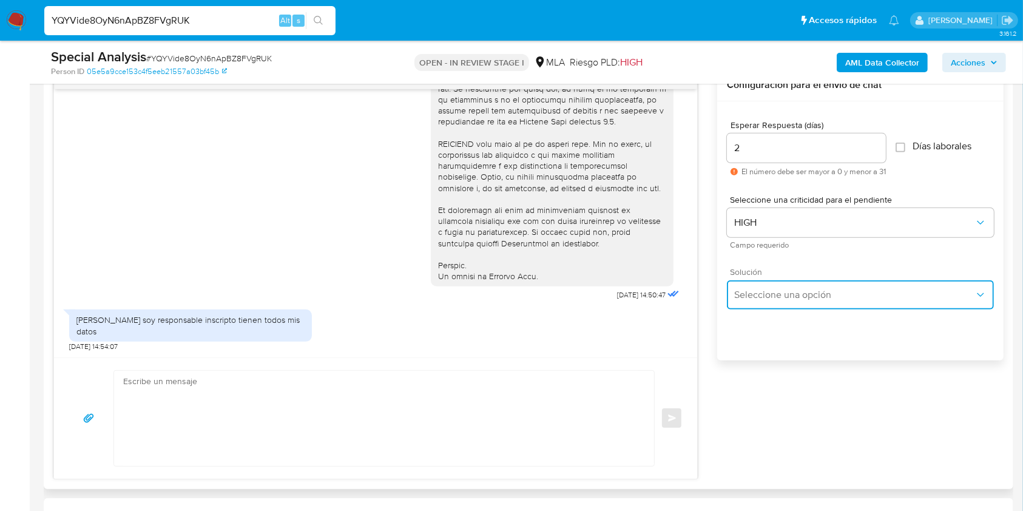
click at [777, 282] on button "Seleccione una opción" at bounding box center [860, 294] width 267 height 29
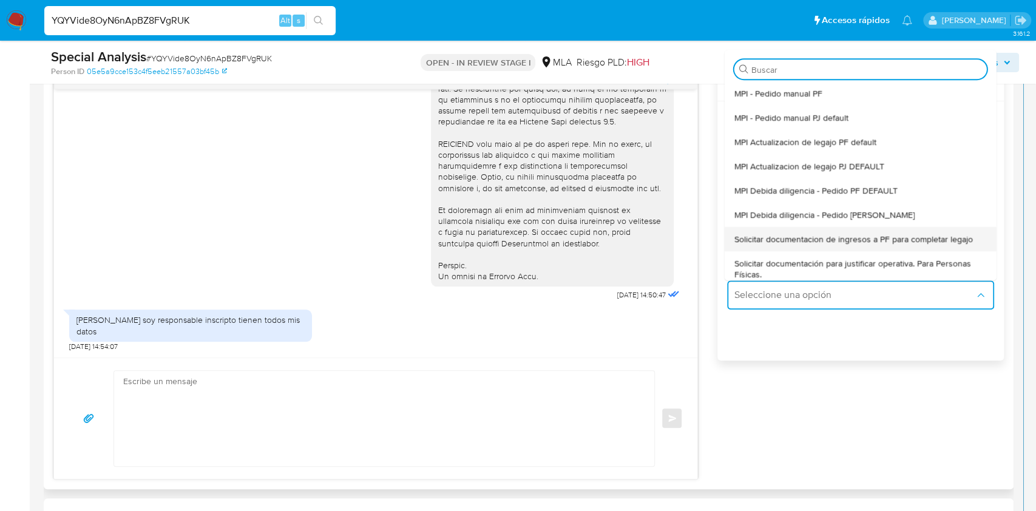
click at [823, 243] on span "Solicitar documentacion de ingresos a PF para completar legajo" at bounding box center [853, 239] width 238 height 11
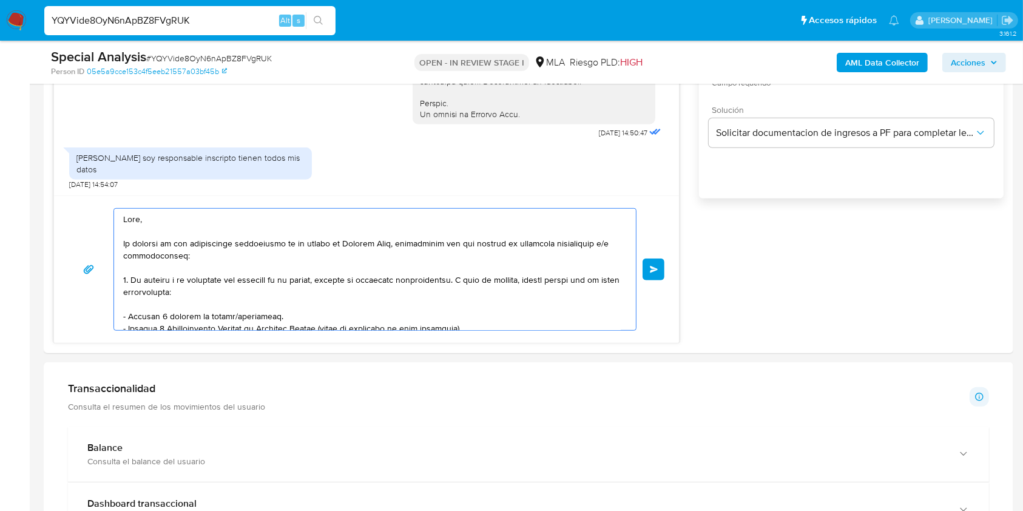
scroll to position [866, 0]
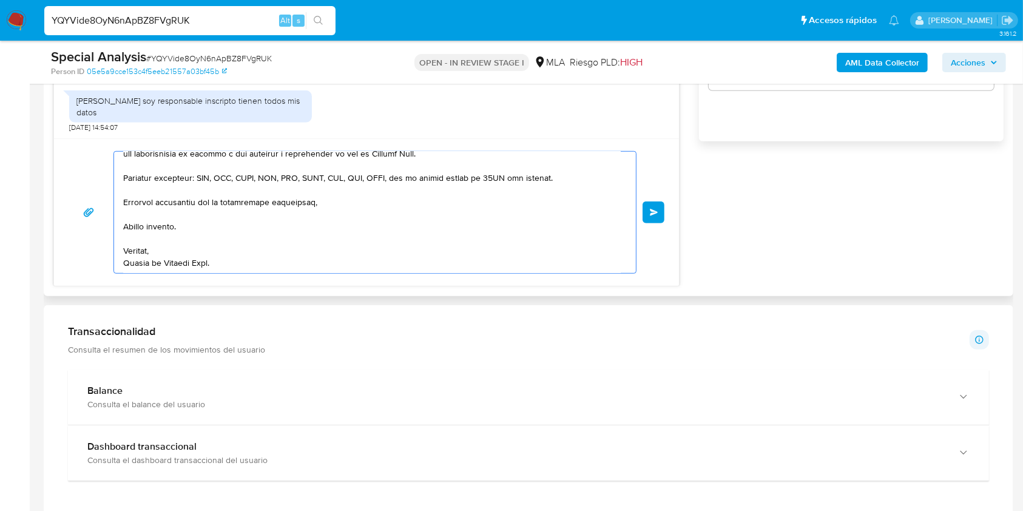
drag, startPoint x: 209, startPoint y: 232, endPoint x: 204, endPoint y: 259, distance: 26.4
click at [503, 510] on html "Pausado Ver notificaciones YQYVide8OyN6nApBZ8FVgRUK Alt s Accesos rápidos Presi…" at bounding box center [511, 360] width 1023 height 2453
type textarea "Hola,"
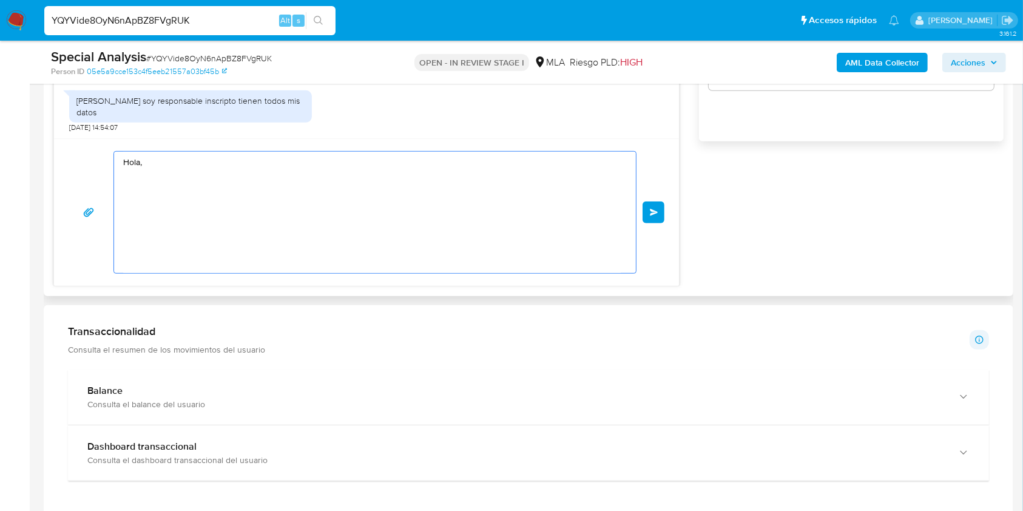
scroll to position [0, 0]
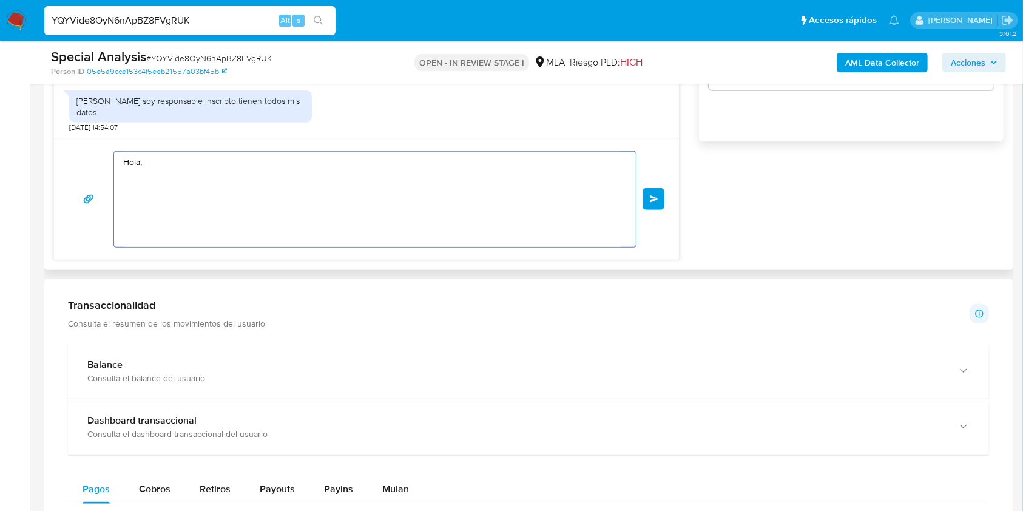
drag, startPoint x: 47, startPoint y: 123, endPoint x: 114, endPoint y: 164, distance: 78.8
click at [47, 122] on div "Historial CX Soluciones Chat Id Estado Fecha de creación Origen Proceso • 35680…" at bounding box center [529, 35] width 970 height 469
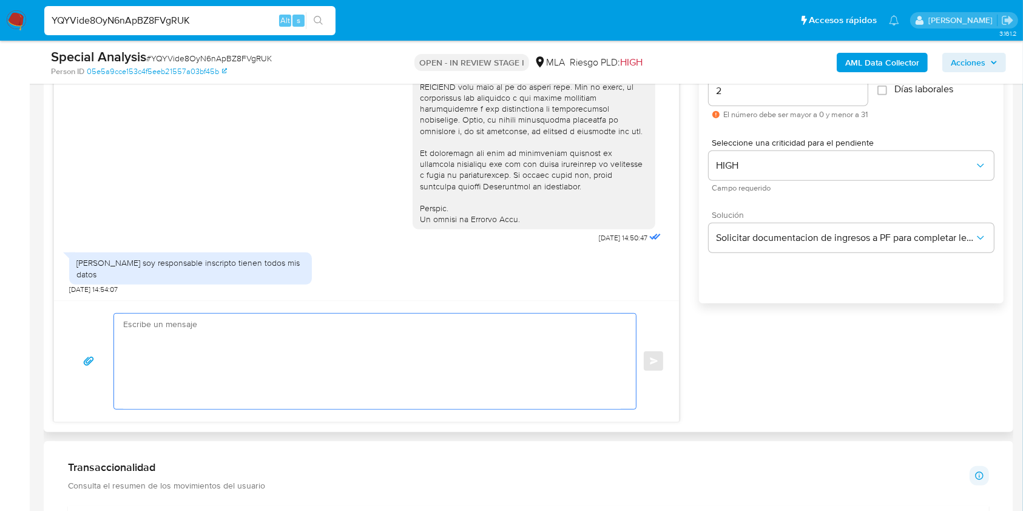
paste textarea "Buenas tardes, Queremos aclararte que la Resolución General ARCA 5696/2025 indi…"
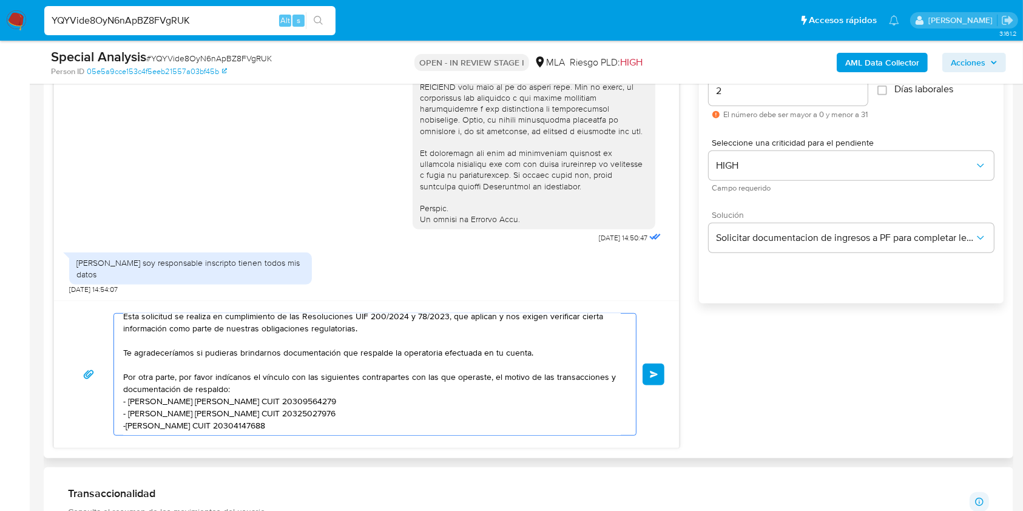
scroll to position [0, 0]
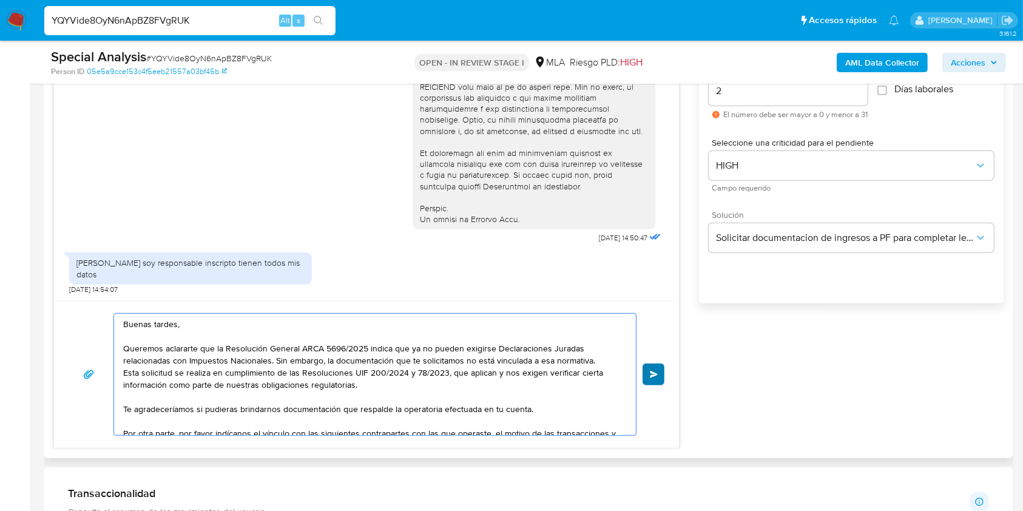
type textarea "Buenas tardes, Queremos aclararte que la Resolución General ARCA 5696/2025 indi…"
click at [657, 371] on span "Enviar" at bounding box center [654, 374] width 8 height 7
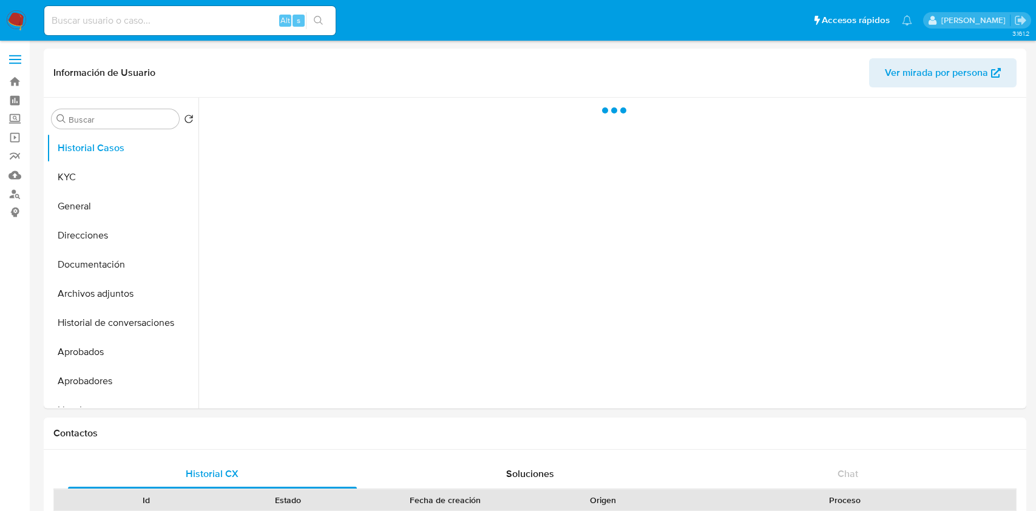
select select "10"
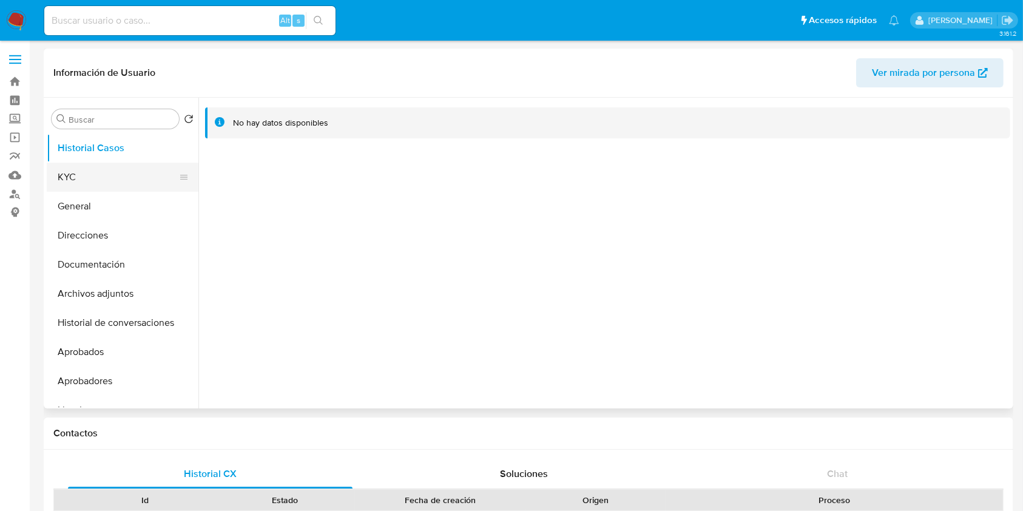
click at [131, 175] on button "KYC" at bounding box center [118, 177] width 142 height 29
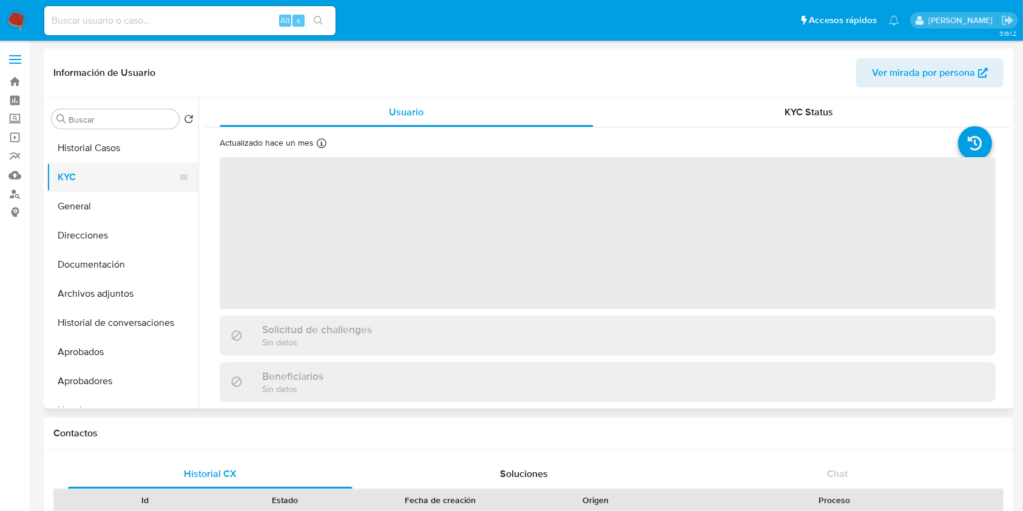
scroll to position [351, 0]
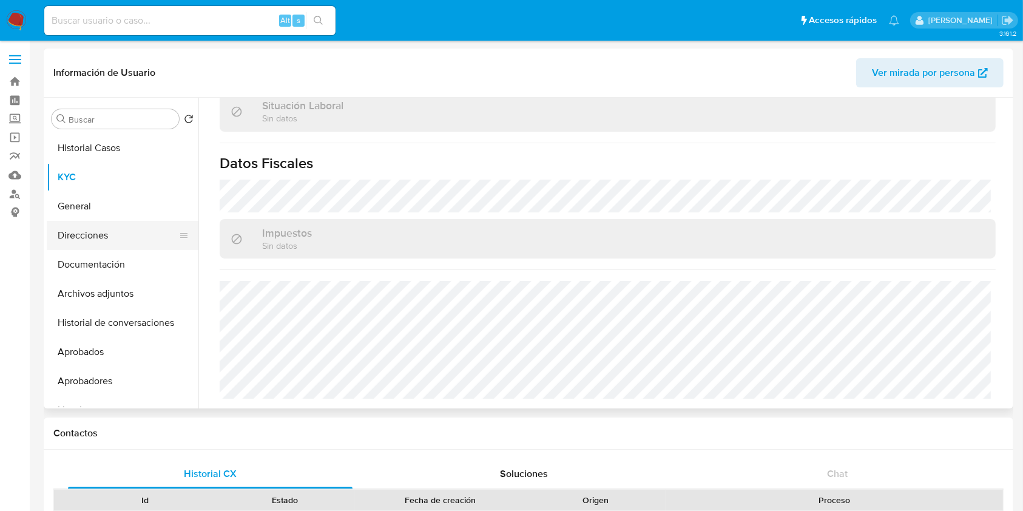
click at [131, 237] on button "Direcciones" at bounding box center [118, 235] width 142 height 29
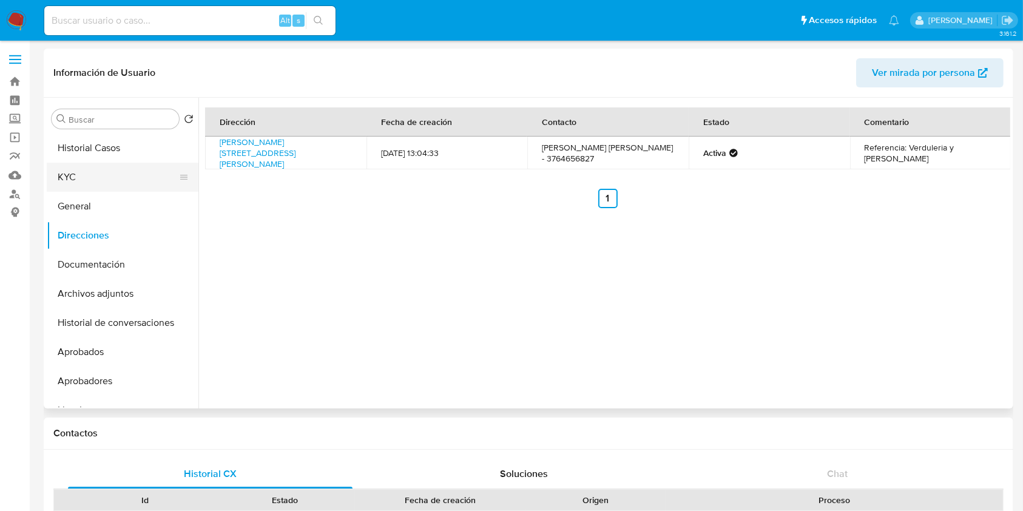
click at [109, 177] on button "KYC" at bounding box center [118, 177] width 142 height 29
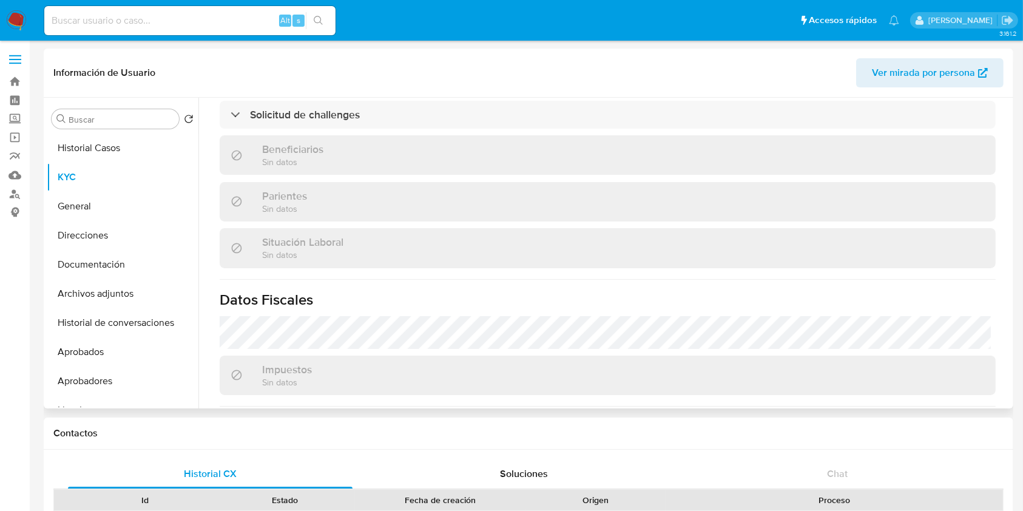
scroll to position [627, 0]
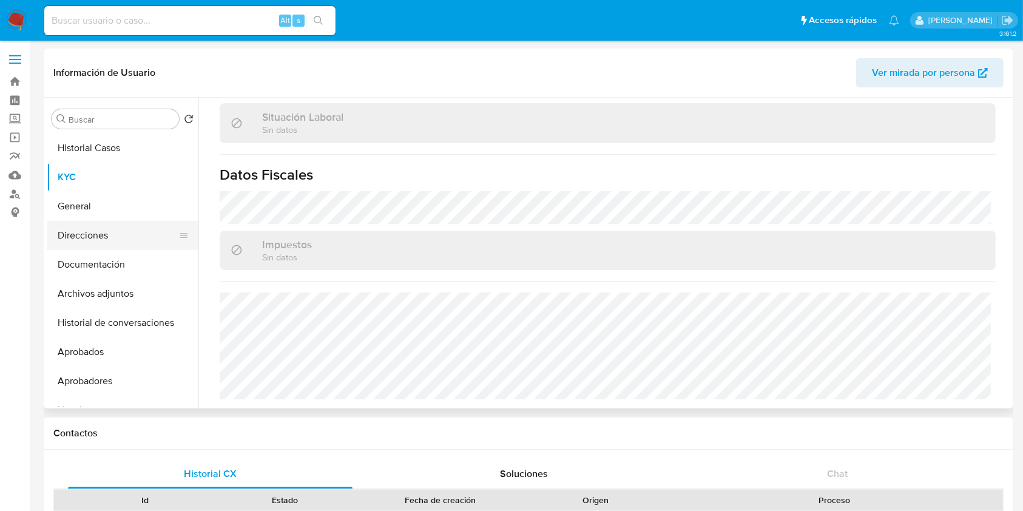
click at [103, 233] on button "Direcciones" at bounding box center [118, 235] width 142 height 29
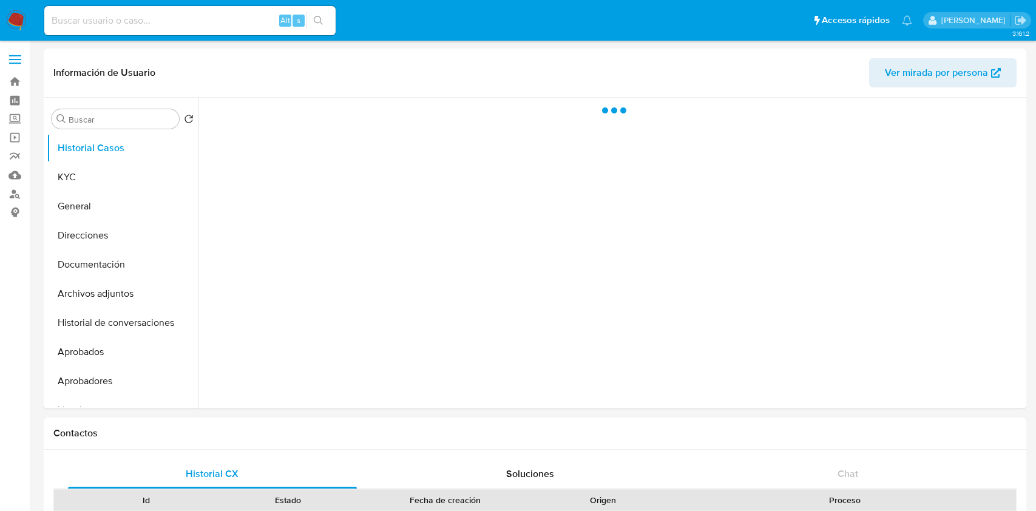
select select "10"
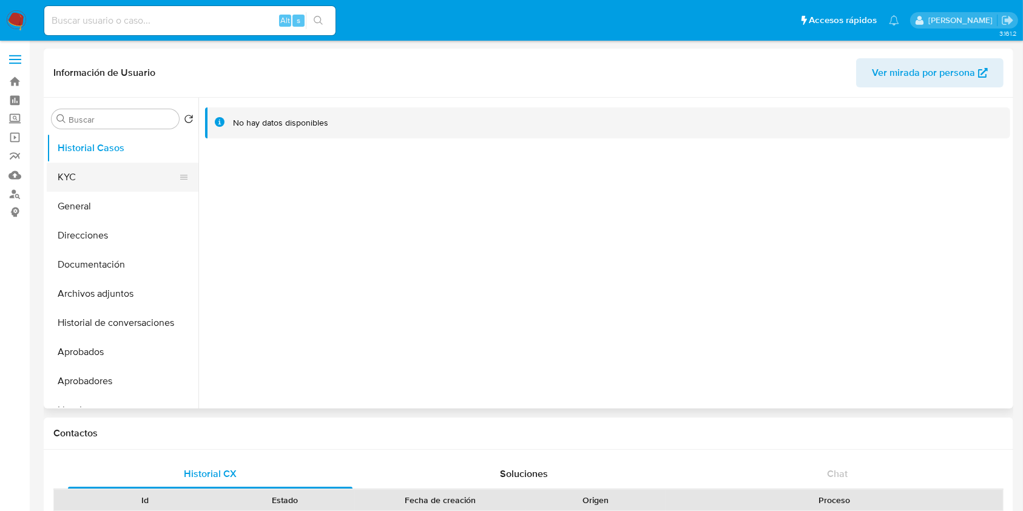
click at [118, 171] on button "KYC" at bounding box center [118, 177] width 142 height 29
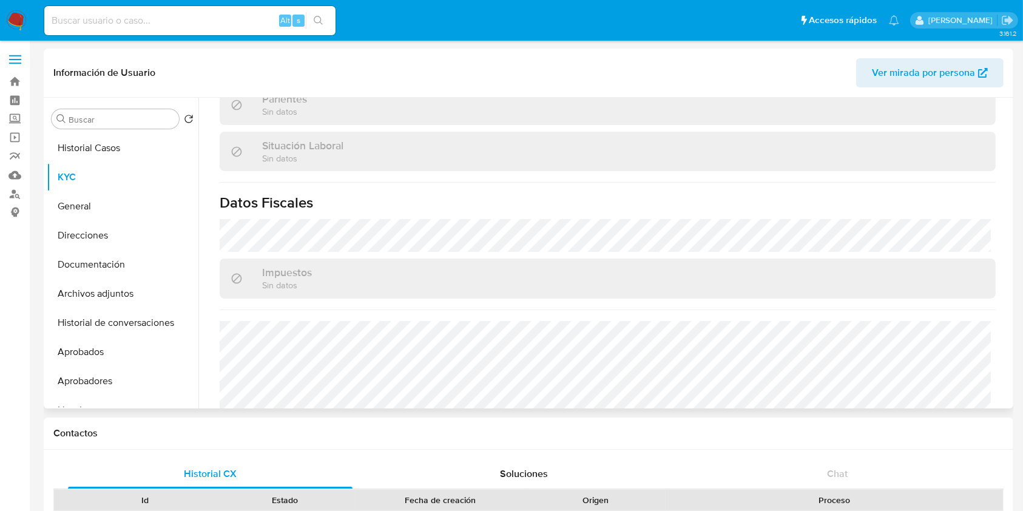
scroll to position [610, 0]
click at [73, 224] on button "Direcciones" at bounding box center [118, 235] width 142 height 29
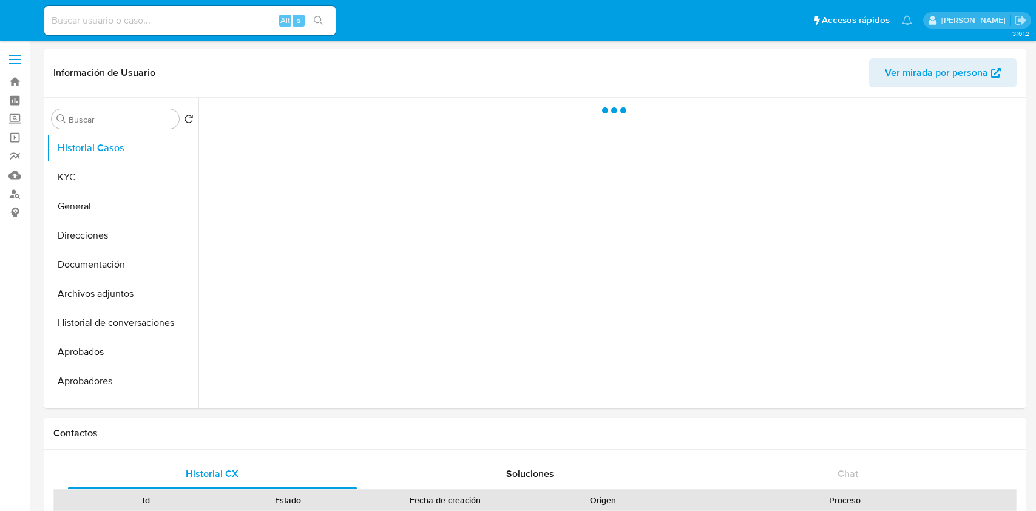
select select "10"
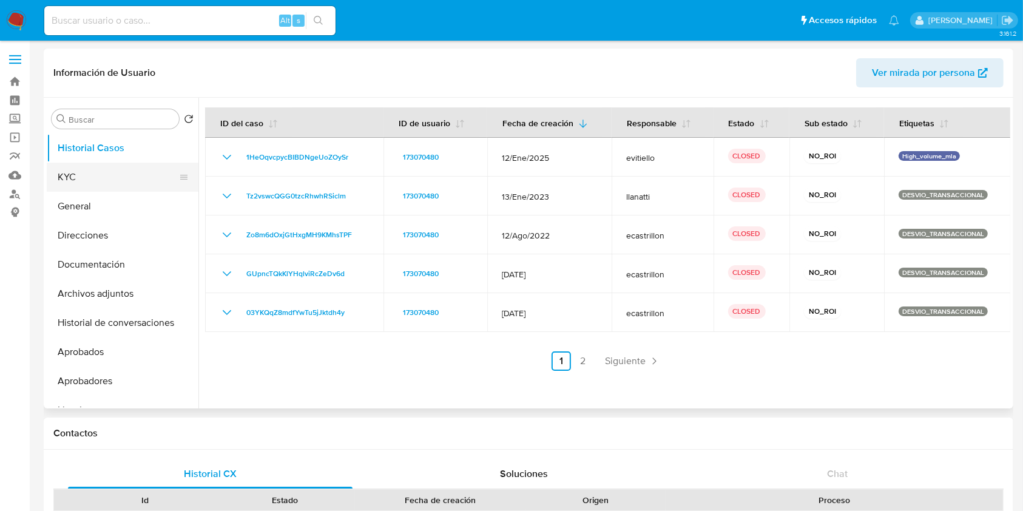
click at [103, 183] on button "KYC" at bounding box center [118, 177] width 142 height 29
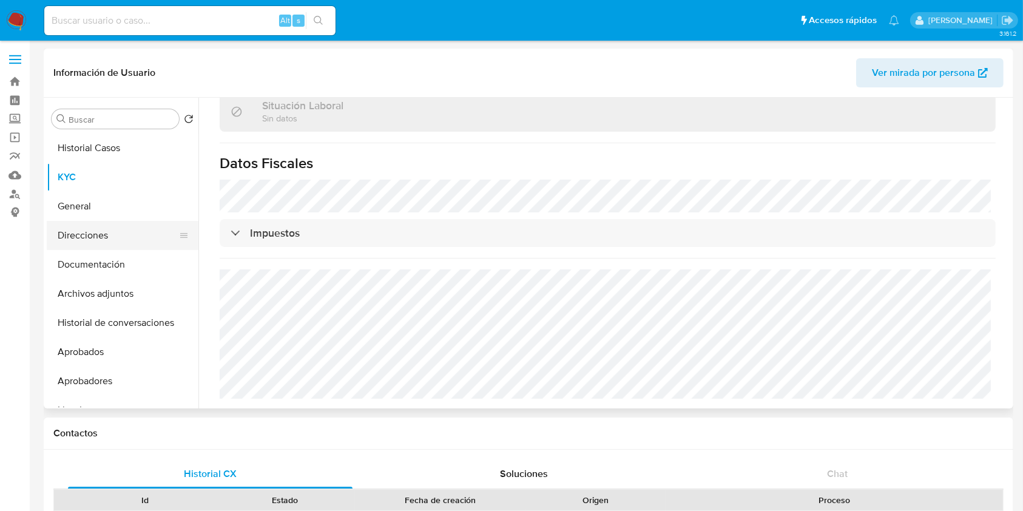
scroll to position [638, 0]
click at [112, 231] on button "Direcciones" at bounding box center [118, 235] width 142 height 29
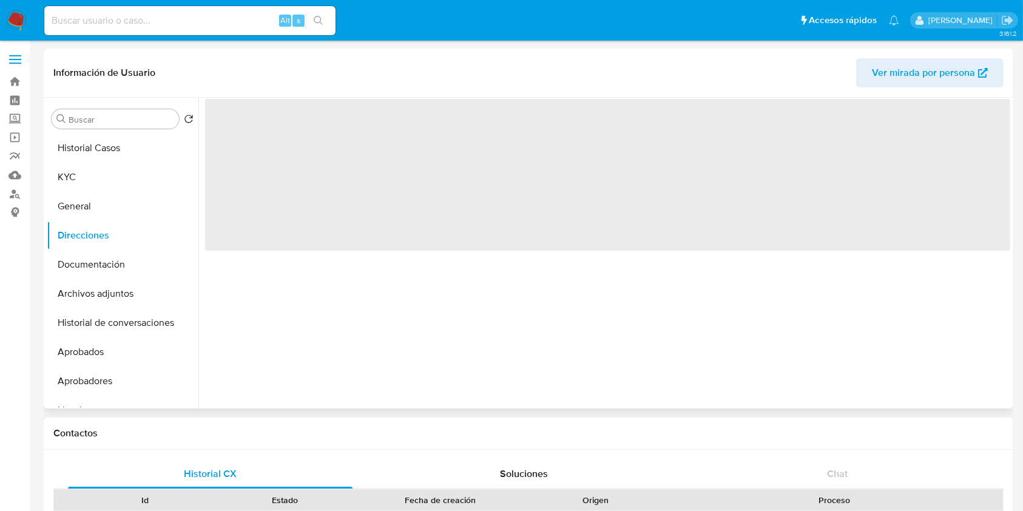
scroll to position [0, 0]
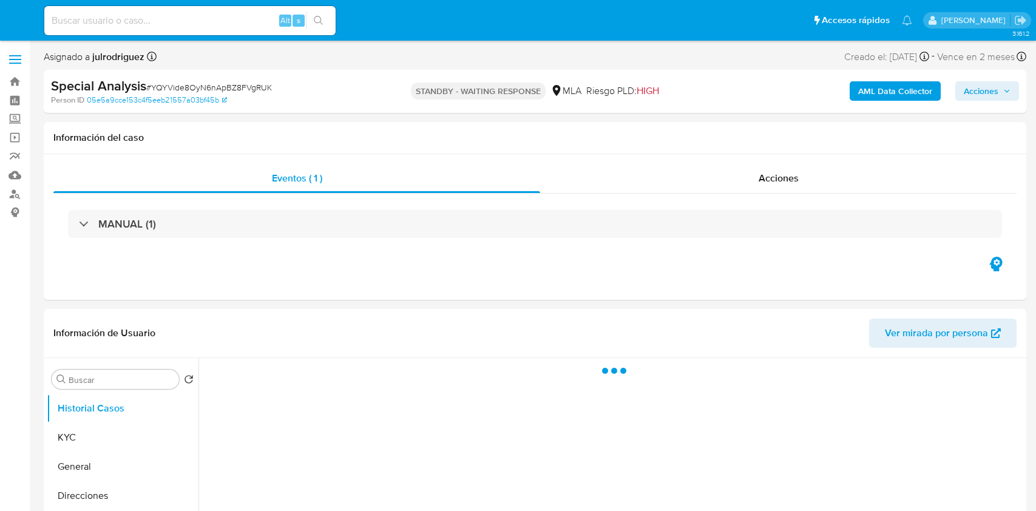
select select "10"
